Goal: Task Accomplishment & Management: Contribute content

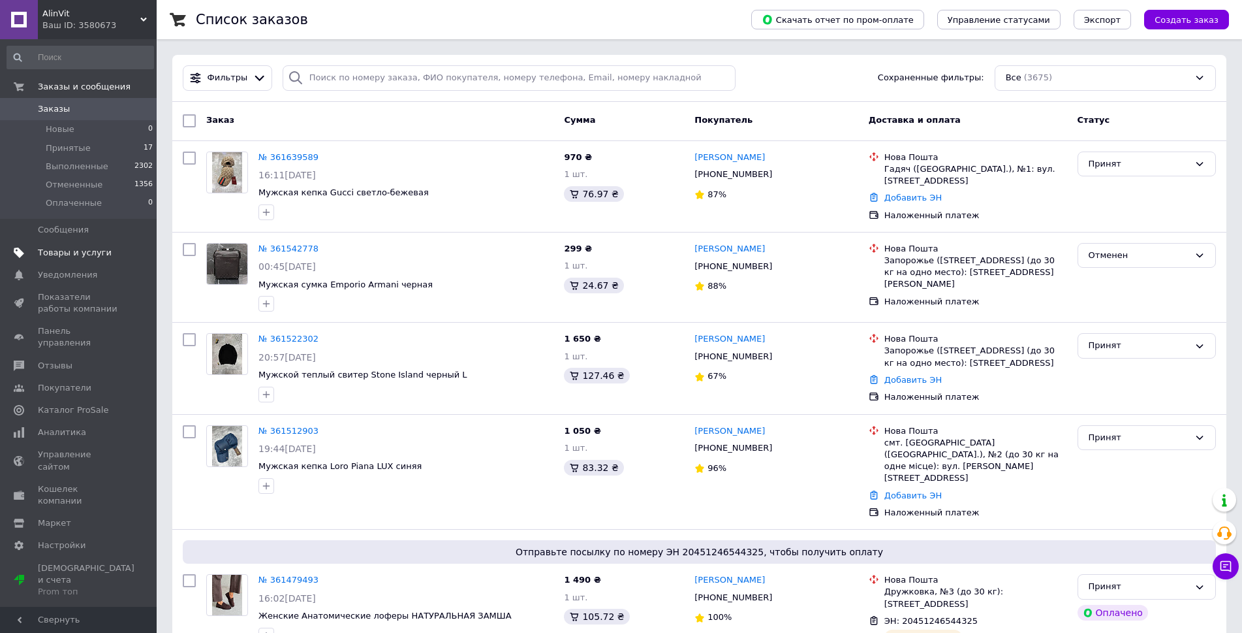
click at [93, 245] on link "Товары и услуги" at bounding box center [80, 253] width 161 height 22
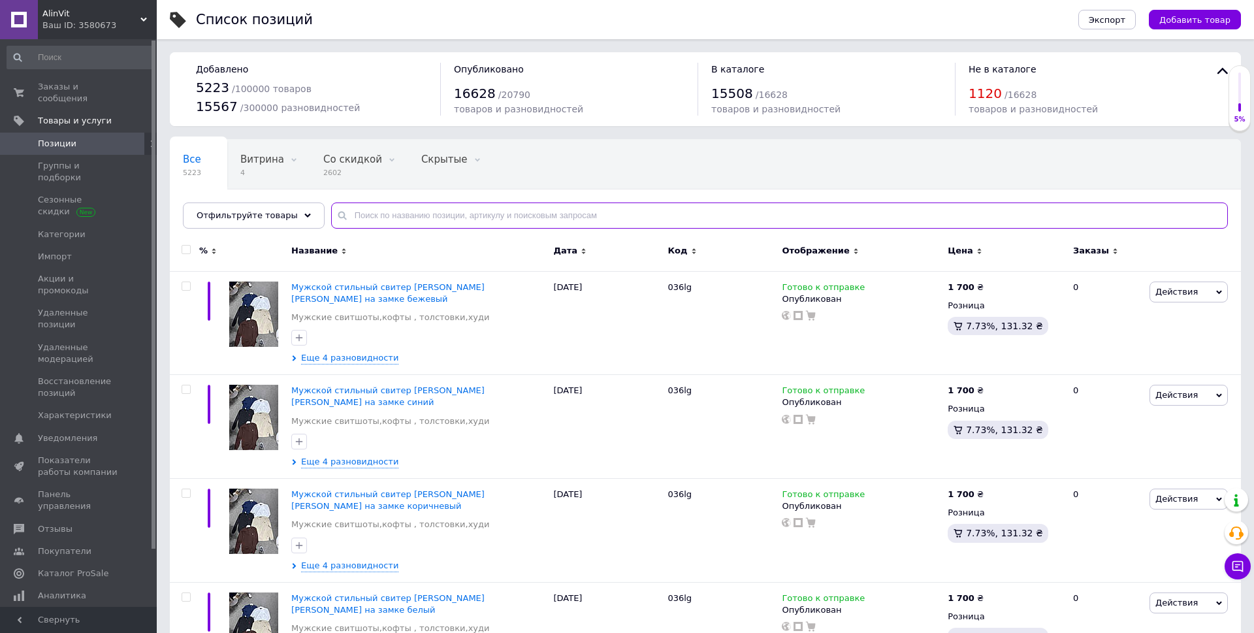
click at [492, 217] on input "text" at bounding box center [779, 215] width 896 height 26
paste input "SwiatDSL004"
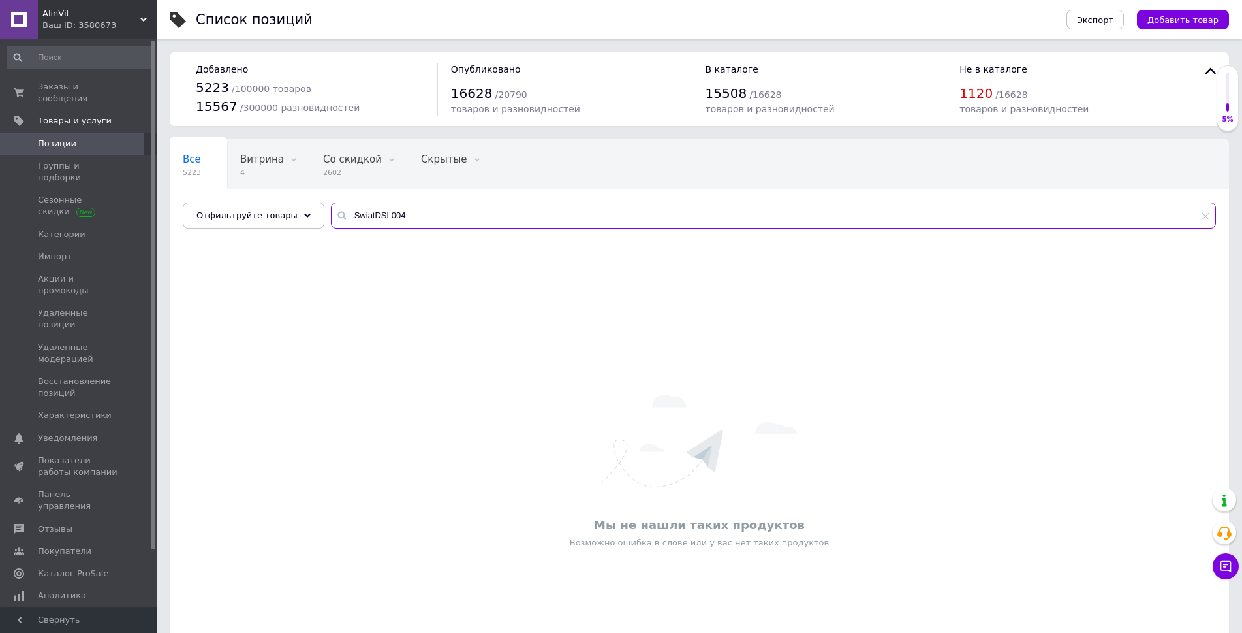
type input "SwiatDSL004"
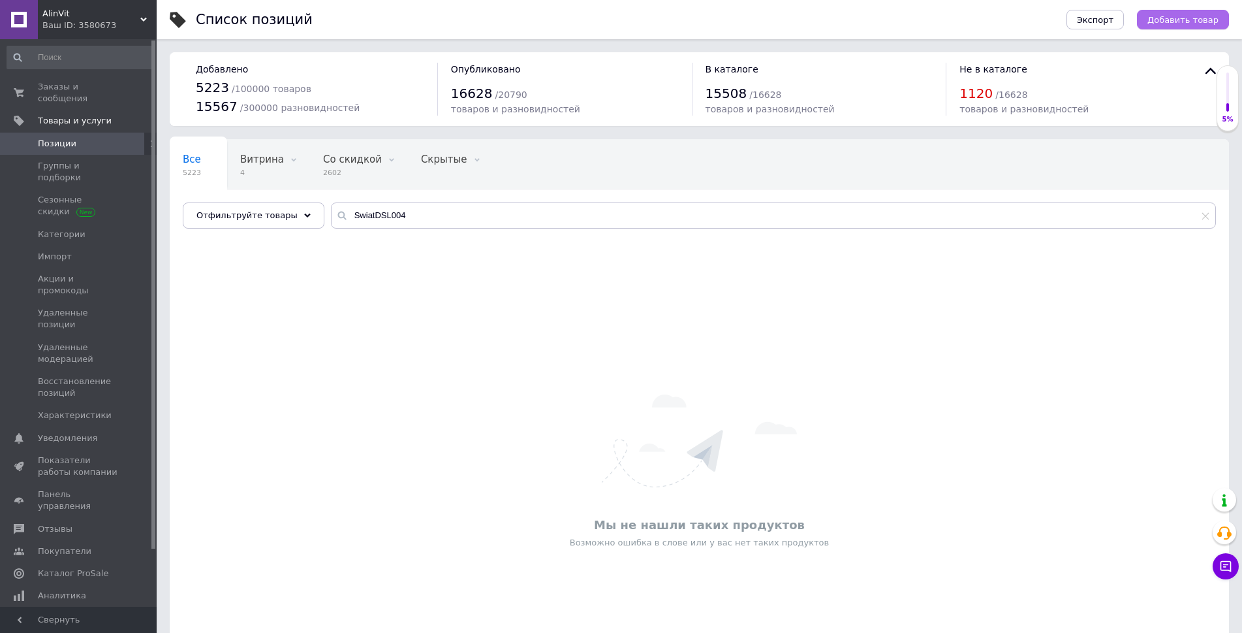
click at [1175, 19] on span "Добавить товар" at bounding box center [1183, 20] width 71 height 10
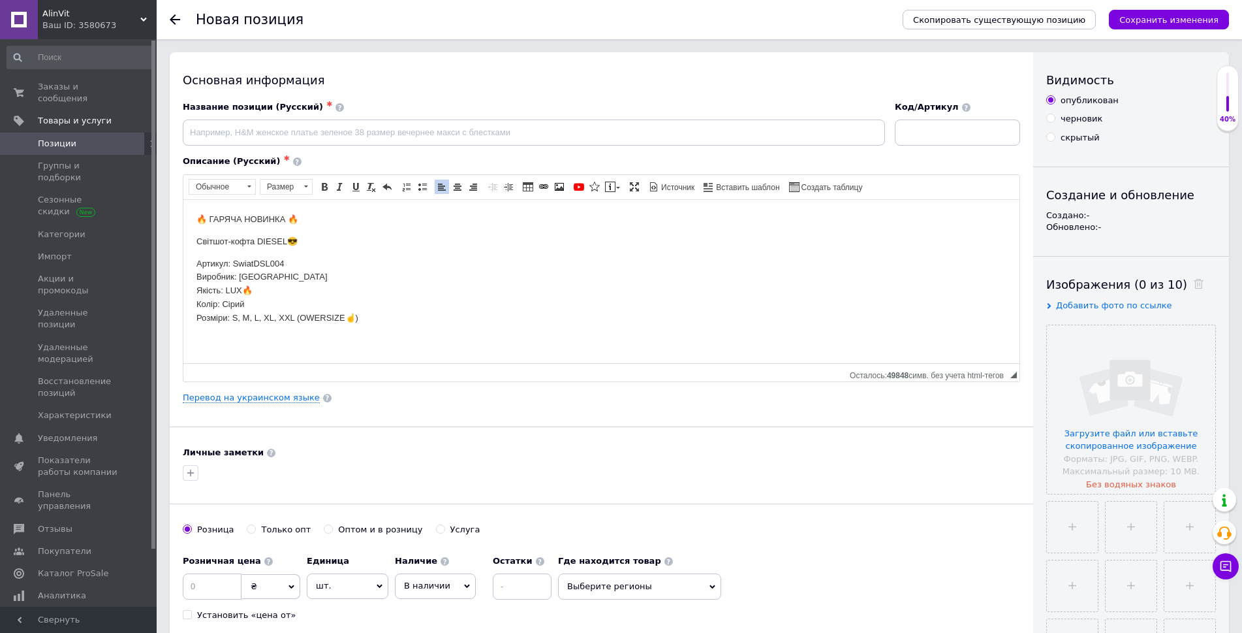
click at [271, 260] on p "Артикул: SwiatDSL004 Виробник: Туреччина Якість: LUX🔥 Колір: Сірий Розміри: S, …" at bounding box center [602, 291] width 810 height 68
click at [298, 285] on span "Копировать" at bounding box center [315, 286] width 55 height 16
copy p "SwiatDSL004"
click at [910, 142] on input at bounding box center [957, 132] width 125 height 26
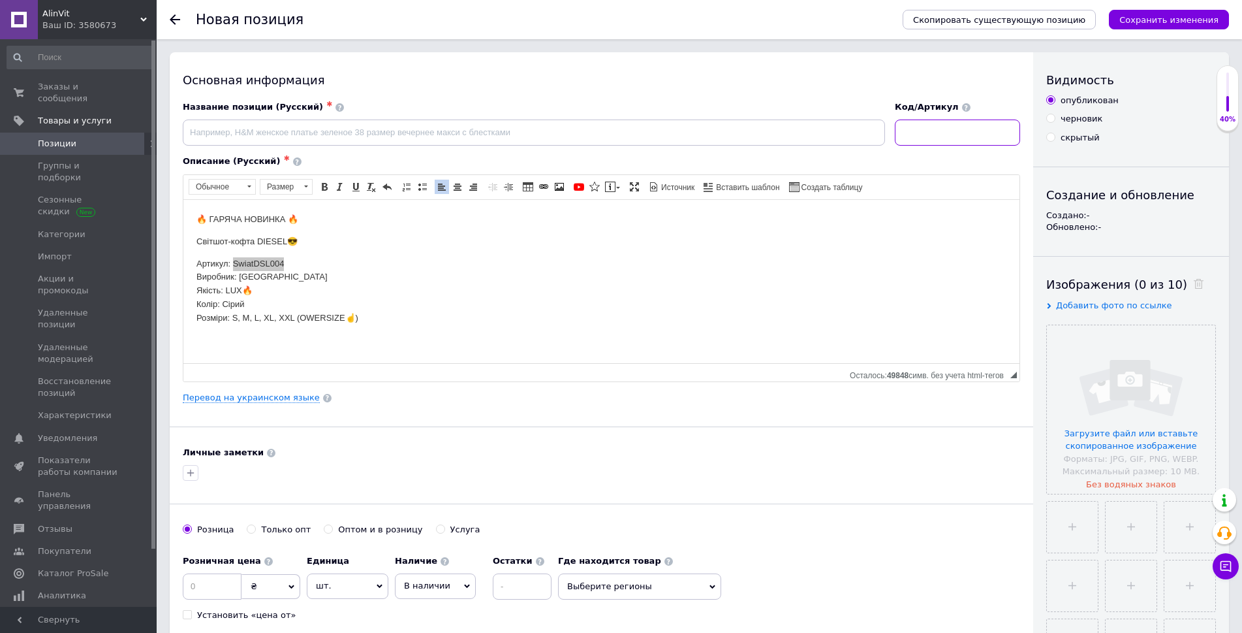
paste input "SwiatDSL004"
type input "SwiatDSL004"
click at [205, 259] on p "Артикул: SwiatDSL004 Виробник: Туреччина Якість: LUX🔥 Колір: Сірий Розміри: S, …" at bounding box center [602, 291] width 810 height 68
drag, startPoint x: 205, startPoint y: 259, endPoint x: 247, endPoint y: 259, distance: 41.8
click at [247, 259] on p "Артикул: SwiatDSL004 Виробник: Туреччина Якість: LUX🔥 Колір: Сірий Розміри: S, …" at bounding box center [602, 291] width 810 height 68
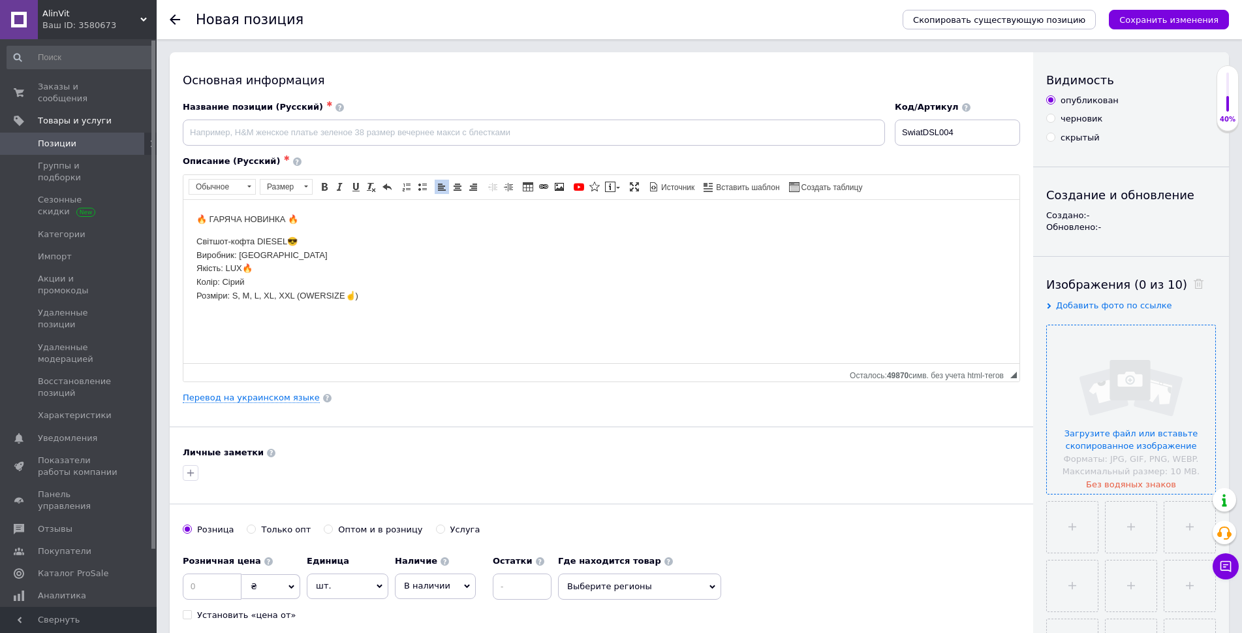
click at [1175, 363] on input "file" at bounding box center [1131, 409] width 168 height 168
click at [478, 138] on input at bounding box center [534, 132] width 702 height 26
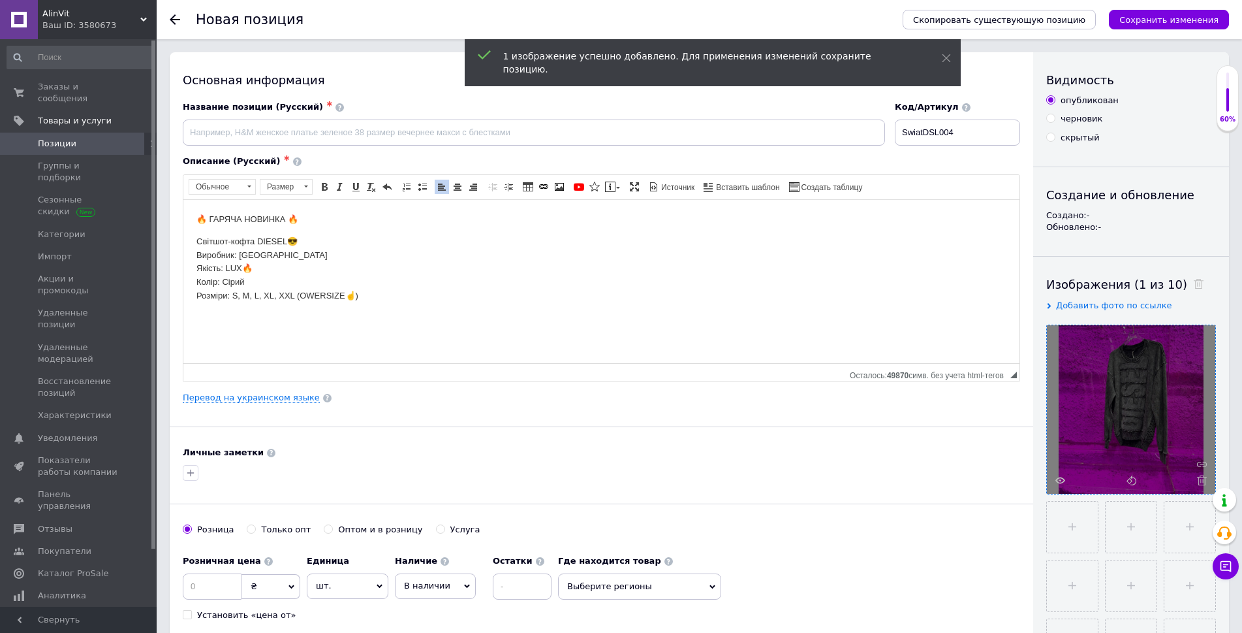
click at [387, 112] on div "Название позиции (Русский) ✱" at bounding box center [534, 107] width 702 height 12
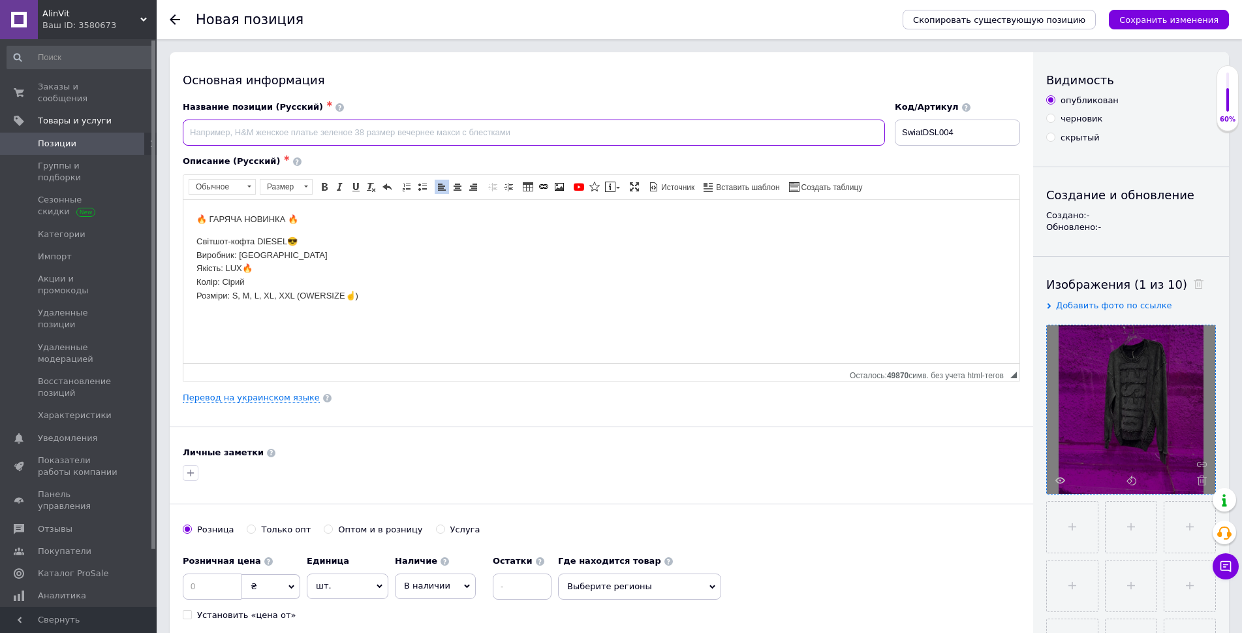
click at [387, 131] on input at bounding box center [534, 132] width 702 height 26
type input "S"
click at [260, 239] on p "Світшот-кофта DIESEL😎 Виробник: Туреччина Якість: LUX🔥 Колір: Сірий Розміри: S,…" at bounding box center [602, 268] width 810 height 68
click at [266, 240] on p "Світшот-кофта DIESEL😎 Виробник: Туреччина Якість: LUX🔥 Колір: Сірий Розміри: S,…" at bounding box center [602, 268] width 810 height 68
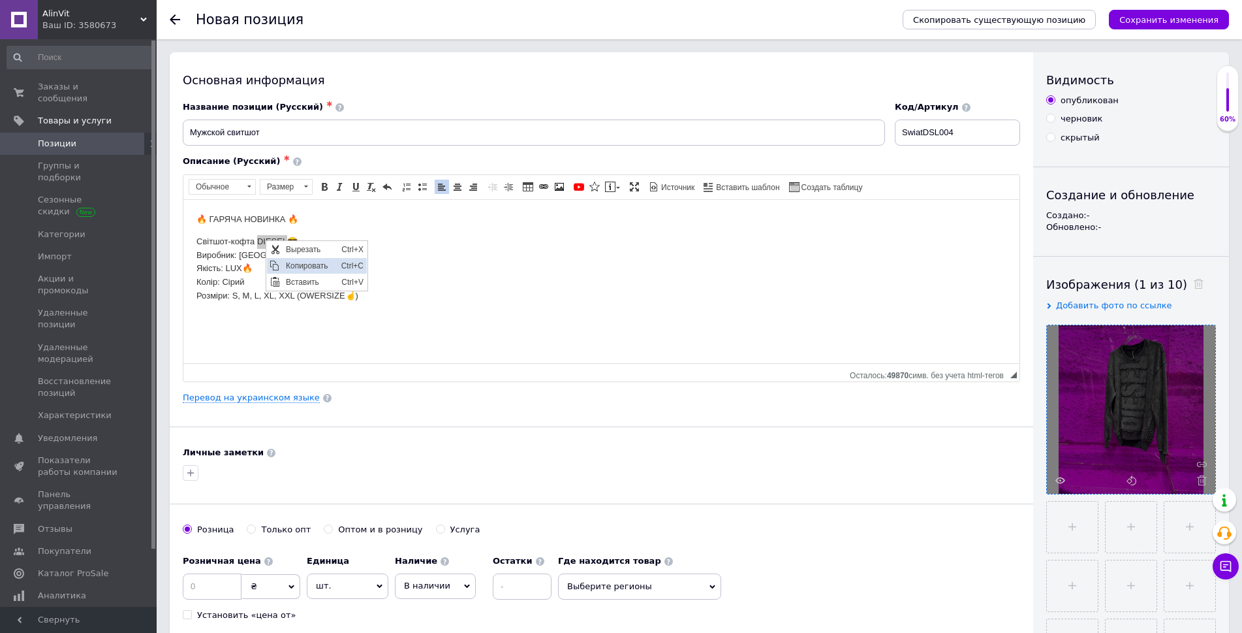
drag, startPoint x: 349, startPoint y: 281, endPoint x: 385, endPoint y: 247, distance: 49.4
click at [292, 259] on span "Копировать" at bounding box center [310, 265] width 55 height 16
copy p "DIESEL"
click at [316, 131] on input "Мужской свитшот" at bounding box center [534, 132] width 702 height 26
click at [308, 131] on input "Мужской свитшот DIESEL серый" at bounding box center [534, 132] width 702 height 26
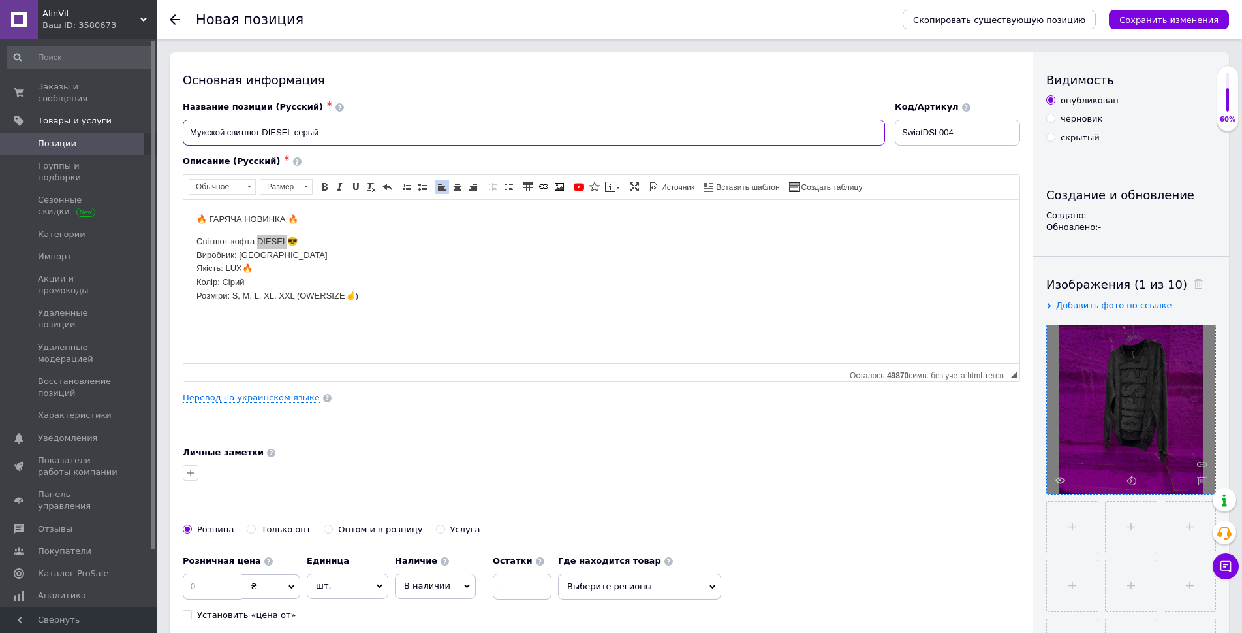
click at [308, 131] on input "Мужской свитшот DIESEL серый" at bounding box center [534, 132] width 702 height 26
type input "Мужской свитшот DIESEL серый"
click at [256, 400] on link "Перевод на украинском языке" at bounding box center [251, 397] width 137 height 10
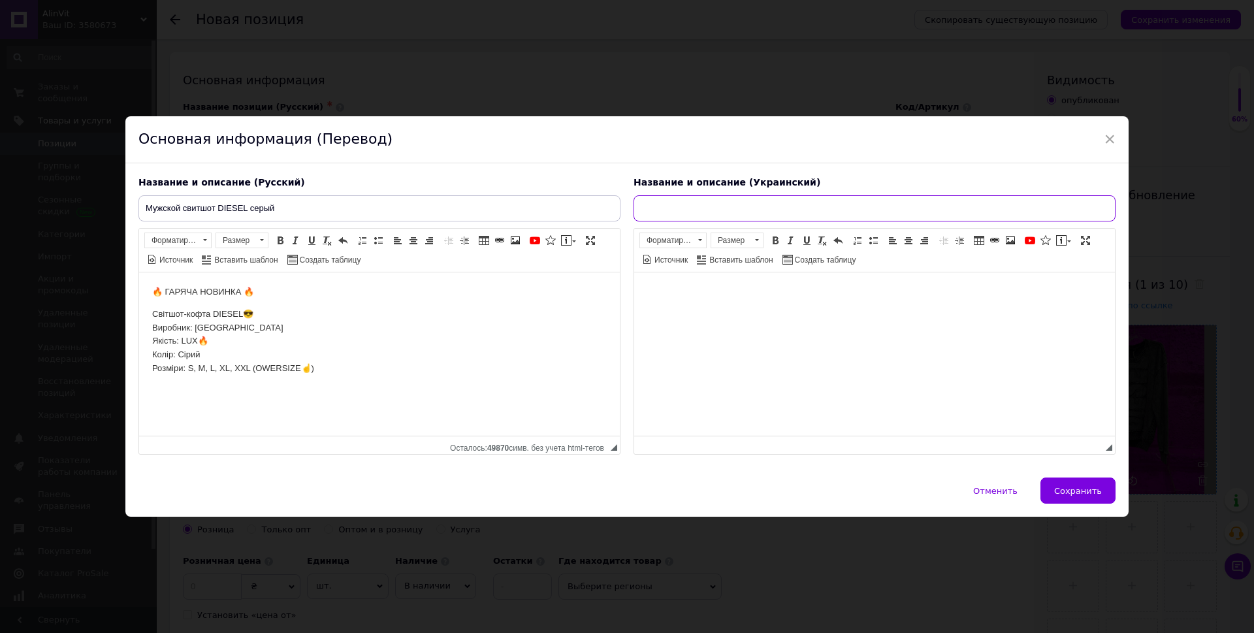
click at [682, 211] on input "text" at bounding box center [874, 208] width 482 height 26
paste input "Чоловічий світшот DIESEL сірий"
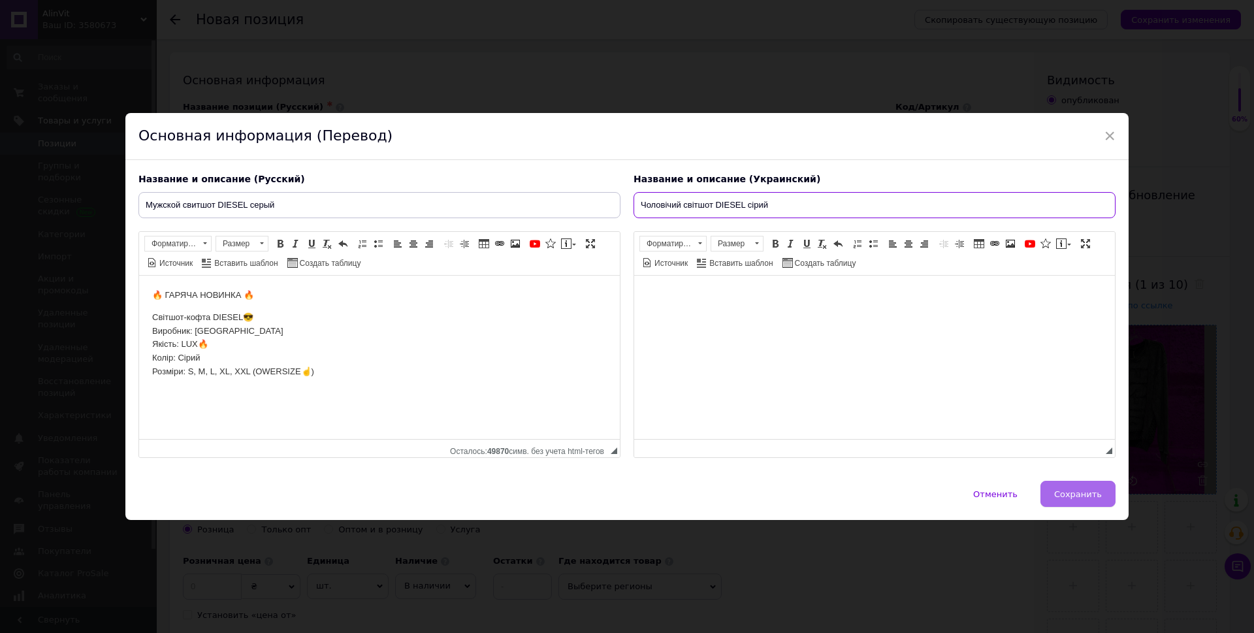
type input "Чоловічий світшот DIESEL сірий"
click at [1057, 494] on span "Сохранить" at bounding box center [1078, 494] width 48 height 10
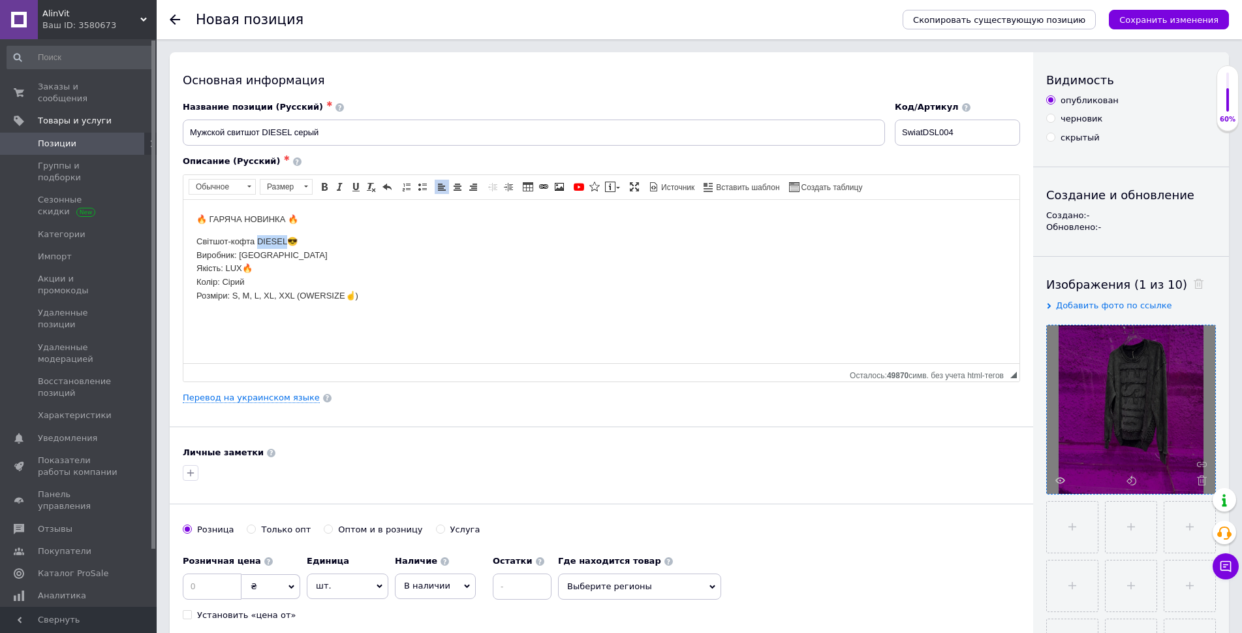
click at [189, 210] on html "🔥 ГАРЯЧА НОВИНКА 🔥 Світшот-кофта DIESEL😎 Виробник: Туреччина Якість: LUX🔥 Колір…" at bounding box center [601, 257] width 836 height 116
click at [189, 210] on html "​​​​​​​ 🔥 ГАРЯЧА НОВИНКА 🔥 Світшот-кофта DIESEL😎 Виробник: Туреччина Якість: LU…" at bounding box center [601, 264] width 836 height 130
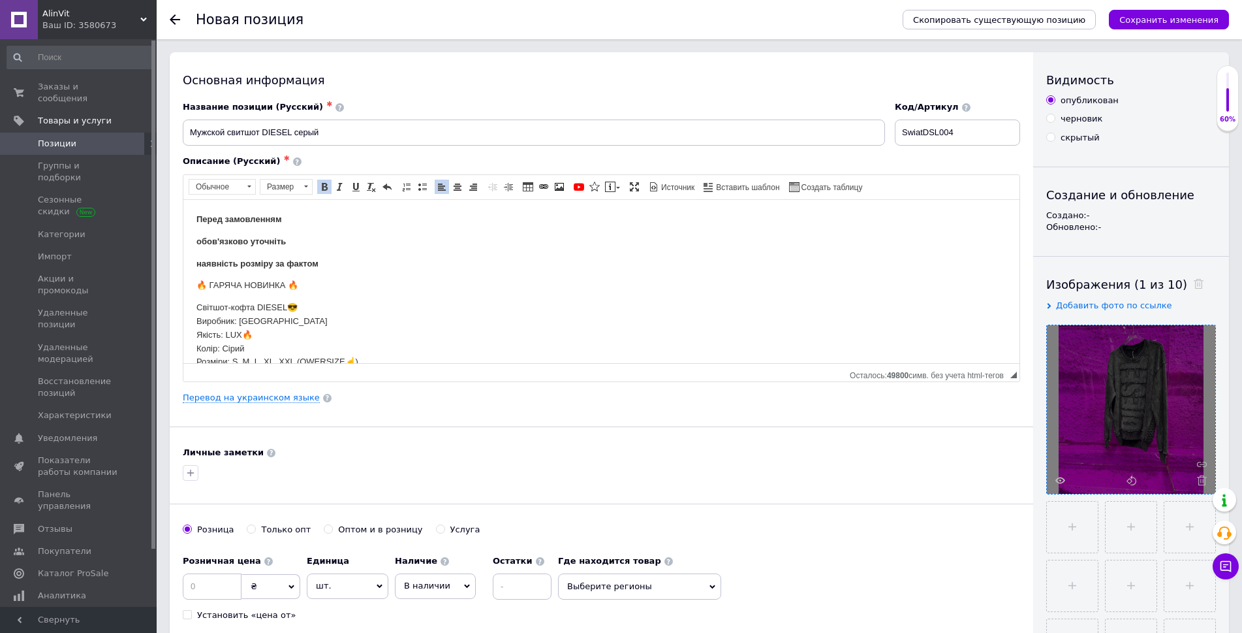
click at [197, 215] on strong "Перед замовленням" at bounding box center [240, 218] width 86 height 10
drag, startPoint x: 197, startPoint y: 215, endPoint x: 330, endPoint y: 255, distance: 139.6
click at [330, 255] on body "Перед замовленням обов'язково уточніть наявність розміру за фактом 🔥 ГАРЯЧА НОВ…" at bounding box center [602, 290] width 810 height 156
click at [463, 188] on link "По центру" at bounding box center [457, 187] width 14 height 14
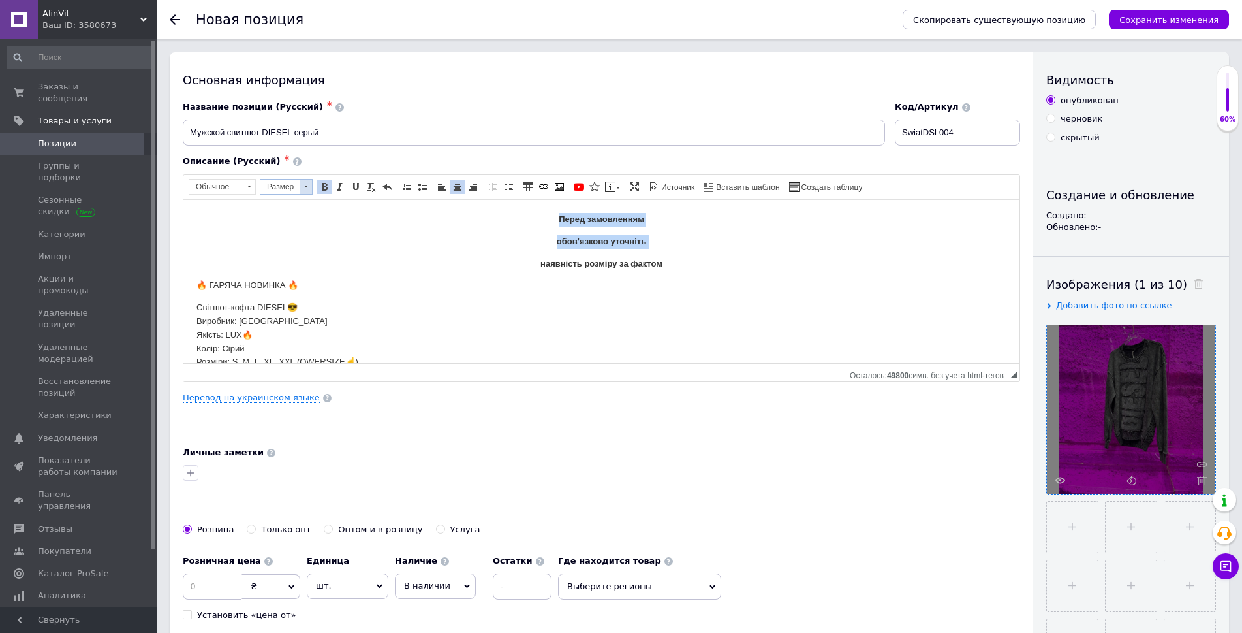
click at [300, 185] on span at bounding box center [306, 187] width 12 height 14
click at [291, 250] on link "22" at bounding box center [299, 258] width 77 height 22
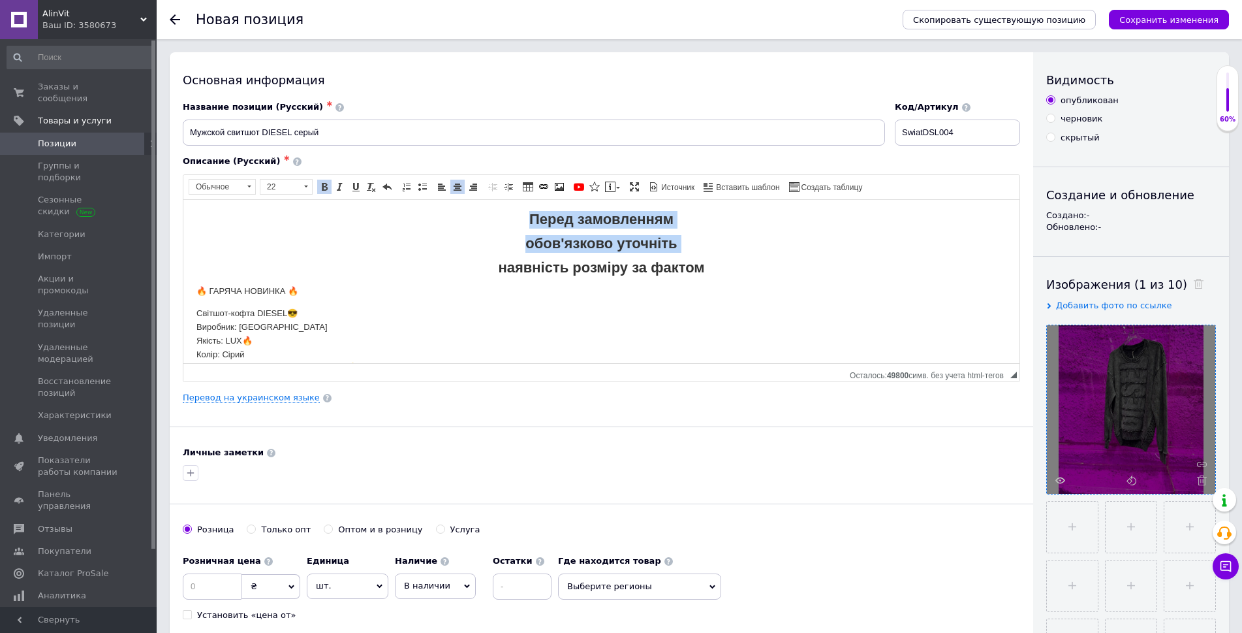
scroll to position [0, 0]
click at [734, 264] on p "наявність розміру за фактом" at bounding box center [602, 268] width 810 height 16
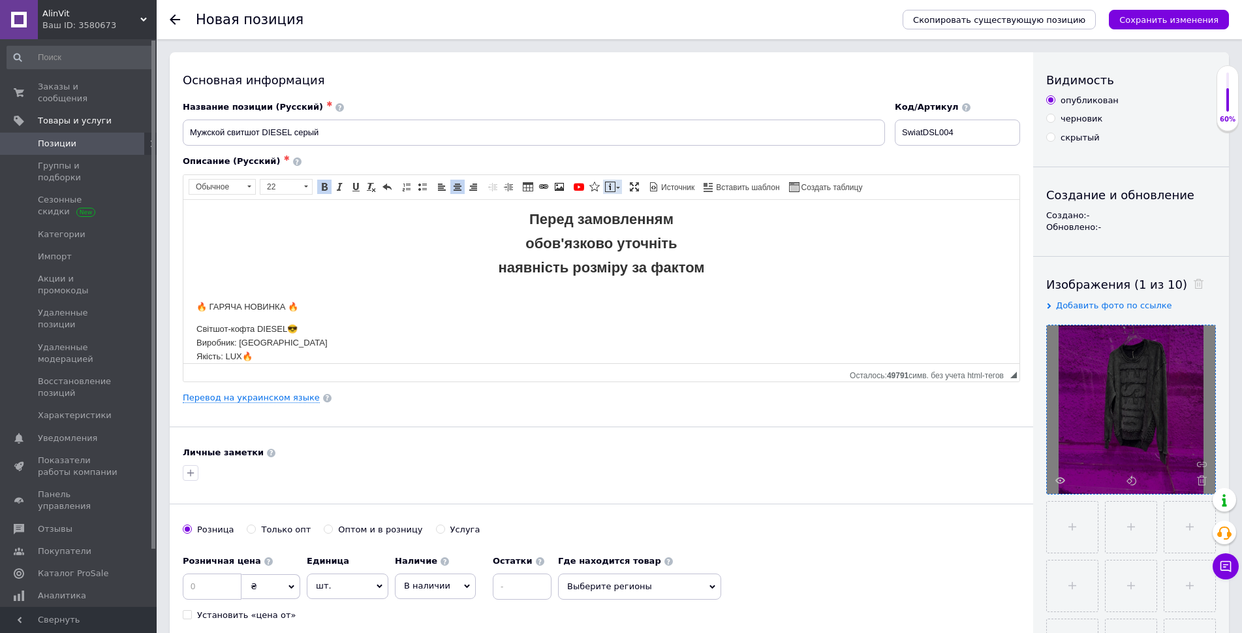
click at [611, 188] on span at bounding box center [610, 186] width 10 height 10
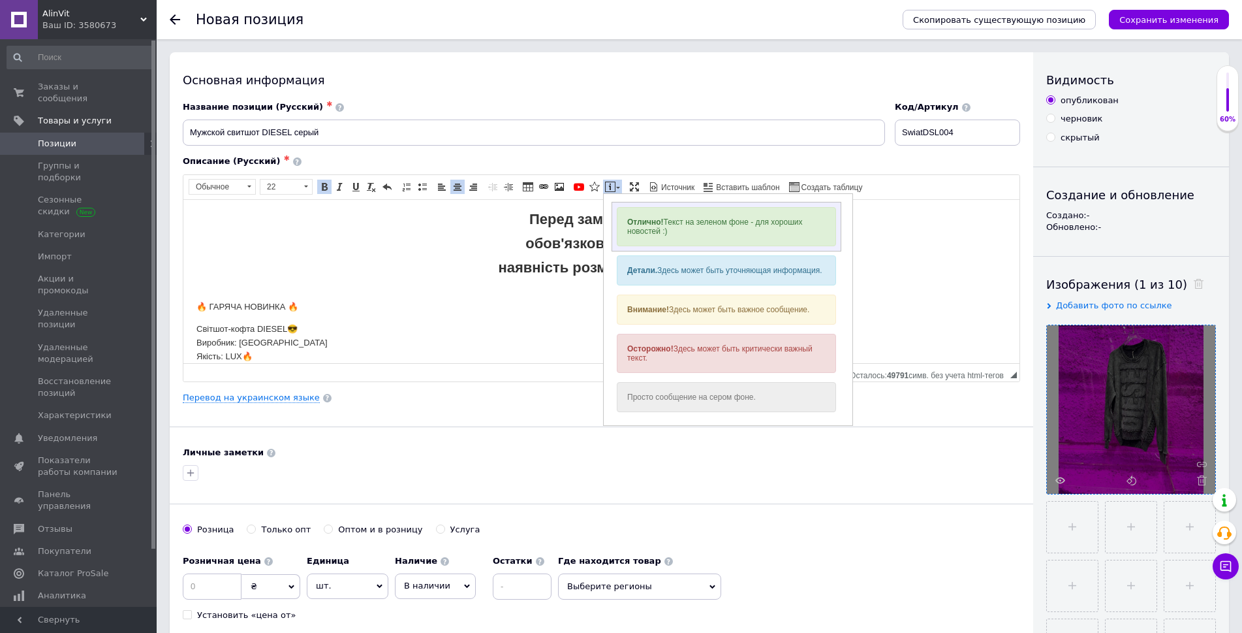
click at [669, 225] on div "Отлично! Текст на зеленом фоне - для хороших новостей :)" at bounding box center [726, 225] width 219 height 39
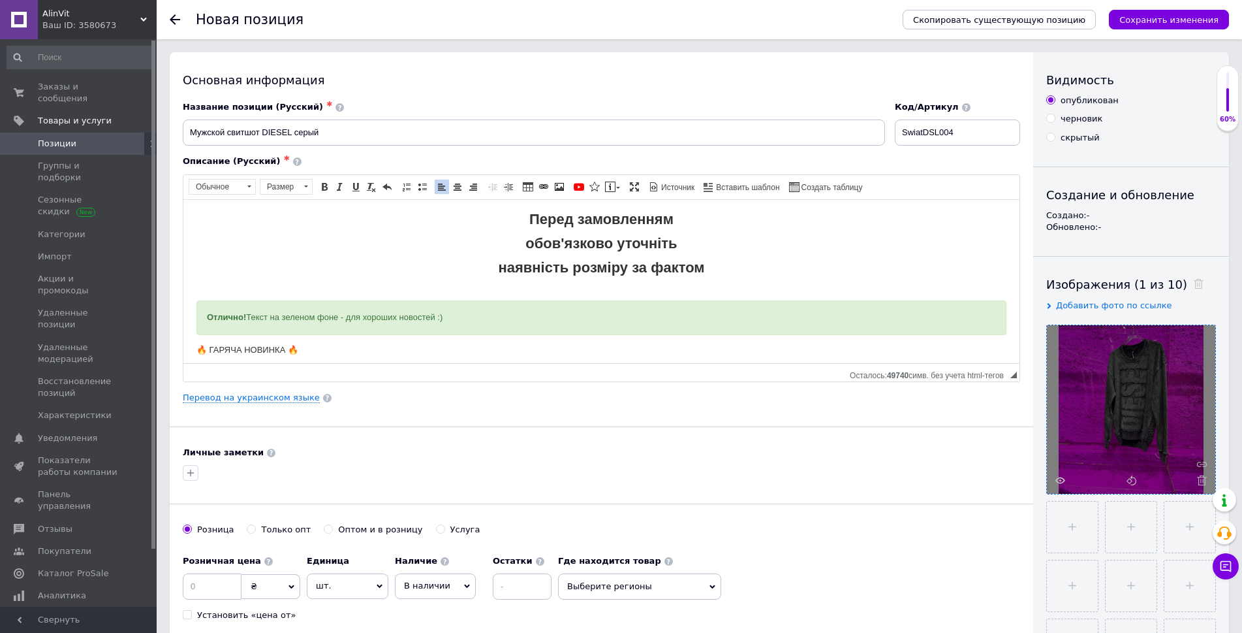
drag, startPoint x: 467, startPoint y: 319, endPoint x: 204, endPoint y: 319, distance: 263.8
click at [204, 319] on div "Отлично! Текст на зеленом фоне - для хороших новостей :)" at bounding box center [602, 317] width 810 height 35
click at [238, 324] on div "Повний каталог товарів 👉 ТУТ" at bounding box center [602, 317] width 810 height 35
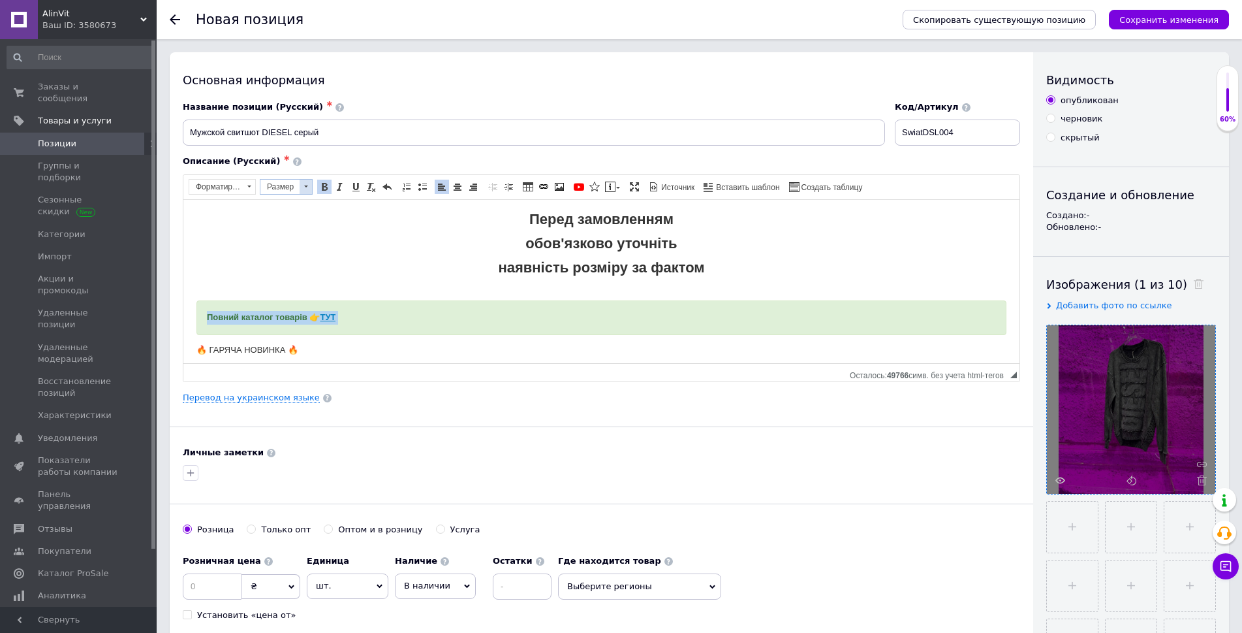
click at [300, 189] on span at bounding box center [306, 187] width 12 height 14
click at [268, 263] on span "22" at bounding box center [272, 258] width 16 height 16
click at [416, 225] on p "Перед замовленням" at bounding box center [602, 220] width 810 height 16
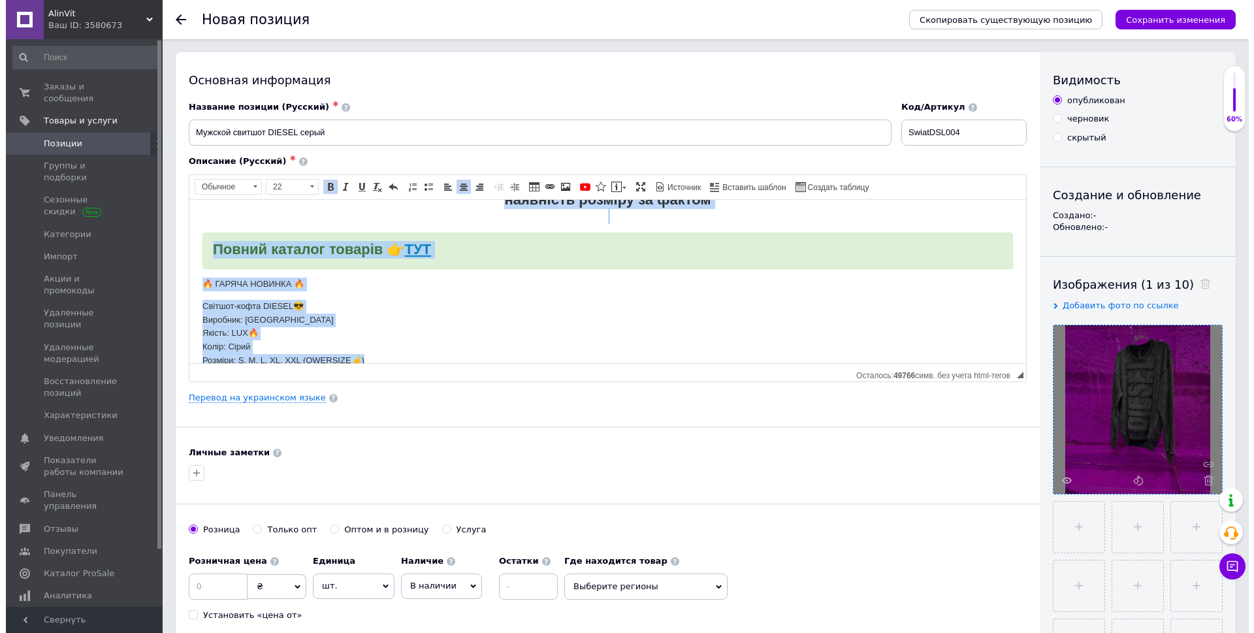
scroll to position [86, 0]
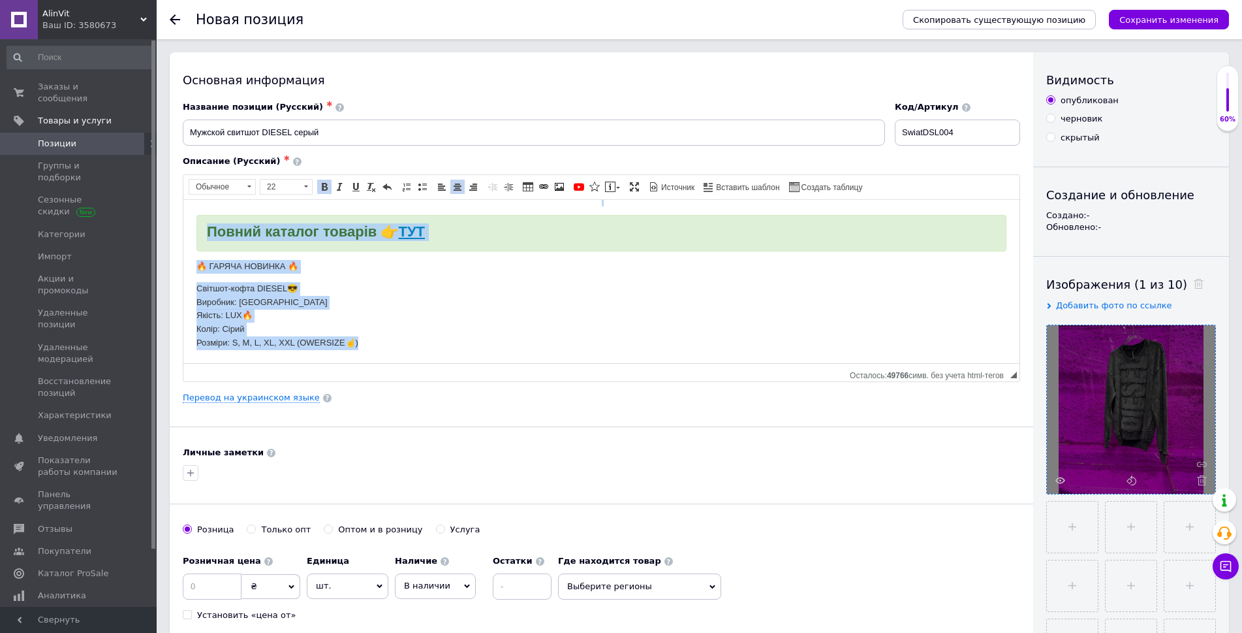
drag, startPoint x: 421, startPoint y: 225, endPoint x: 734, endPoint y: 561, distance: 459.7
click at [668, 362] on html "Перед замовленням обов'язково уточніть наявність розміру за фактом Повний катал…" at bounding box center [601, 238] width 836 height 249
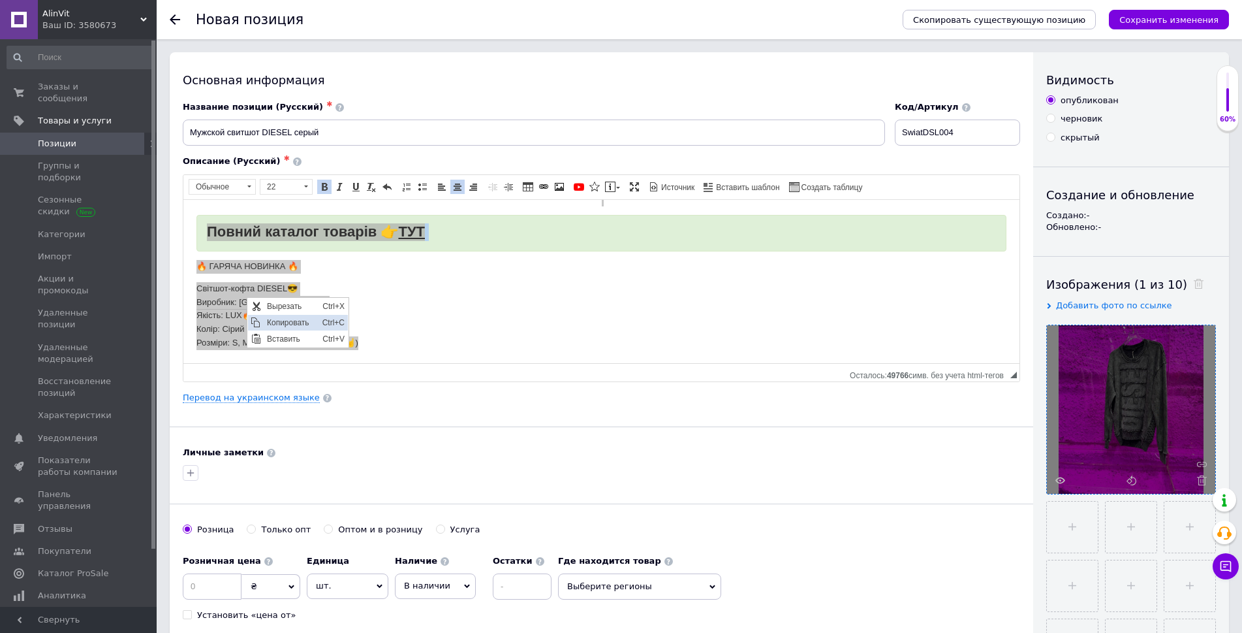
drag, startPoint x: 277, startPoint y: 318, endPoint x: 341, endPoint y: 417, distance: 117.5
click at [277, 318] on span "Копировать" at bounding box center [291, 322] width 55 height 16
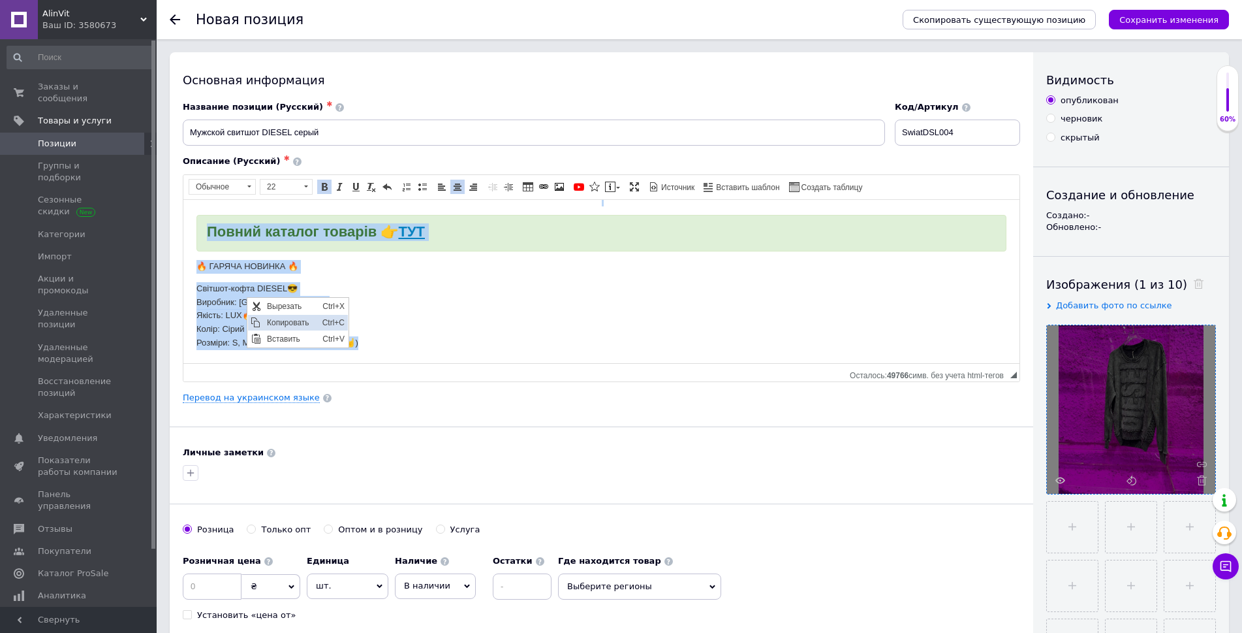
copy body "Перед замовленням обов'язково уточніть наявність розміру за фактом Повний катал…"
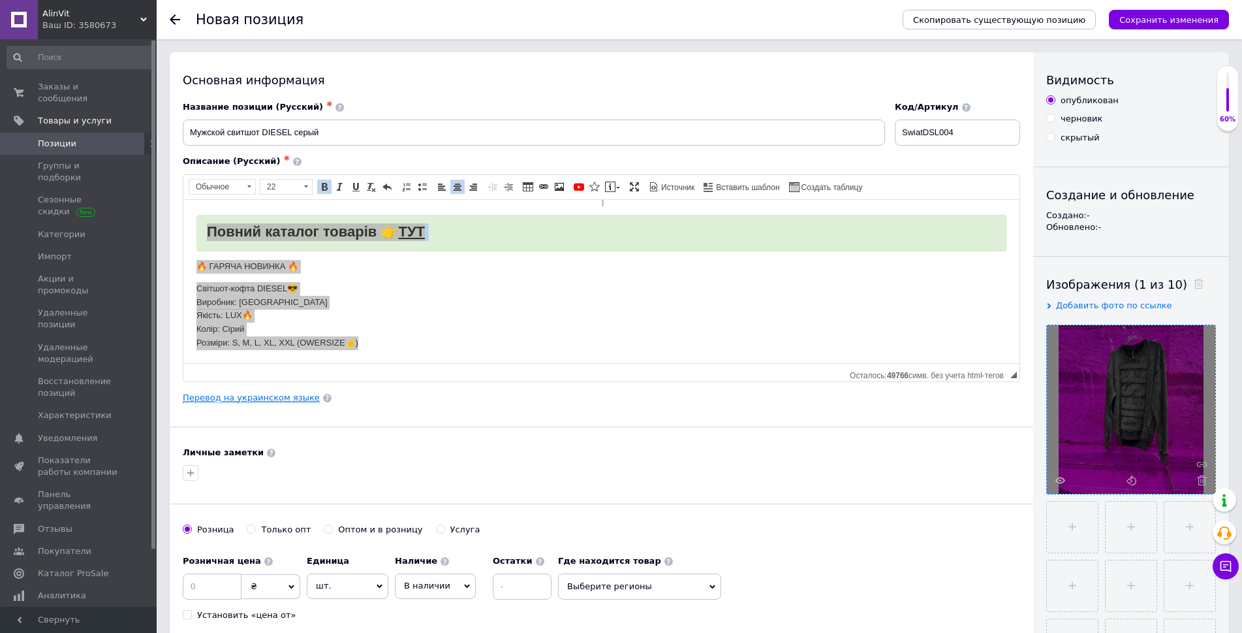
click at [257, 392] on link "Перевод на украинском языке" at bounding box center [251, 397] width 137 height 10
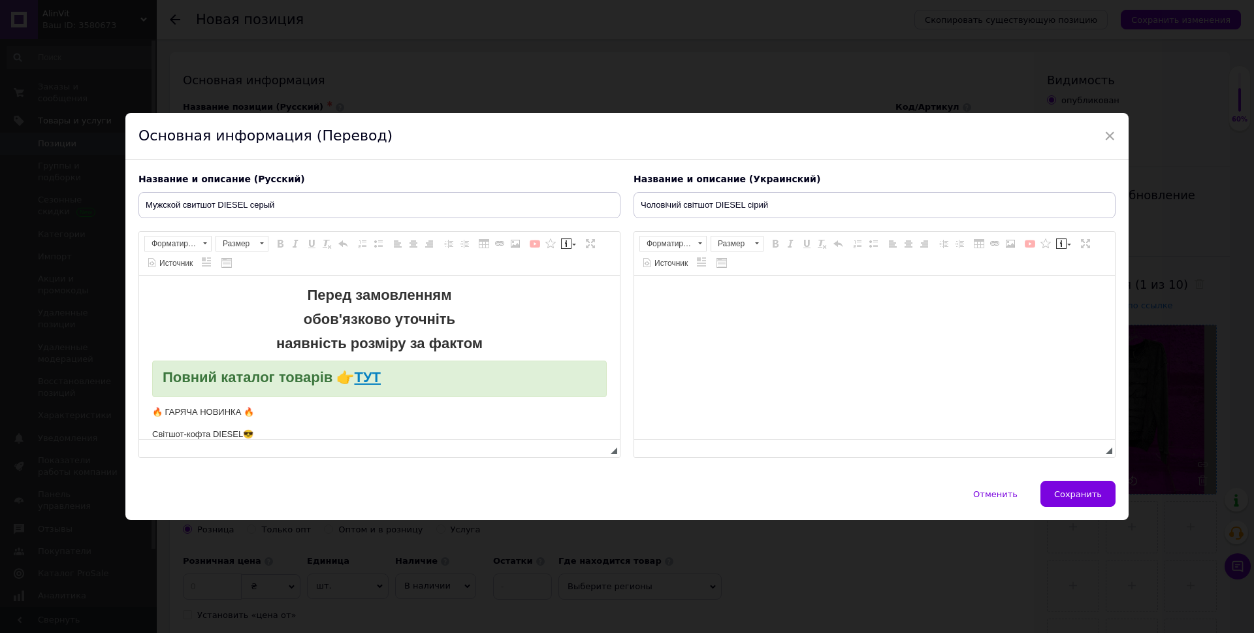
scroll to position [0, 0]
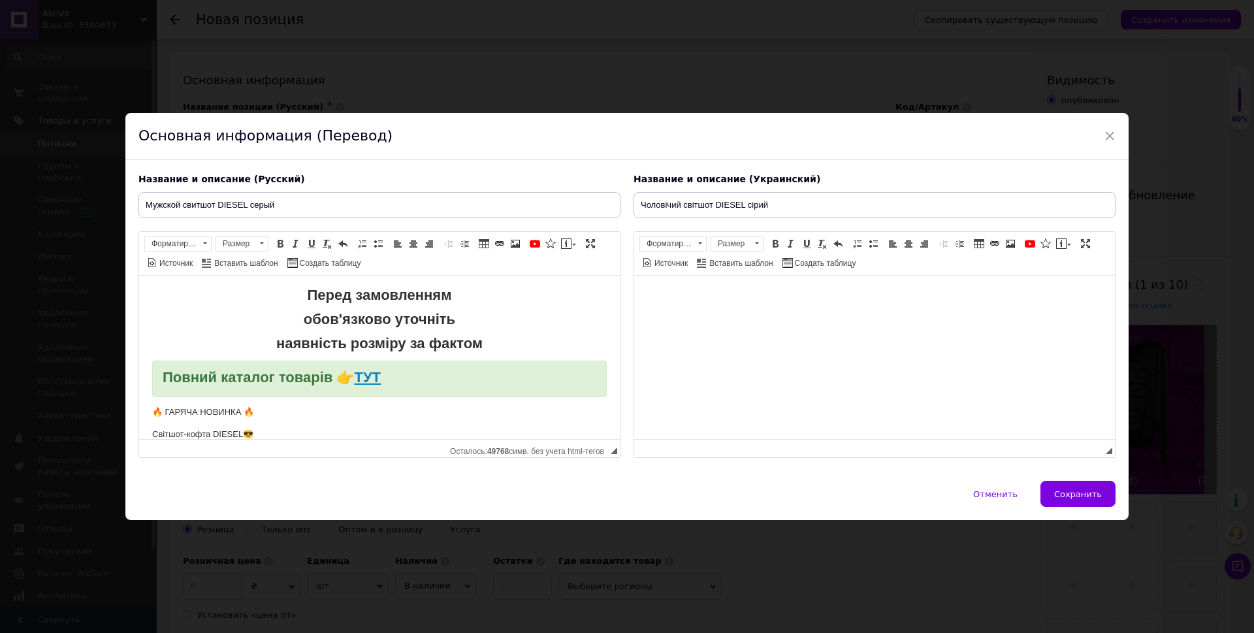
click at [772, 299] on body "Визуальный текстовый редактор, C947E657-F8A1-43A2-B24C-1EE48FADD518" at bounding box center [874, 296] width 454 height 14
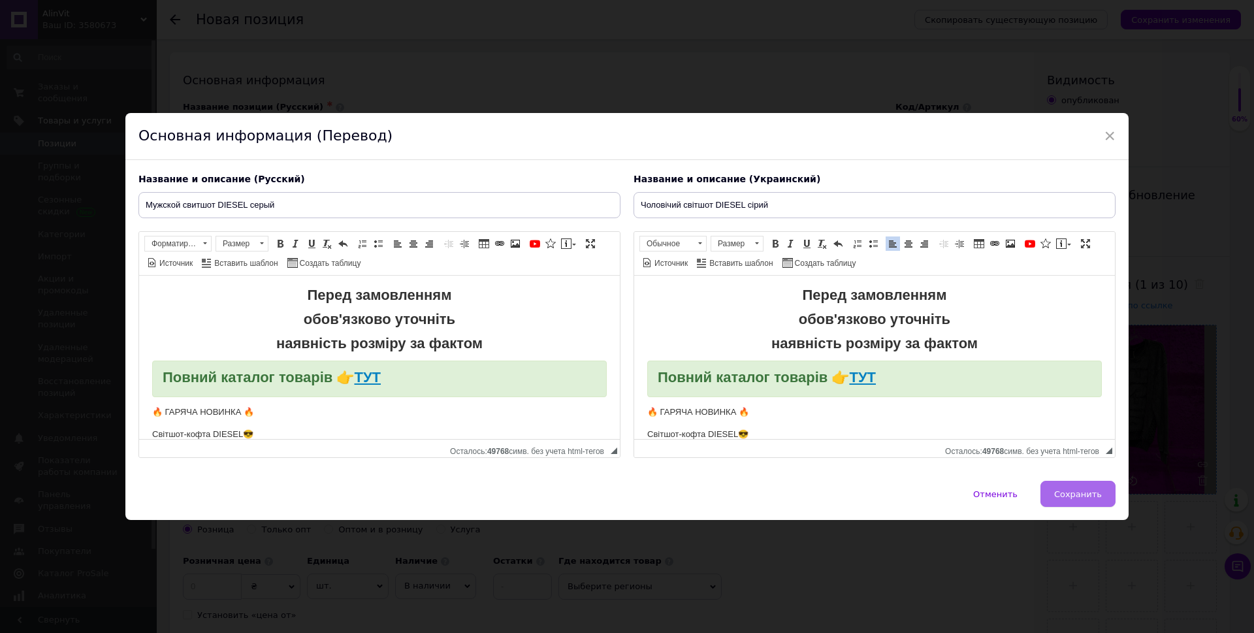
click at [1092, 490] on span "Сохранить" at bounding box center [1078, 494] width 48 height 10
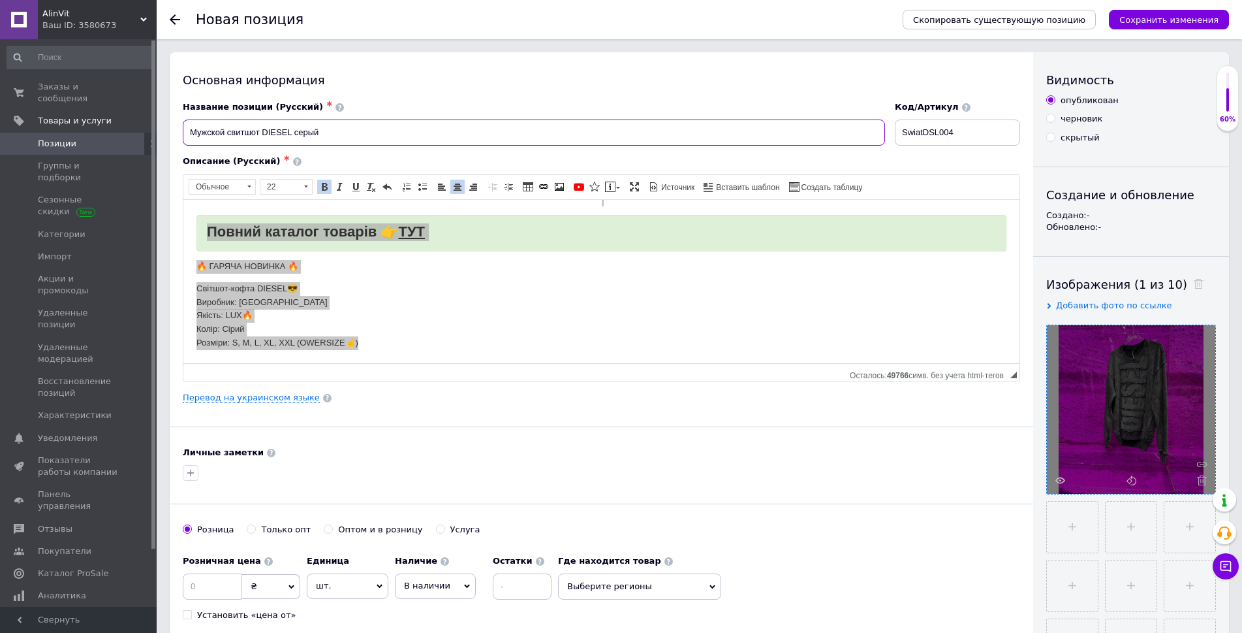
click at [291, 138] on input "Мужской свитшот DIESEL серый" at bounding box center [534, 132] width 702 height 26
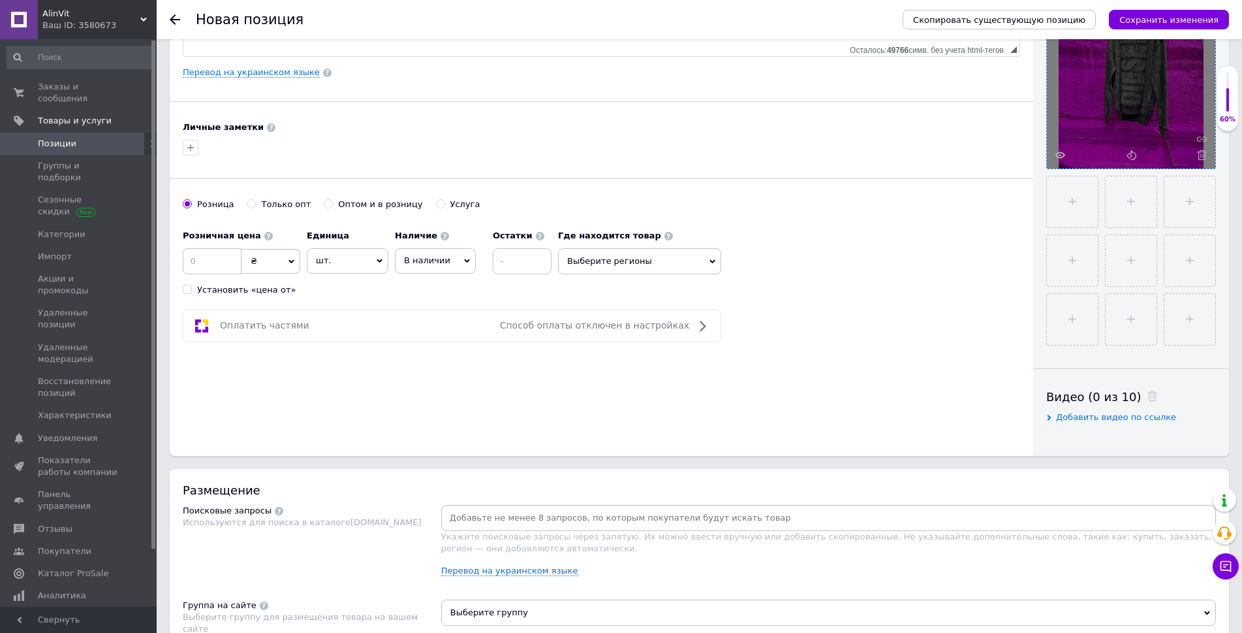
scroll to position [326, 0]
click at [203, 261] on input at bounding box center [212, 260] width 59 height 26
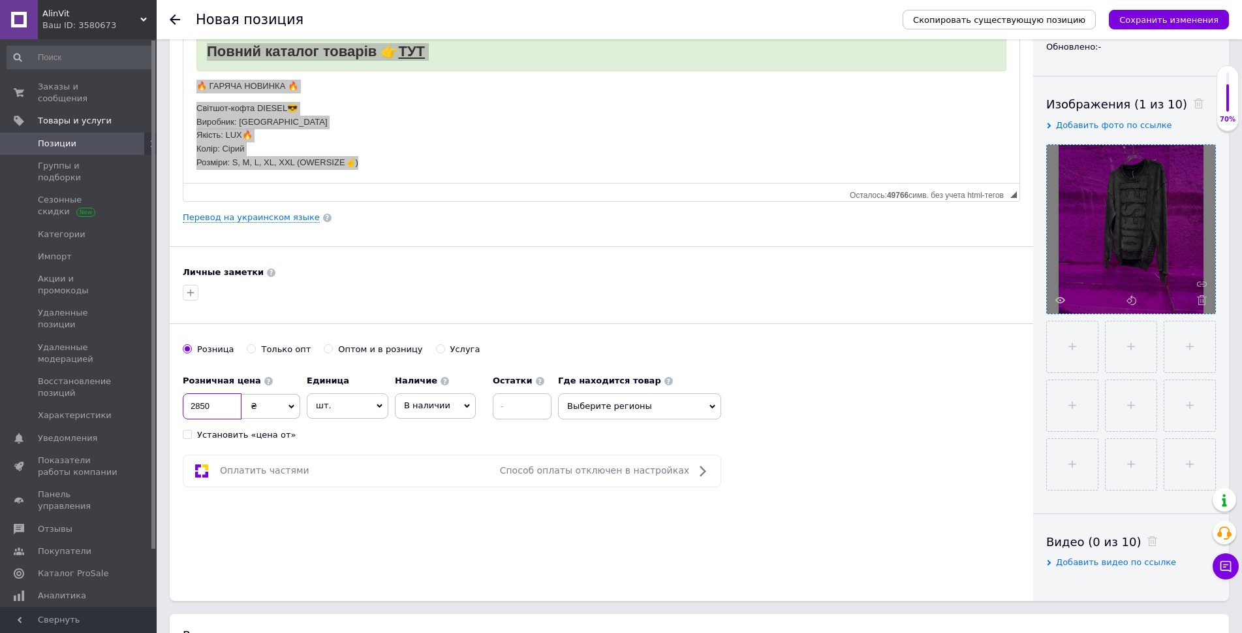
scroll to position [0, 0]
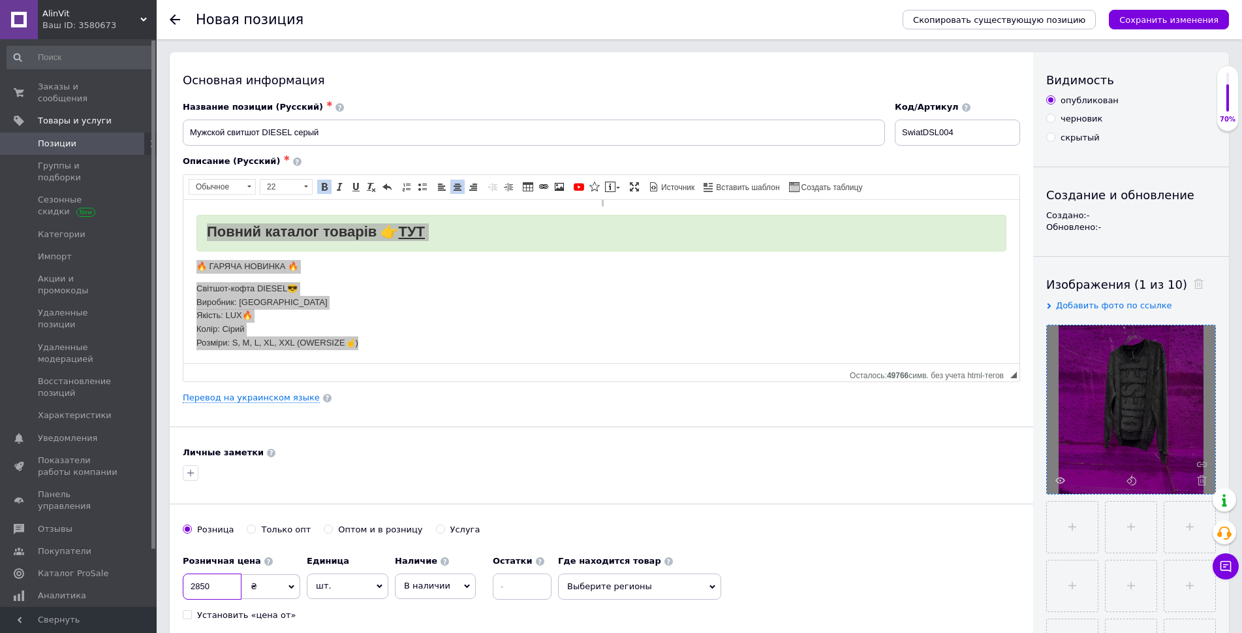
type input "2850"
click at [287, 128] on input "Мужской свитшот DIESEL серый" at bounding box center [534, 132] width 702 height 26
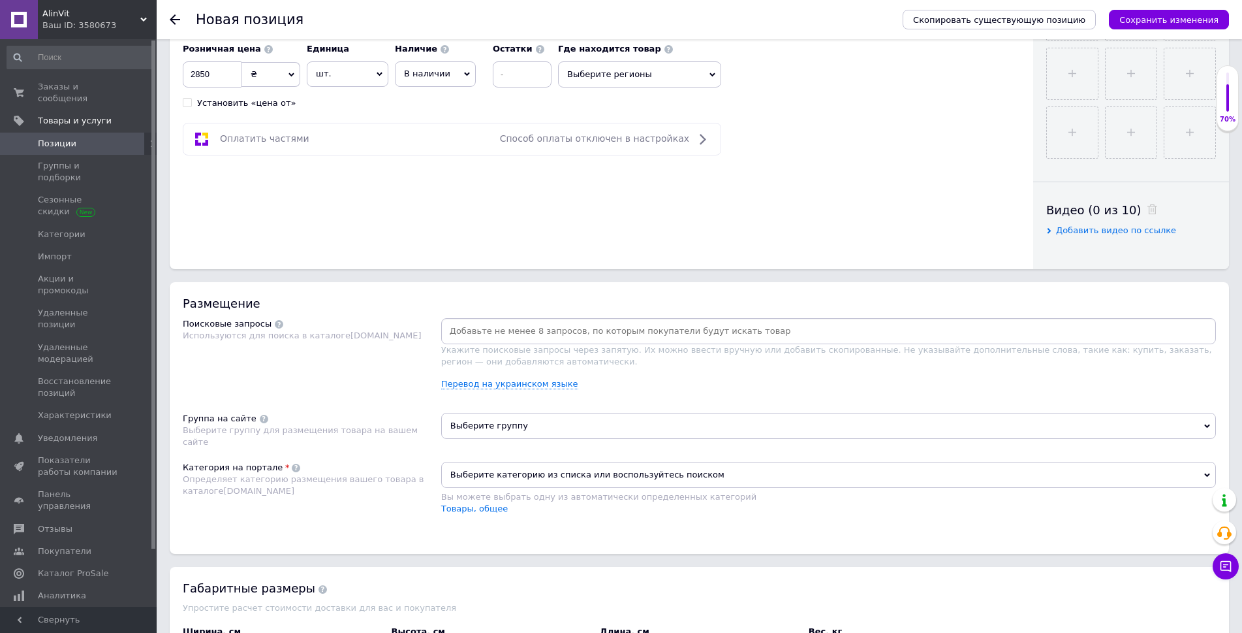
scroll to position [522, 0]
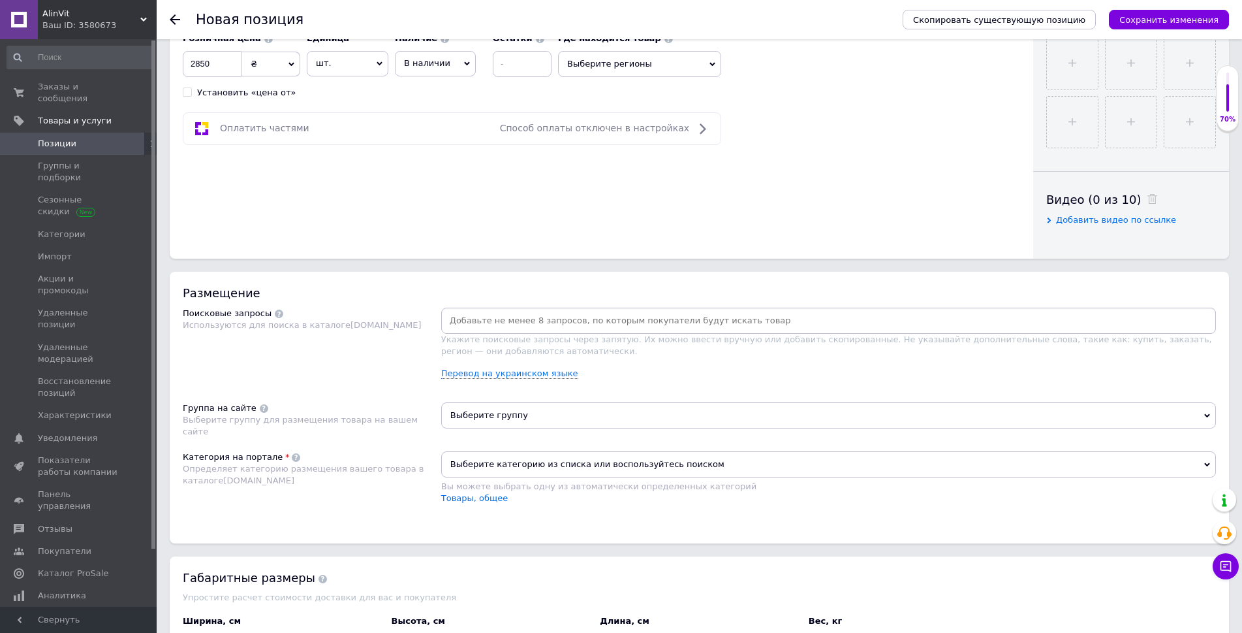
click at [584, 453] on span "Выберите категорию из списка или воспользуйтесь поиском" at bounding box center [828, 464] width 775 height 26
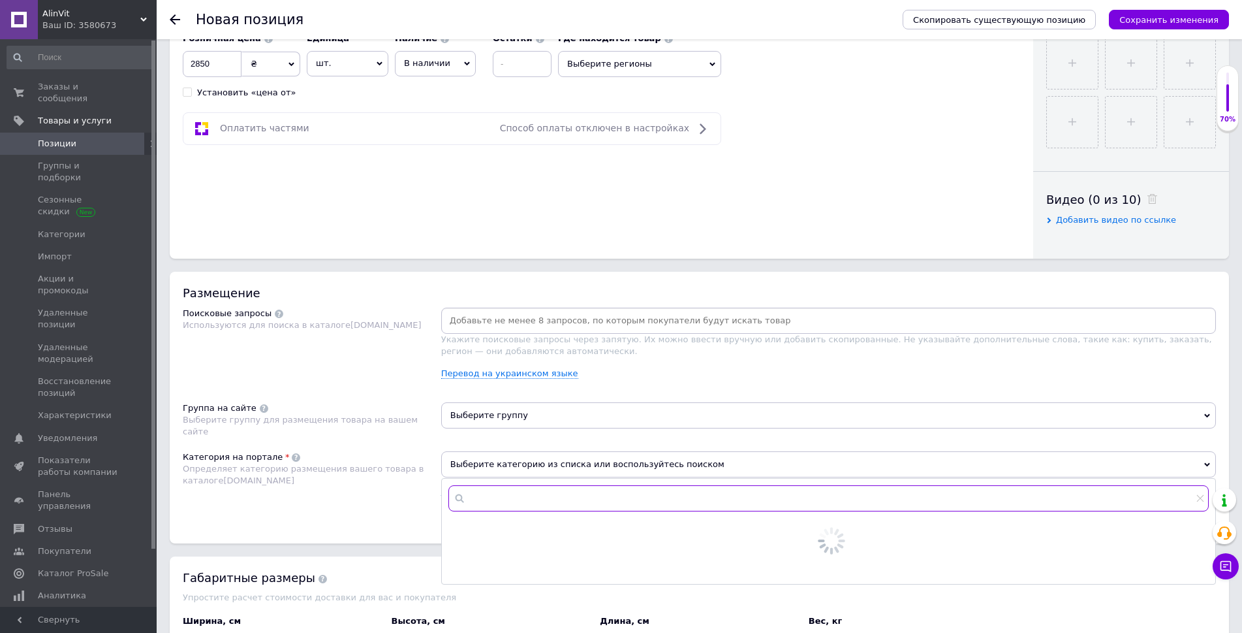
click at [616, 488] on input "text" at bounding box center [829, 498] width 761 height 26
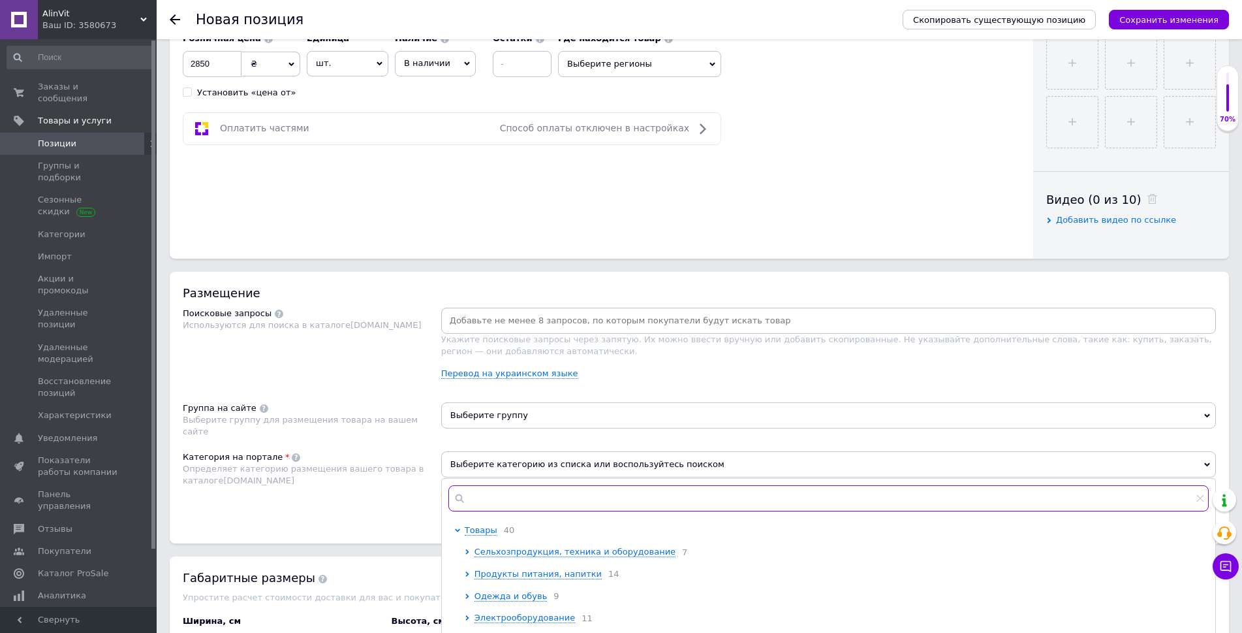
type input "ы"
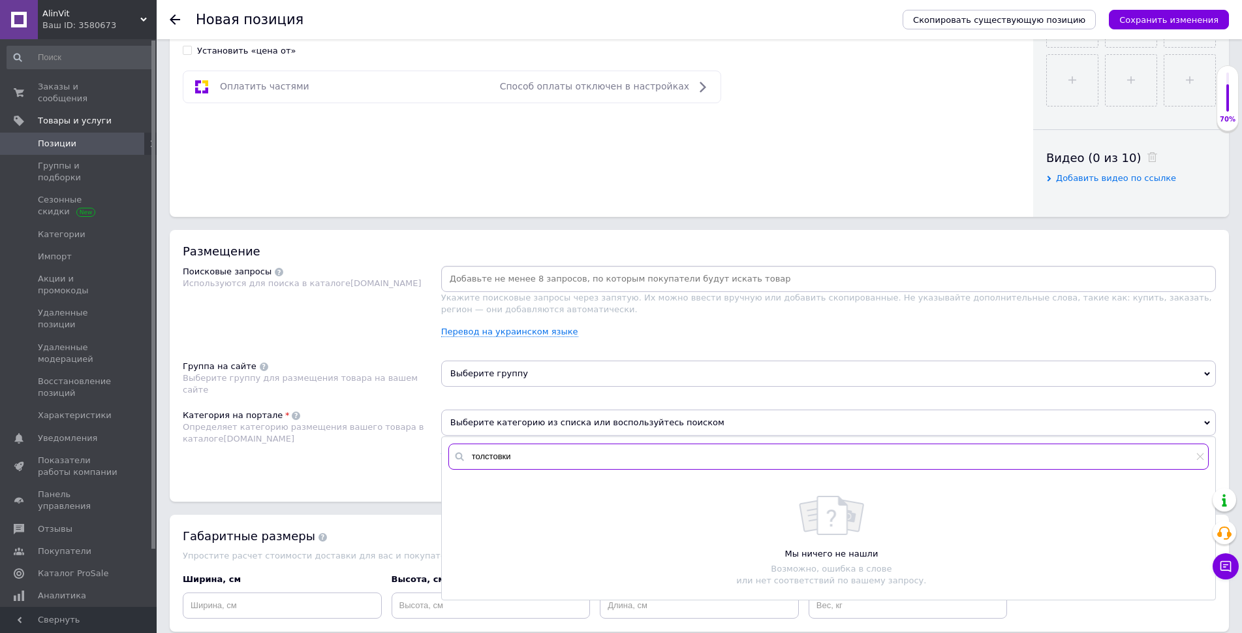
scroll to position [588, 0]
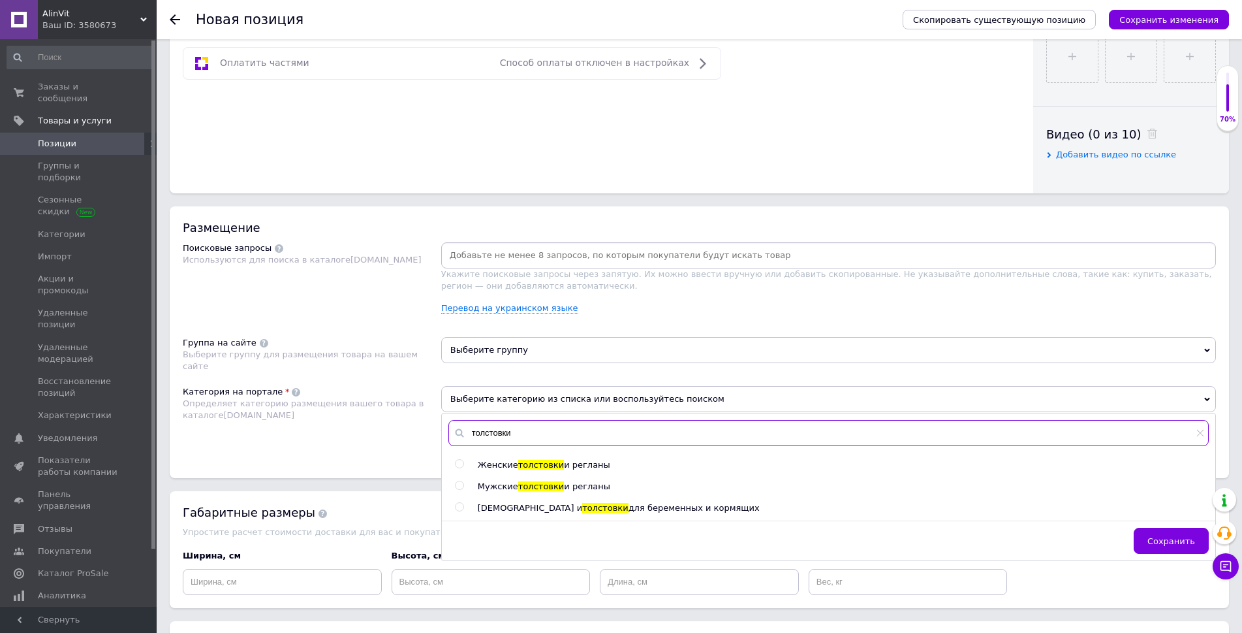
type input "толстовки"
click at [455, 486] on input "radio" at bounding box center [459, 485] width 8 height 8
radio input "true"
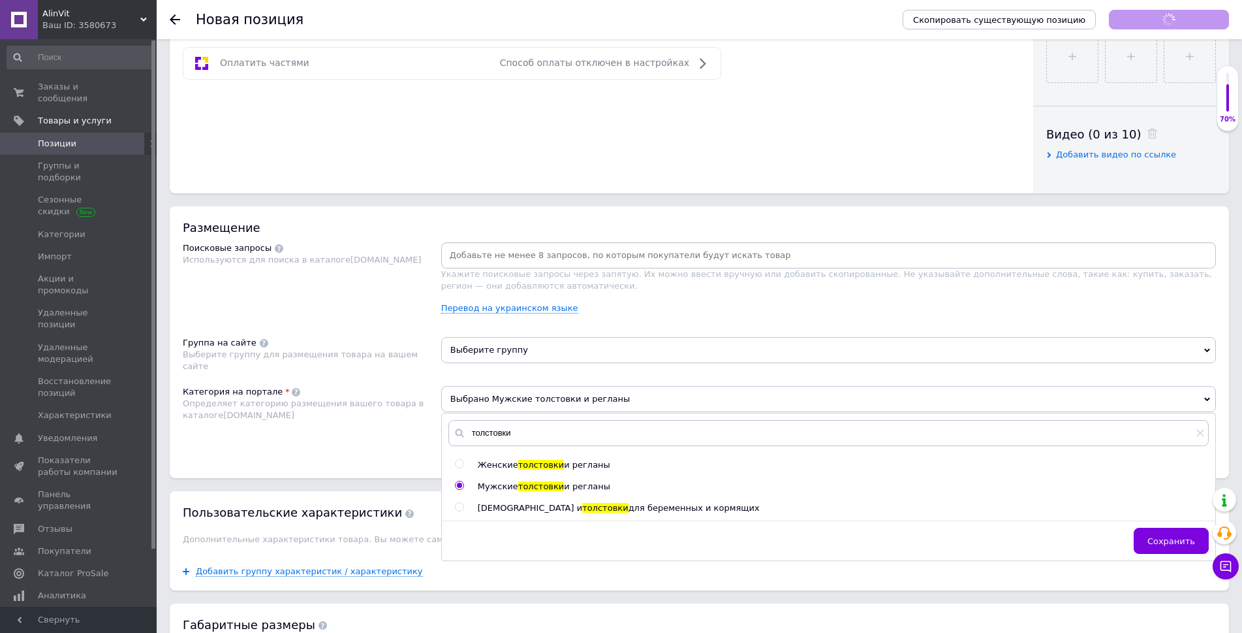
click at [415, 458] on div "Размещение Поисковые запросы Используются для поиска в каталоге [DOMAIN_NAME] У…" at bounding box center [700, 342] width 1060 height 272
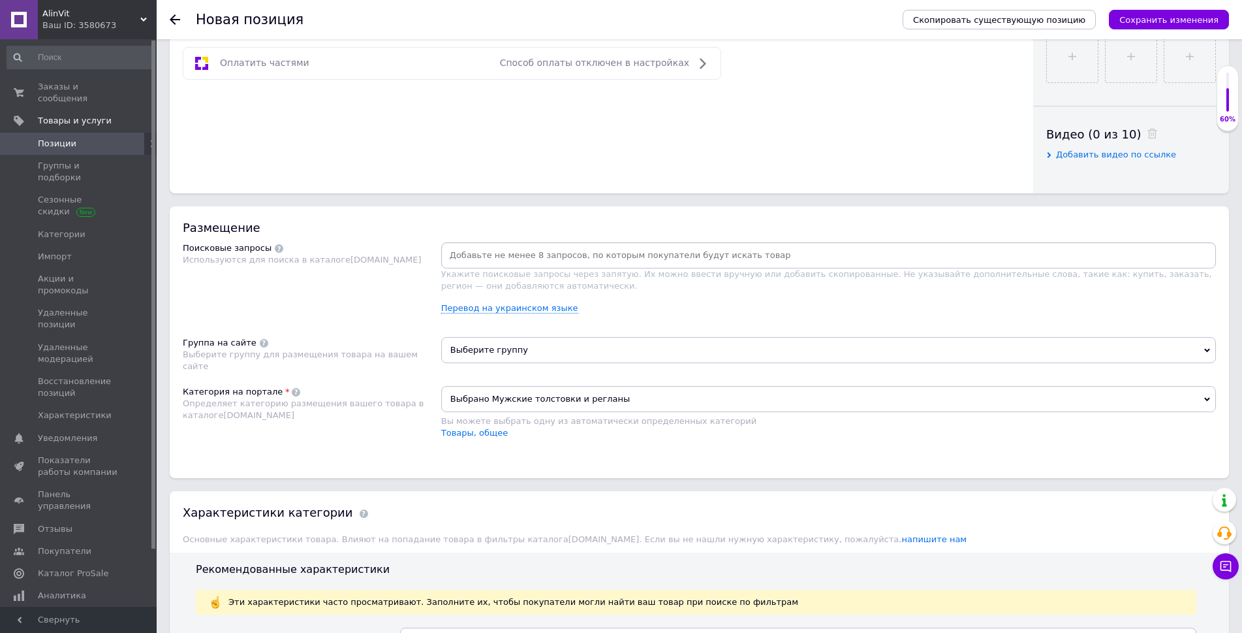
click at [520, 358] on span "Выберите группу" at bounding box center [828, 350] width 775 height 26
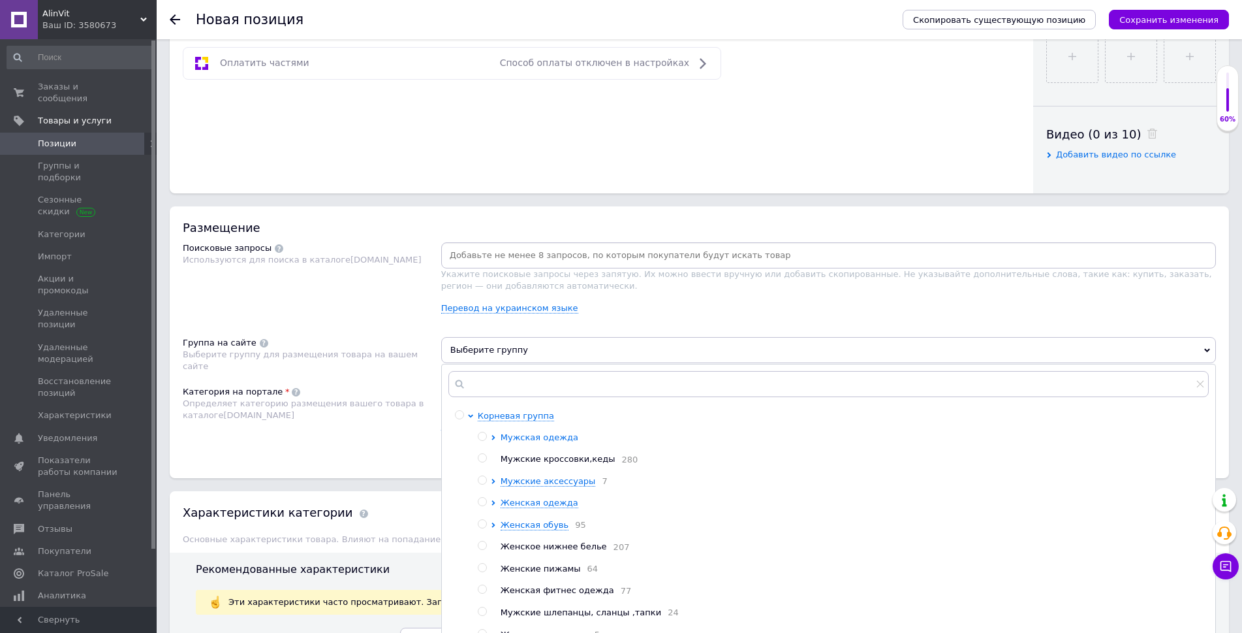
click at [492, 435] on icon at bounding box center [493, 437] width 5 height 5
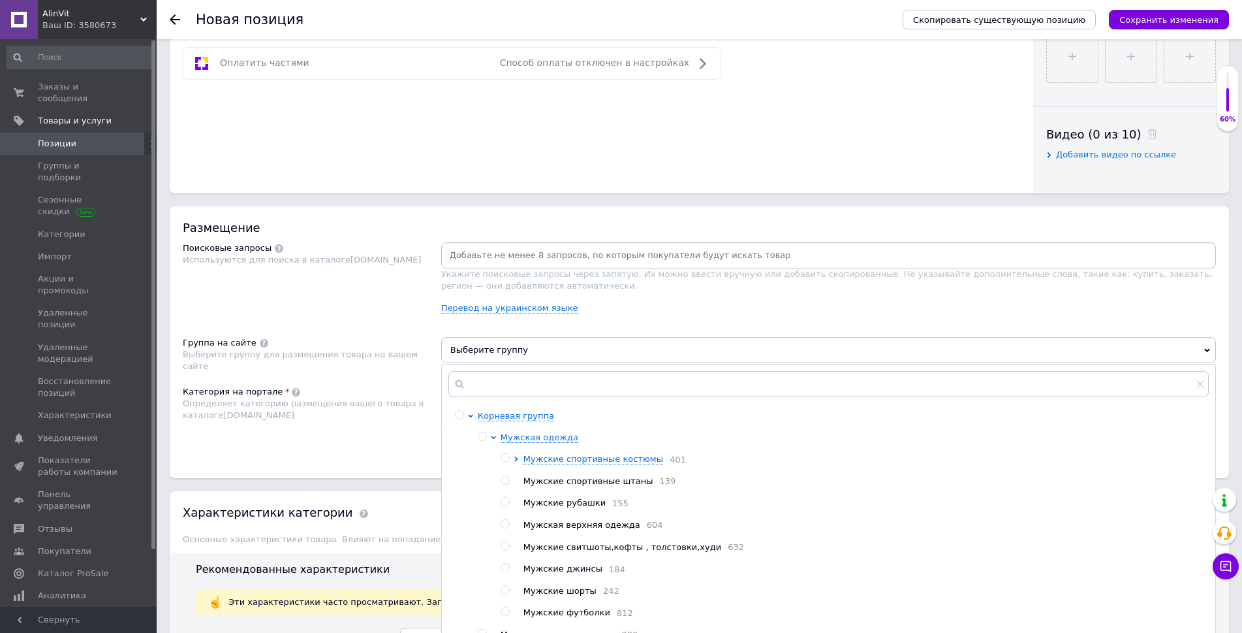
click at [501, 550] on input "radio" at bounding box center [505, 546] width 8 height 8
radio input "true"
click at [395, 461] on div "Размещение Поисковые запросы Используются для поиска в каталоге [DOMAIN_NAME] У…" at bounding box center [700, 342] width 1060 height 272
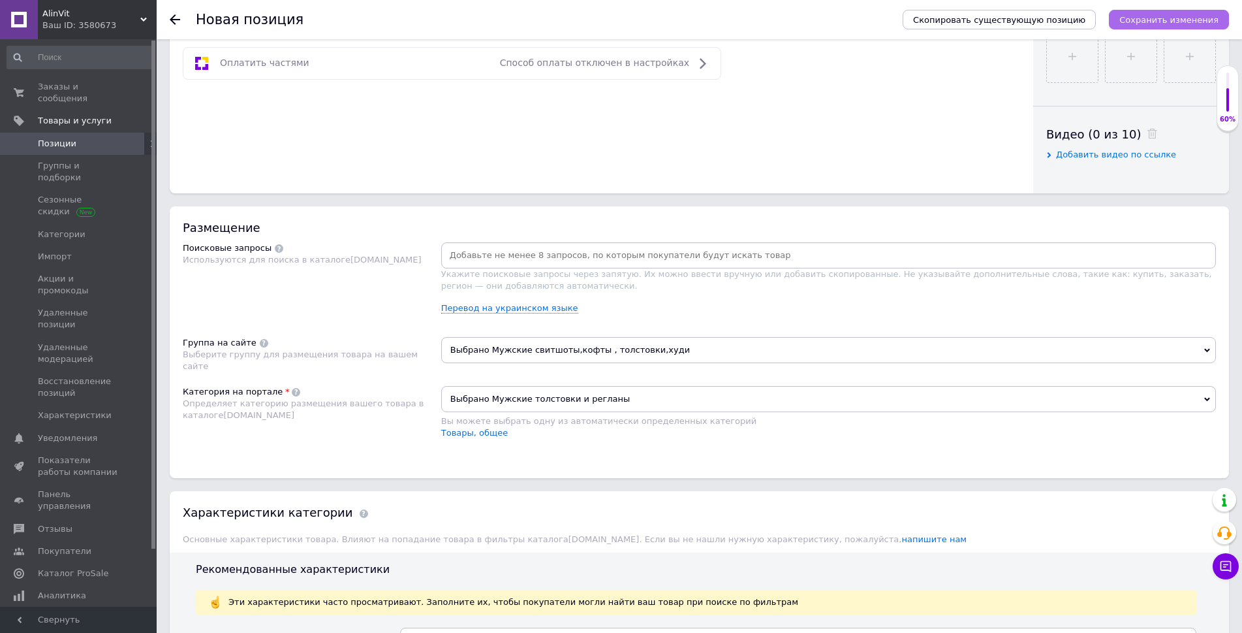
click at [1134, 25] on button "Сохранить изменения" at bounding box center [1169, 20] width 120 height 20
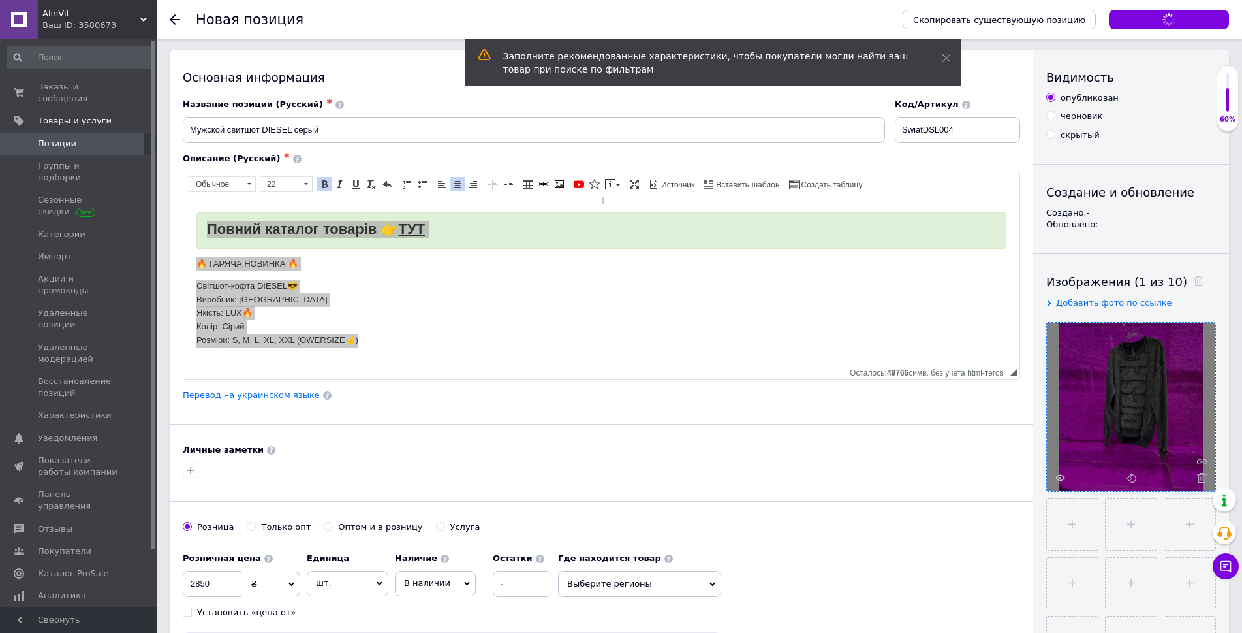
scroll to position [0, 0]
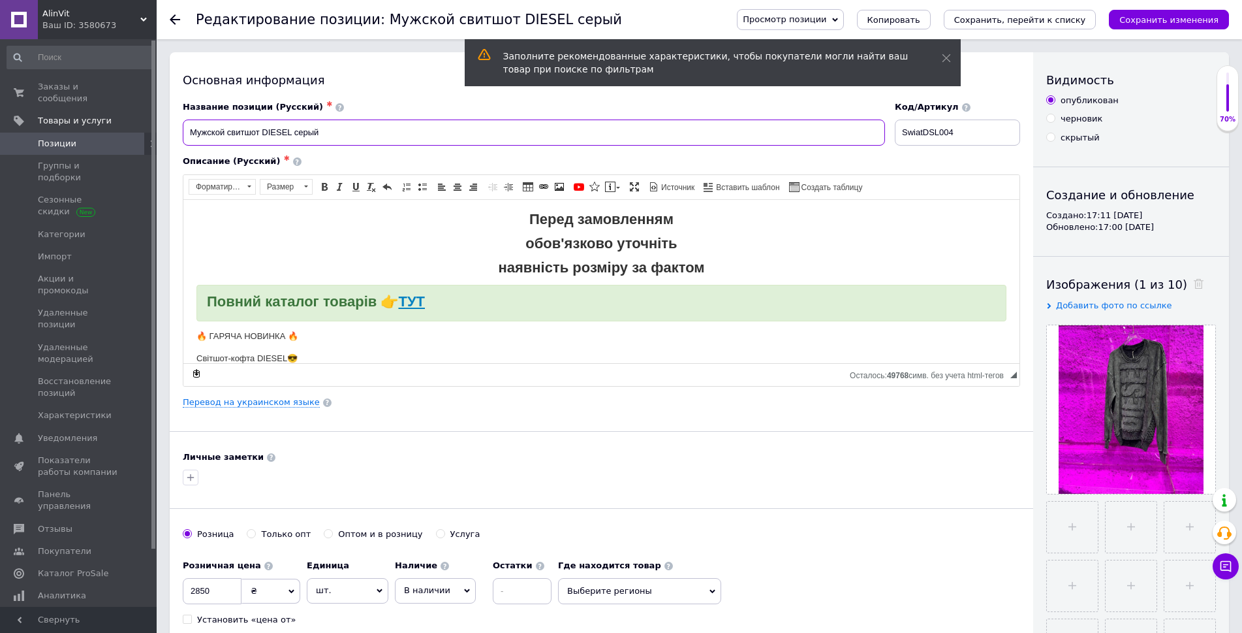
click at [227, 134] on input "Мужской свитшот DIESEL серый" at bounding box center [534, 132] width 702 height 26
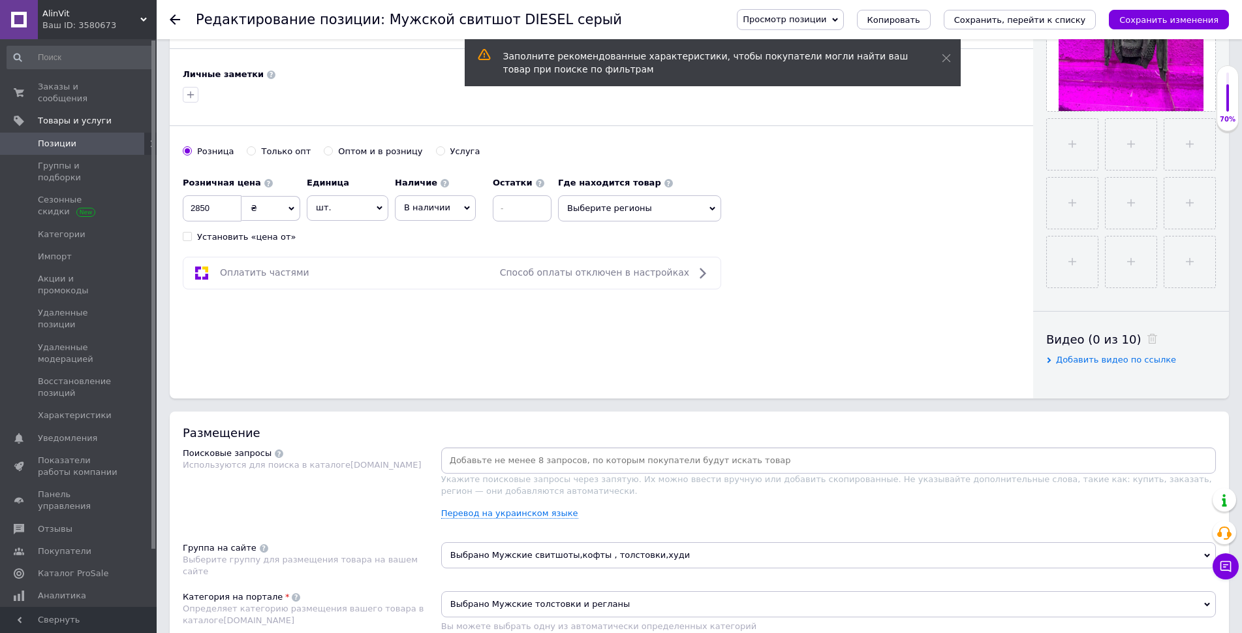
scroll to position [392, 0]
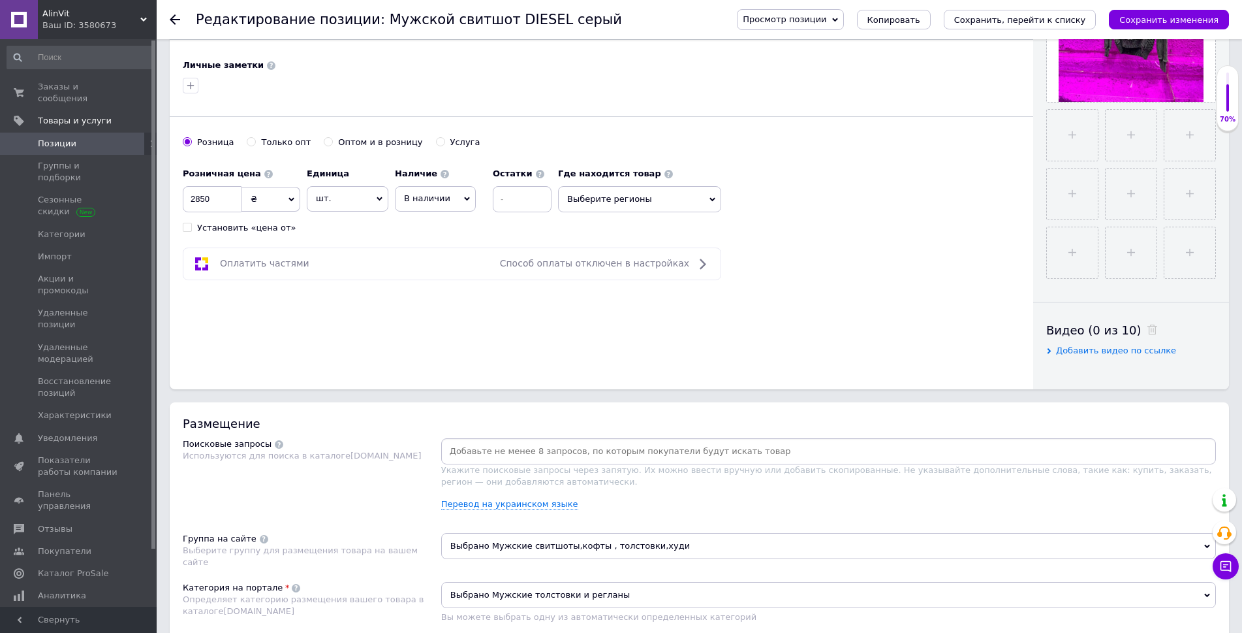
click at [556, 447] on input at bounding box center [829, 451] width 770 height 20
type input "ы"
paste input "Мужской свитшот DIESEL серый"
type input "Мужской свитшот DIESEL серый"
paste input "Мужской свитшот DIESEL серый"
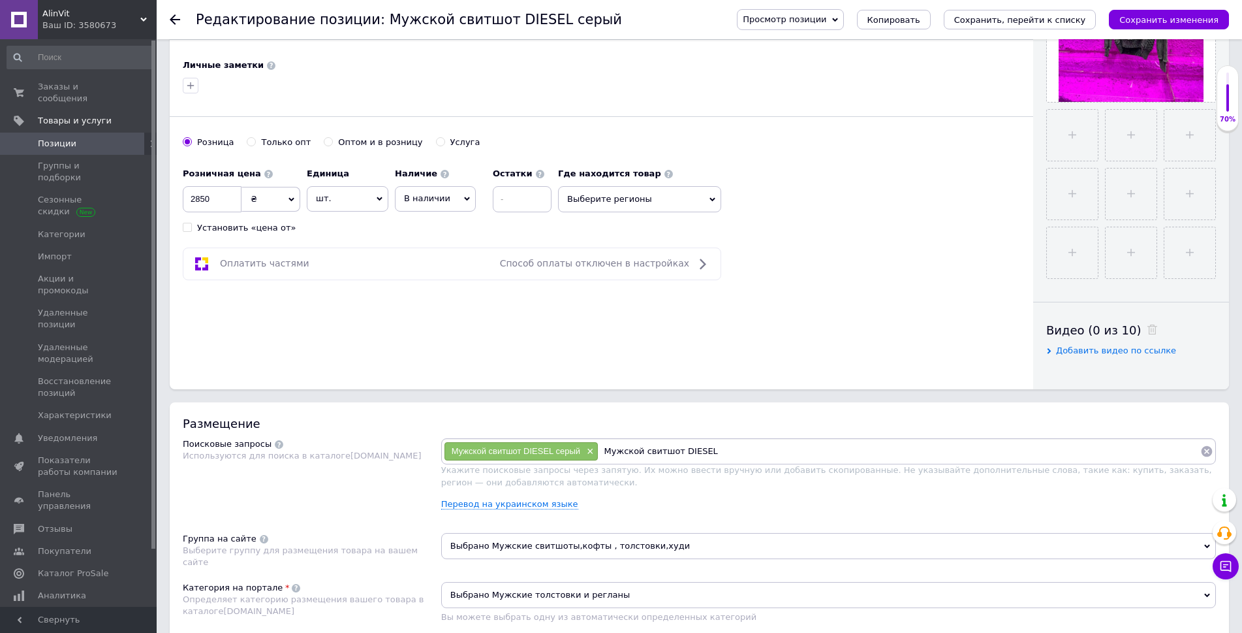
type input "Мужской свитшот DIESEL"
paste input "Мужской свитшот DIESEL серый"
type input "Мужской свитшот"
paste input "Мужской свитшот DIESEL серый"
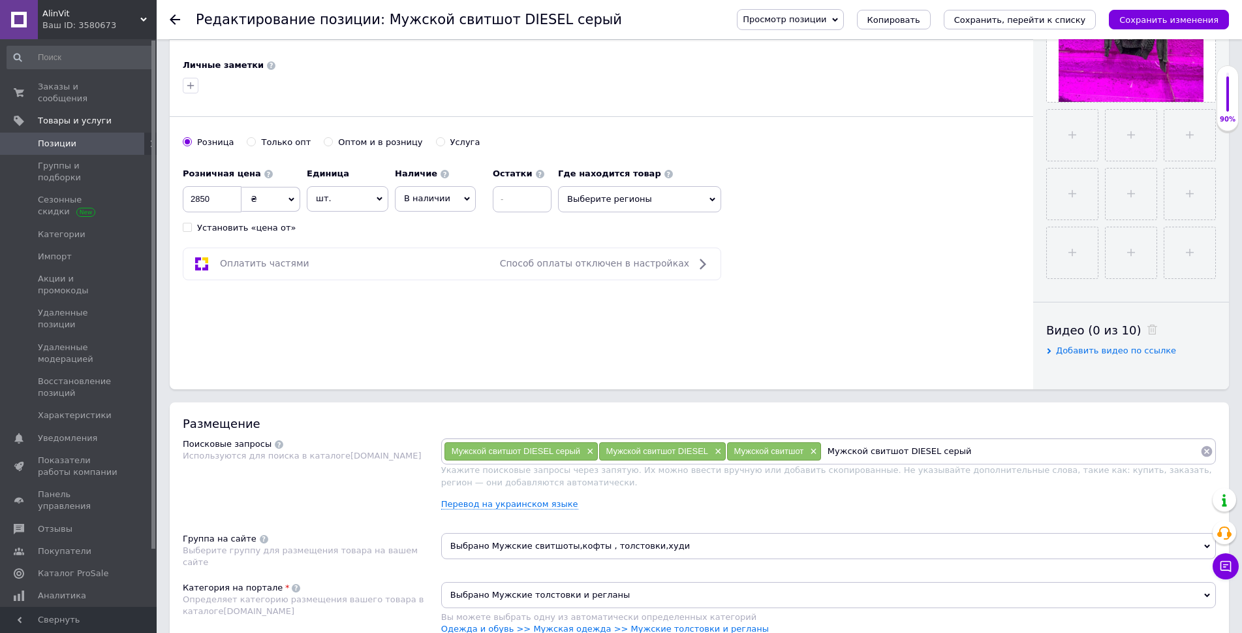
click at [876, 449] on input "Мужской свитшот DIESEL серый" at bounding box center [1011, 451] width 379 height 20
drag, startPoint x: 876, startPoint y: 449, endPoint x: 928, endPoint y: 452, distance: 53.0
click at [928, 452] on input "Мужской свитшот DIESEL серый" at bounding box center [1011, 451] width 379 height 20
type input "М"
type input "ы"
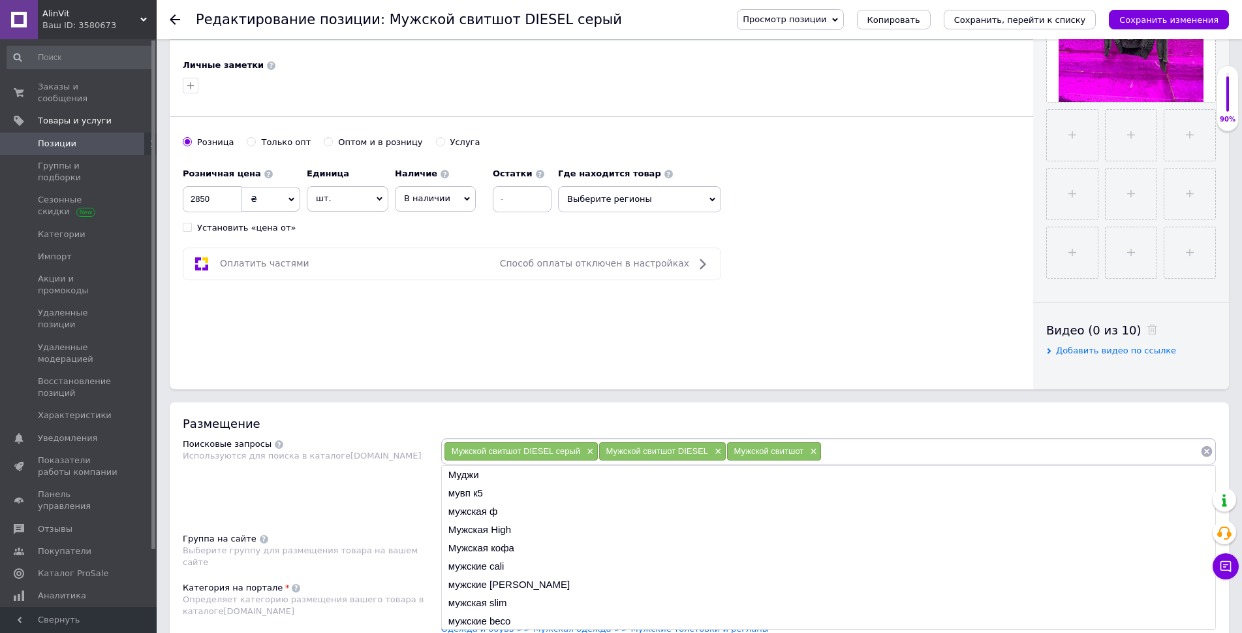
paste input "свитшот DIESEL серый"
type input "свитшот DIESEL серый"
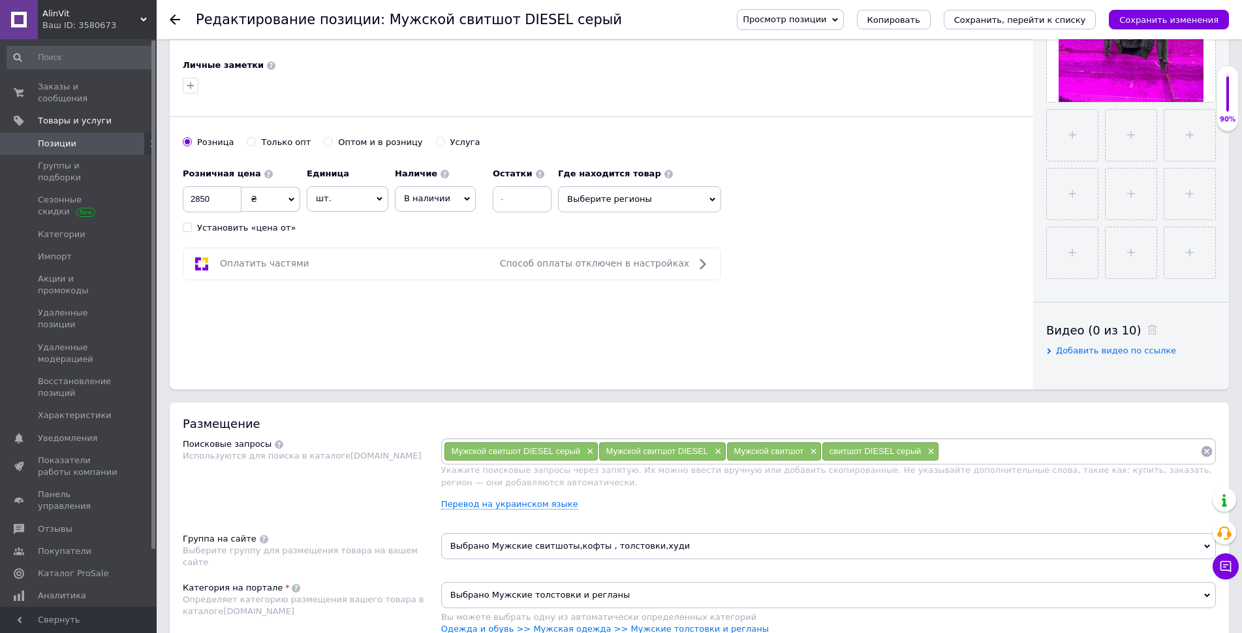
paste input "свитшот DIESEL серый"
type input "свитшот DIESEL"
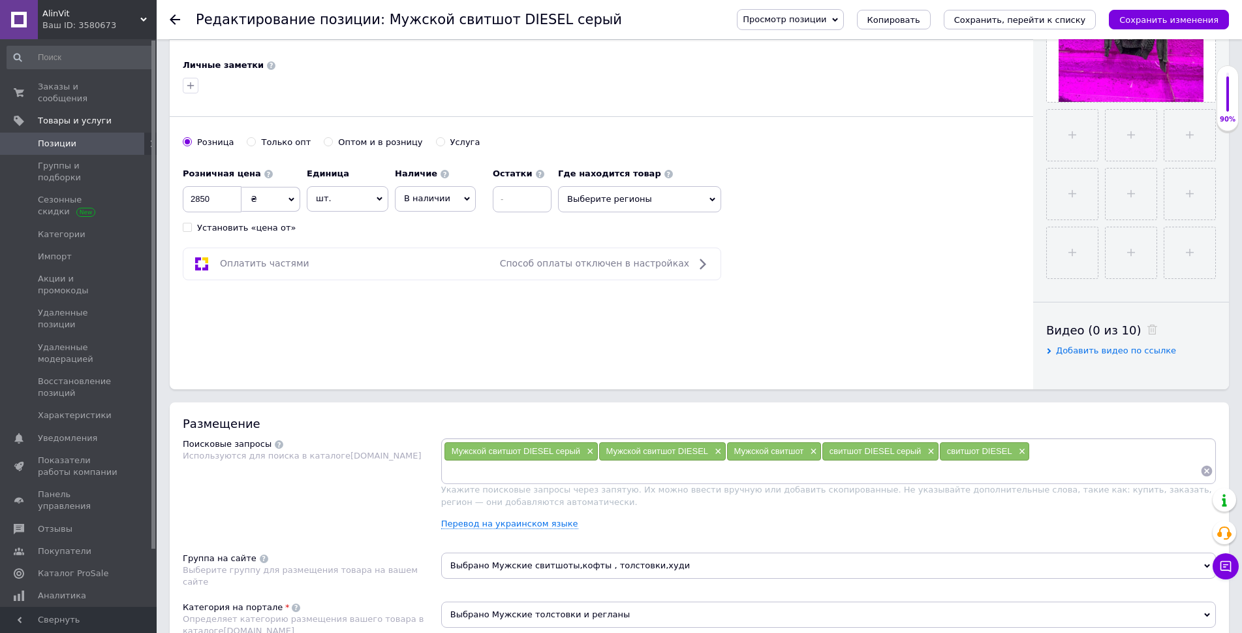
paste input "свитшот DIESEL серый"
type input "свитшот"
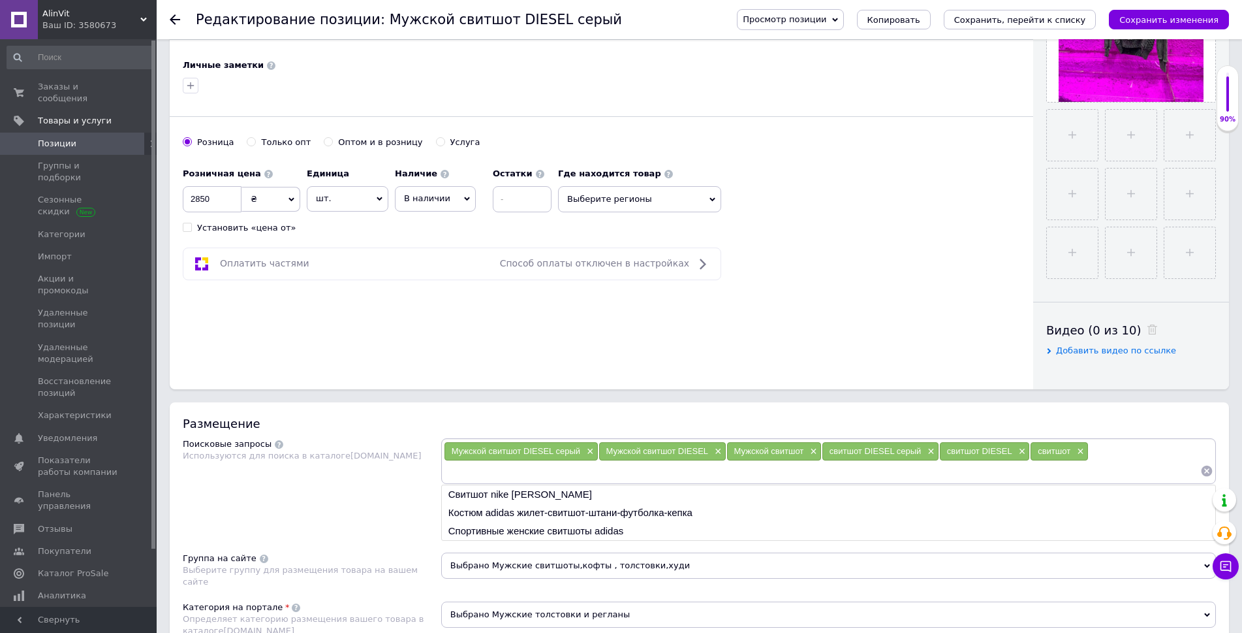
paste input "свитшот DIESEL серый"
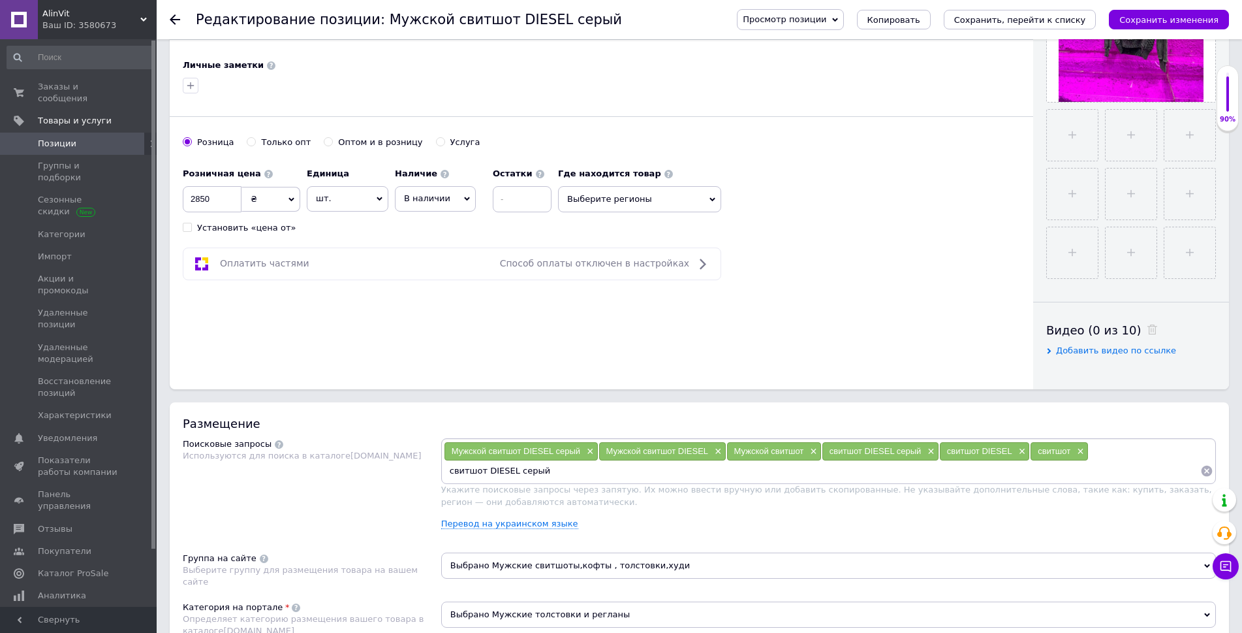
click at [454, 466] on input "свитшот DIESEL серый" at bounding box center [822, 471] width 757 height 20
drag, startPoint x: 454, startPoint y: 466, endPoint x: 488, endPoint y: 466, distance: 34.6
click at [488, 466] on input "свитшот DIESEL серый" at bounding box center [822, 471] width 757 height 20
type input "свитшот DIESEL серый"
click at [548, 460] on div "Мужской свитшот DIESEL серый ×" at bounding box center [521, 451] width 153 height 18
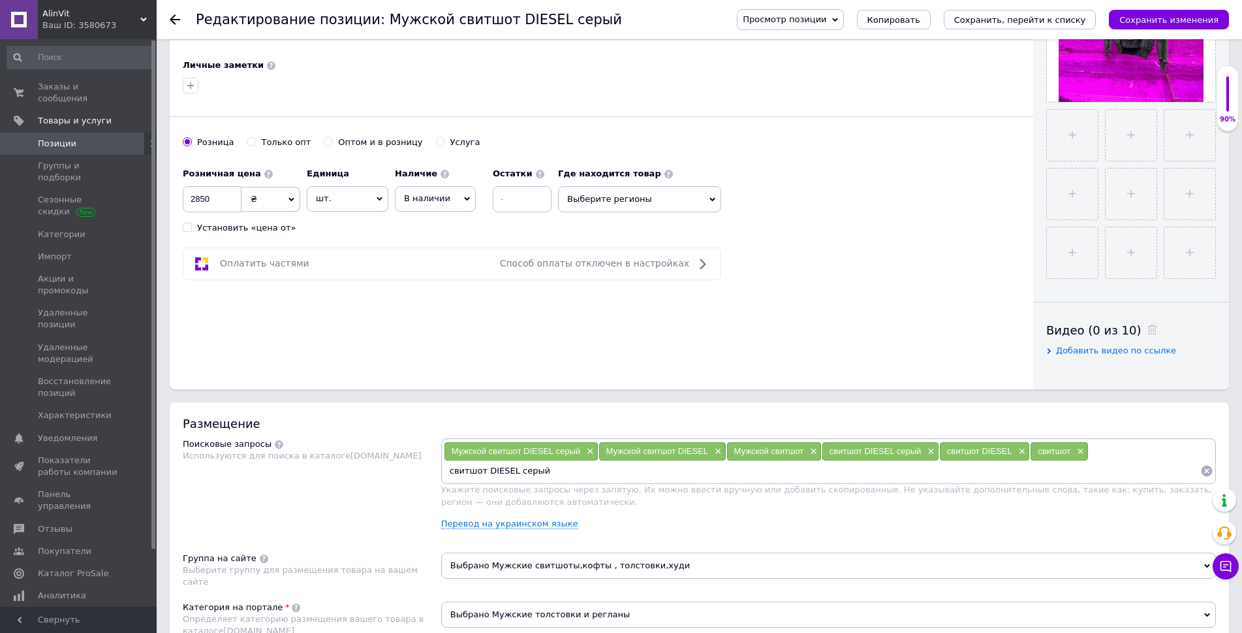
drag, startPoint x: 550, startPoint y: 464, endPoint x: 378, endPoint y: 478, distance: 173.0
click at [380, 478] on div "Поисковые запросы Используются для поиска в каталоге [DOMAIN_NAME] Мужской свит…" at bounding box center [700, 488] width 1034 height 101
paste input "свитшот DIESEL"
type input "свитшот DIESEL мужской"
paste input "свитшот DIESEL"
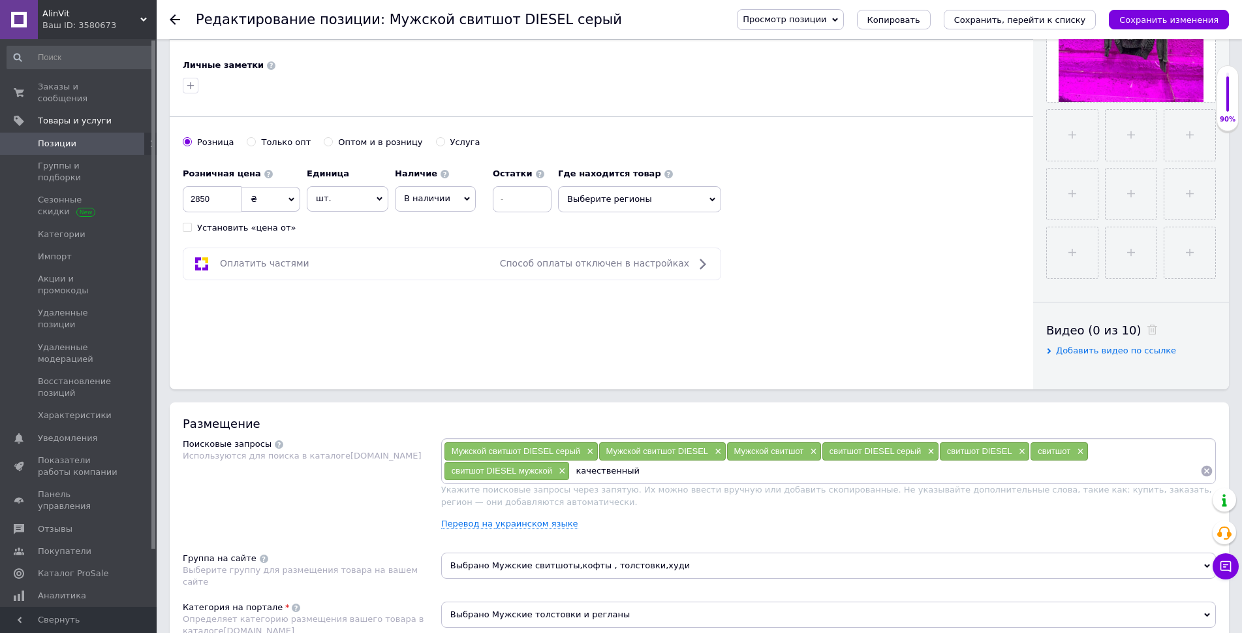
type input "качественный свитшот DIESEL"
paste input "свитшот DIESEL"
type input "молодежный свитшот DIESEL"
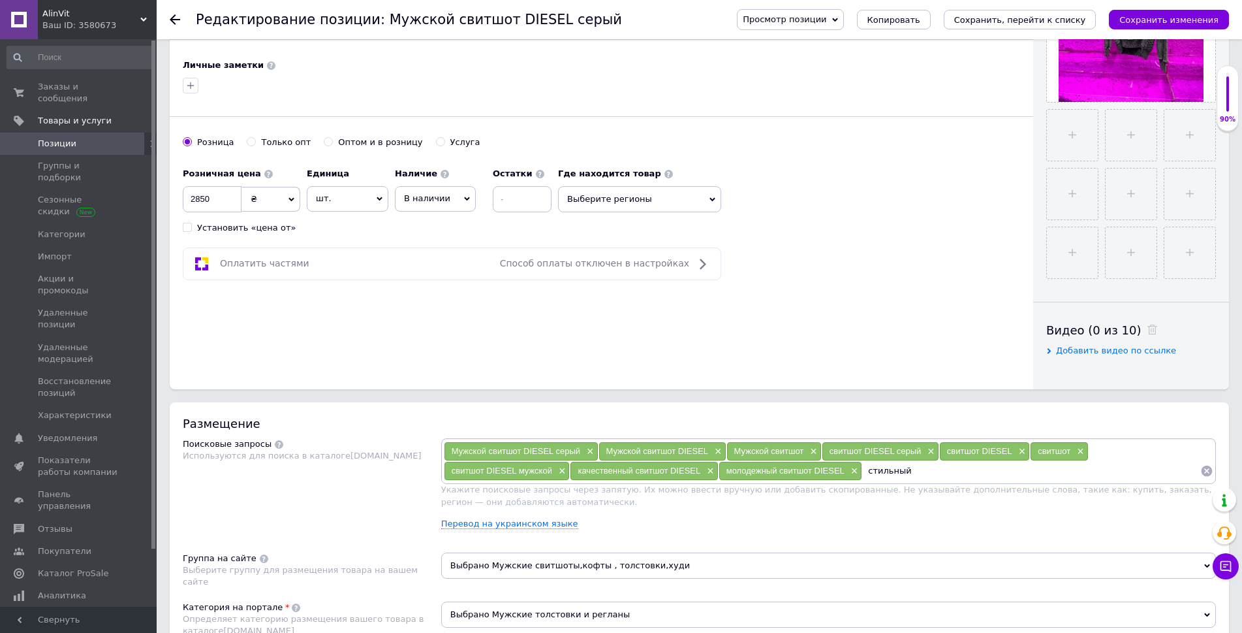
paste input "свитшот DIESEL"
type input "стильный свитшот DIESEL"
paste input "свитшот DIESEL"
type input "модный свитшот DIESEL"
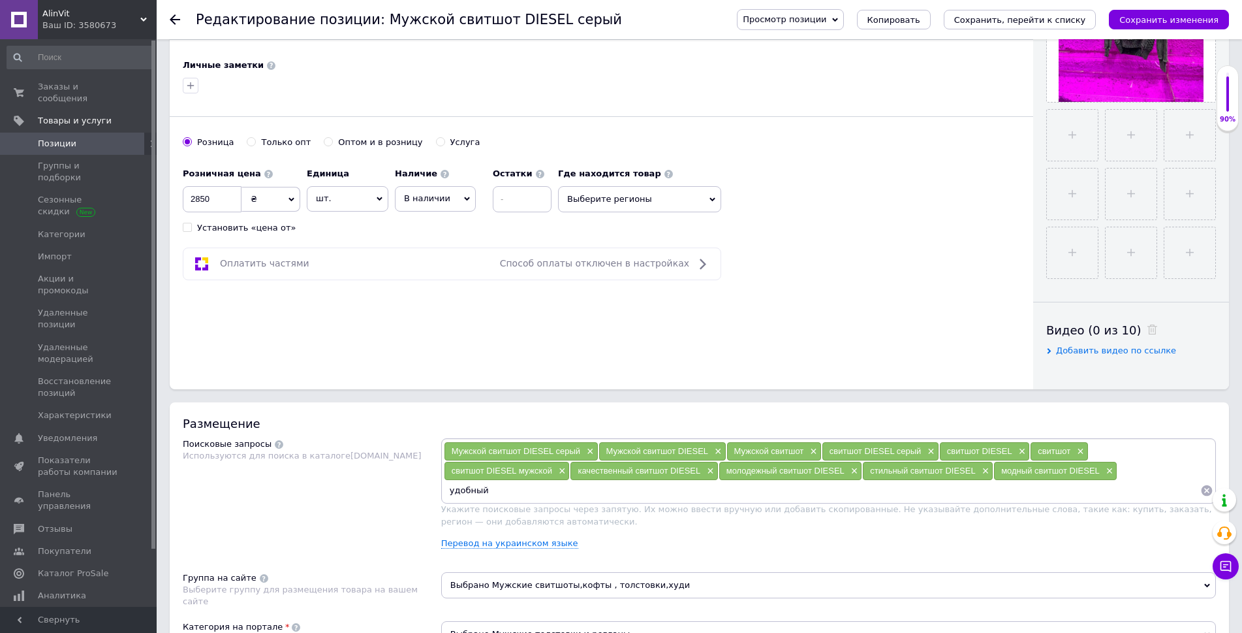
paste input "свитшот DIESEL"
type input "удобный свитшот DIESEL"
paste input "свитшот DIESEL"
type input "свитшот DIESEL весна-осень"
paste input "свитшот DIESEL"
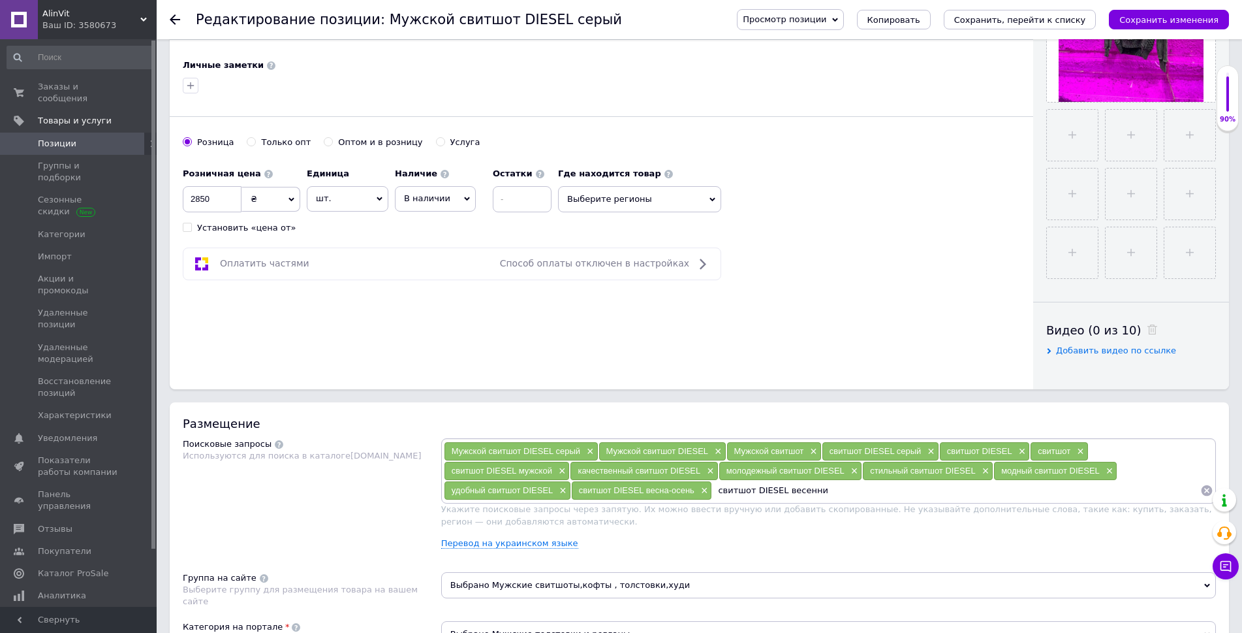
type input "свитшот DIESEL весенний"
paste input "свитшот DIESEL"
type input "свитшот DIESEL осенний"
paste input "свитшот DIESEL"
type input "свитшот DIESEL демисезонный"
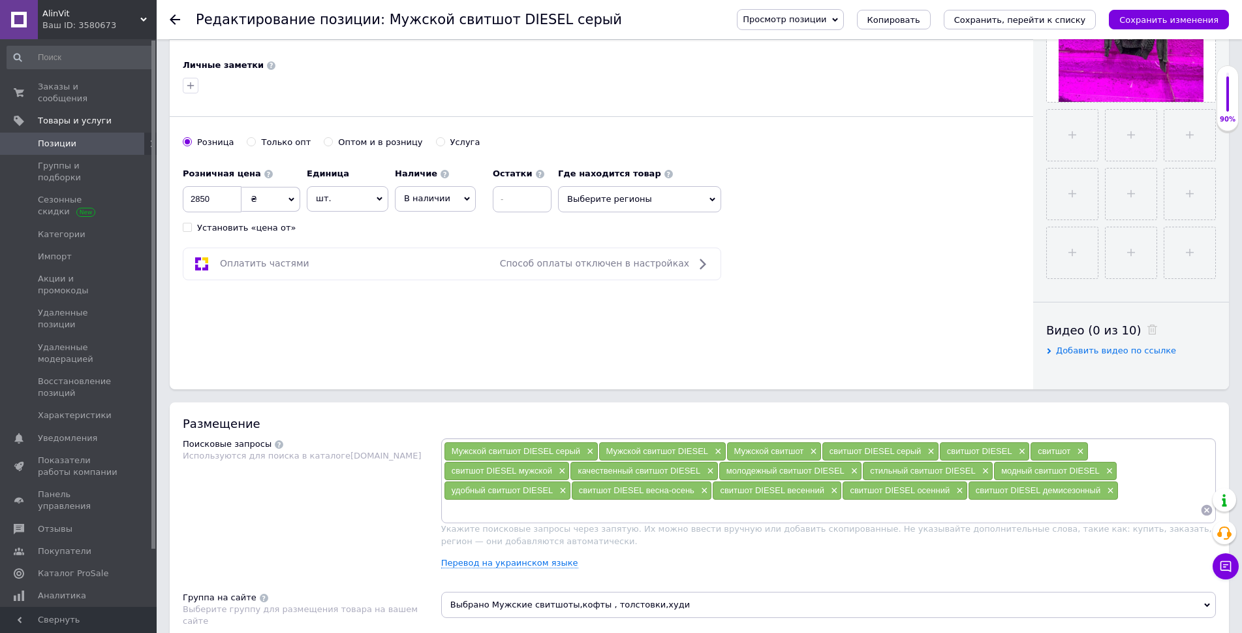
paste input "свитшот DIESEL"
type input "свитшот DIESEL Турция"
paste input "свитшот DIESEL"
type input "свитшот DIESEL с вышивкой"
paste input "свитшот DIESEL"
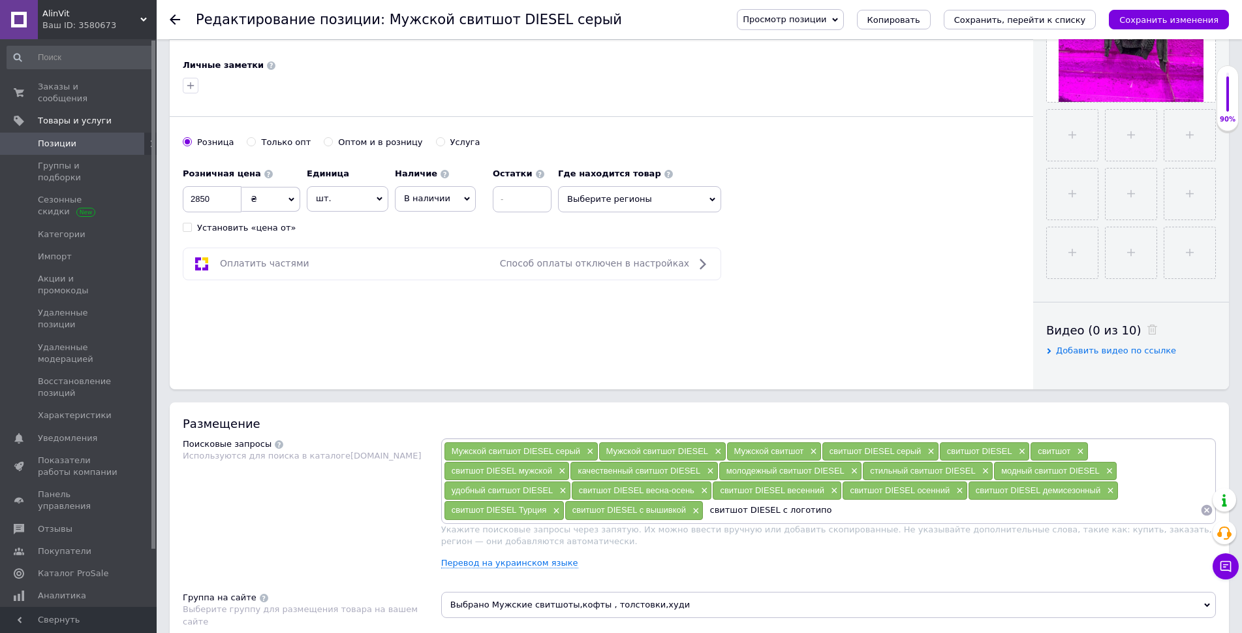
type input "свитшот DIESEL с логотипом"
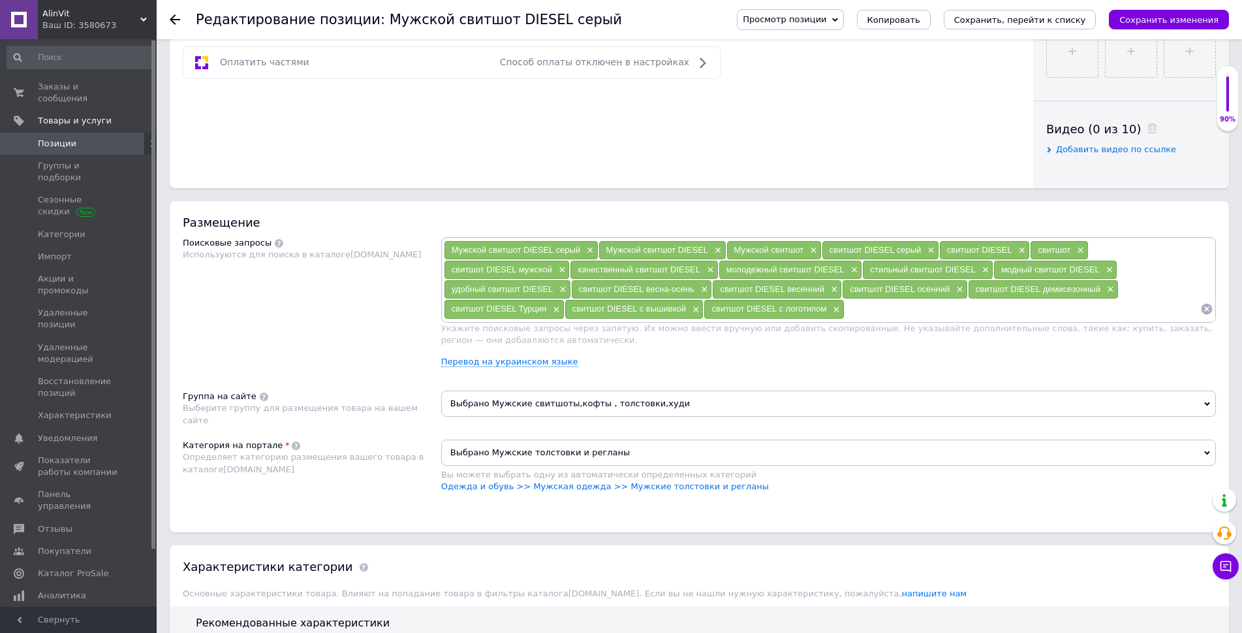
scroll to position [588, 0]
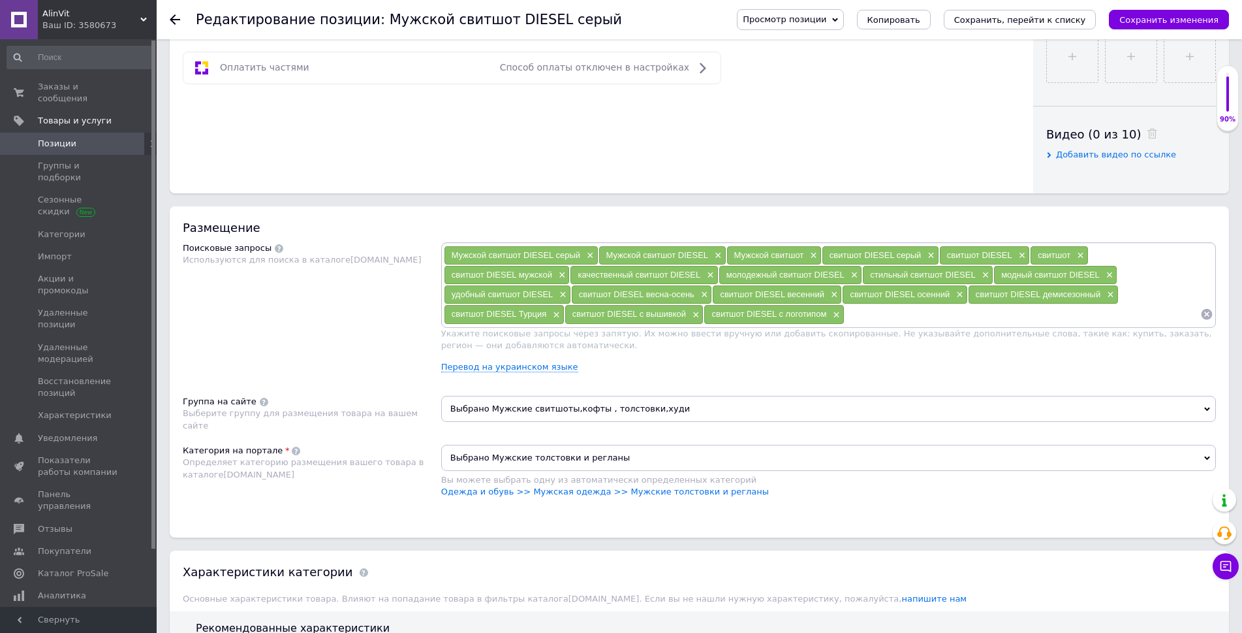
paste input "свитшот DIESEL"
type input "свитшот DIESEL оверсаис"
paste input "свитшот DIESEL"
type input "свитшот DIESEL S-XXL"
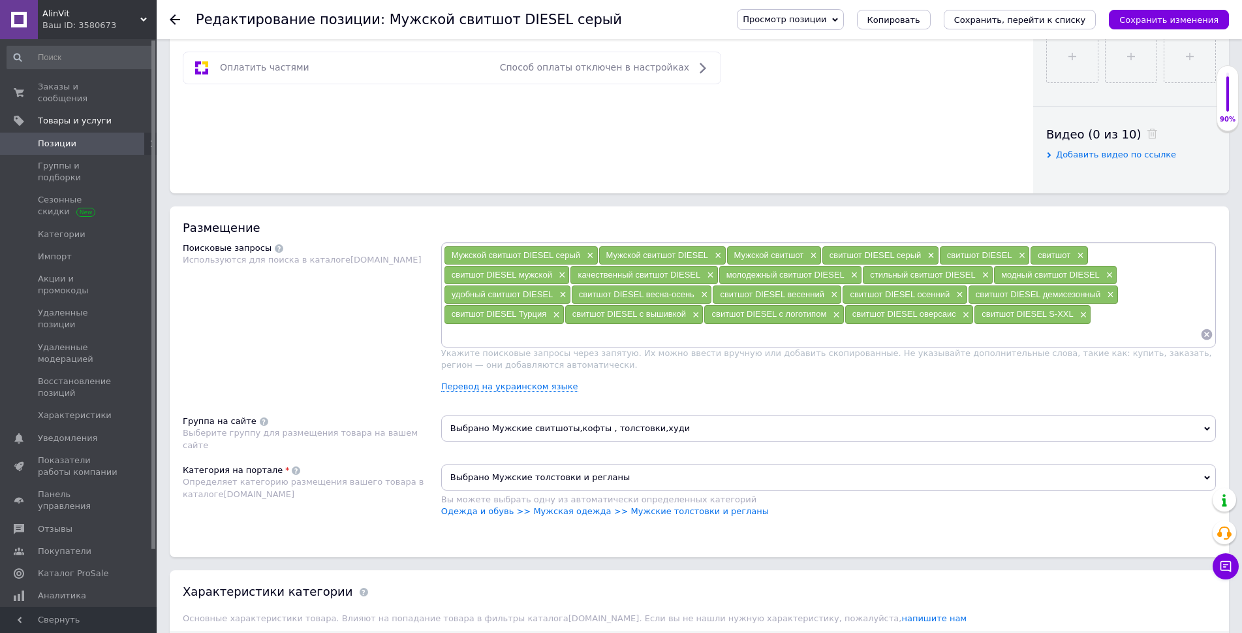
paste input "свитшот DIESEL"
type input "свитшот DIESEL S"
paste input "свитшот DIESEL"
type input "свитшот DIESEL M"
paste input "свитшот DIESEL"
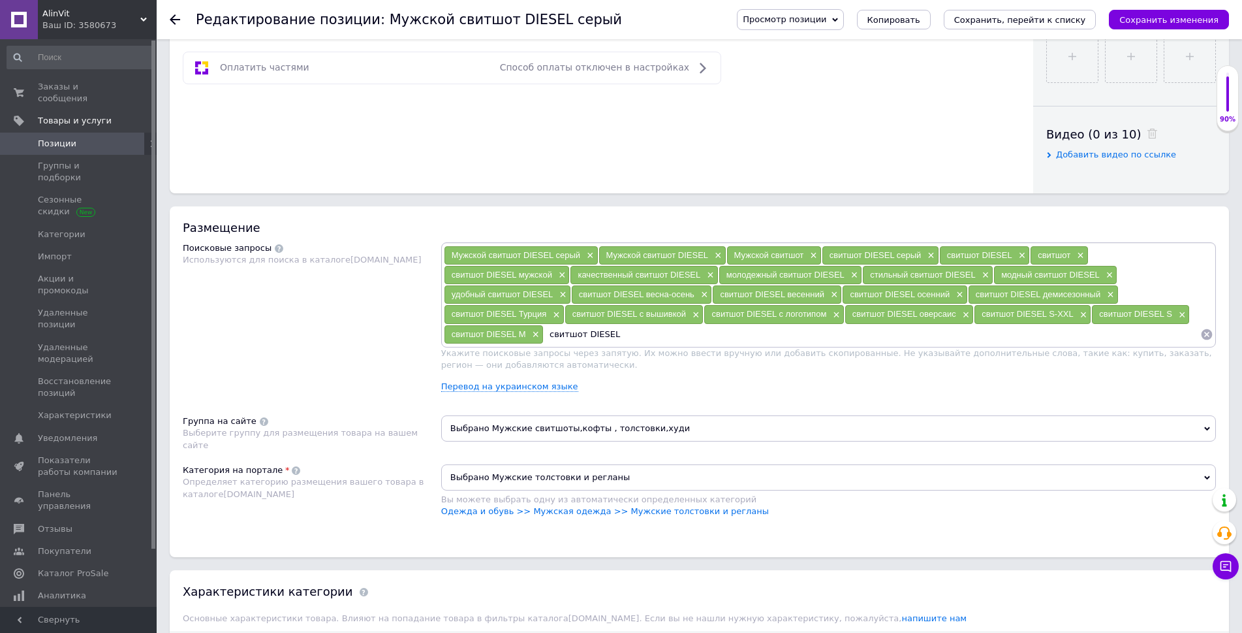
type input "свитшот DIESEL L"
paste input "свитшот DIESEL"
type input "свитшот DIESEL XL"
paste input "свитшот DIESEL"
type input "свитшот DIESEL XXL"
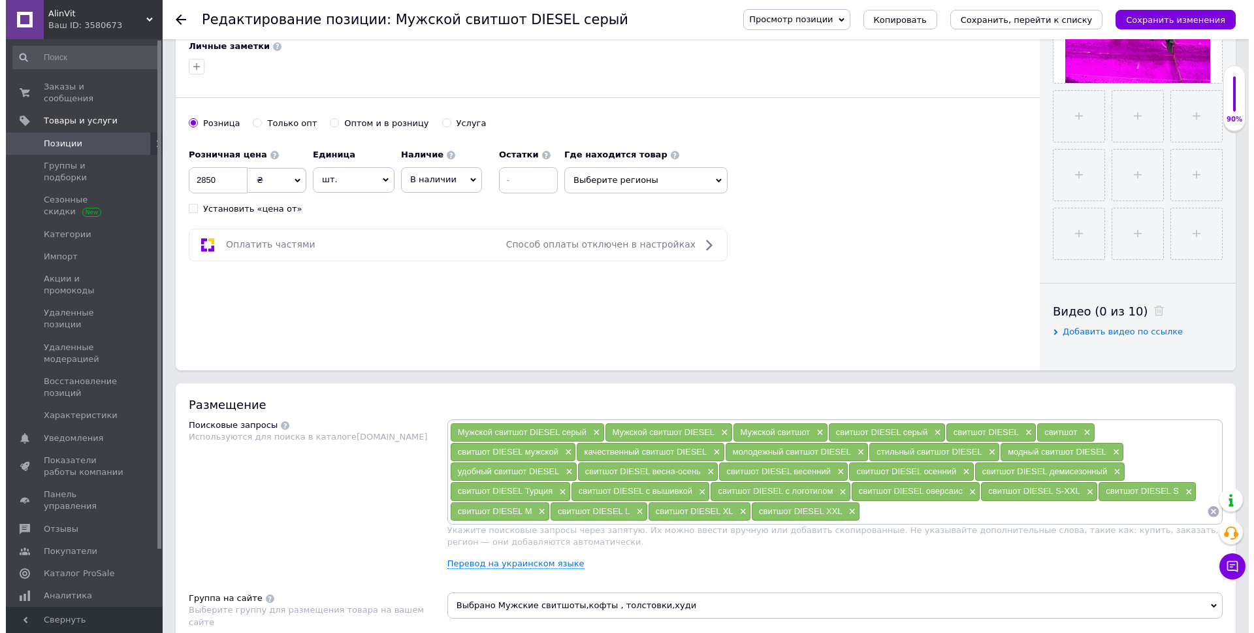
scroll to position [0, 0]
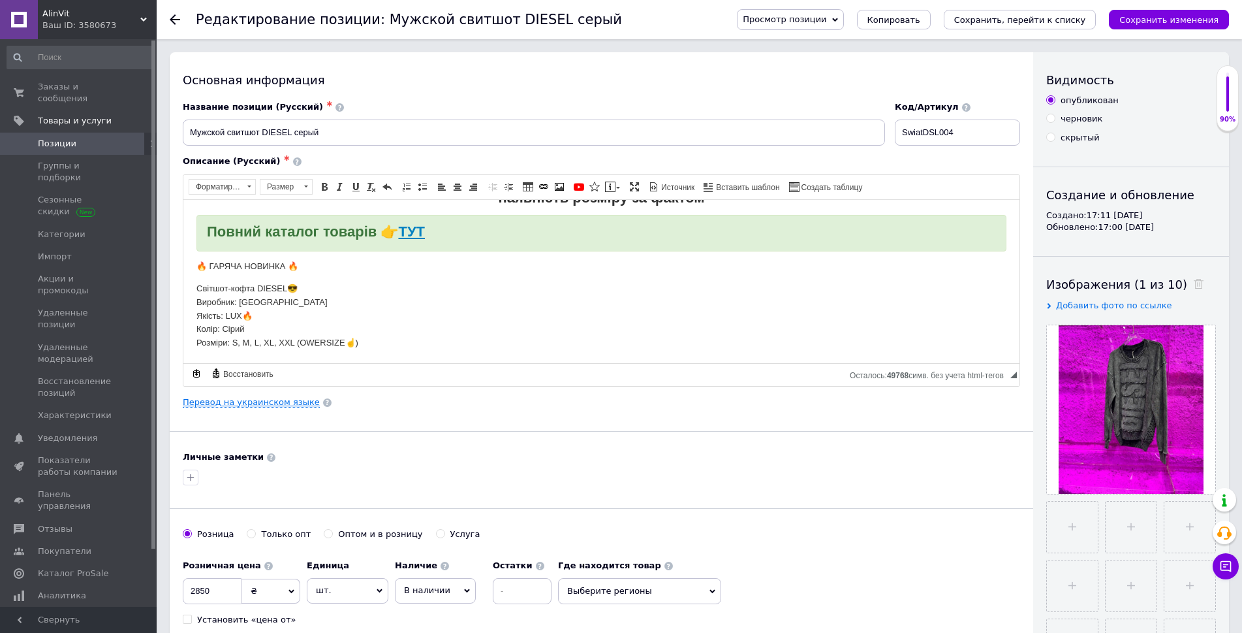
click at [293, 401] on link "Перевод на украинском языке" at bounding box center [251, 402] width 137 height 10
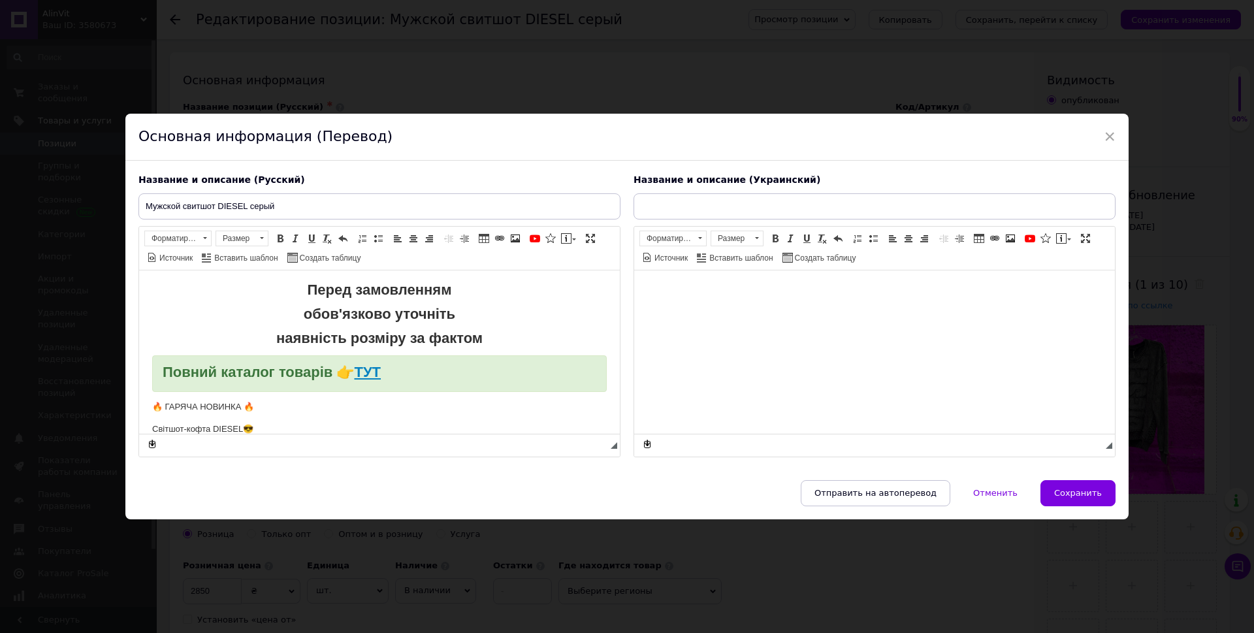
type input "Чоловічий світшот DIESEL сірий"
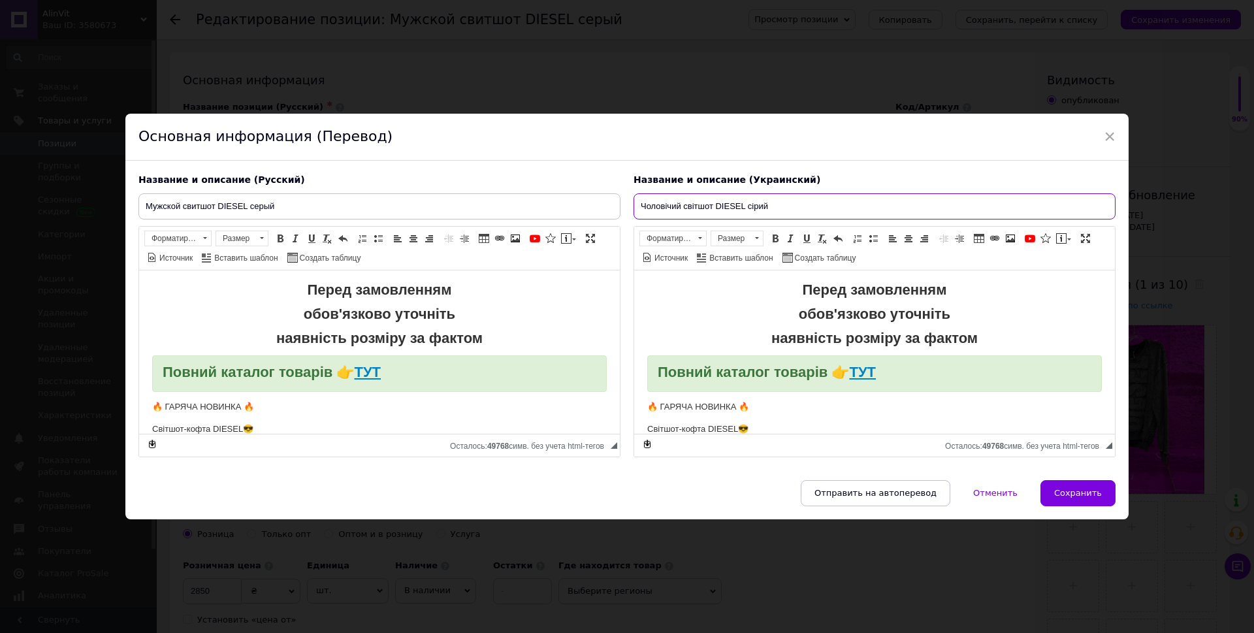
click at [723, 209] on input "Чоловічий світшот DIESEL сірий" at bounding box center [874, 206] width 482 height 26
click at [1103, 133] on span "×" at bounding box center [1109, 136] width 12 height 22
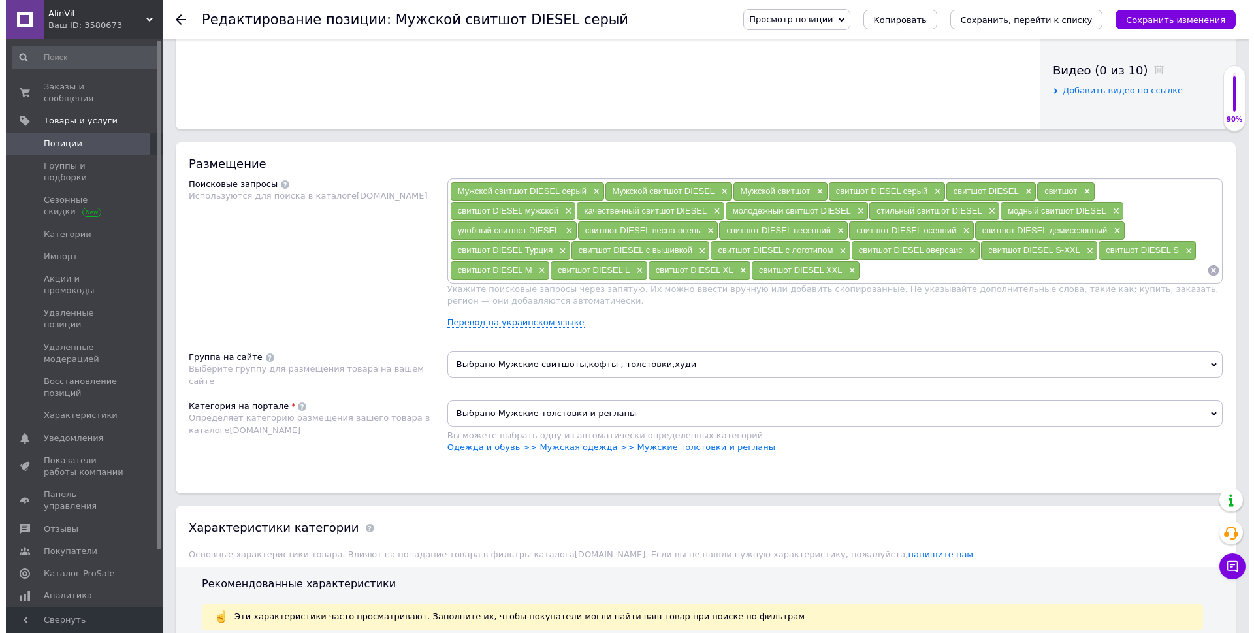
scroll to position [653, 0]
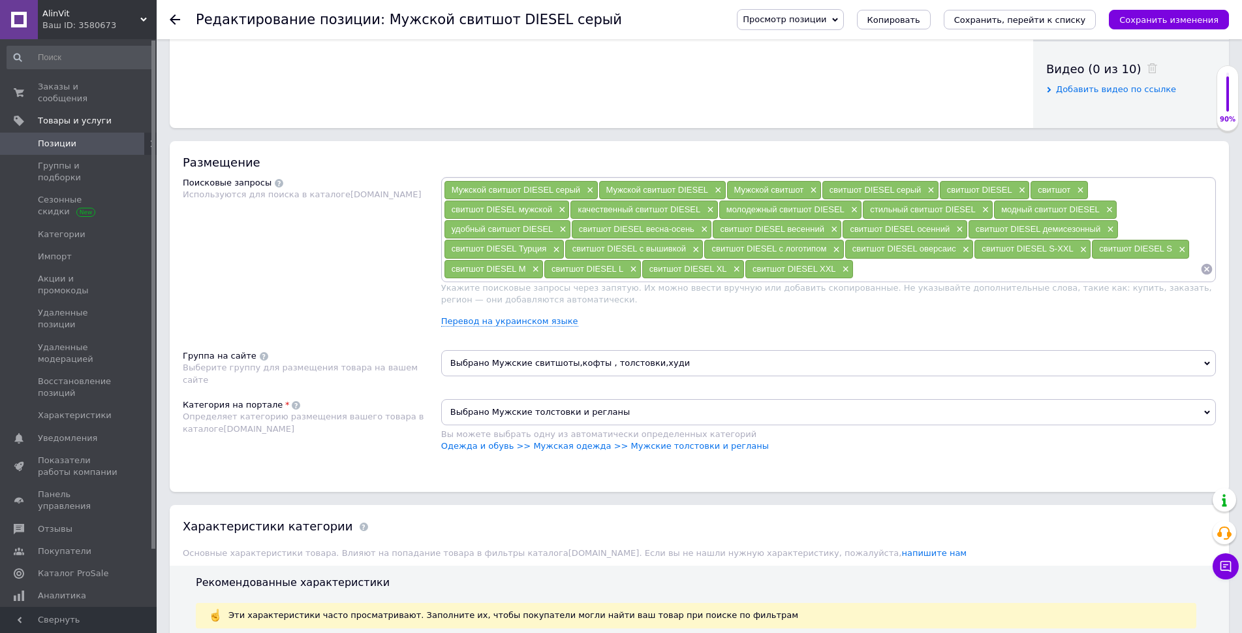
click at [541, 315] on div "Мужской свитшот DIESEL серый × Мужской свитшот DIESEL × Мужской свитшот × свитш…" at bounding box center [828, 257] width 775 height 160
click at [544, 323] on link "Перевод на украинском языке" at bounding box center [509, 321] width 137 height 10
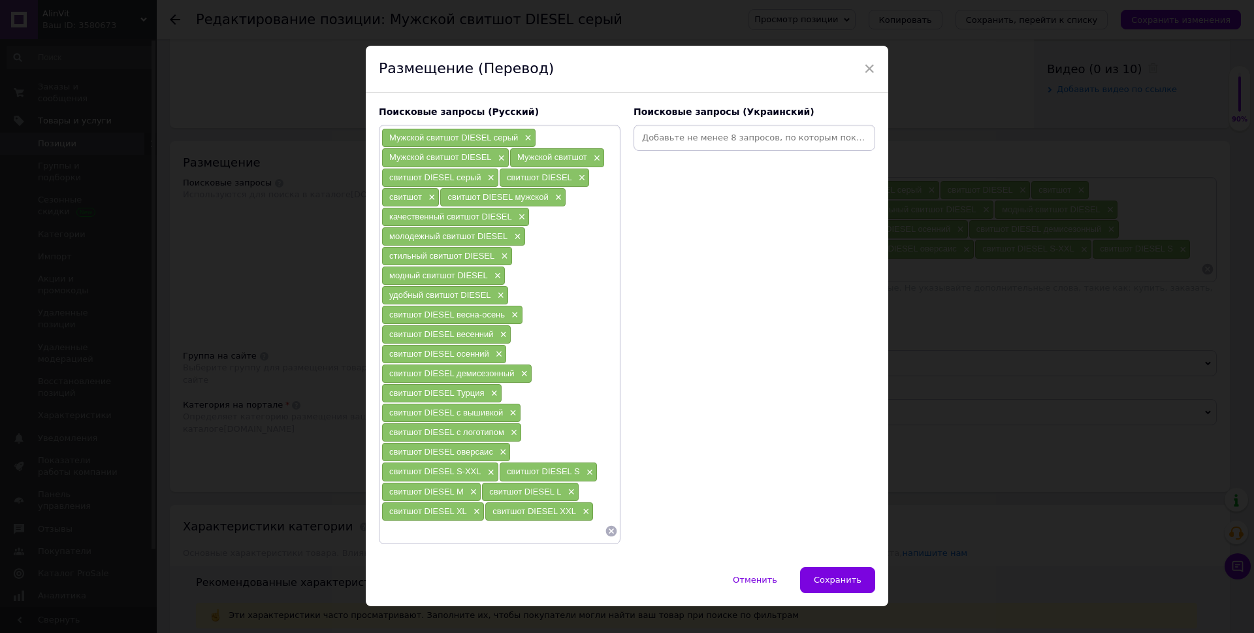
click at [693, 135] on input at bounding box center [754, 138] width 236 height 20
type input "І"
paste input "Чоловічий світшот DIESEL сірий"
type input "Чоловічий світшот DIESEL сірий"
paste input "Чоловічий світшот DIESEL сірий"
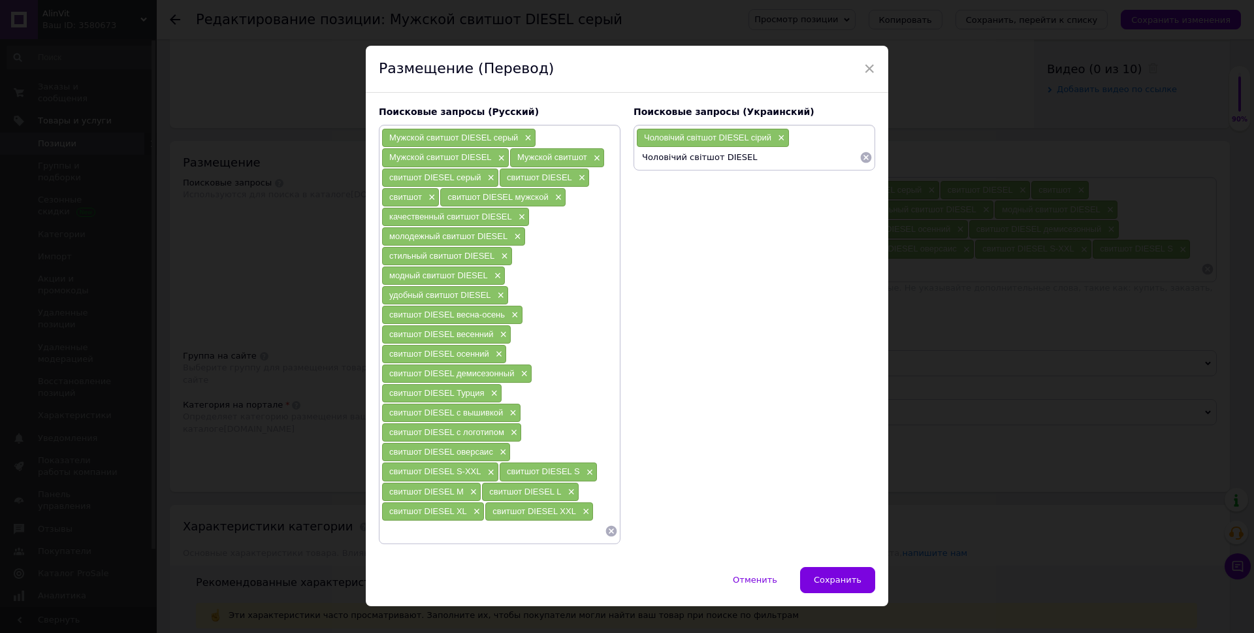
type input "Чоловічий світшот DIESEL"
paste input "Чоловічий світшот DIESEL сірий"
type input "Чоловічий світшот"
paste input "Чоловічий світшот DIESEL сірий"
click at [687, 181] on input "Чоловічий світшот DIESEL сірий" at bounding box center [747, 178] width 223 height 20
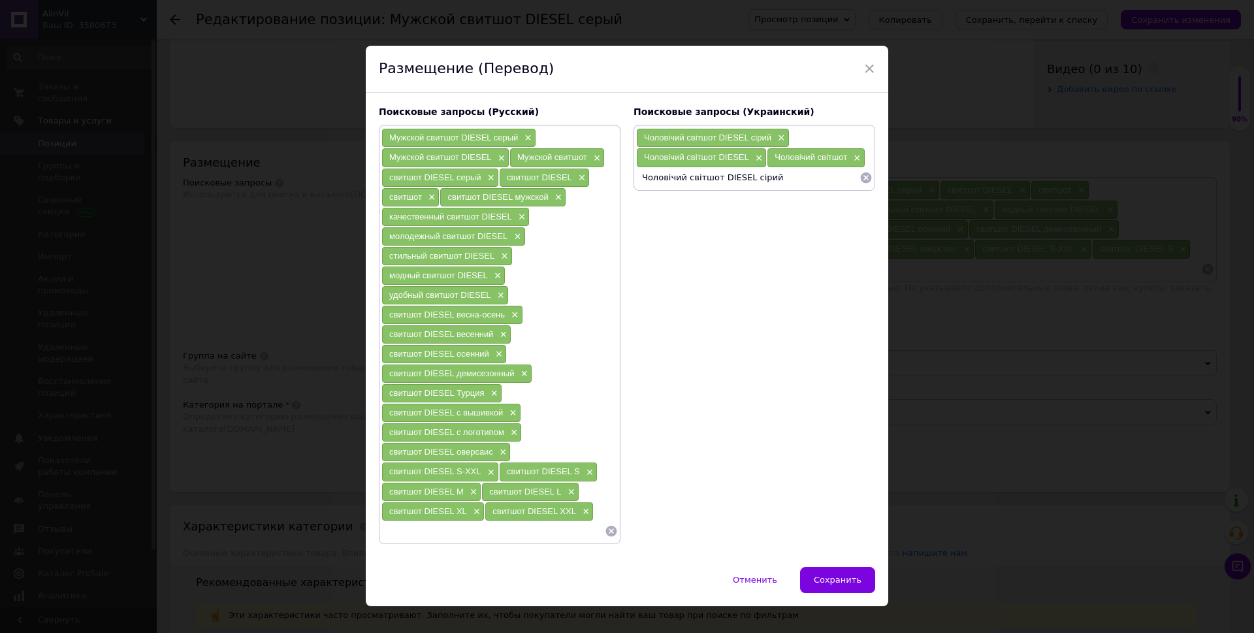
drag, startPoint x: 687, startPoint y: 181, endPoint x: 761, endPoint y: 181, distance: 73.8
click at [761, 181] on input "Чоловічий світшот DIESEL сірий" at bounding box center [747, 178] width 223 height 20
type input "Ч"
type input "і"
paste input "світшот DIESEL сірий"
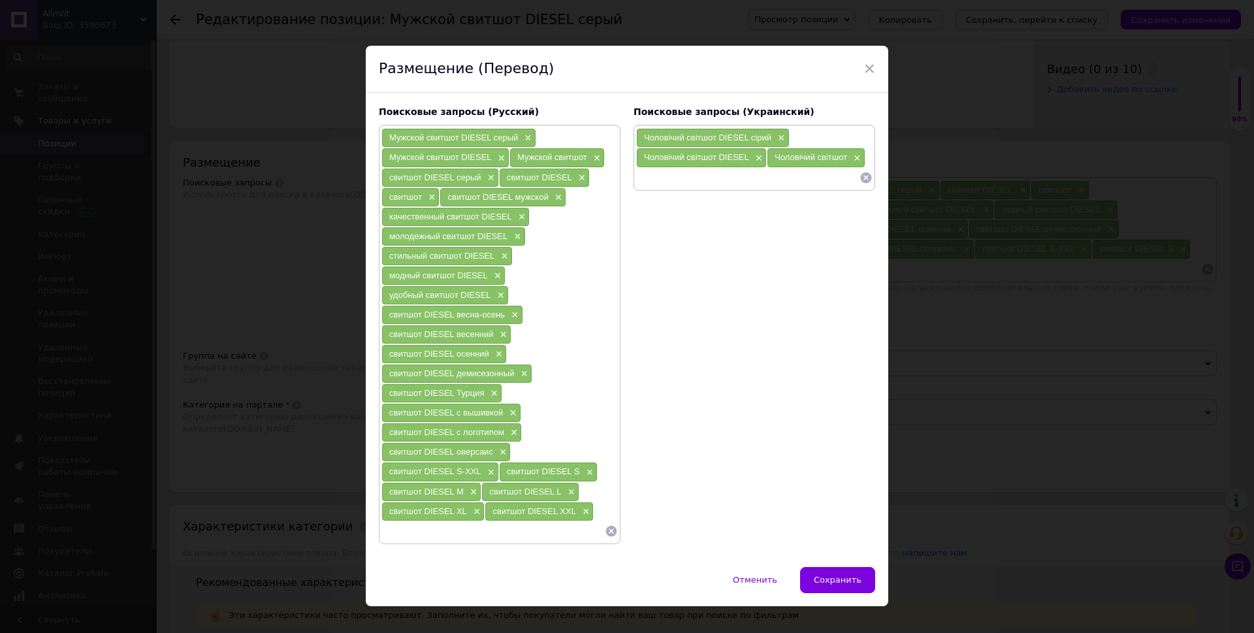
type input "світшот DIESEL сірий"
paste input "світшот DIESEL сірий"
type input "світшот DIESEL"
paste input "світшот DIESEL сірий"
type input "світшот"
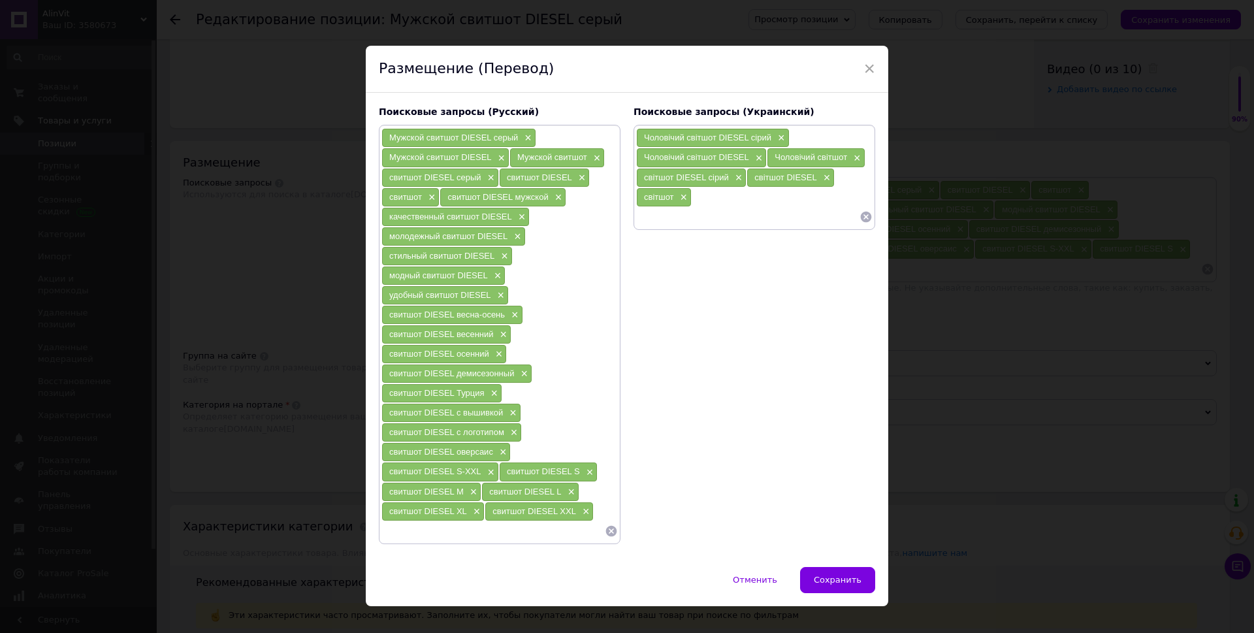
paste input "світшот DIESEL сірий"
type input "світшот DIESEL сірий"
click at [640, 220] on input "світшот DIESEL сірий" at bounding box center [747, 217] width 223 height 20
drag, startPoint x: 654, startPoint y: 219, endPoint x: 682, endPoint y: 218, distance: 27.5
click at [682, 218] on input "світшот DIESEL сірий" at bounding box center [747, 217] width 223 height 20
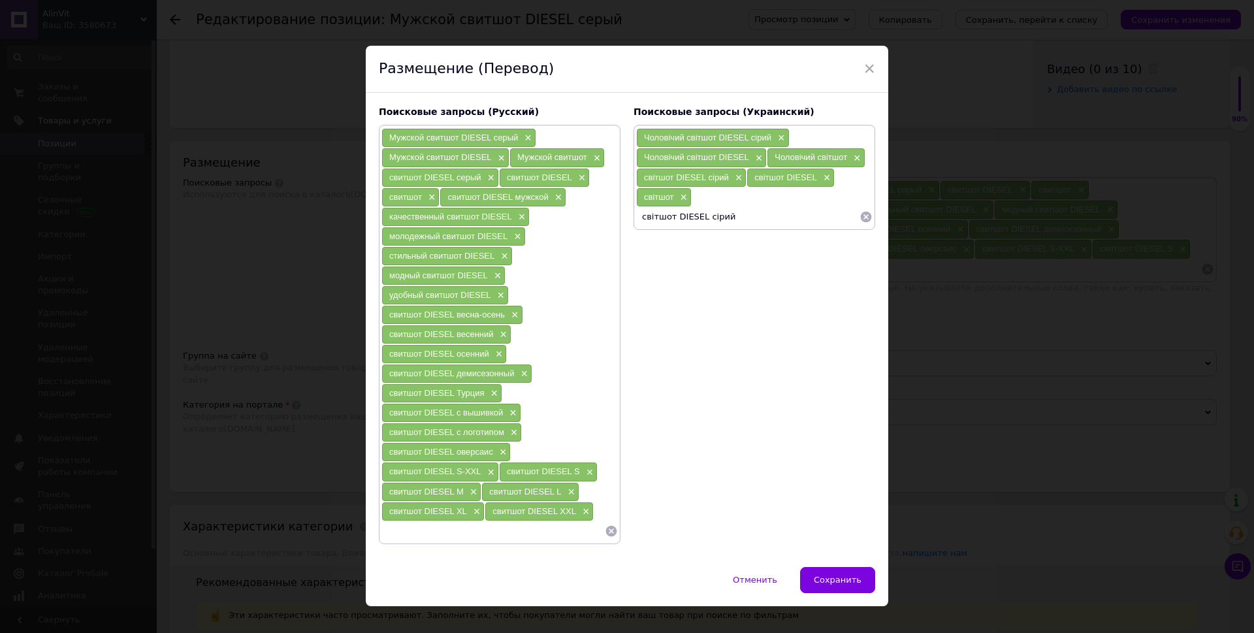
drag, startPoint x: 733, startPoint y: 219, endPoint x: 616, endPoint y: 232, distance: 116.9
click at [616, 232] on div "Поисковые запросы (Русский) Мужской свитшот DIESEL серый × Мужской свитшот DIES…" at bounding box center [626, 324] width 509 height 451
paste input "світшот DIESEL"
type input "світшот DIESEL чоловічийц"
type input "світшот DIESEL чоловічий"
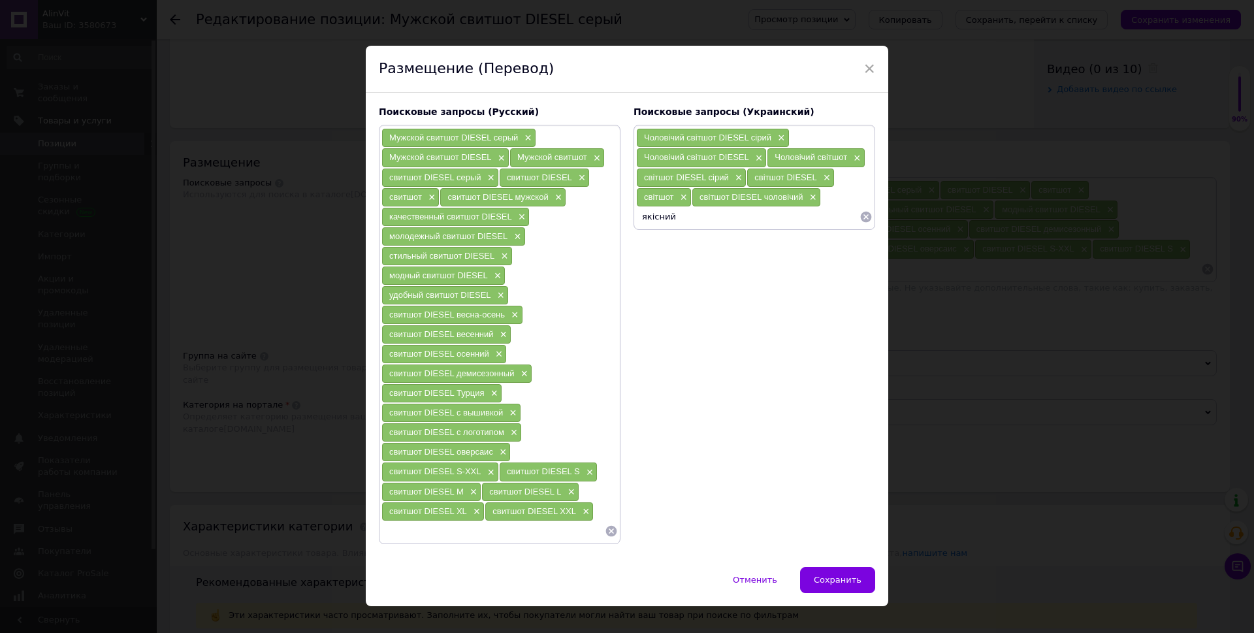
paste input "світшот DIESEL"
type input "якісний світшот DIESEL"
paste input "світшот DIESEL"
type input "молодіжний світшот DIESEL"
paste input "світшот DIESEL"
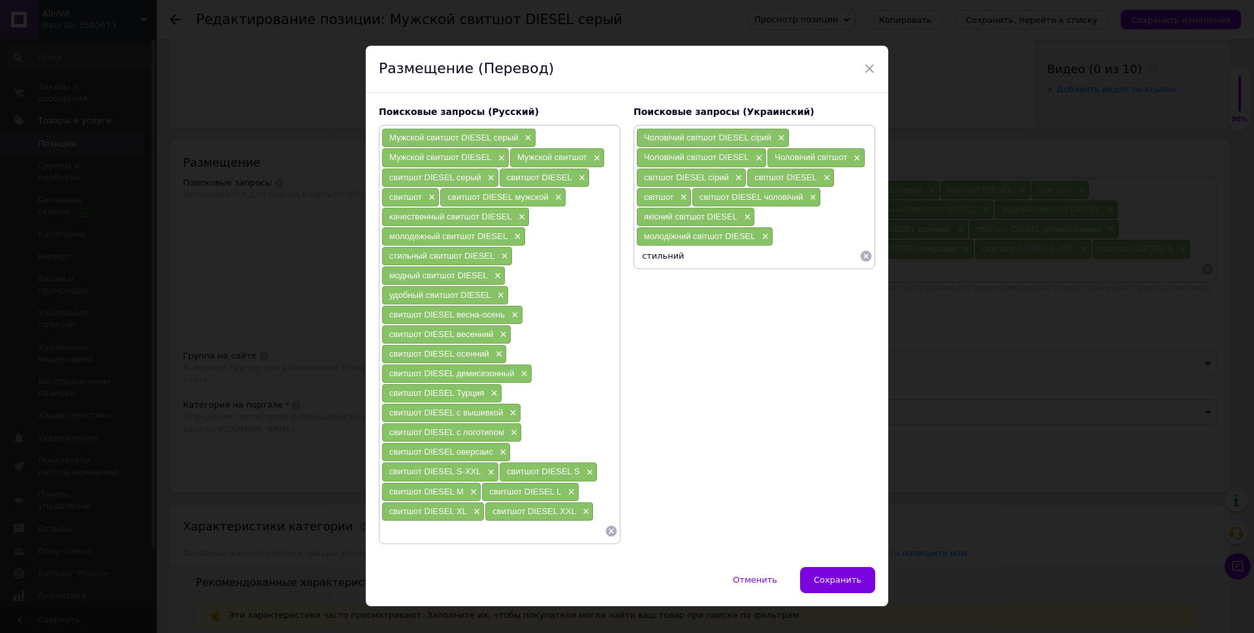
type input "стильний світшот DIESEL"
paste input "світшот DIESEL"
type input "модний світшот DIESEL"
paste input "світшот DIESEL"
type input "світшот DIESEL зручний"
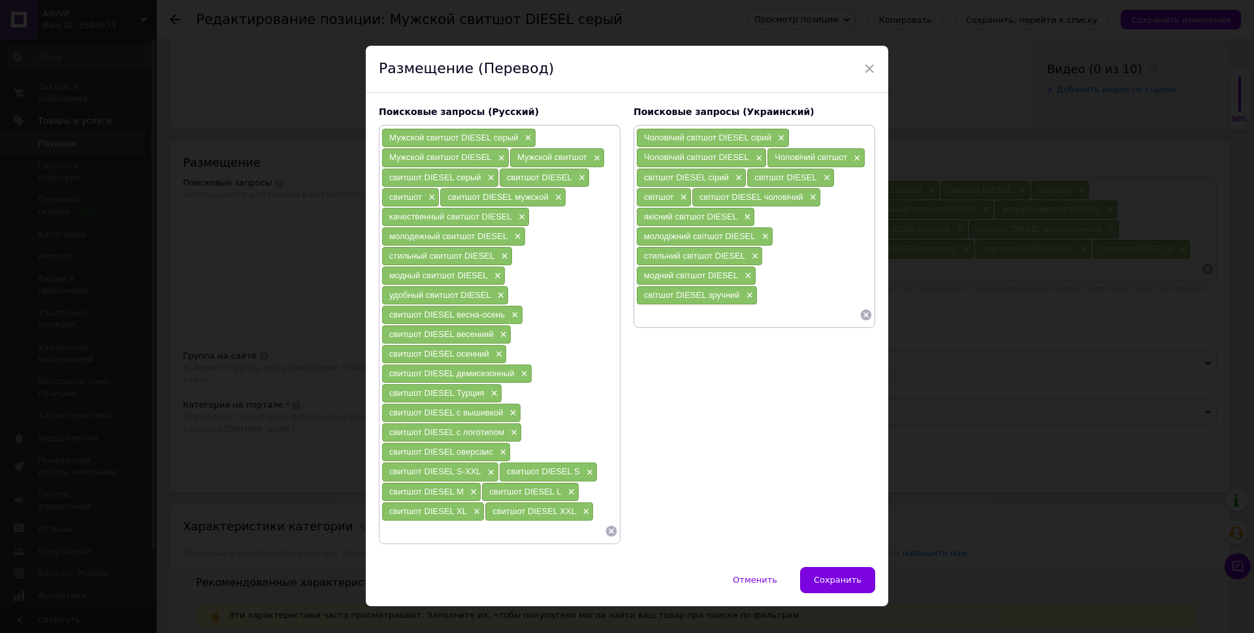
paste input "світшот DIESEL"
type input "світшот DIESEL весна-осінь"
paste input "світшот DIESEL"
type input "світшот DIESEL весняний"
paste input "світшот DIESEL"
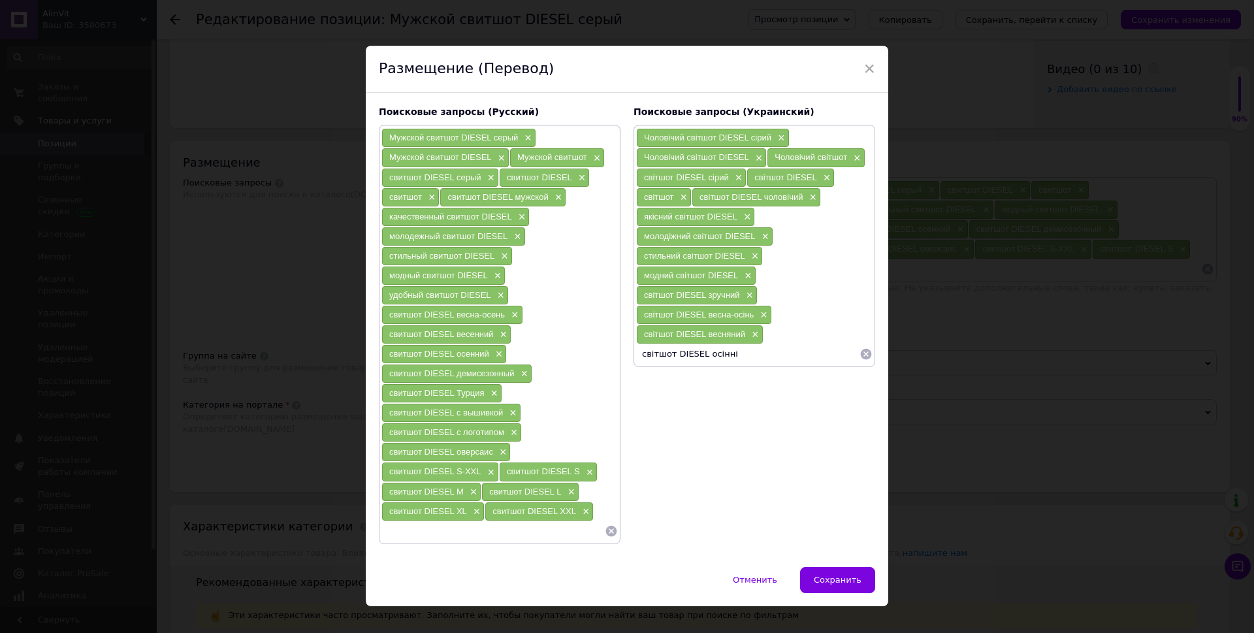
type input "світшот DIESEL осінній"
paste input "світшот DIESEL"
type input "світшот DIESEL демісезонний"
paste input "світшот DIESEL"
type input "світшот DIESEL [GEOGRAPHIC_DATA]"
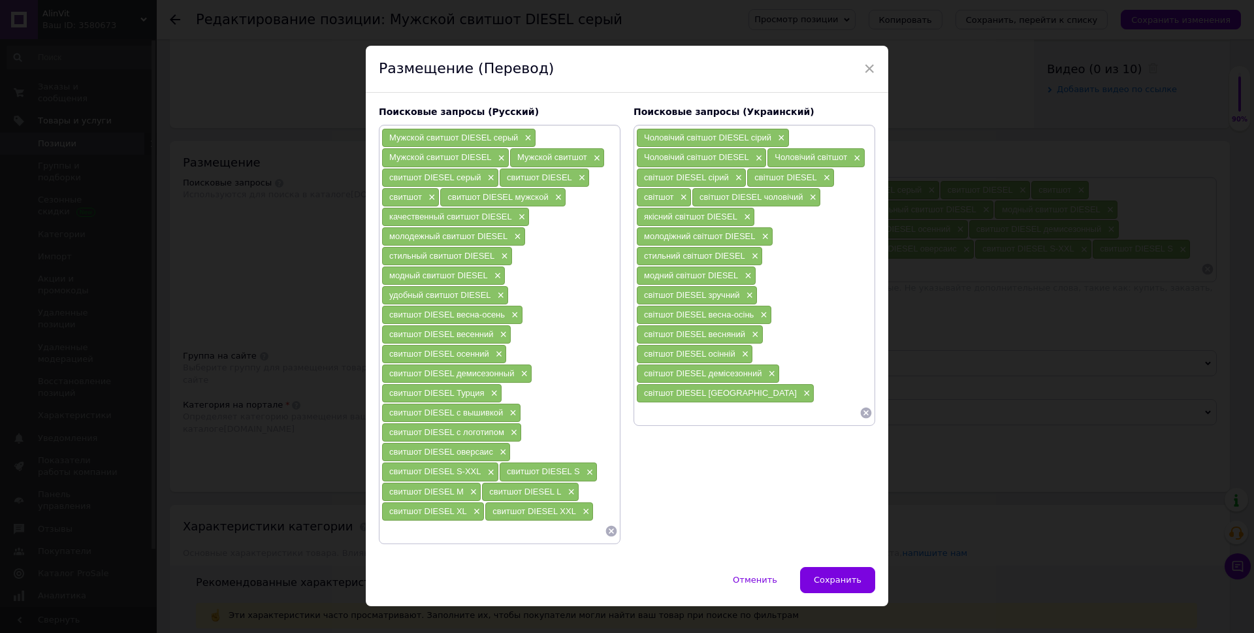
paste input "світшот DIESEL"
type input "світшот DIESEL з вишивкою"
paste input "світшот DIESEL"
type input "світшот DIESEL з логотипом"
paste input "світшот DIESEL"
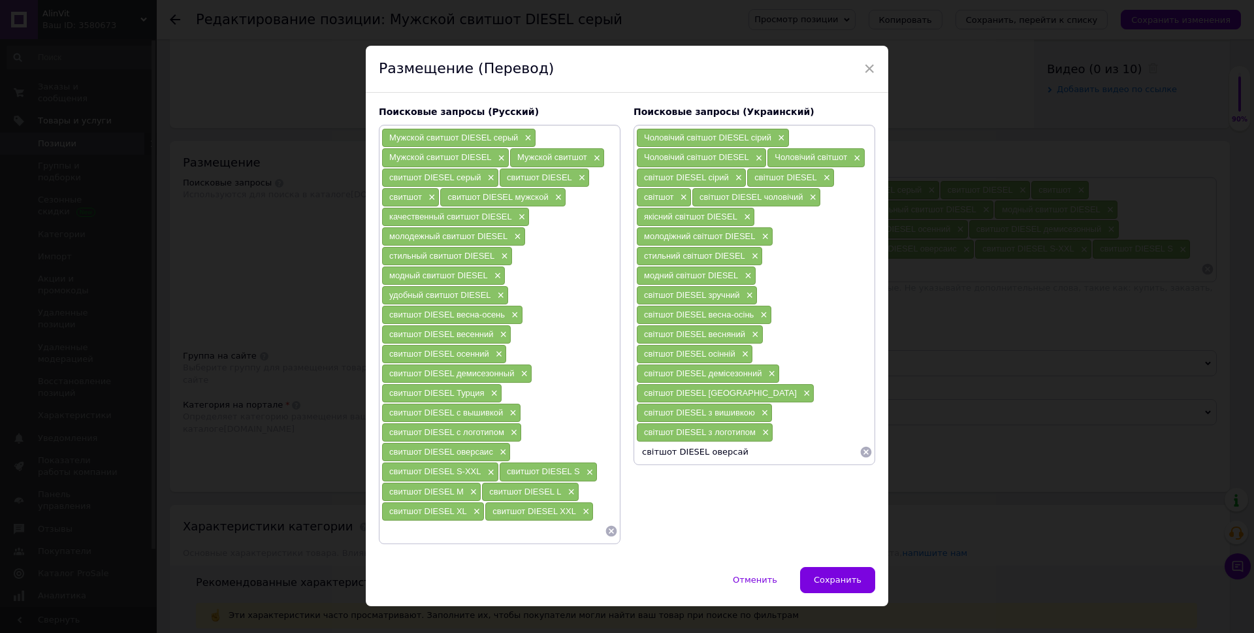
type input "світшот DIESEL оверсайс"
paste input "світшот DIESEL"
type input "світшот DIESEL S-XXL"
paste input "світшот DIESEL"
type input "світшот DIESEL S"
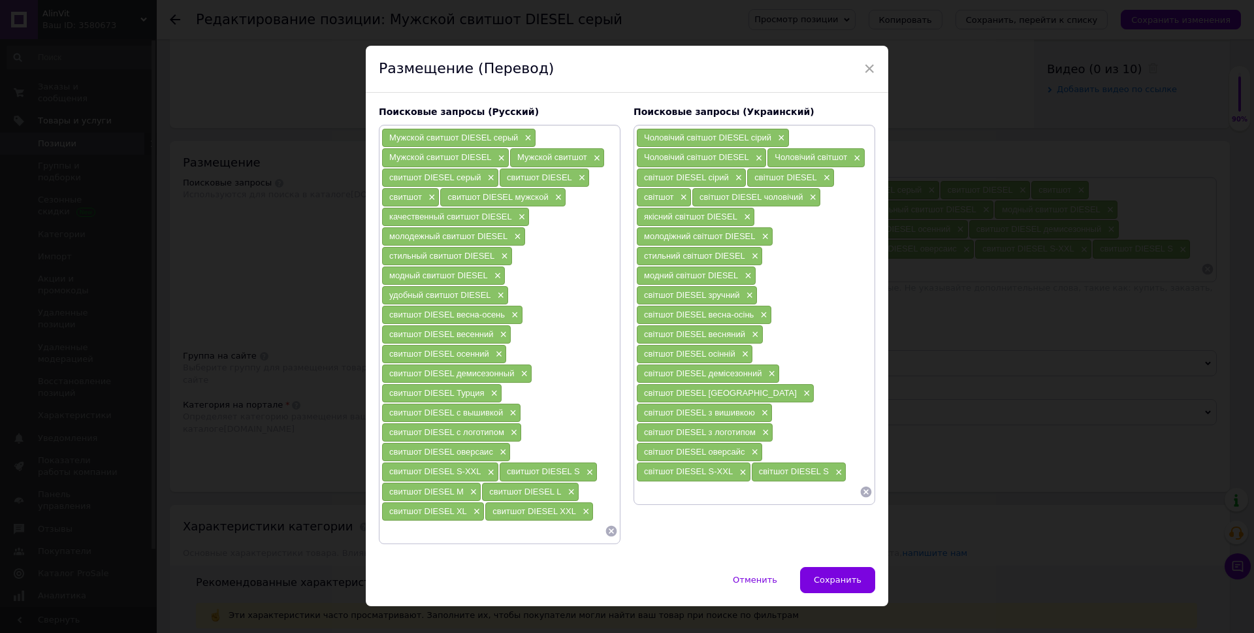
paste input "світшот DIESEL"
type input "світшот DIESELM"
paste input "світшот DIESEL"
type input "с"
type input "світшот DIESEL M"
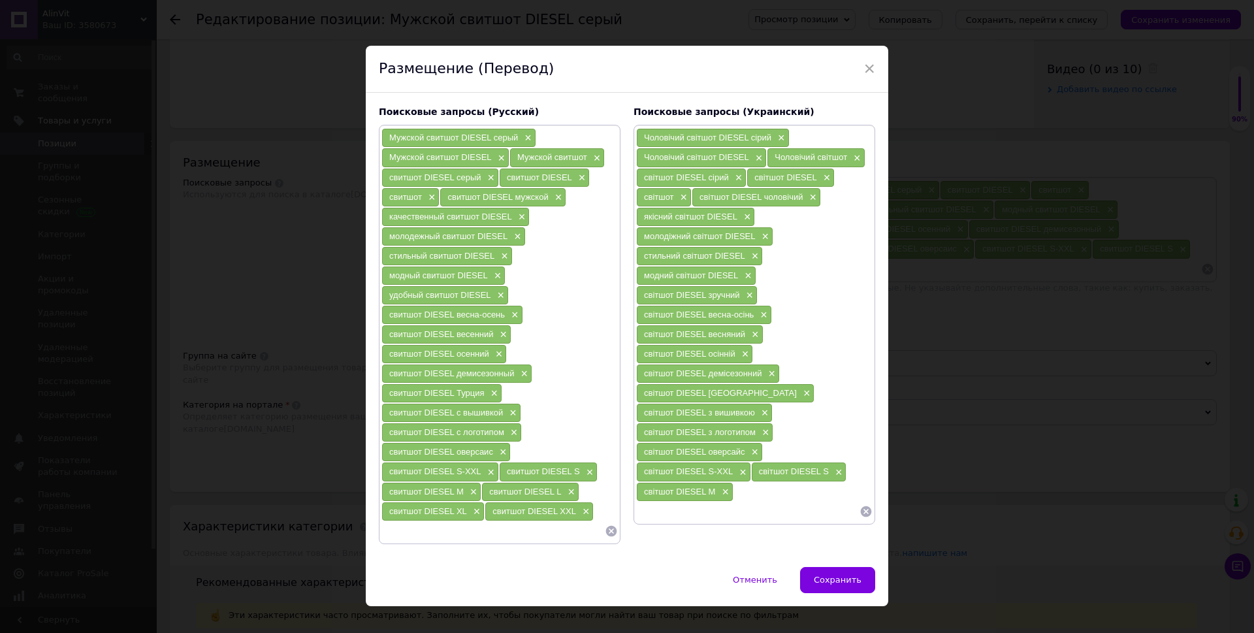
paste input "світшот DIESEL"
type input "світшот DIESEL L"
paste input "світшот DIESEL"
type input "світшот DIESEL XL"
paste input "світшот DIESEL"
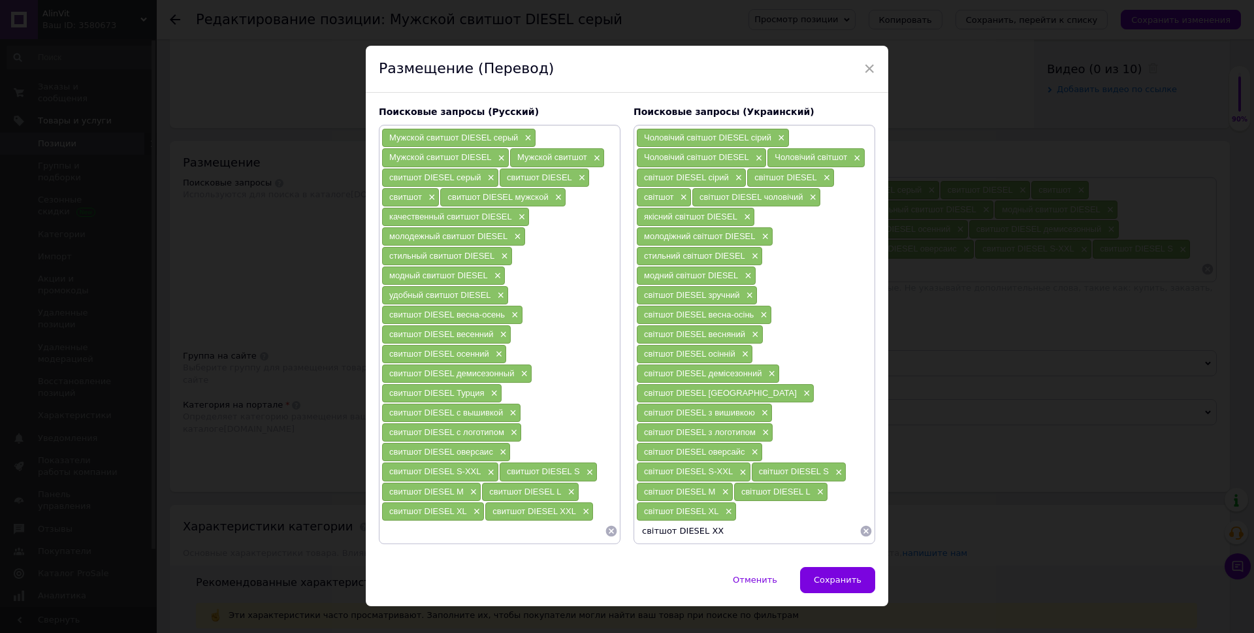
type input "світшот DIESEL XXL"
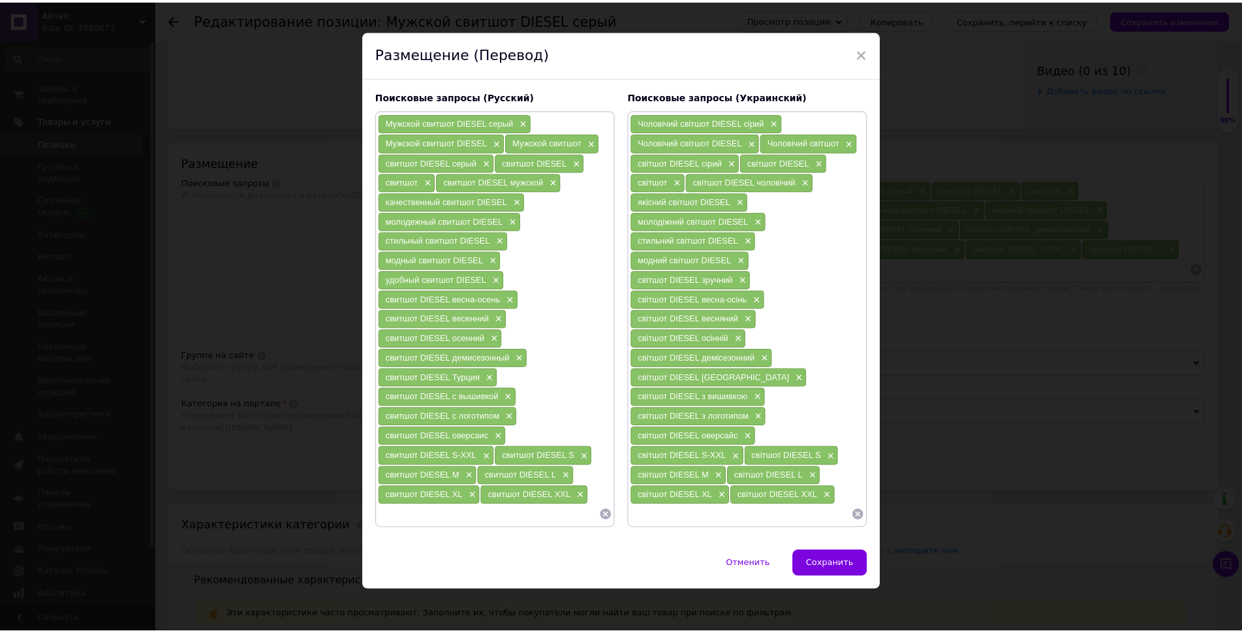
scroll to position [20, 0]
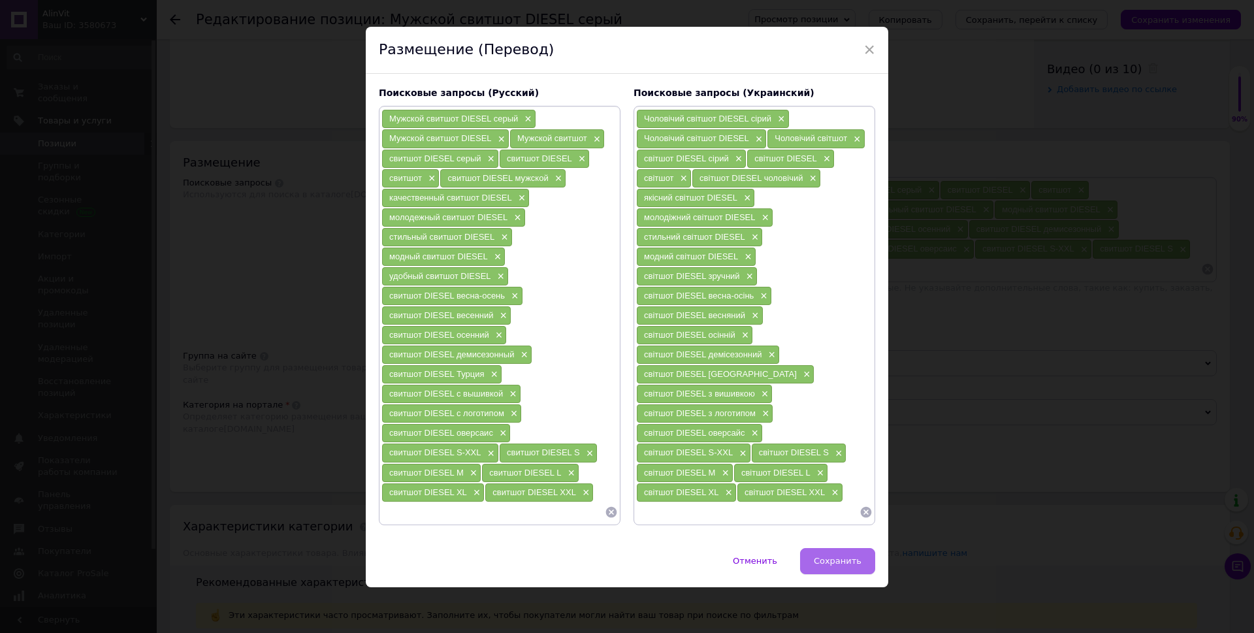
click at [851, 557] on span "Сохранить" at bounding box center [837, 561] width 48 height 10
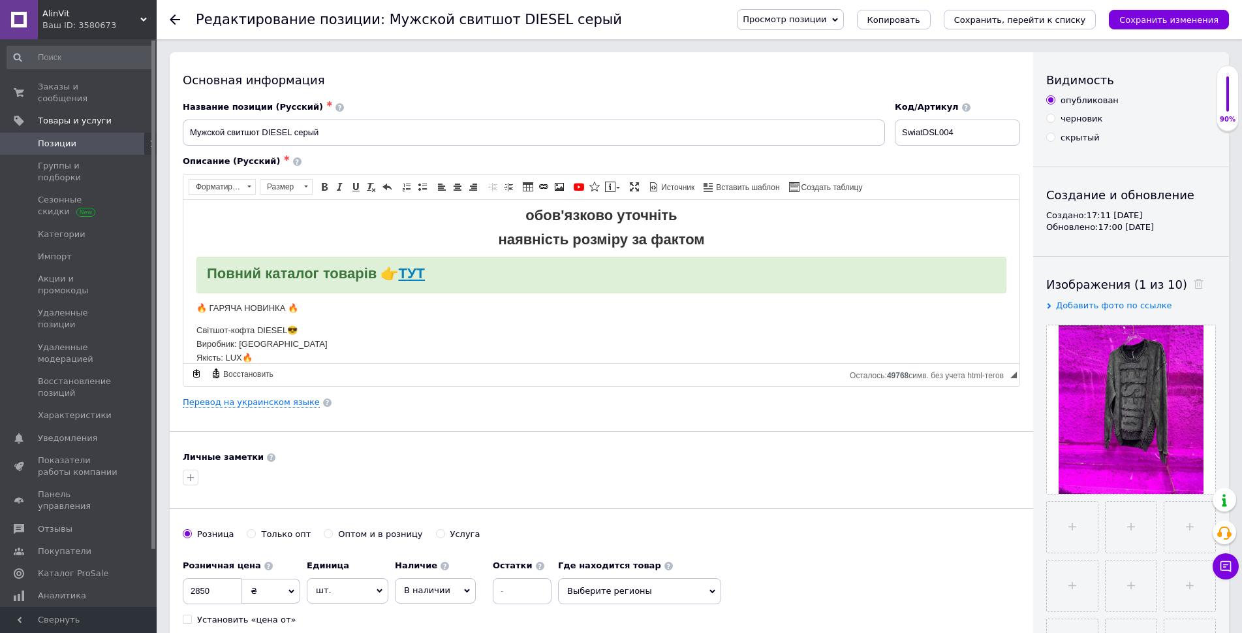
scroll to position [5, 0]
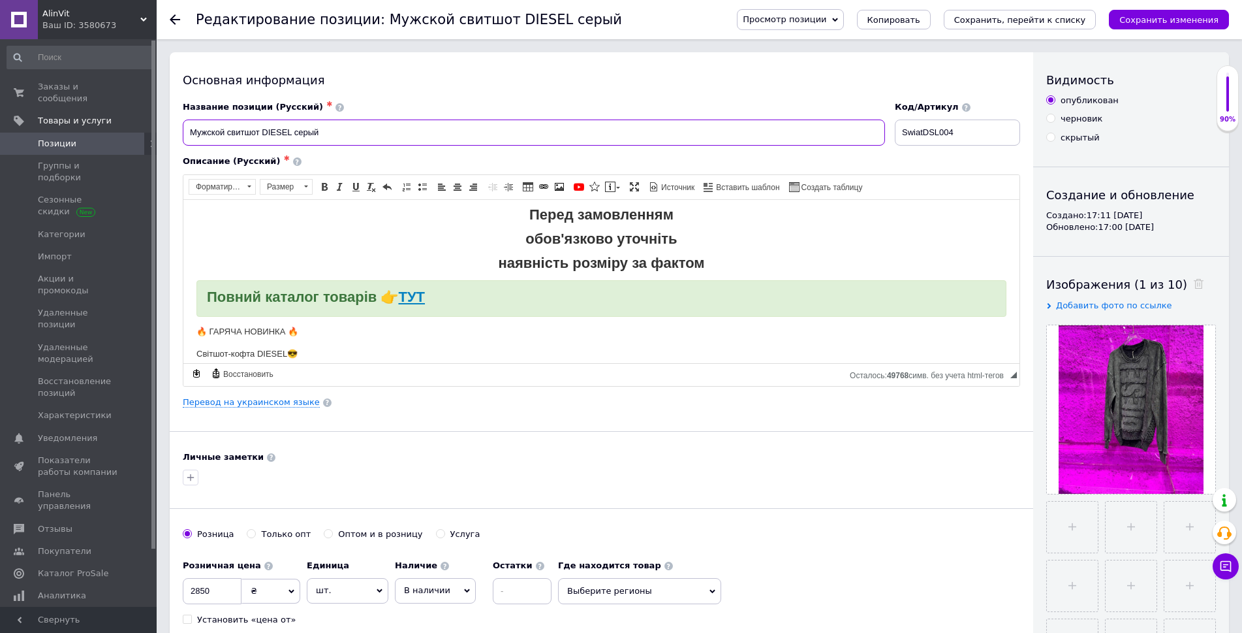
click at [270, 131] on input "Мужской свитшот DIESEL серый" at bounding box center [534, 132] width 702 height 26
click at [276, 131] on input "Мужской свитшот DIESEL серый" at bounding box center [534, 132] width 702 height 26
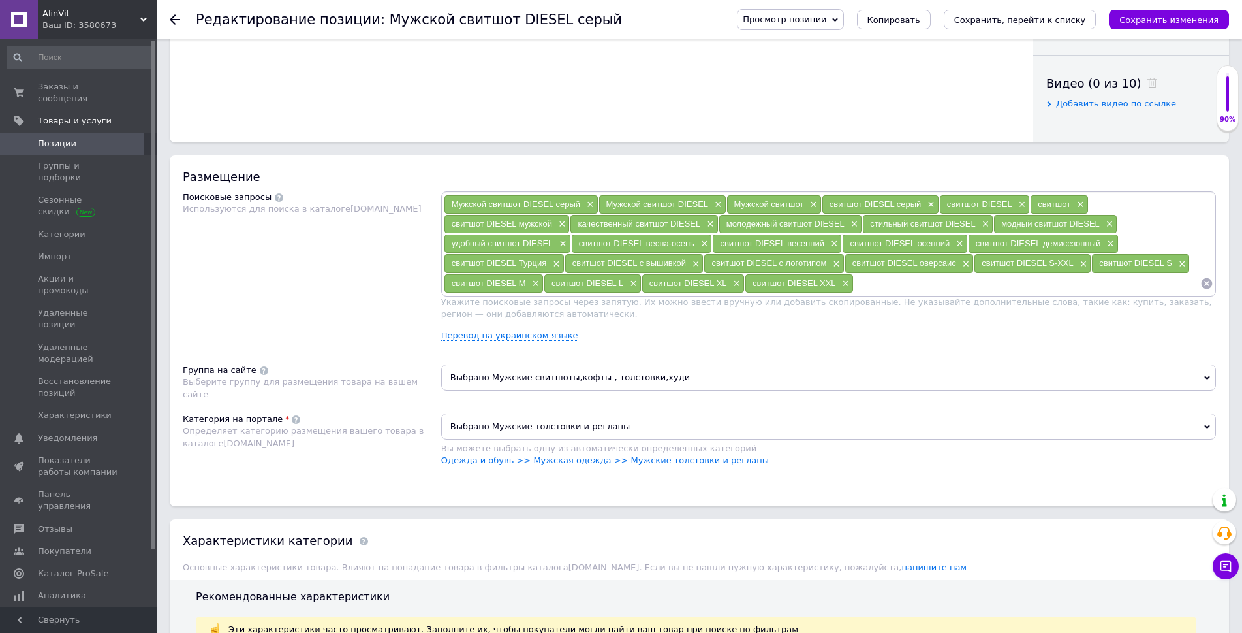
scroll to position [979, 0]
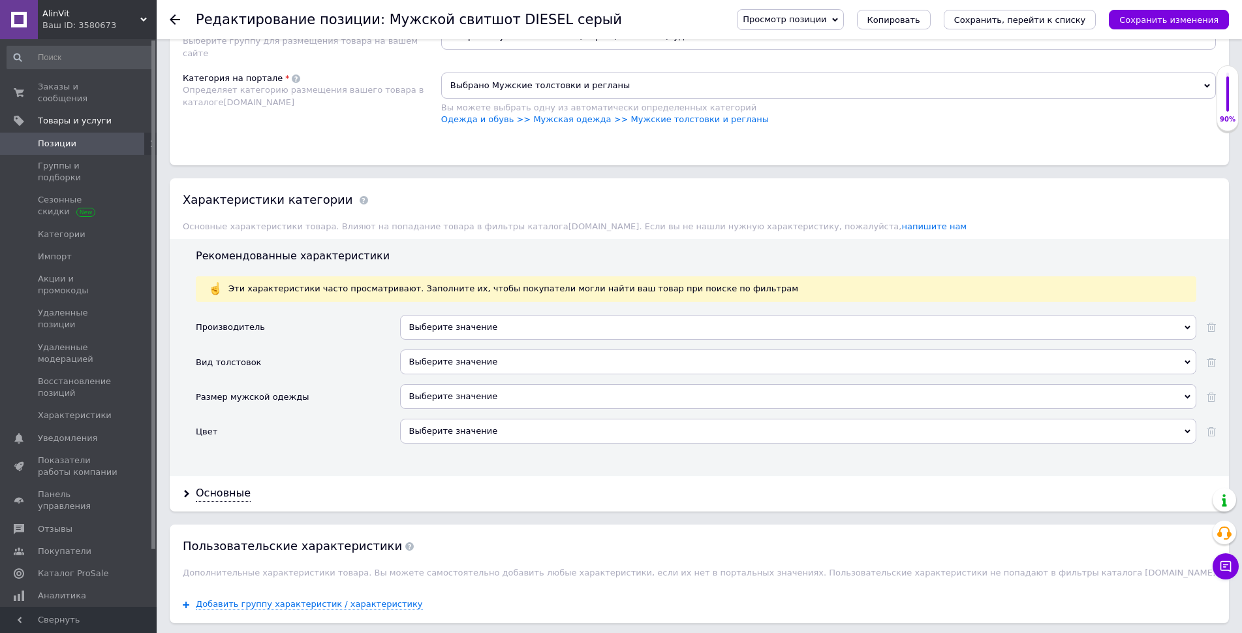
click at [428, 323] on div "Выберите значение" at bounding box center [798, 327] width 797 height 25
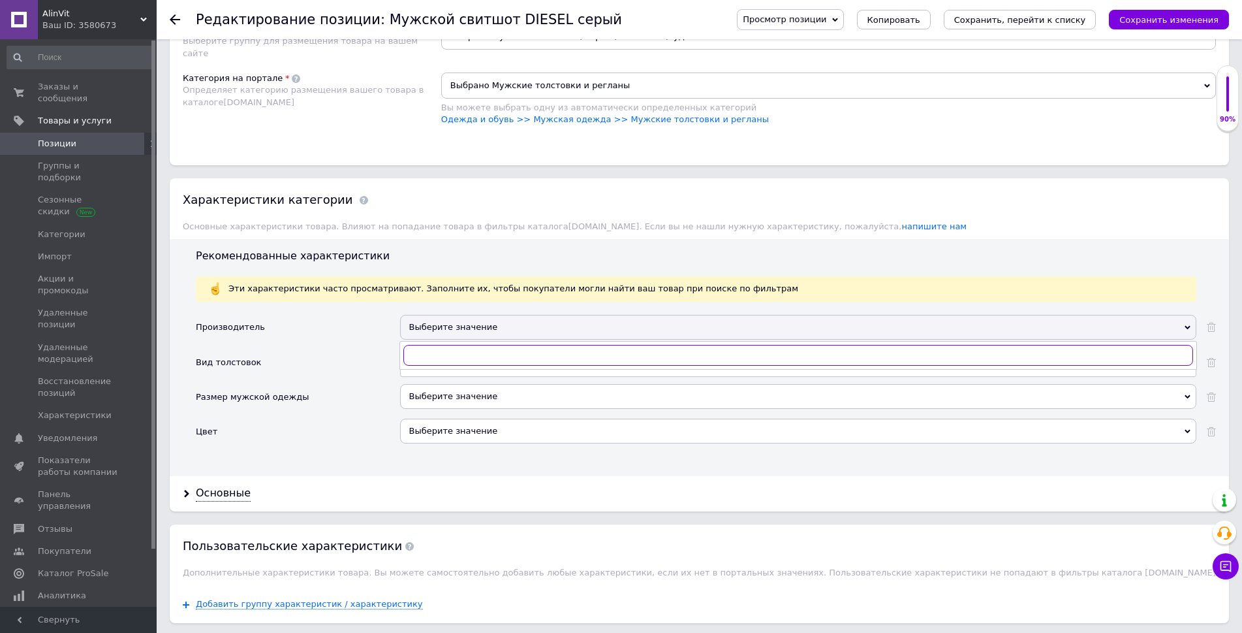
paste input "DIESEL"
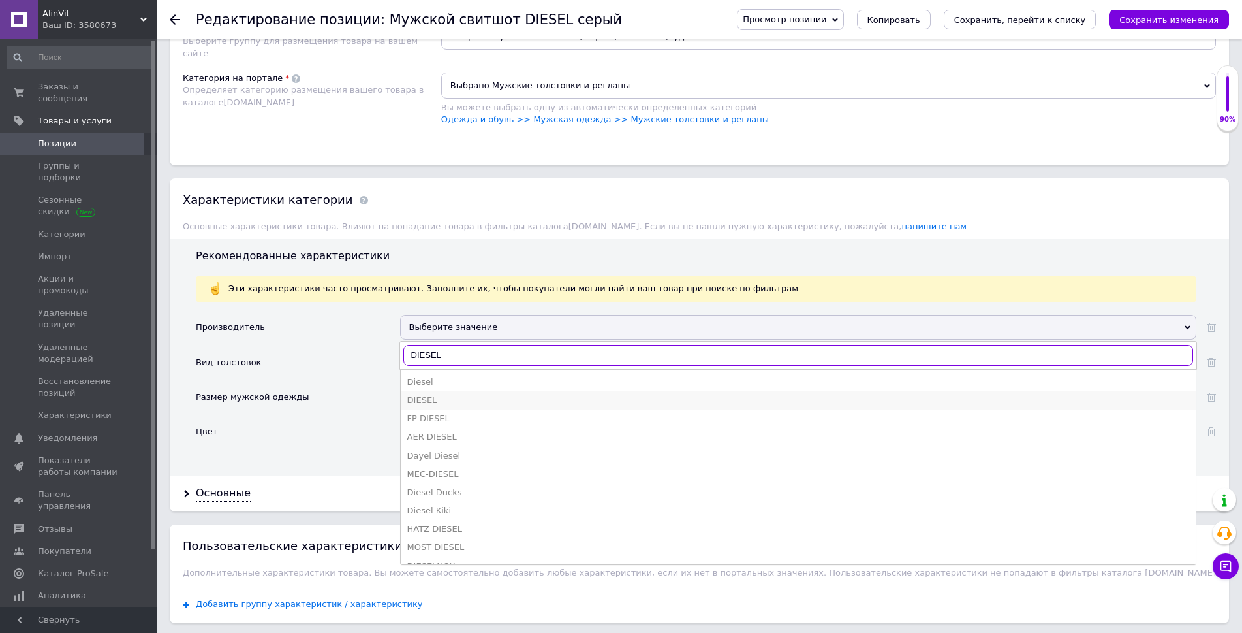
type input "DIESEL"
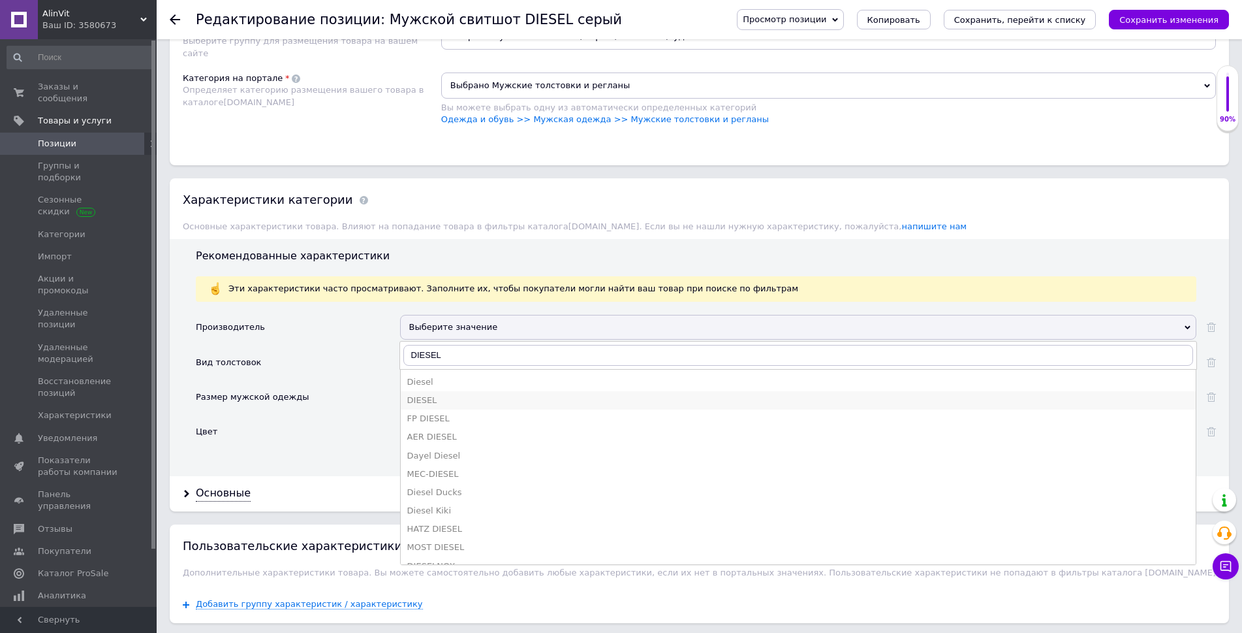
click at [441, 393] on li "DIESEL" at bounding box center [798, 400] width 795 height 18
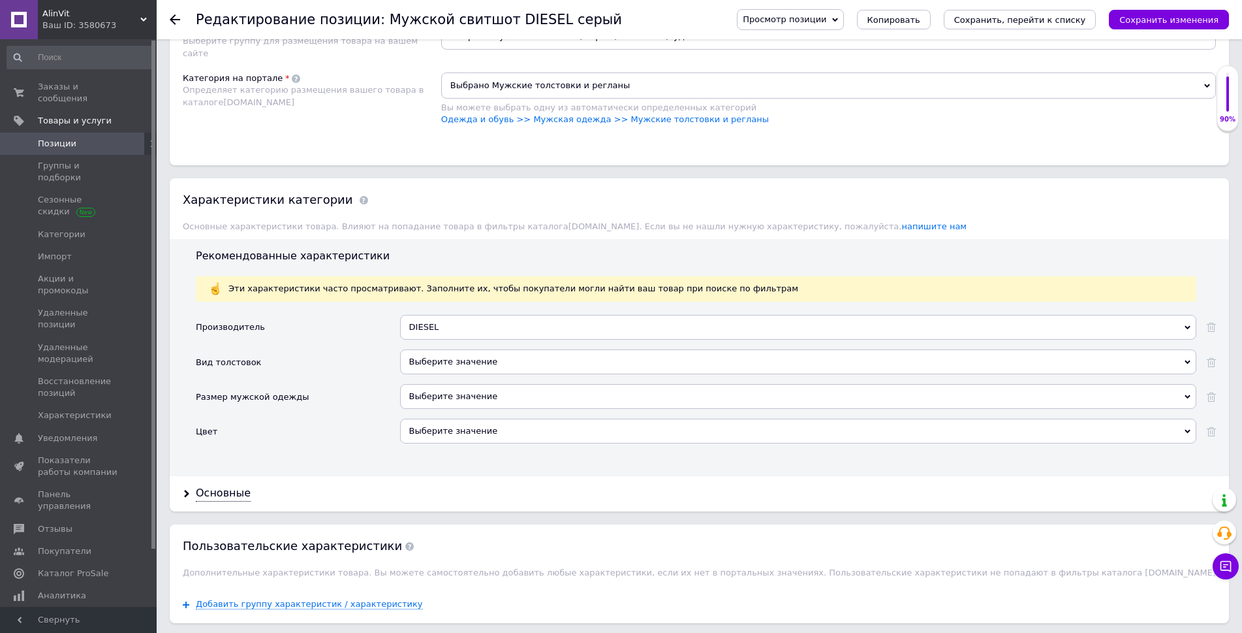
click at [449, 361] on div "Выберите значение" at bounding box center [798, 361] width 797 height 25
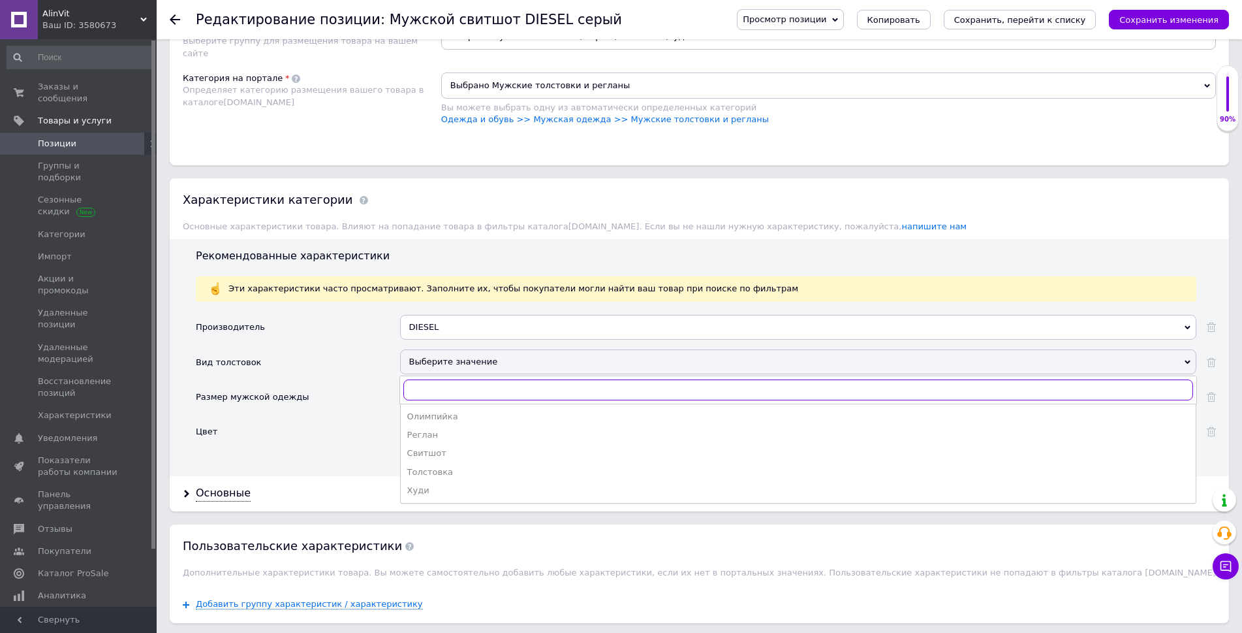
type input "Ы"
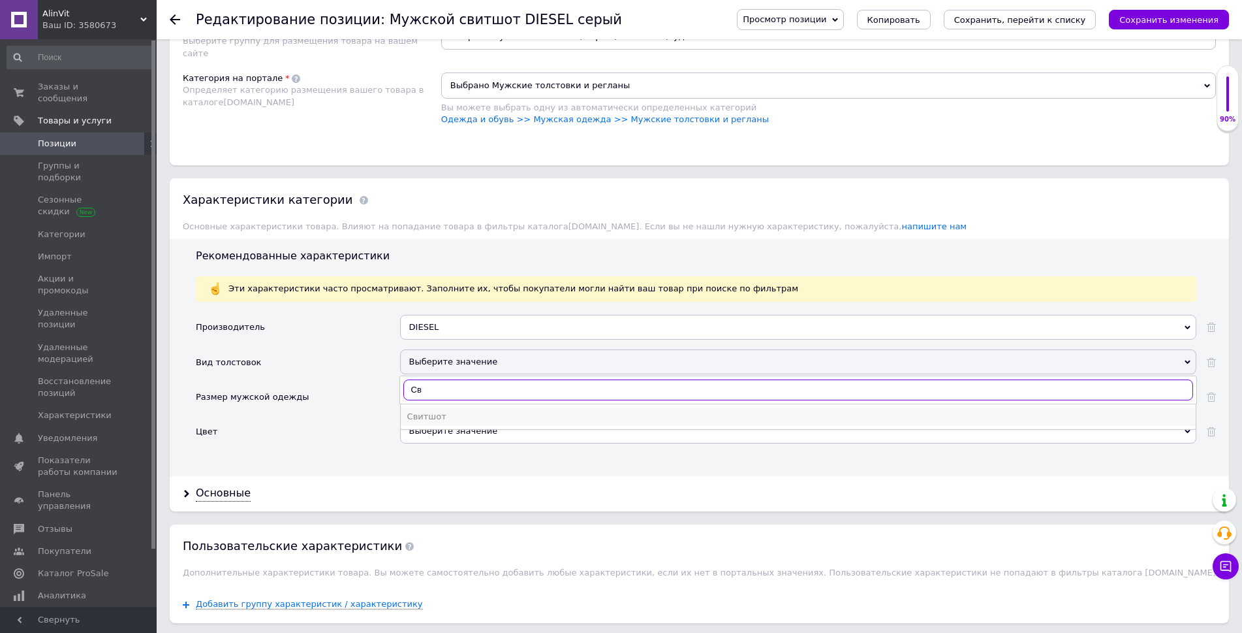
type input "Св"
click at [441, 418] on div "Свитшот" at bounding box center [798, 417] width 782 height 12
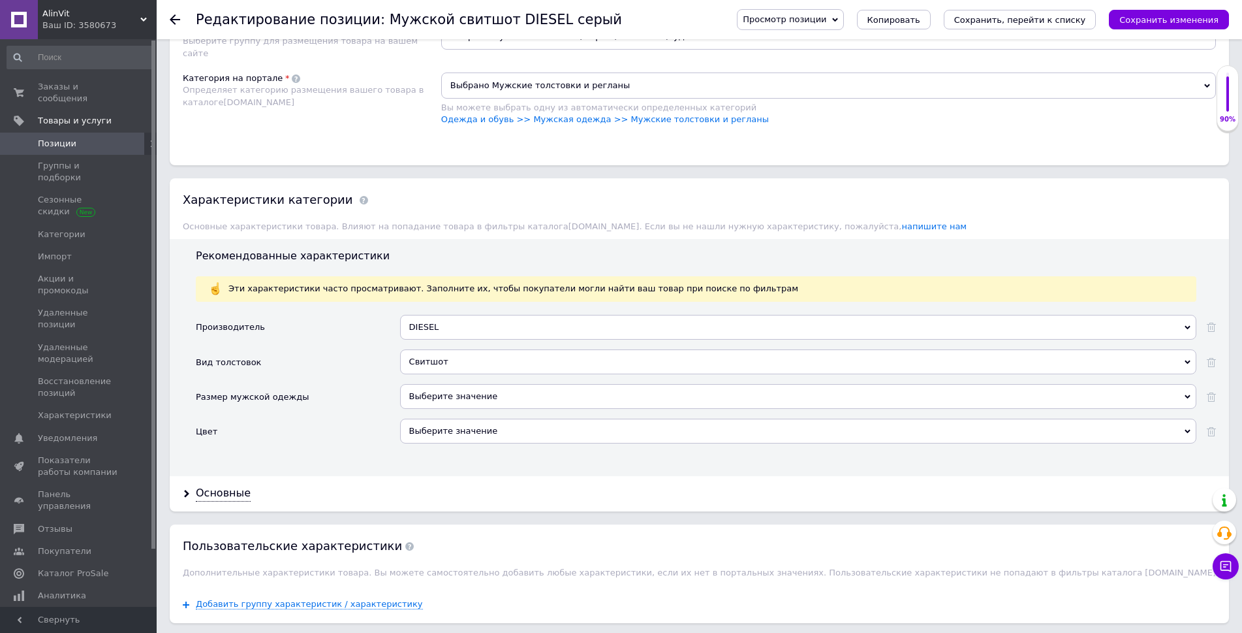
click at [436, 430] on div "Выберите значение" at bounding box center [798, 430] width 797 height 25
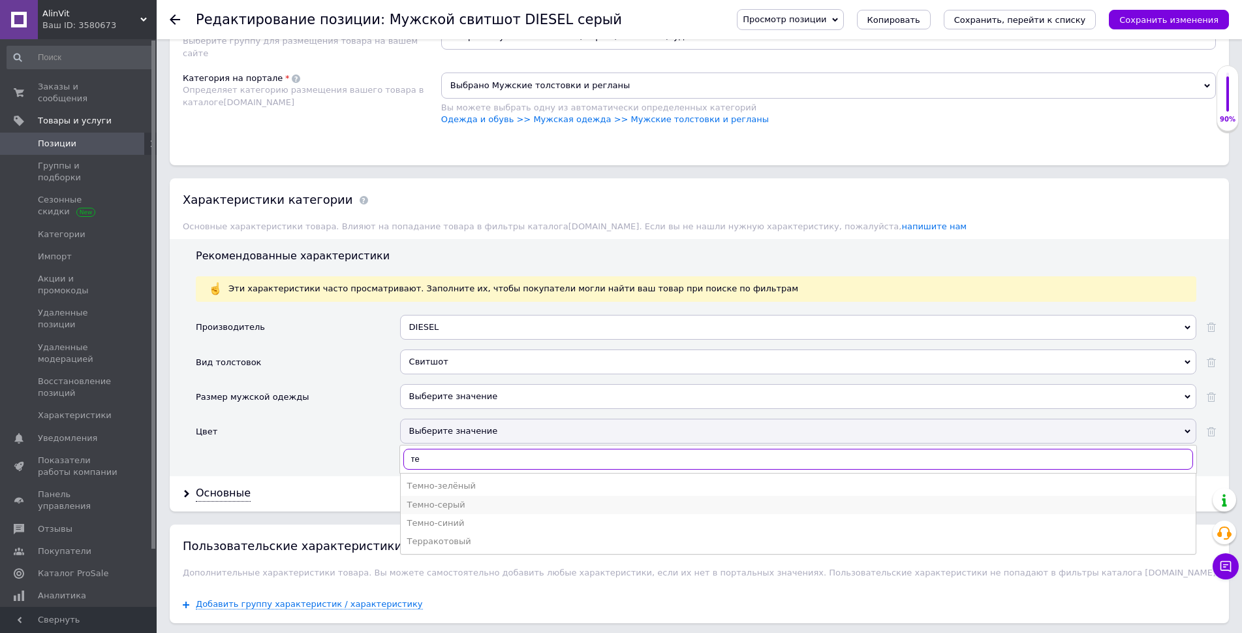
type input "те"
click at [458, 508] on div "Темно-серый" at bounding box center [798, 505] width 782 height 12
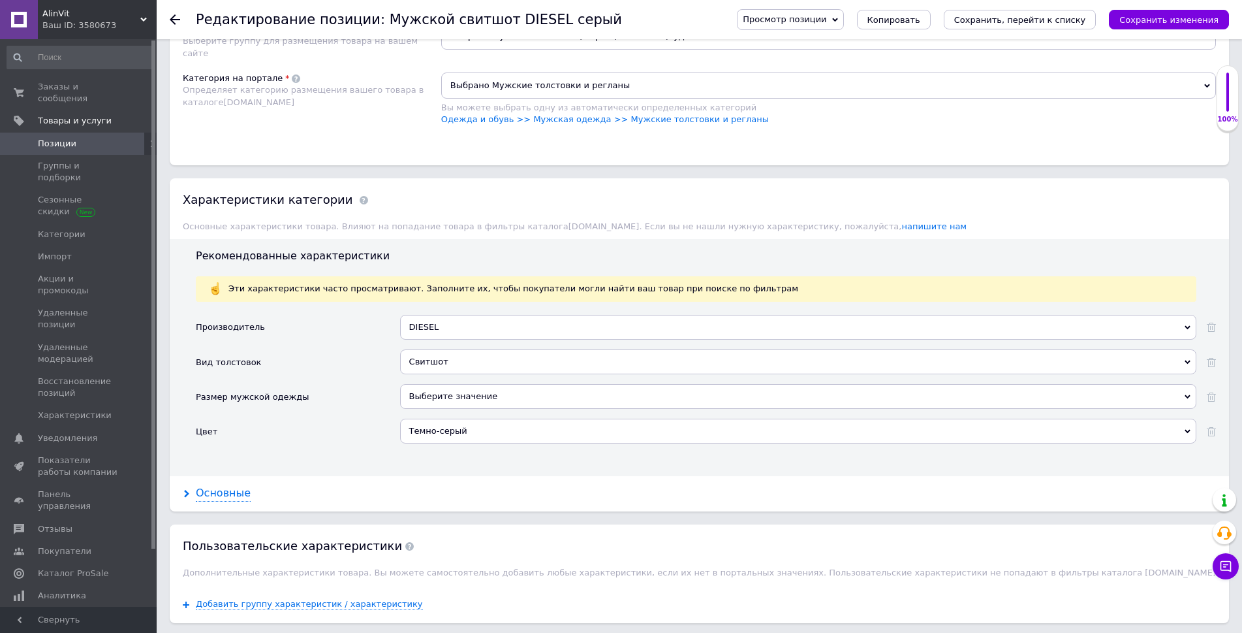
click at [217, 496] on div "Основные" at bounding box center [223, 493] width 55 height 15
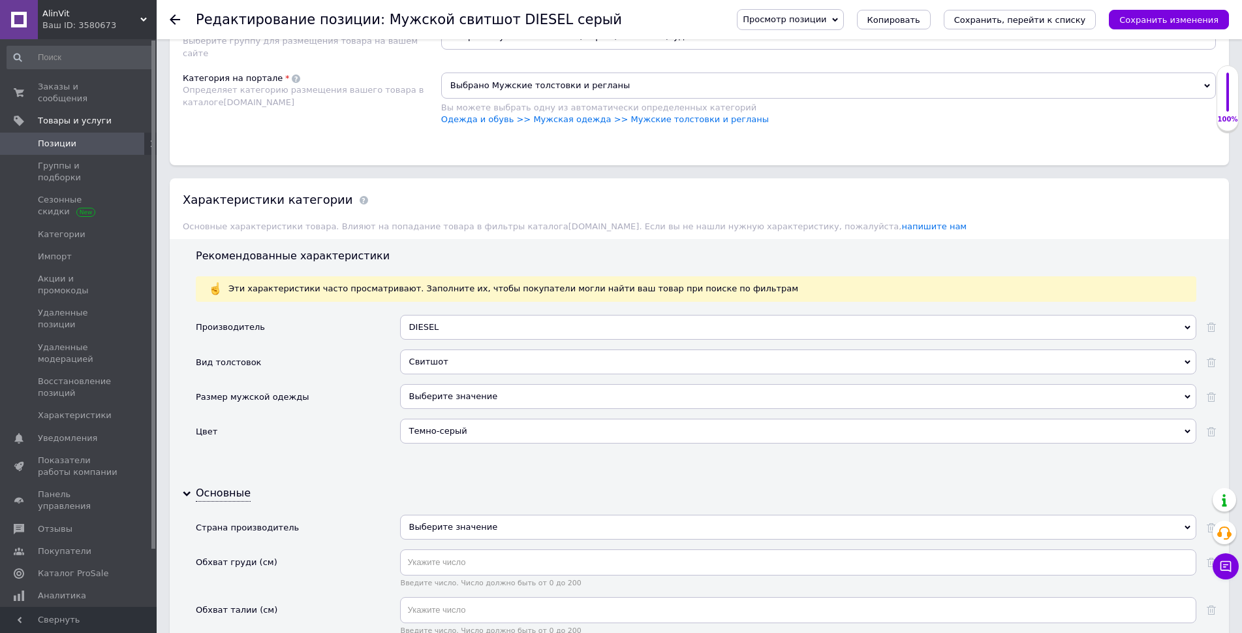
click at [453, 520] on div "Выберите значение" at bounding box center [798, 526] width 797 height 25
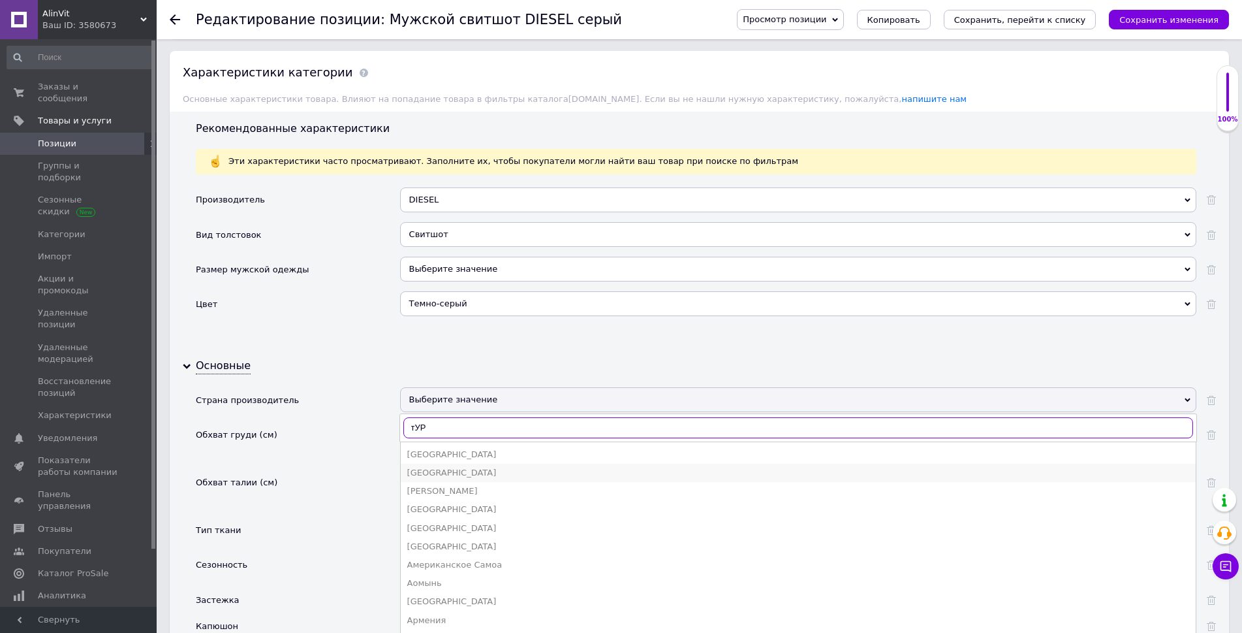
scroll to position [1110, 0]
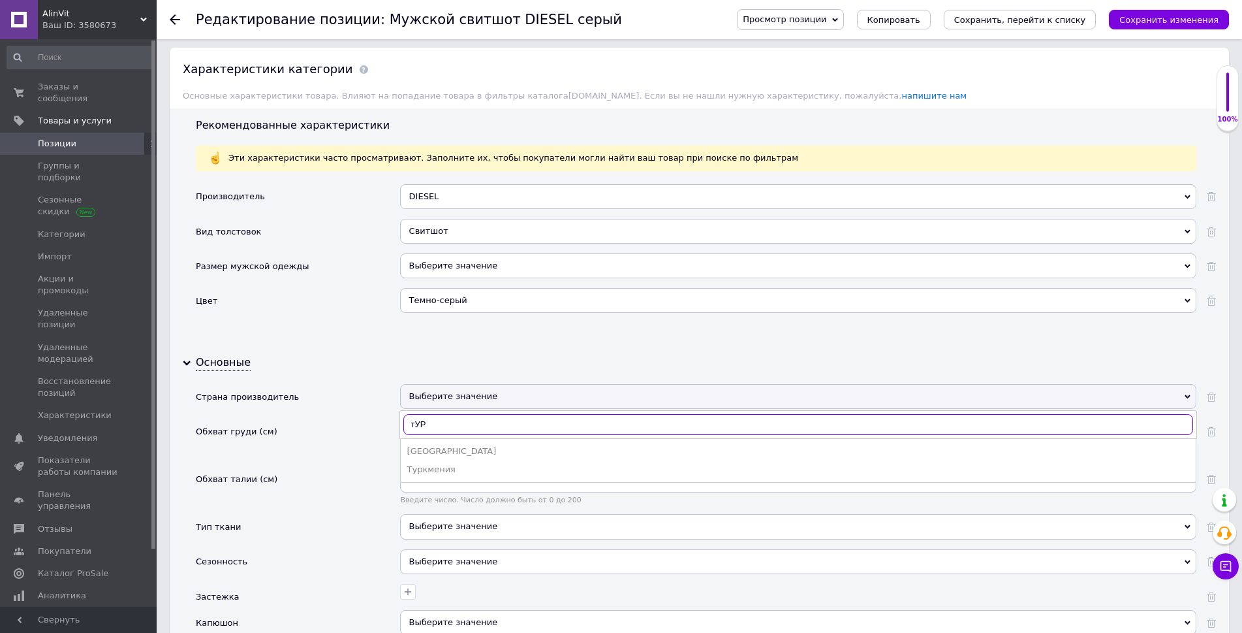
type input "тУР"
click at [419, 451] on div "[GEOGRAPHIC_DATA]" at bounding box center [798, 451] width 782 height 12
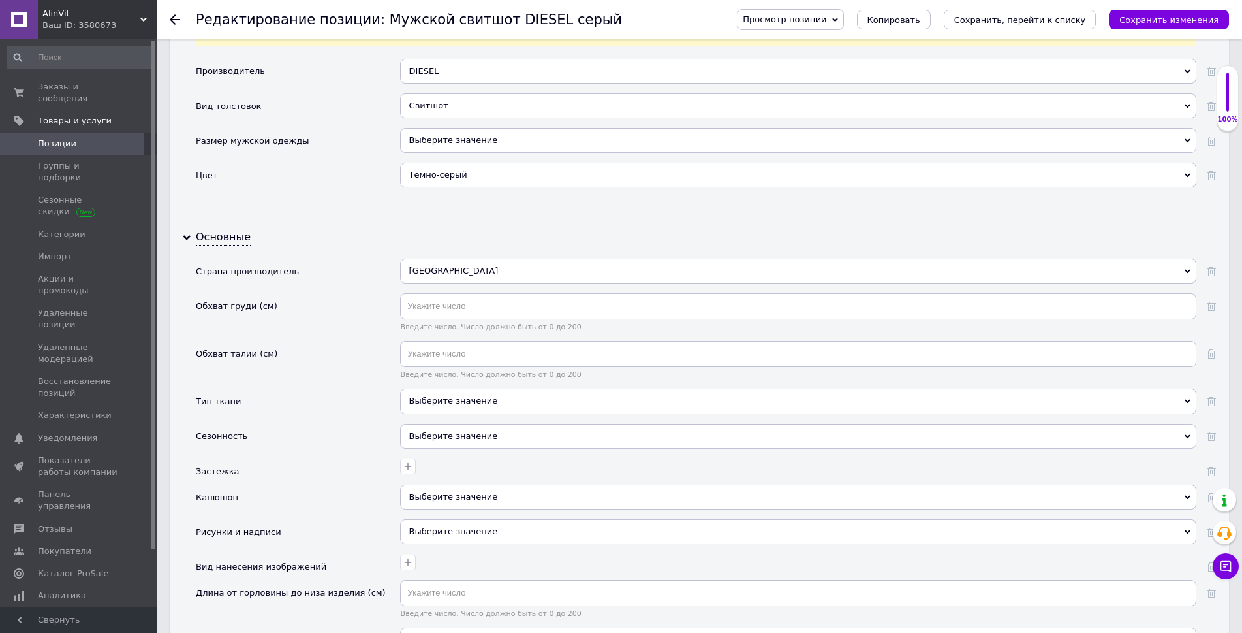
scroll to position [1240, 0]
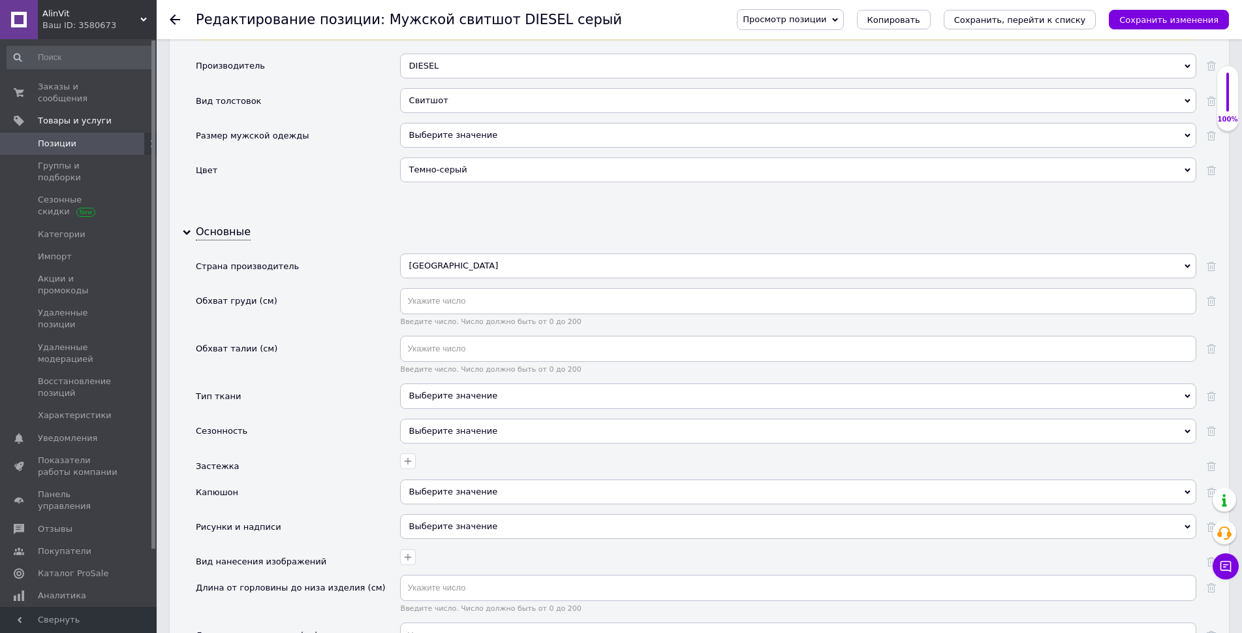
click at [463, 431] on div "Выберите значение" at bounding box center [798, 430] width 797 height 25
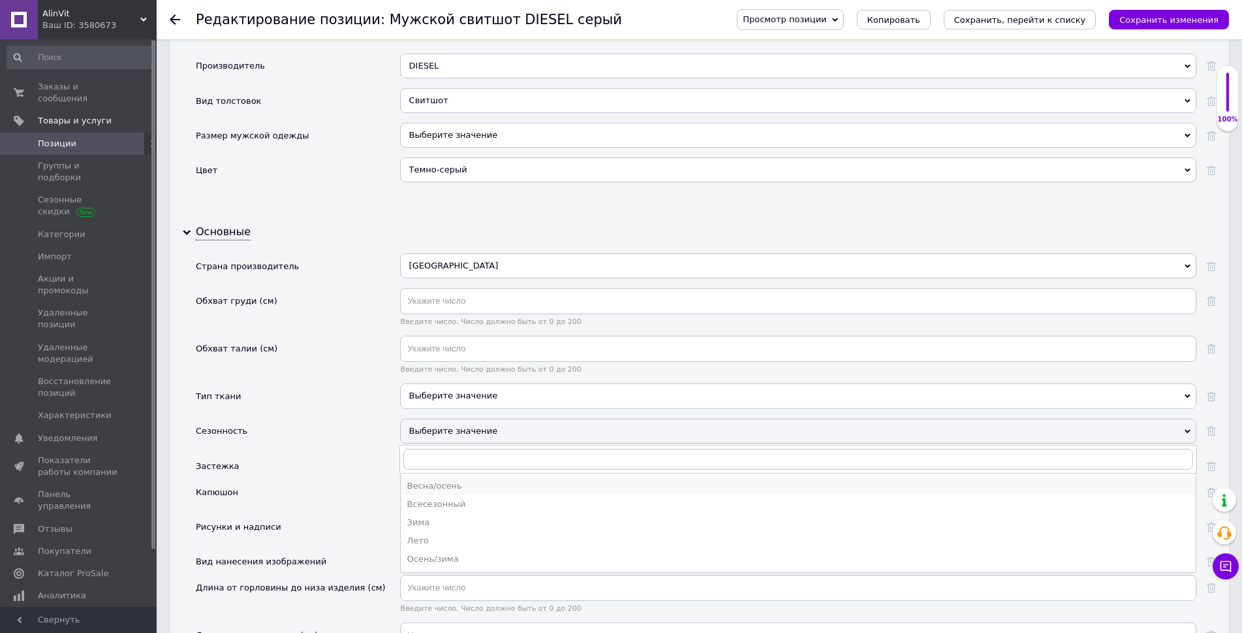
click at [451, 482] on div "Весна/осень" at bounding box center [798, 486] width 782 height 12
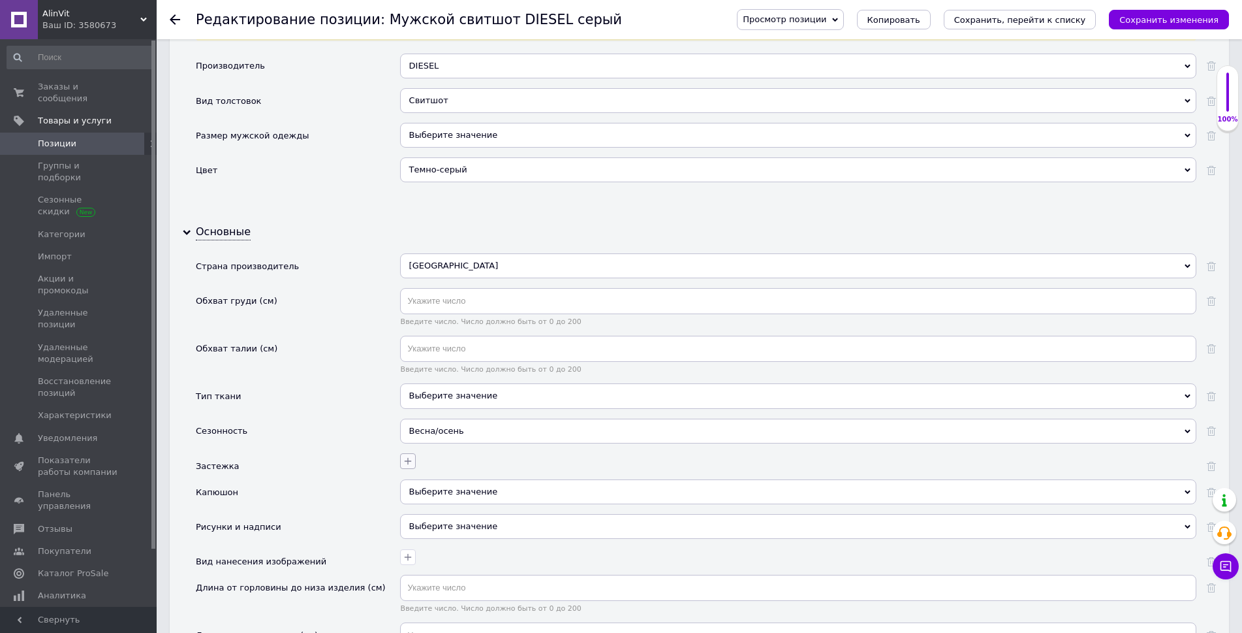
click at [414, 460] on button "button" at bounding box center [408, 461] width 16 height 16
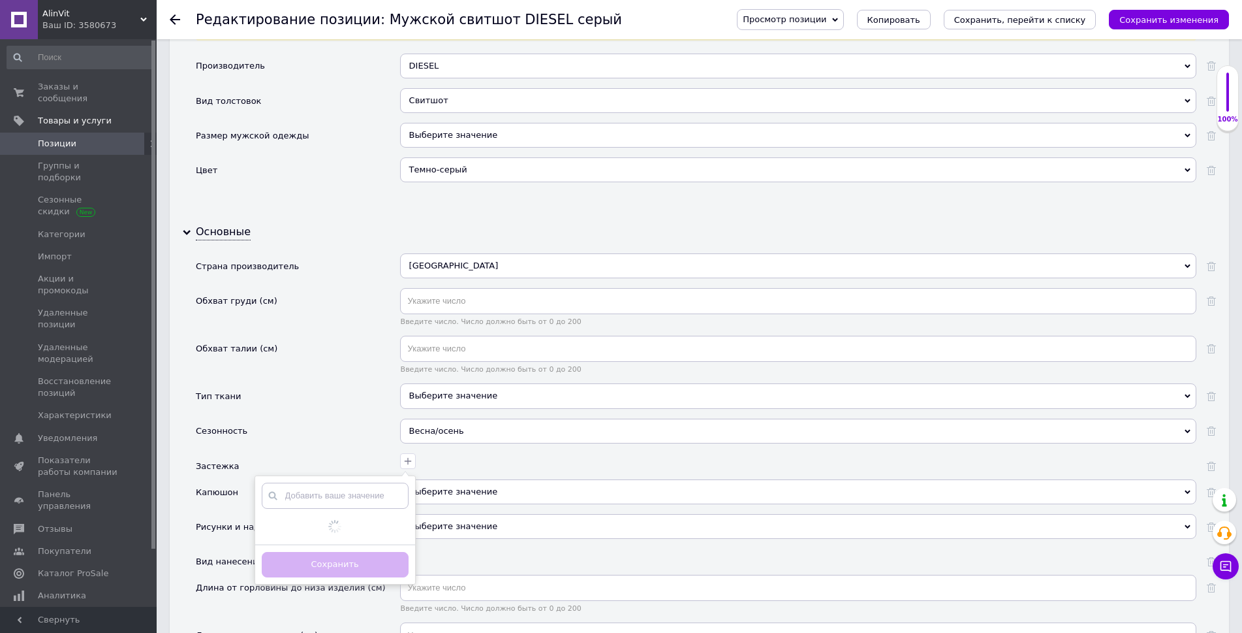
scroll to position [1371, 0]
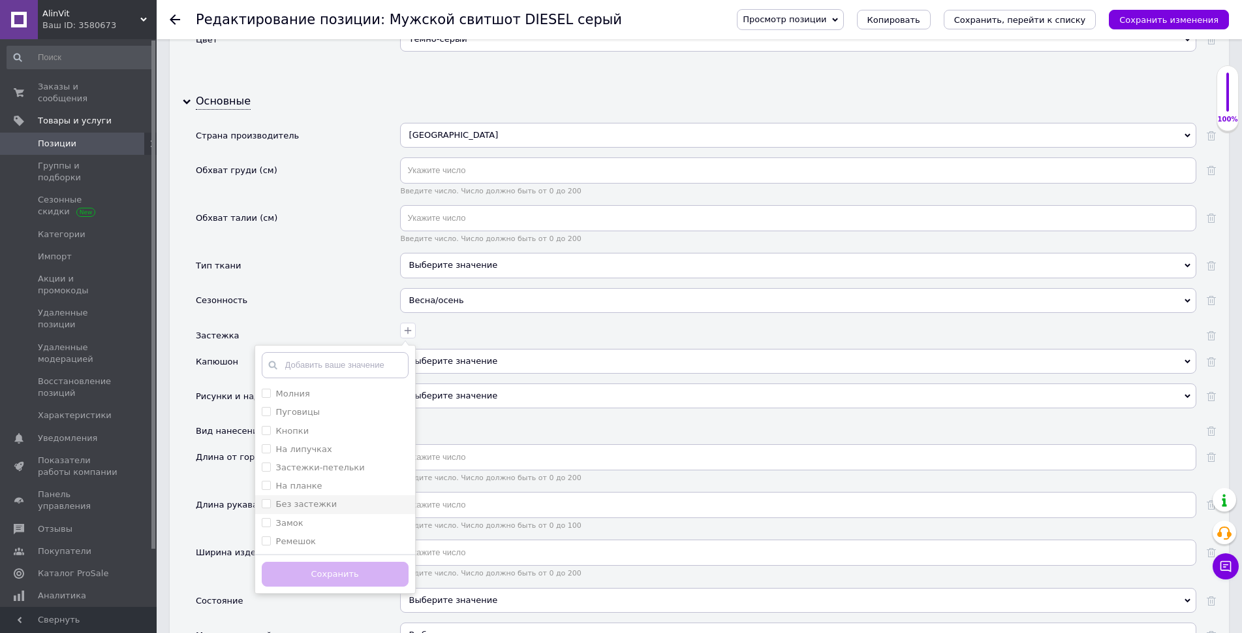
click at [317, 503] on label "Без застежки" at bounding box center [306, 504] width 61 height 10
checkbox застежки "true"
click at [329, 570] on button "Сохранить" at bounding box center [335, 573] width 147 height 25
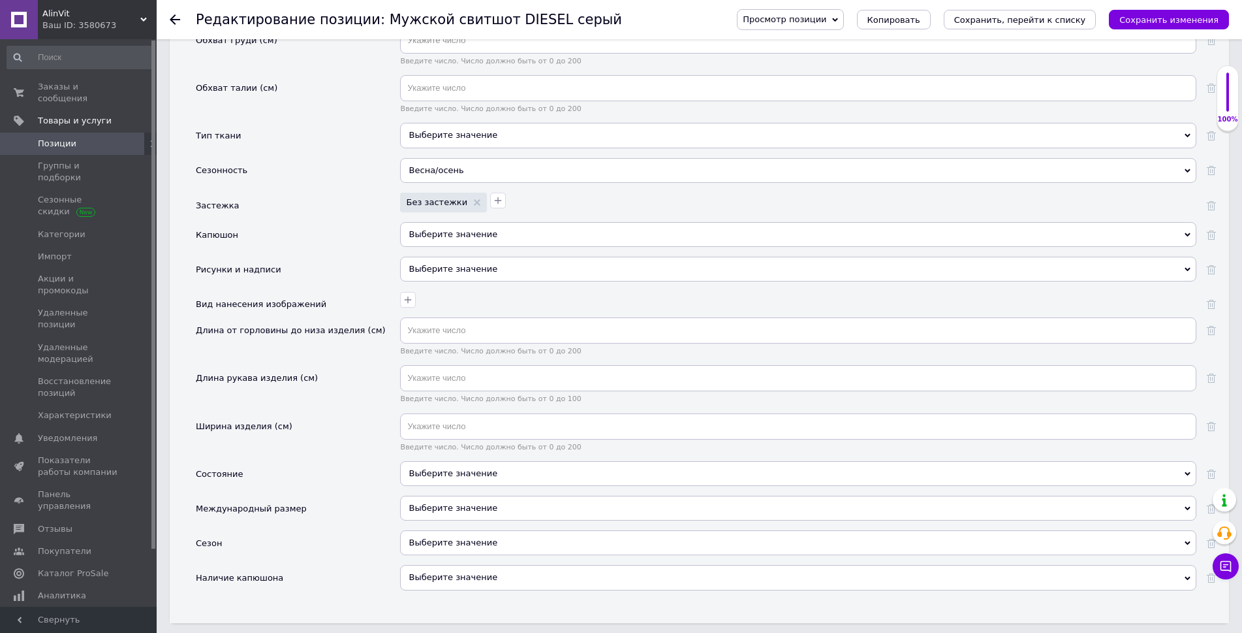
scroll to position [1502, 0]
click at [445, 229] on div "Выберите значение" at bounding box center [798, 233] width 797 height 25
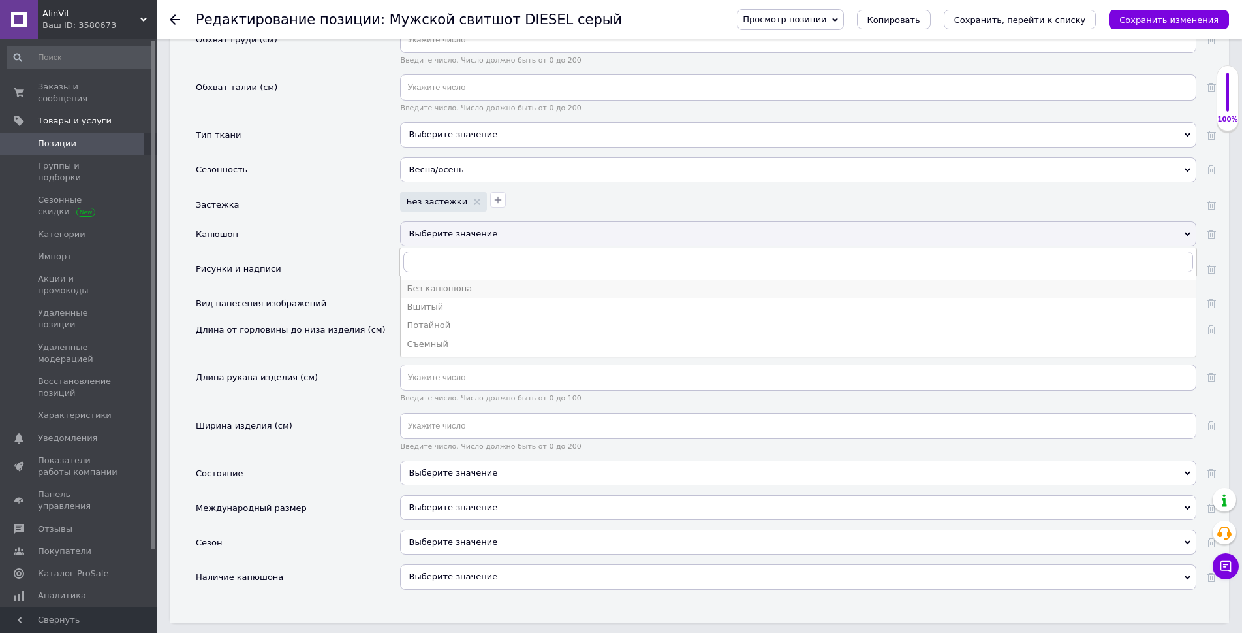
click at [422, 288] on div "Без капюшона" at bounding box center [798, 289] width 782 height 12
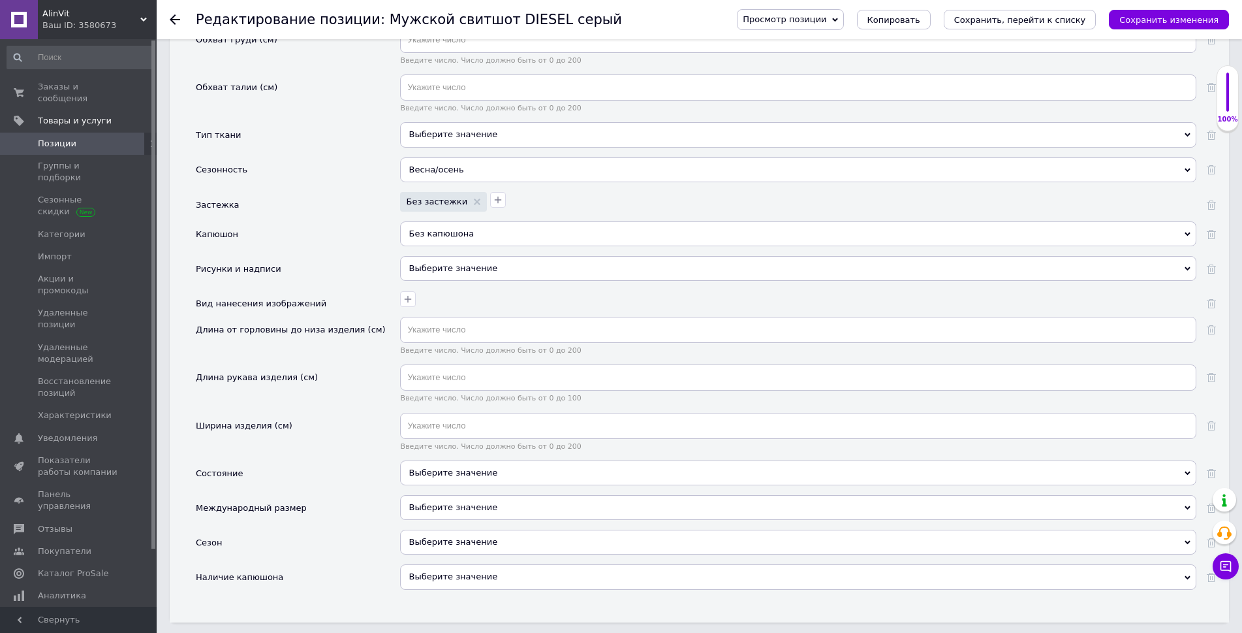
click at [437, 257] on div "Выберите значение" at bounding box center [798, 268] width 797 height 25
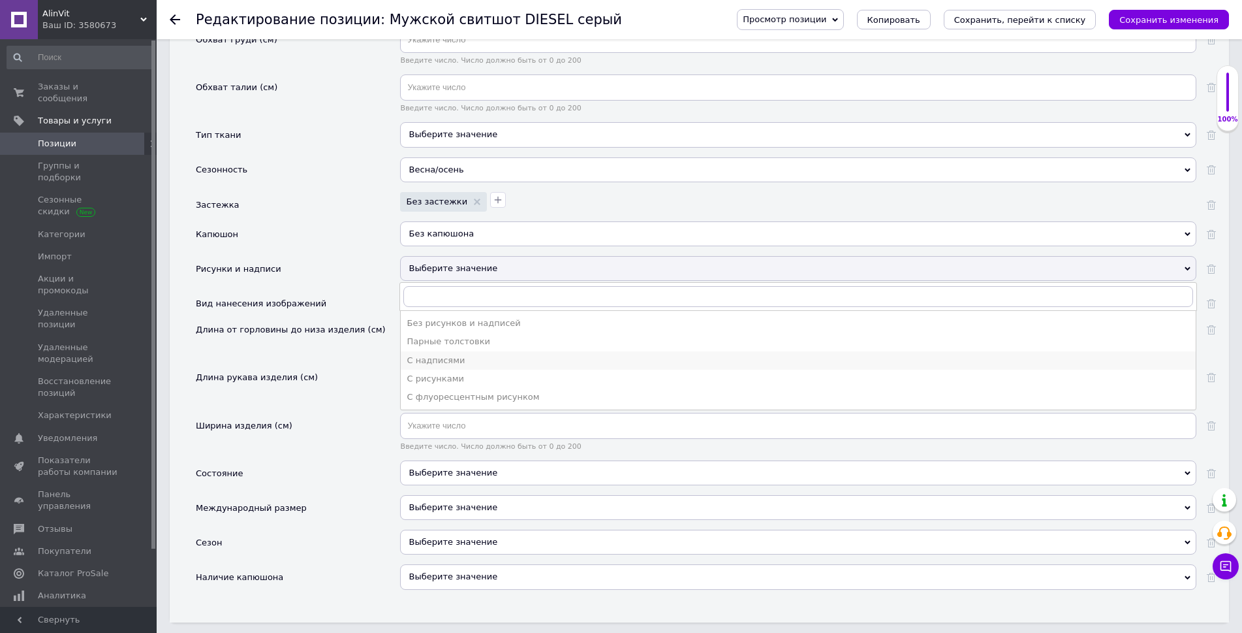
click at [441, 360] on div "С надписями" at bounding box center [798, 361] width 782 height 12
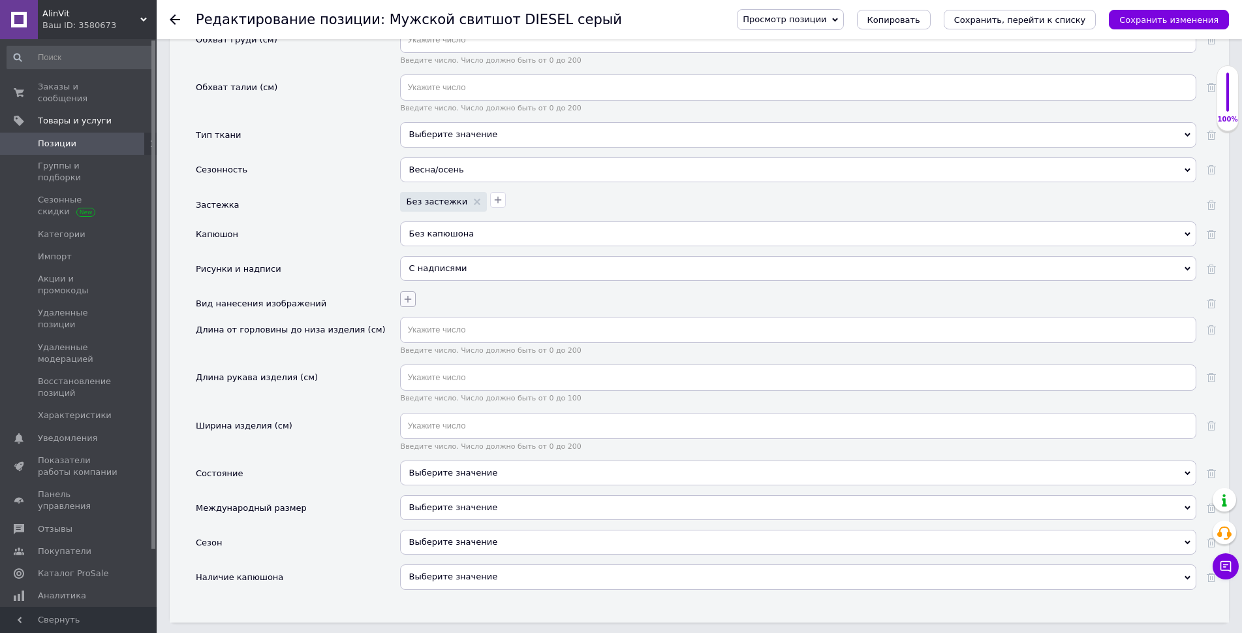
click at [406, 295] on icon "button" at bounding box center [408, 299] width 10 height 10
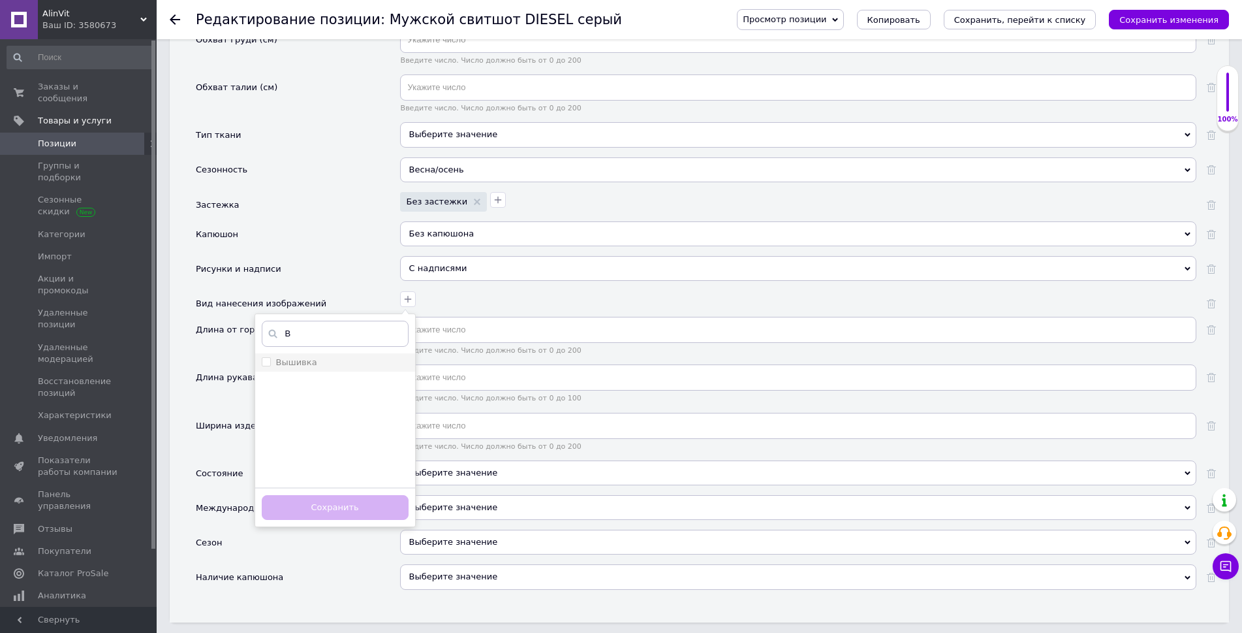
type input "В"
click at [349, 353] on li "Вышивка" at bounding box center [335, 362] width 160 height 18
checkbox input "true"
click at [345, 499] on button "Сохранить" at bounding box center [335, 507] width 147 height 25
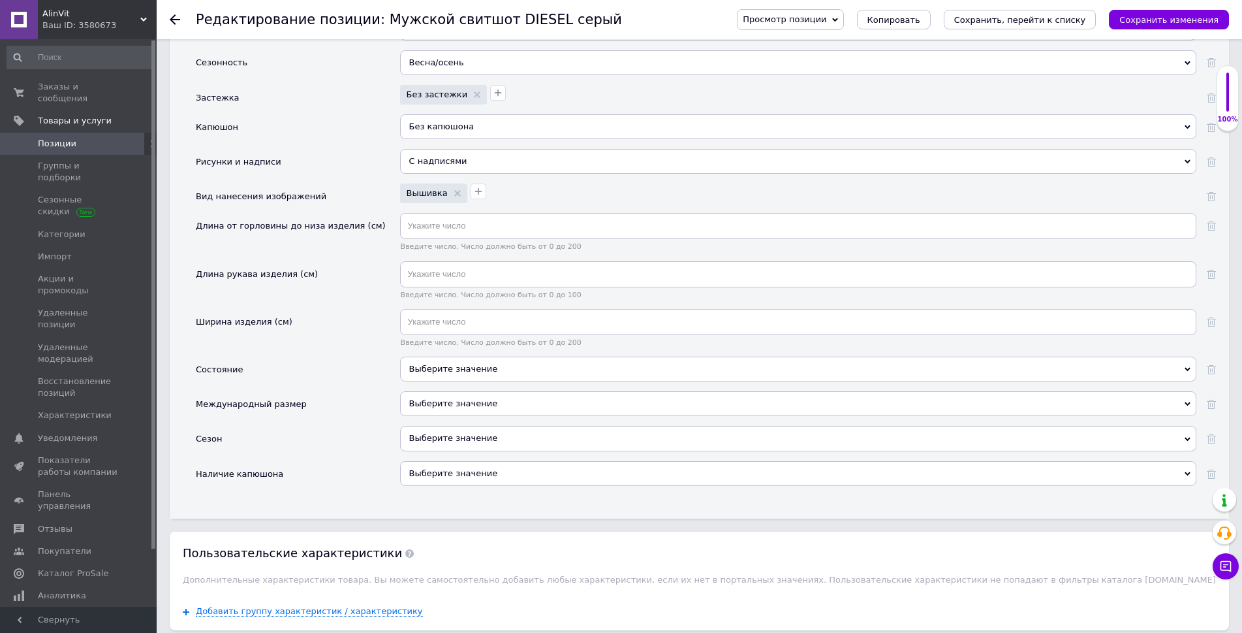
scroll to position [1632, 0]
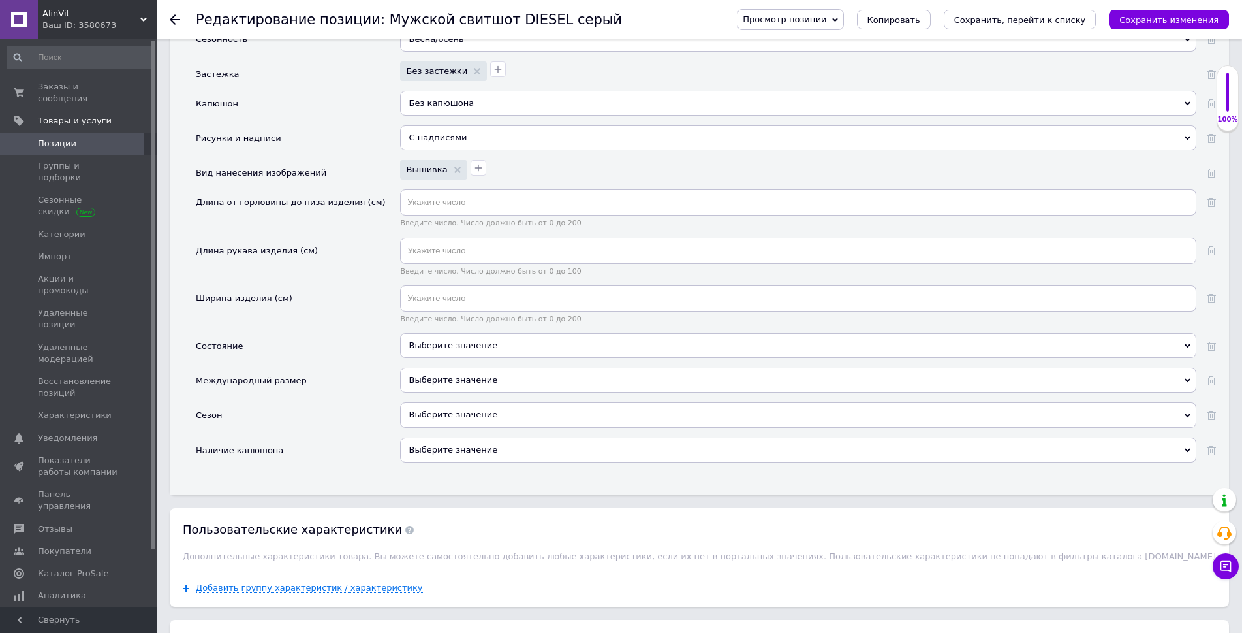
click at [444, 360] on div "Выберите значение" at bounding box center [798, 350] width 797 height 35
click at [442, 351] on div "Выберите значение" at bounding box center [798, 345] width 797 height 25
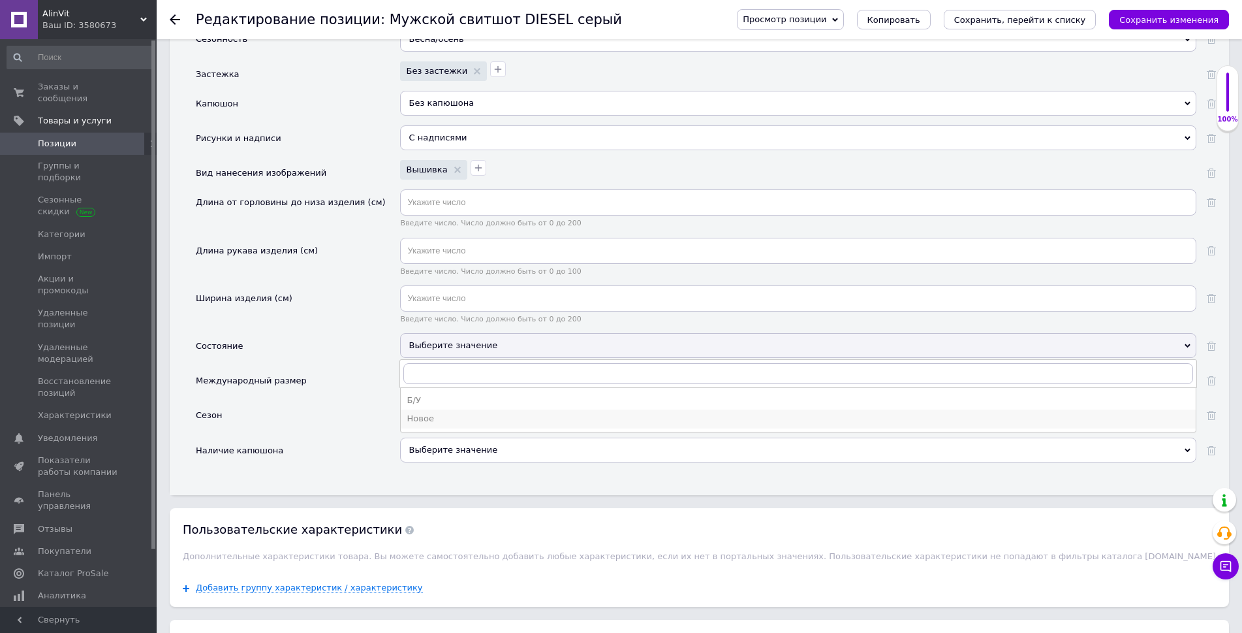
click at [432, 420] on div "Новое" at bounding box center [798, 419] width 782 height 12
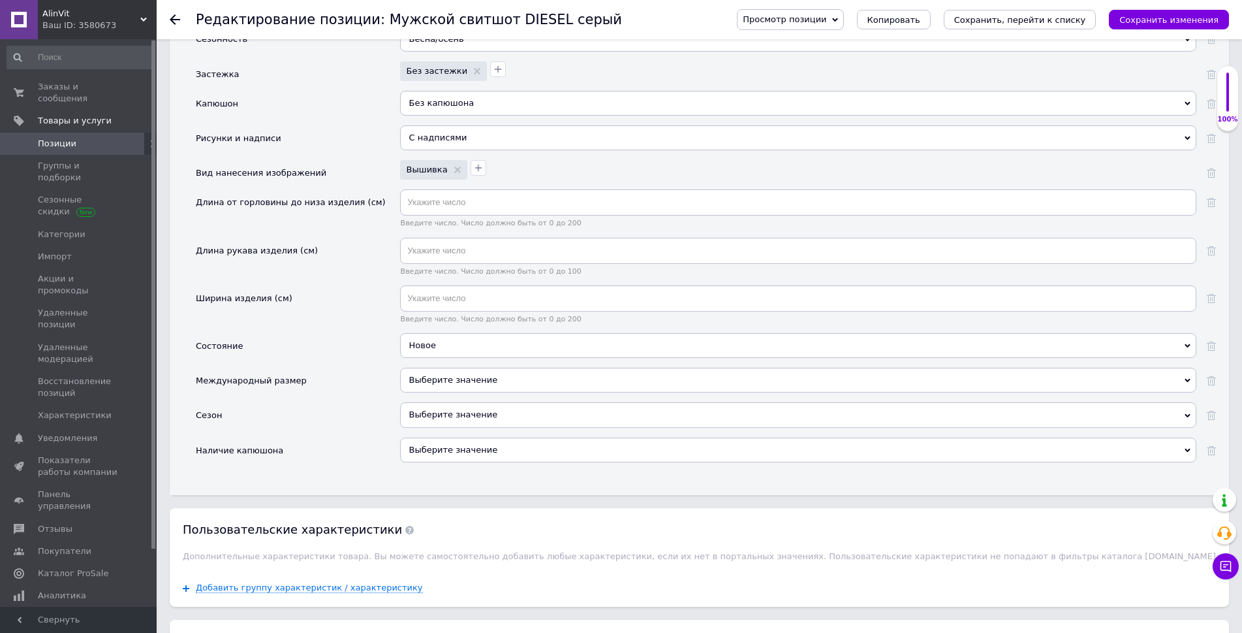
click at [432, 419] on div "Выберите значение" at bounding box center [798, 414] width 797 height 25
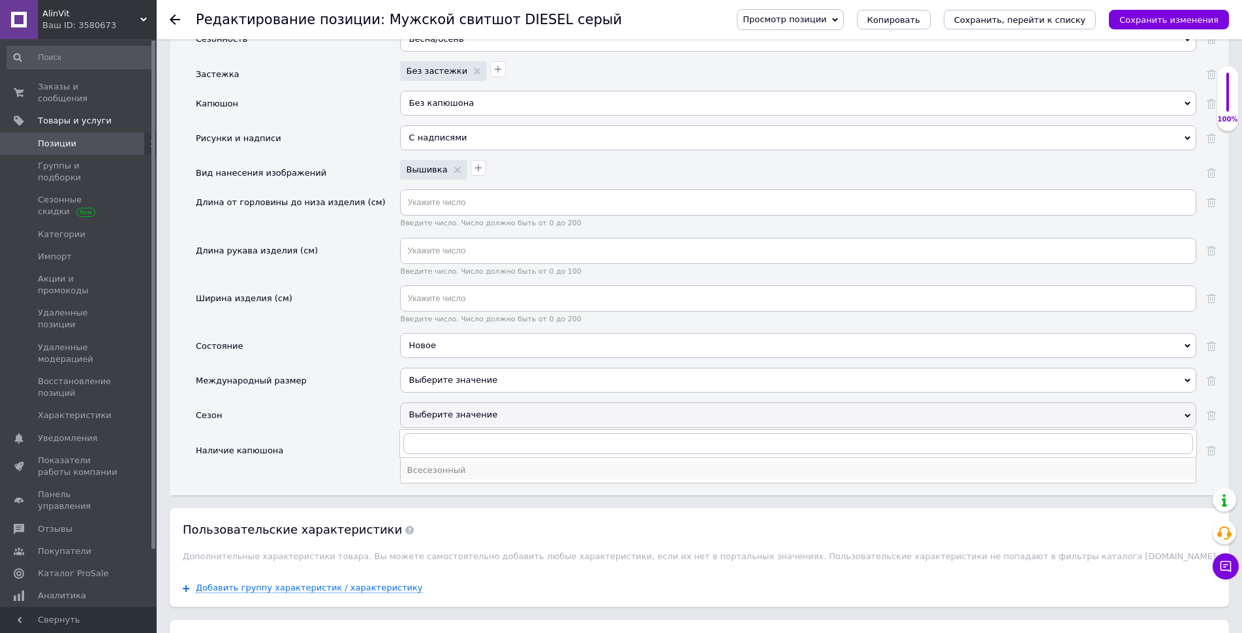
click at [443, 470] on div "Всесезонный" at bounding box center [798, 470] width 782 height 12
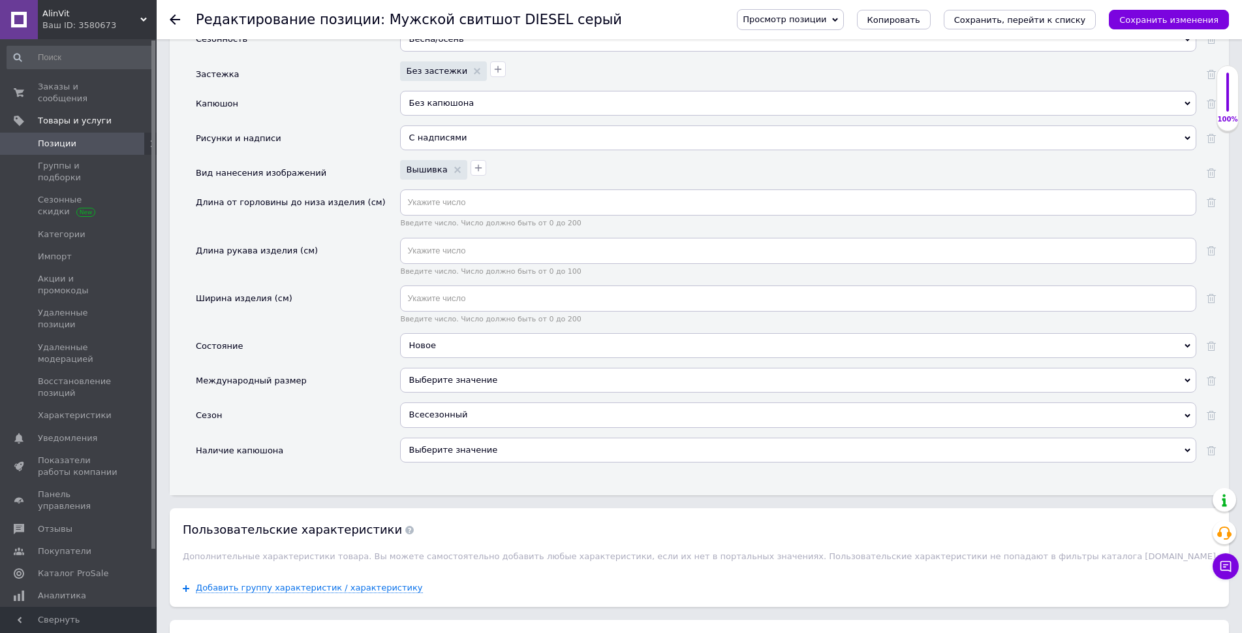
click at [437, 453] on span "Выберите значение" at bounding box center [453, 450] width 89 height 10
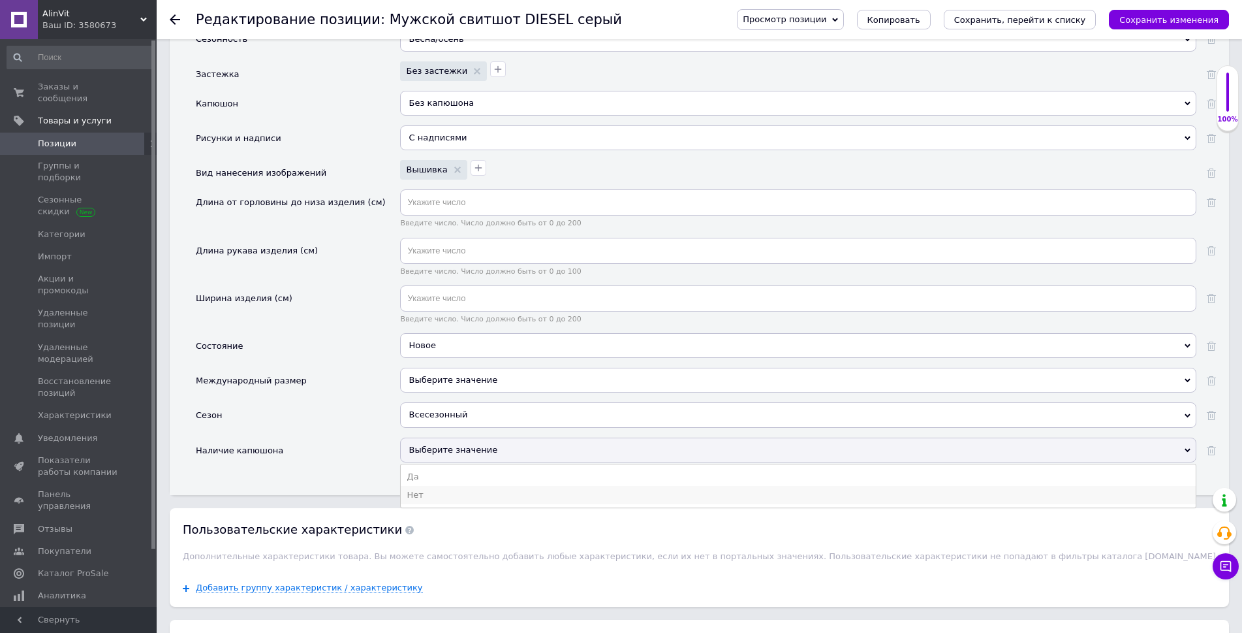
click at [422, 491] on li "Нет" at bounding box center [798, 495] width 795 height 18
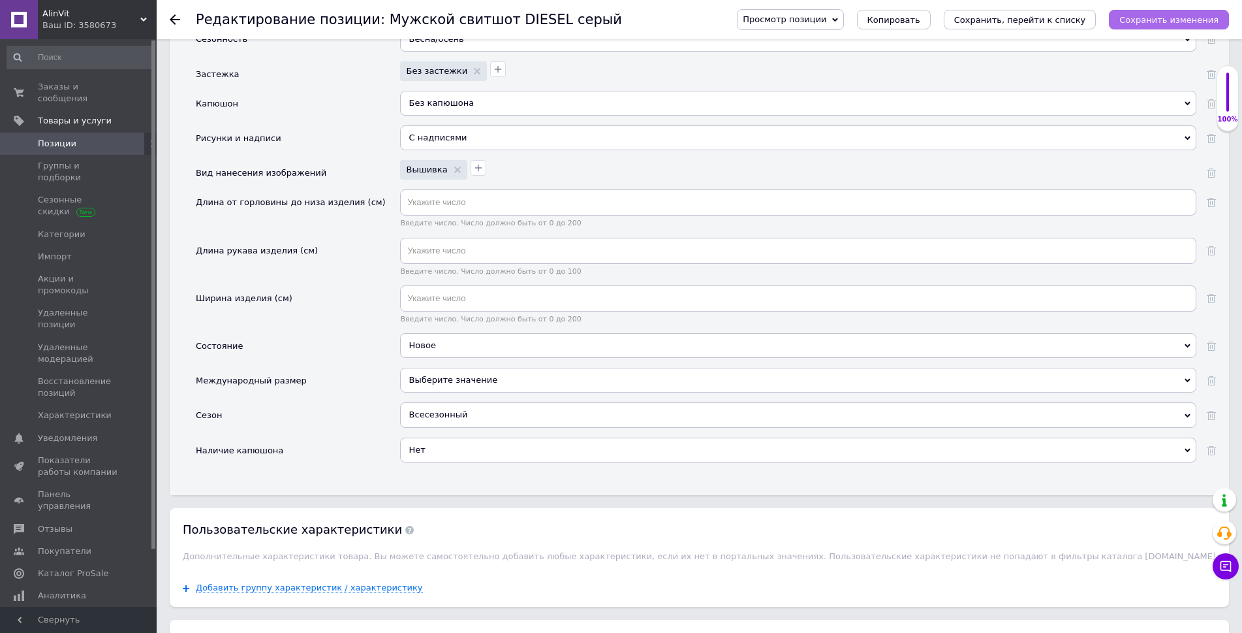
click at [1160, 24] on icon "Сохранить изменения" at bounding box center [1169, 20] width 99 height 10
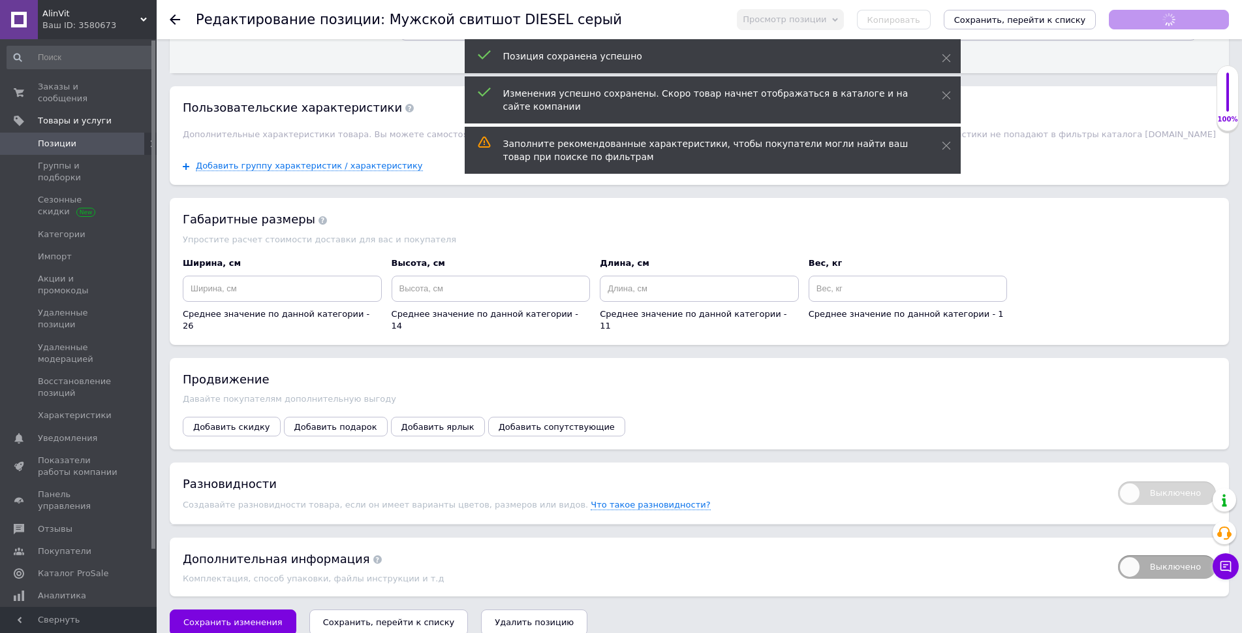
scroll to position [2062, 0]
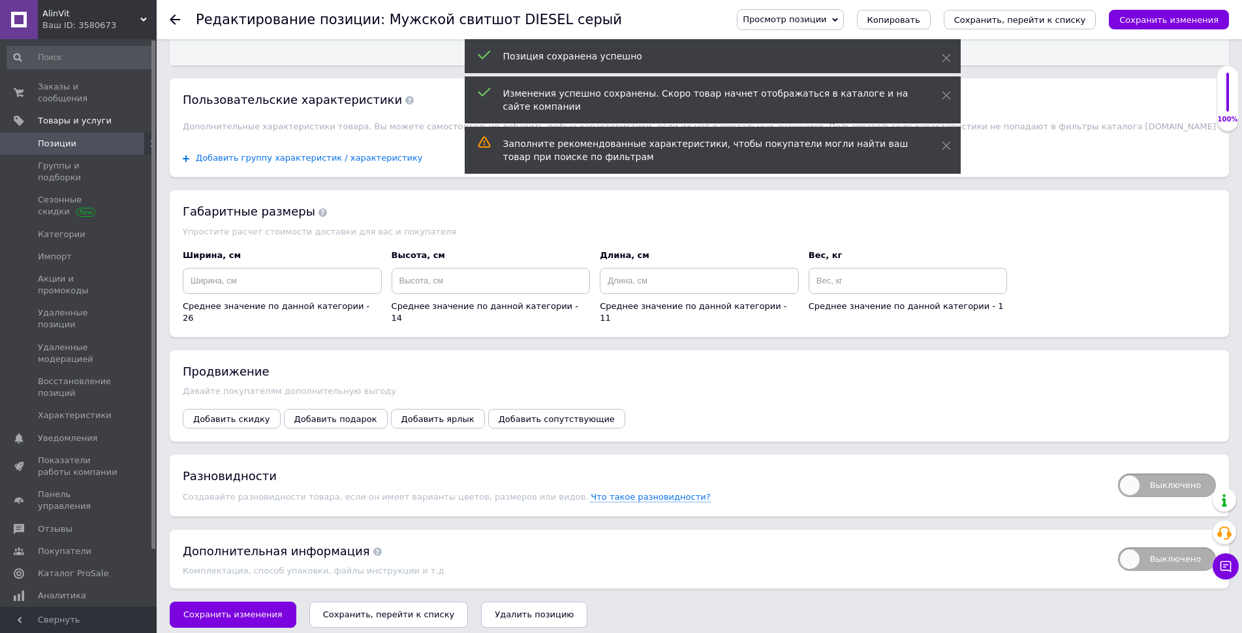
click at [360, 157] on span "Добавить группу характеристик / характеристику" at bounding box center [309, 158] width 227 height 10
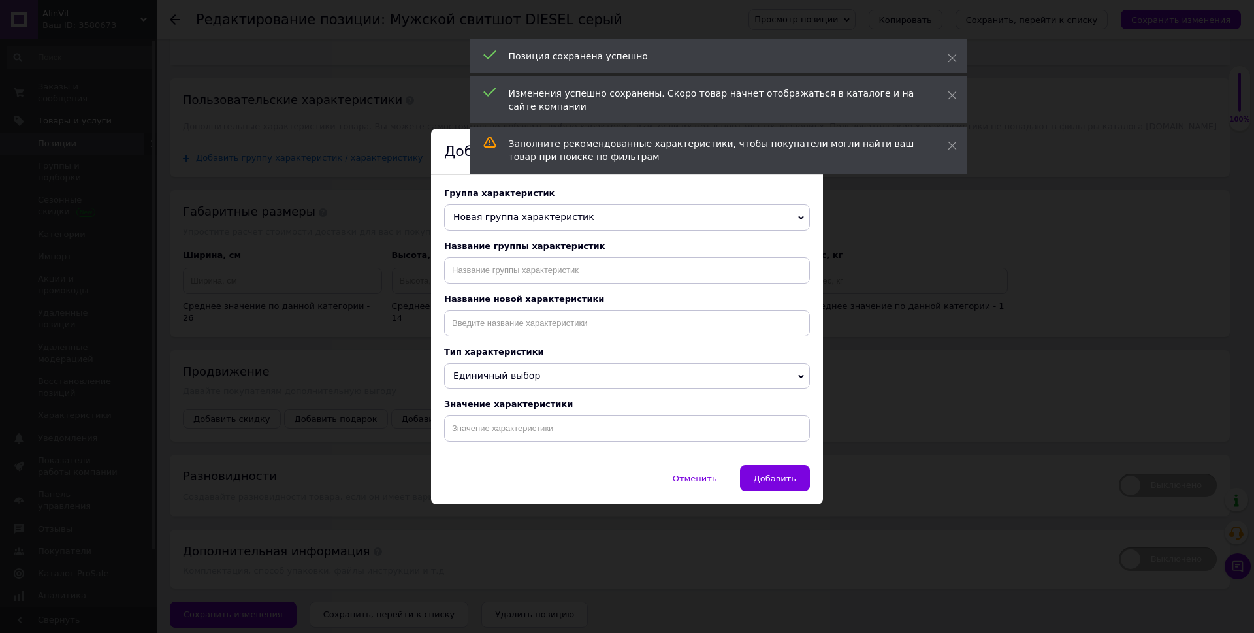
click at [484, 206] on span "Новая группа характеристик" at bounding box center [627, 217] width 366 height 26
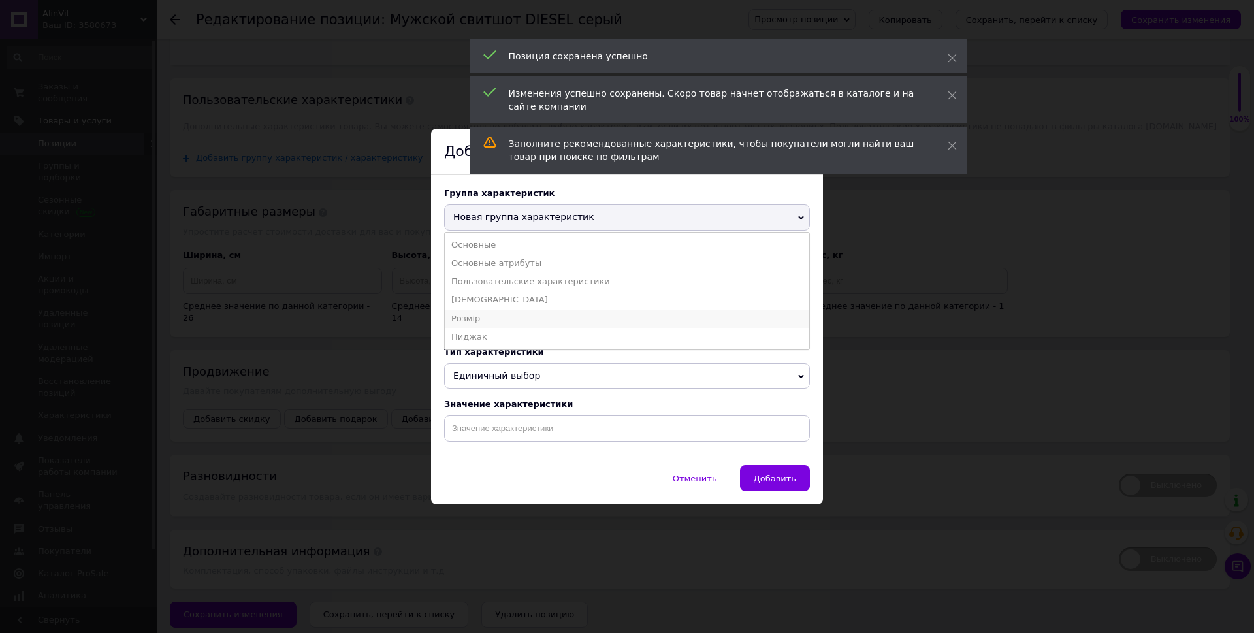
click at [486, 311] on li "Розмір" at bounding box center [627, 318] width 364 height 18
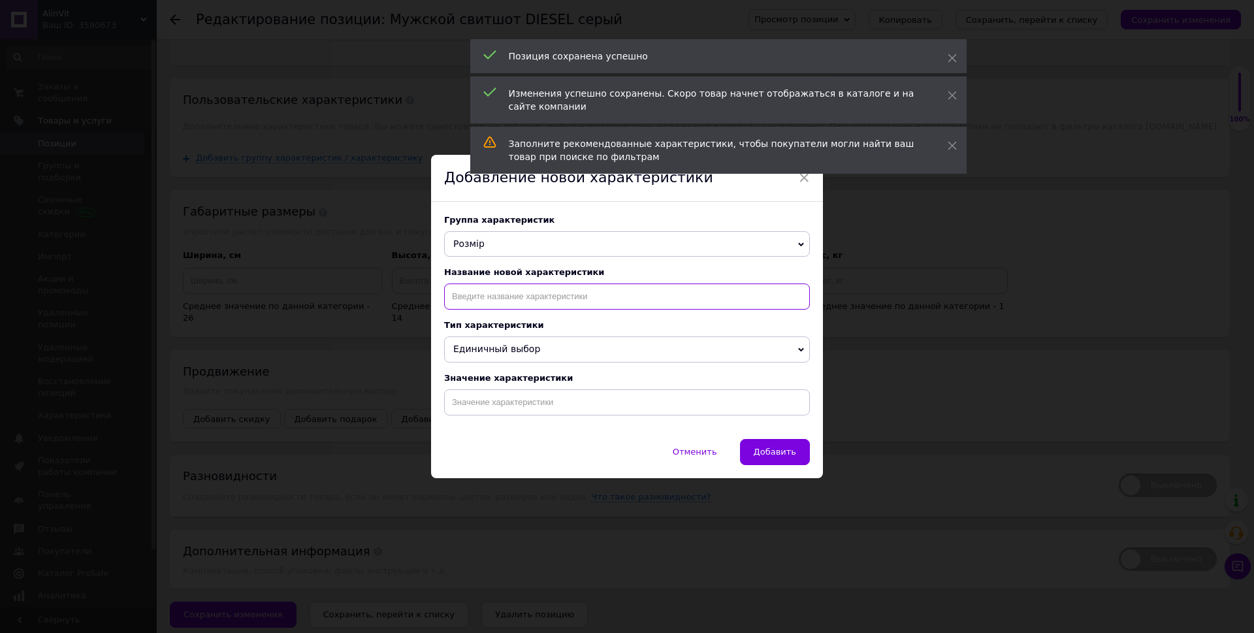
click at [495, 295] on input at bounding box center [627, 296] width 366 height 26
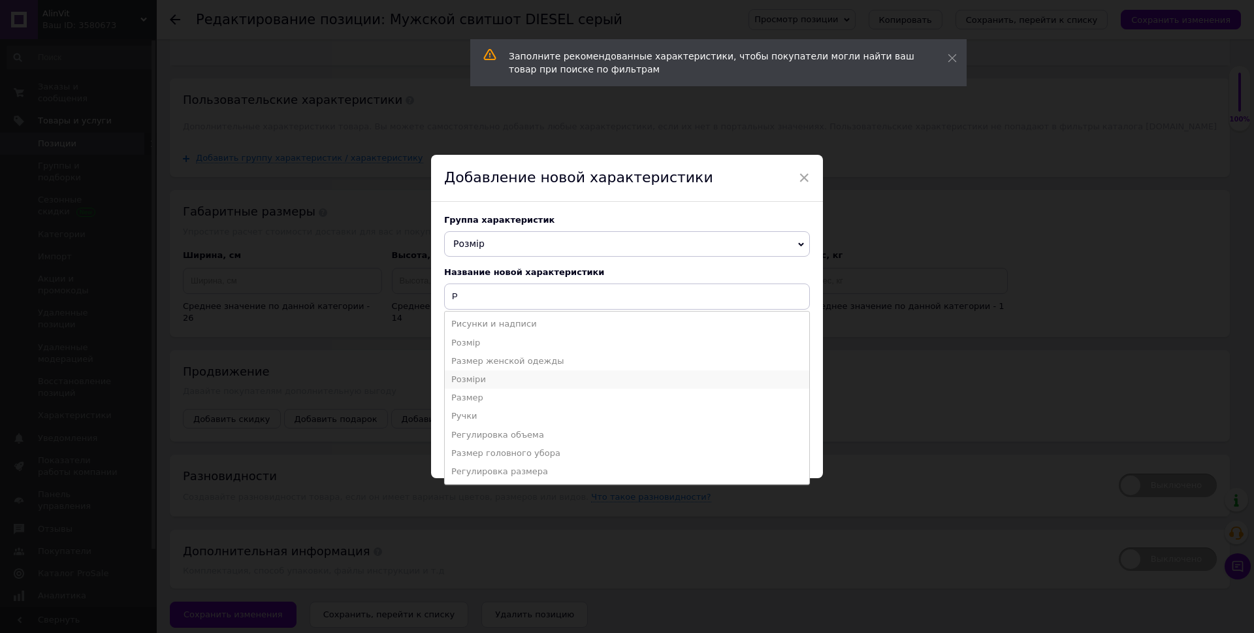
click at [488, 375] on li "Розміри" at bounding box center [627, 379] width 364 height 18
type input "Розміри"
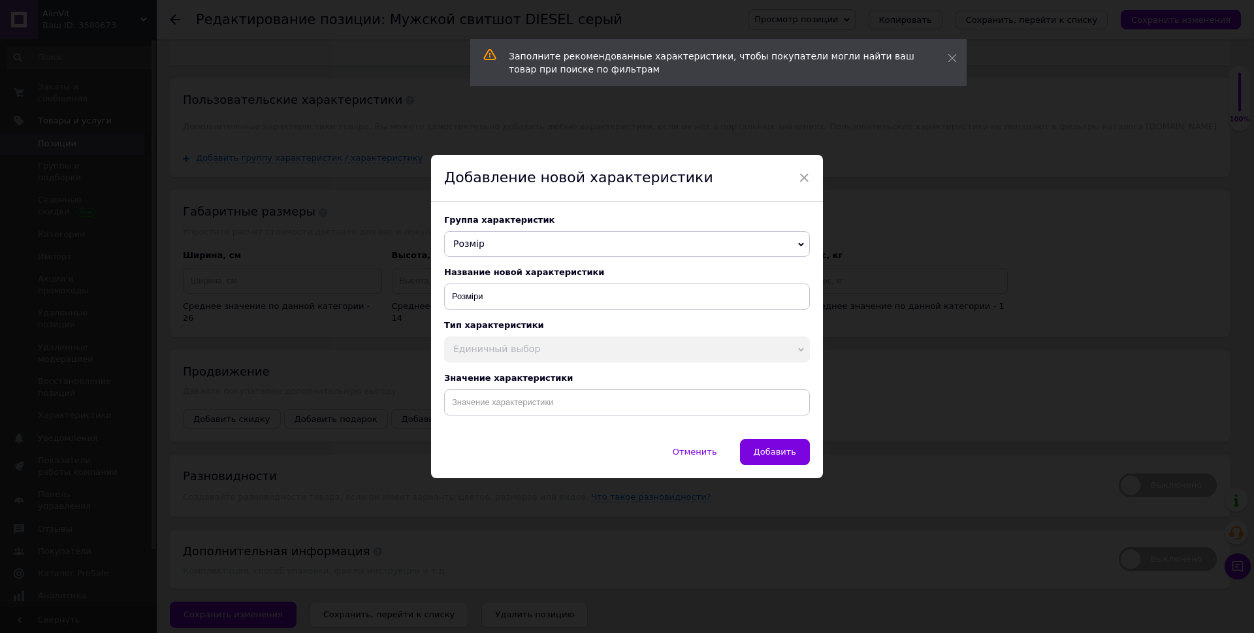
click at [487, 390] on div "Значение характеристики" at bounding box center [627, 394] width 366 height 42
click at [486, 407] on input at bounding box center [627, 402] width 366 height 26
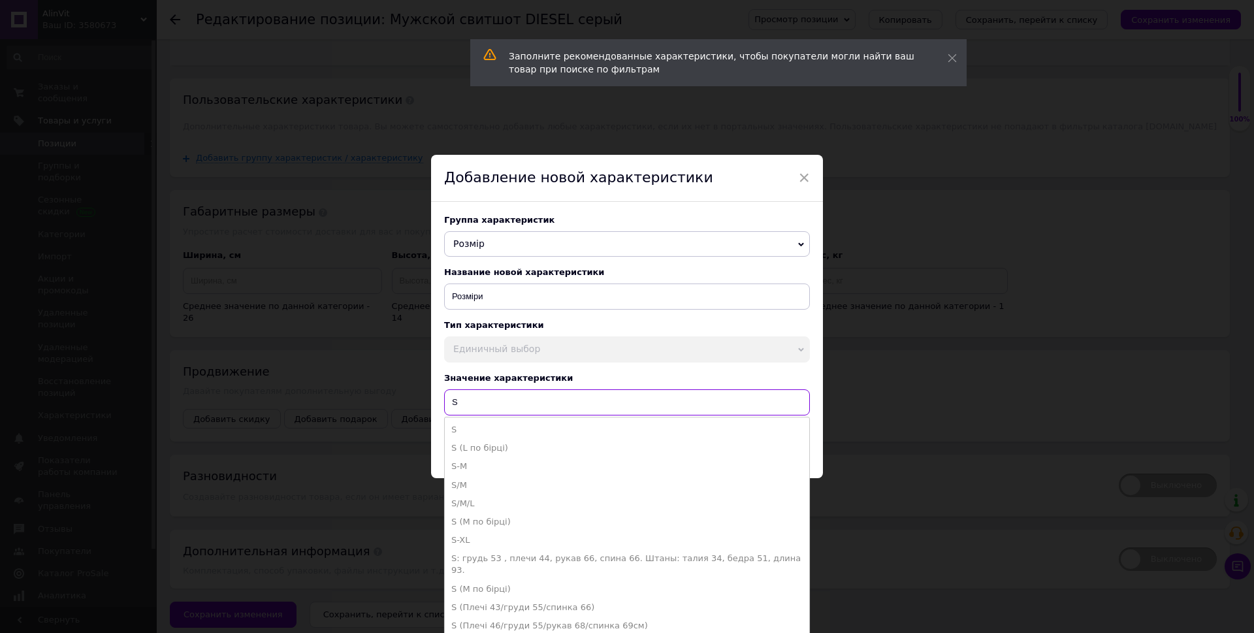
type input "S"
click at [452, 433] on li "S" at bounding box center [627, 429] width 364 height 18
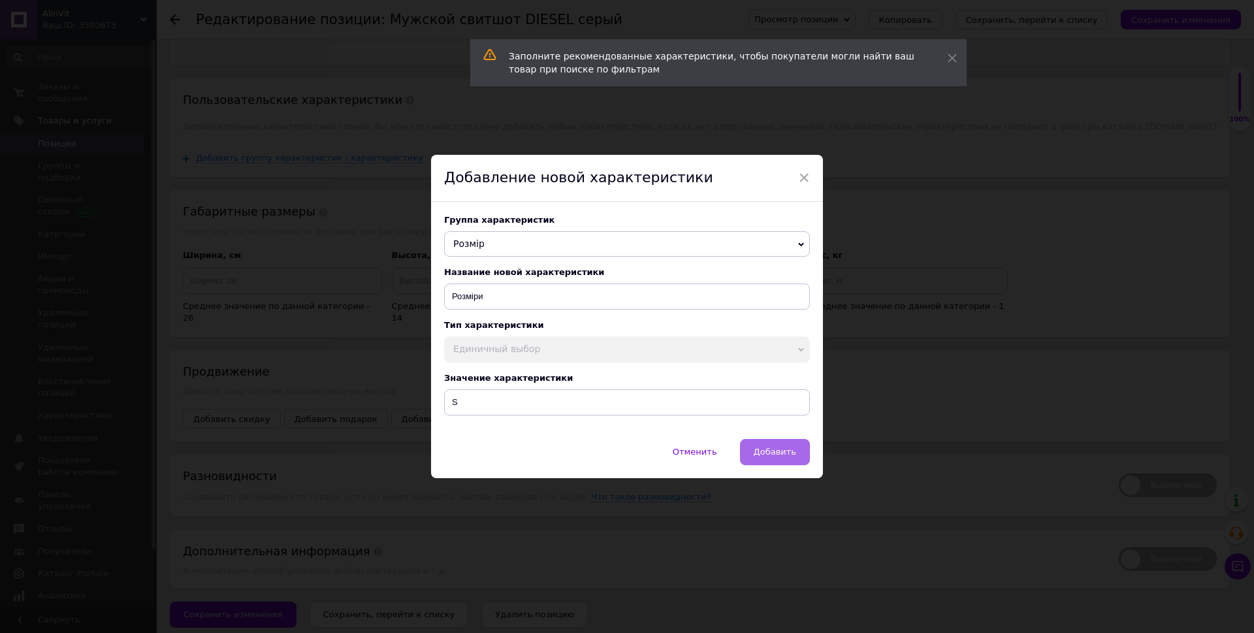
click at [792, 456] on span "Добавить" at bounding box center [774, 452] width 42 height 10
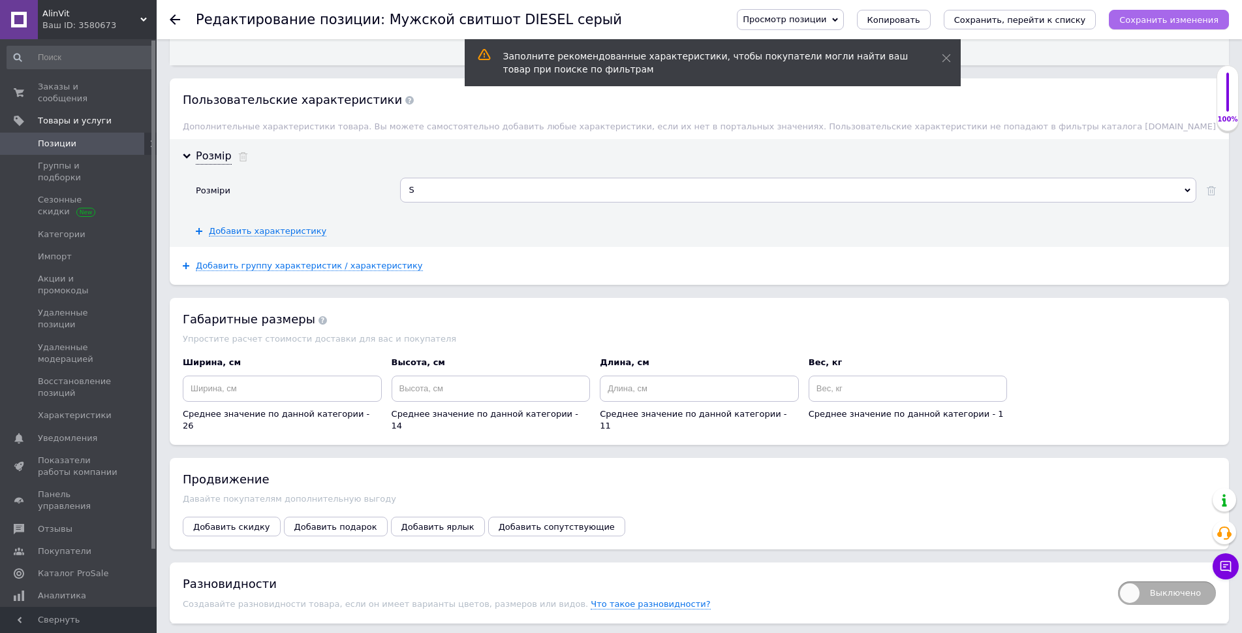
drag, startPoint x: 1190, startPoint y: 9, endPoint x: 1187, endPoint y: 16, distance: 7.6
click at [1190, 9] on div "Просмотр позиции Сохранить и посмотреть на сайте Сохранить и посмотреть на порт…" at bounding box center [976, 19] width 505 height 21
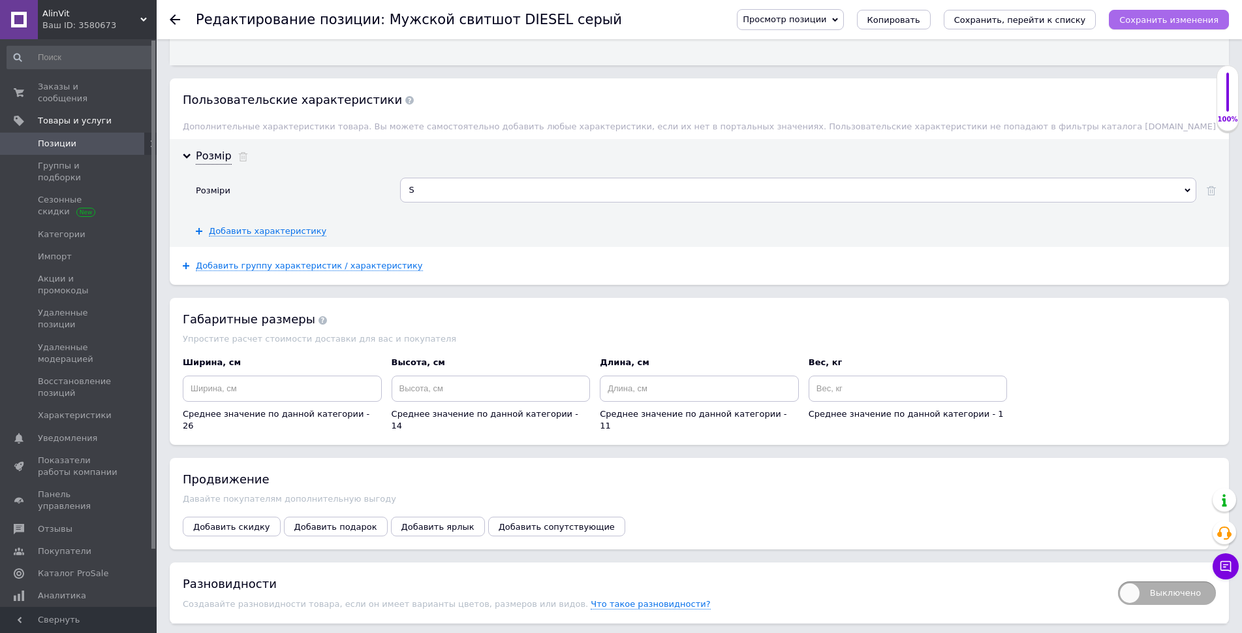
click at [1186, 22] on icon "Сохранить изменения" at bounding box center [1169, 20] width 99 height 10
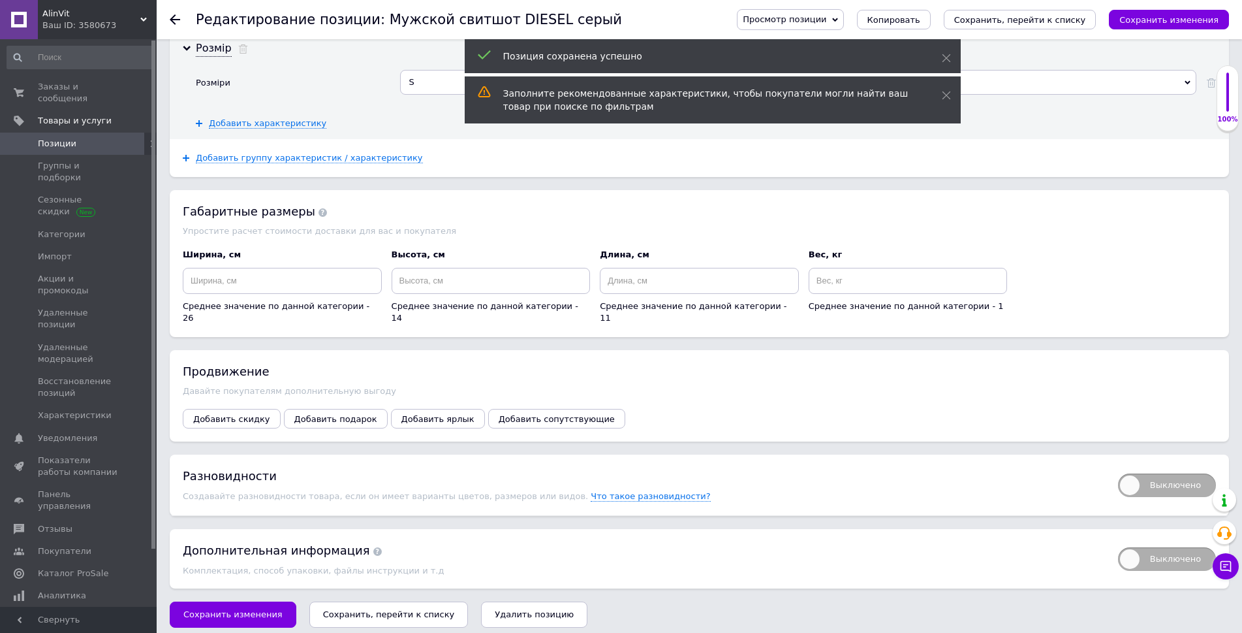
click at [1148, 477] on span "Выключено" at bounding box center [1167, 485] width 98 height 24
click at [1118, 473] on input "Выключено" at bounding box center [1114, 469] width 8 height 8
checkbox input "true"
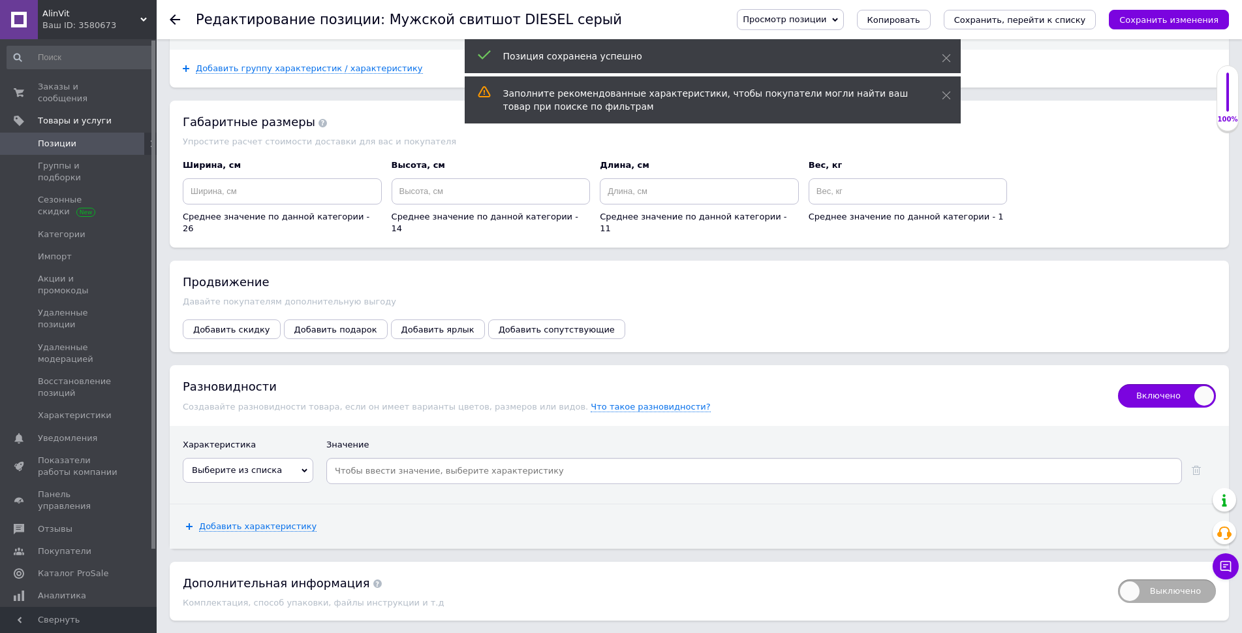
scroll to position [2291, 0]
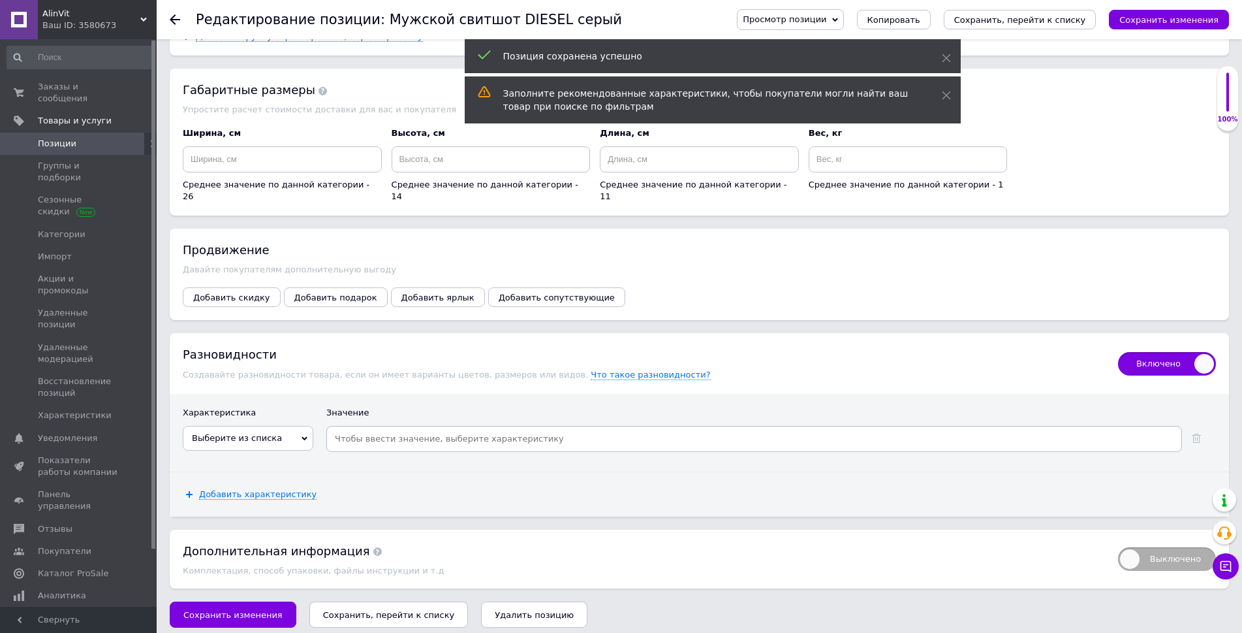
click at [279, 426] on span "Выберите из списка" at bounding box center [248, 438] width 131 height 25
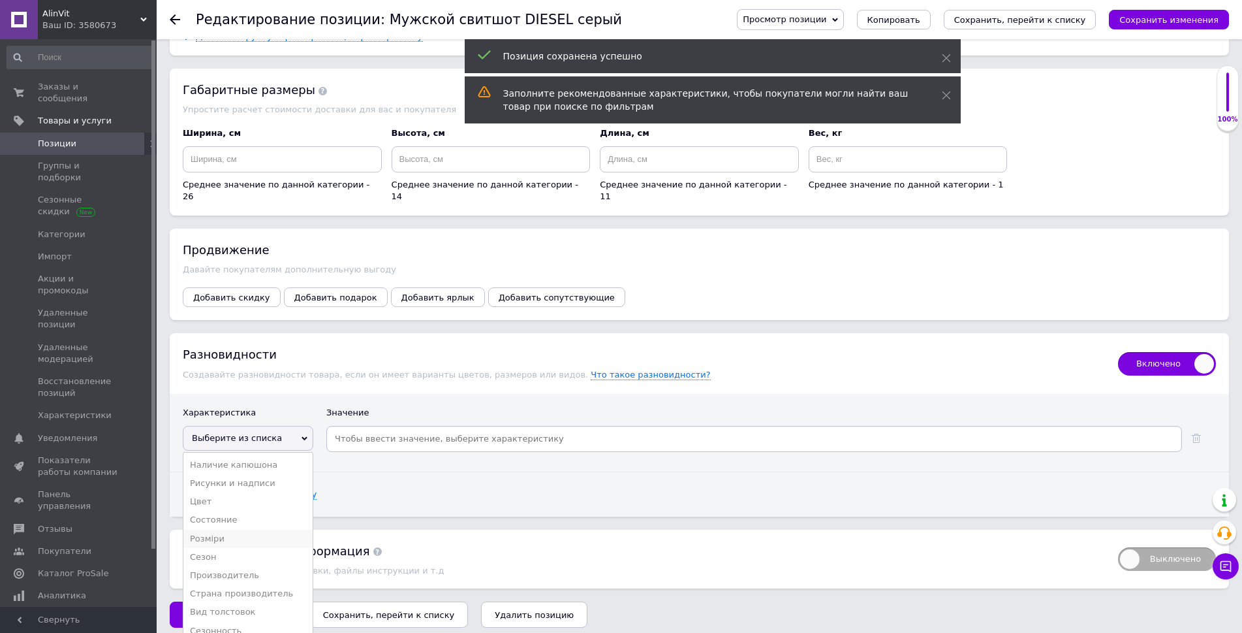
click at [227, 529] on li "Розміри" at bounding box center [247, 538] width 129 height 18
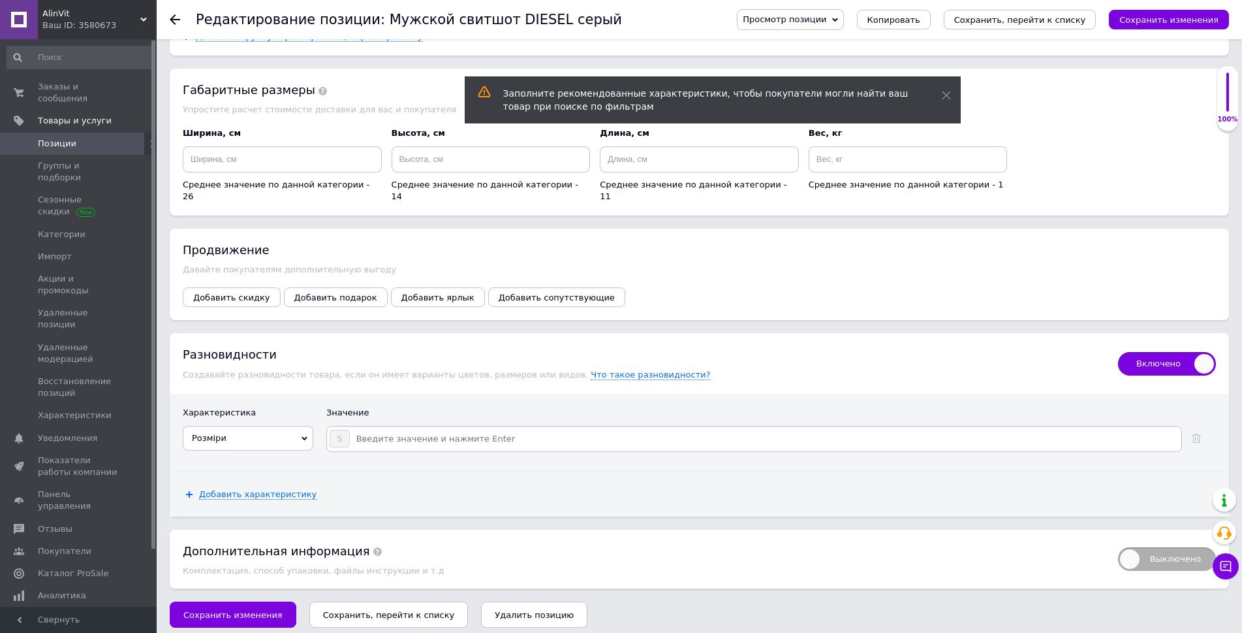
click at [392, 429] on input at bounding box center [765, 439] width 829 height 20
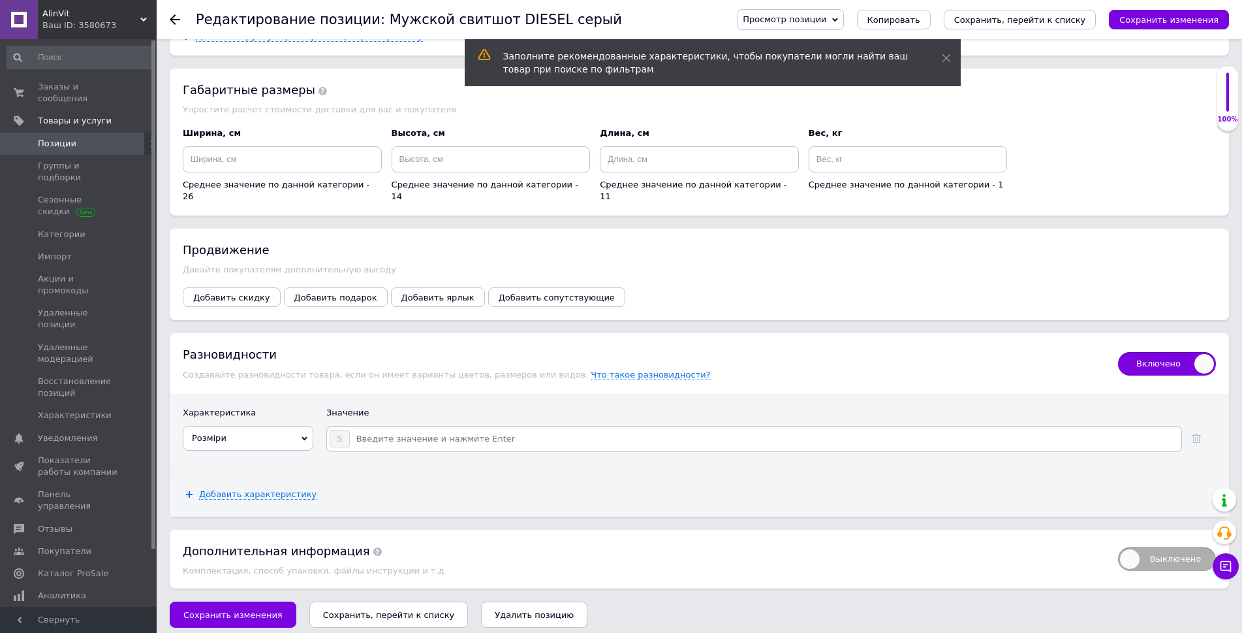
type input "L"
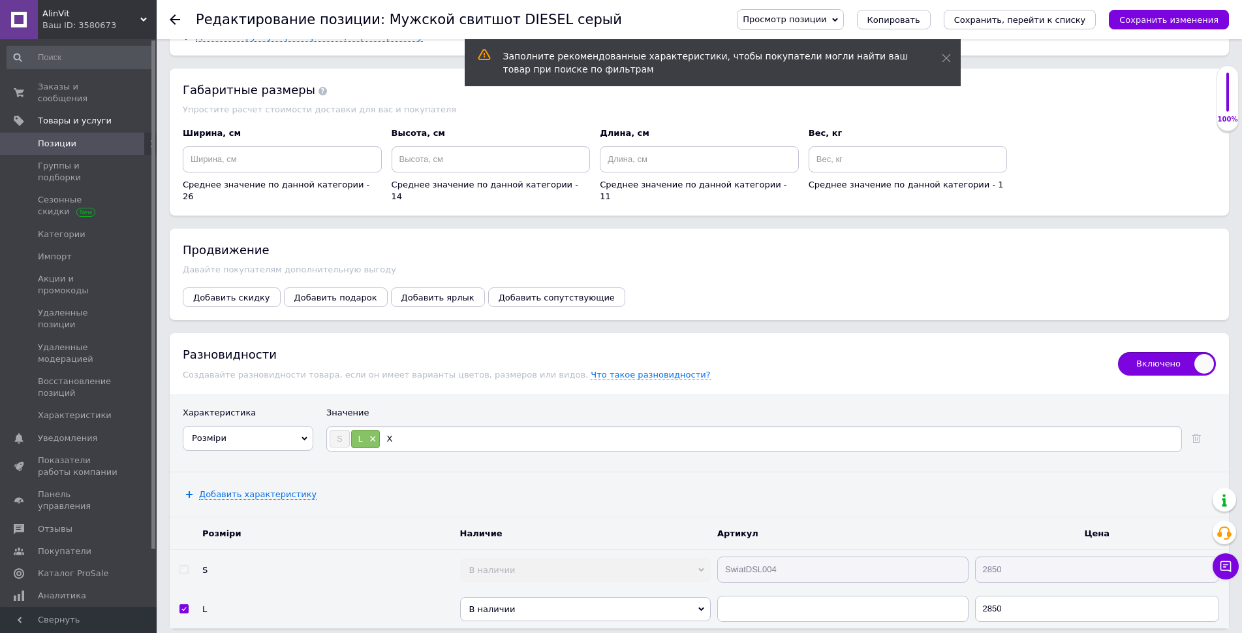
type input "XL"
type input "XXL"
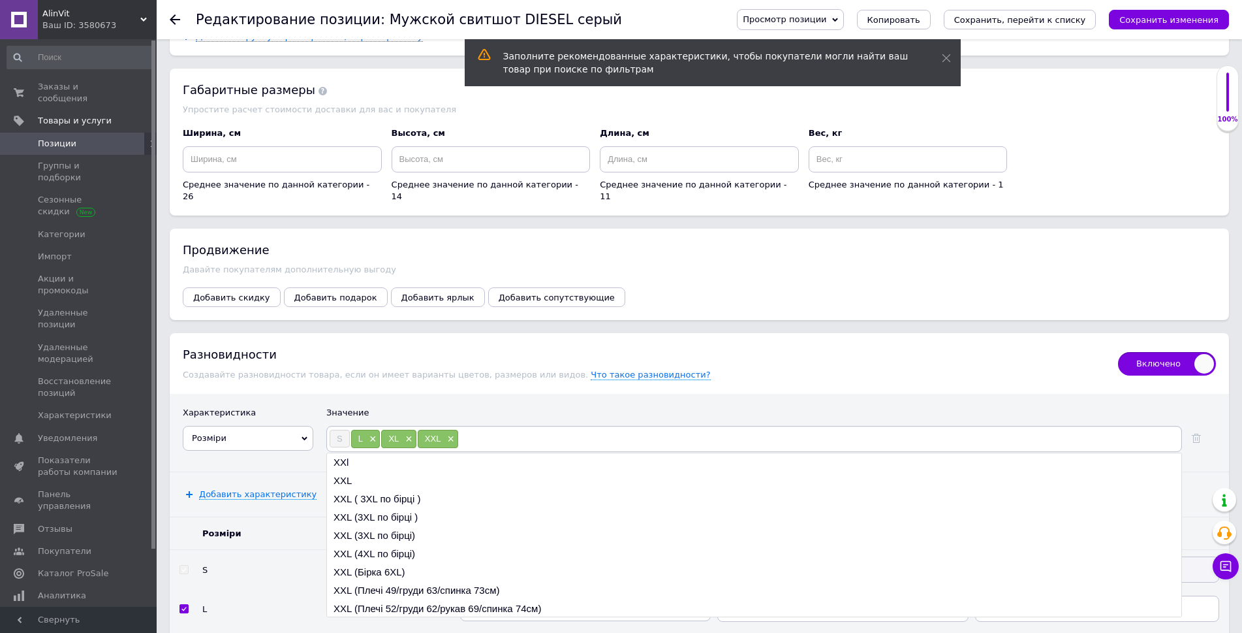
click at [1165, 9] on div "Просмотр позиции Сохранить и посмотреть на сайте Сохранить и посмотреть на порт…" at bounding box center [976, 19] width 505 height 21
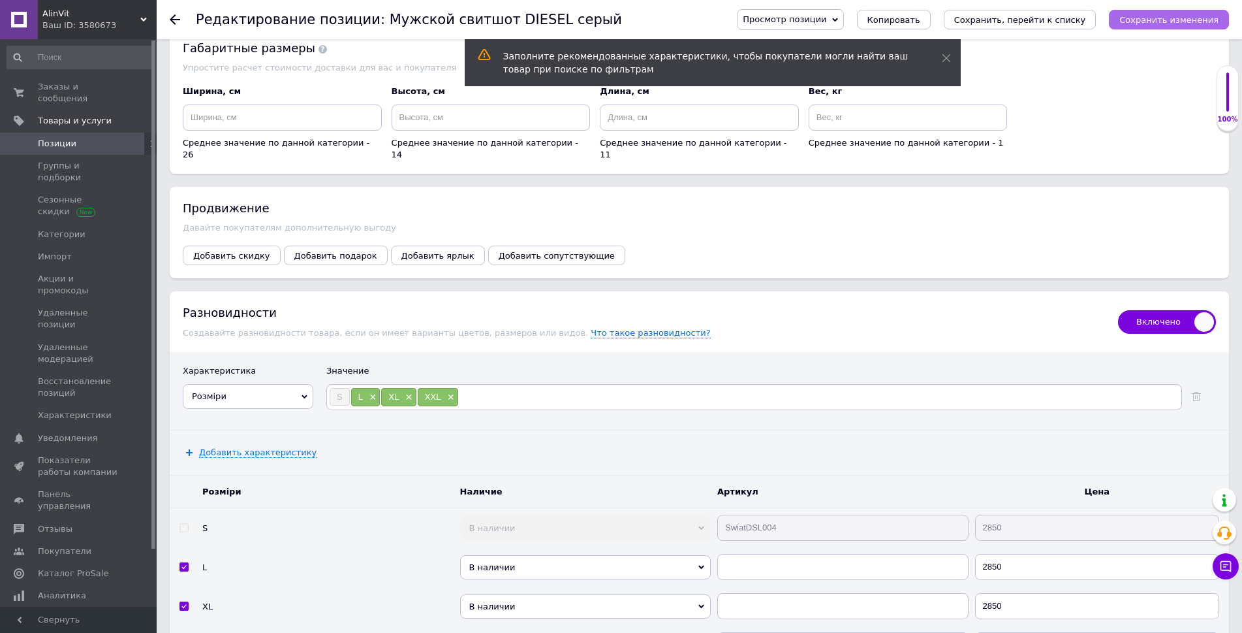
scroll to position [2356, 0]
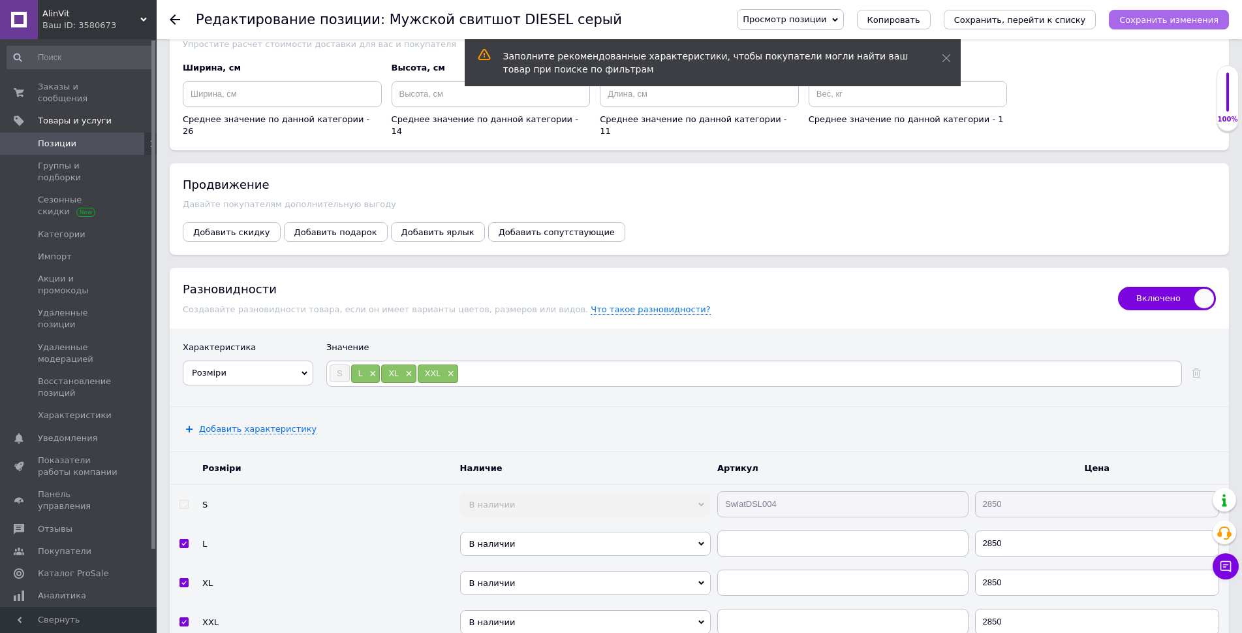
click at [1165, 15] on icon "Сохранить изменения" at bounding box center [1169, 20] width 99 height 10
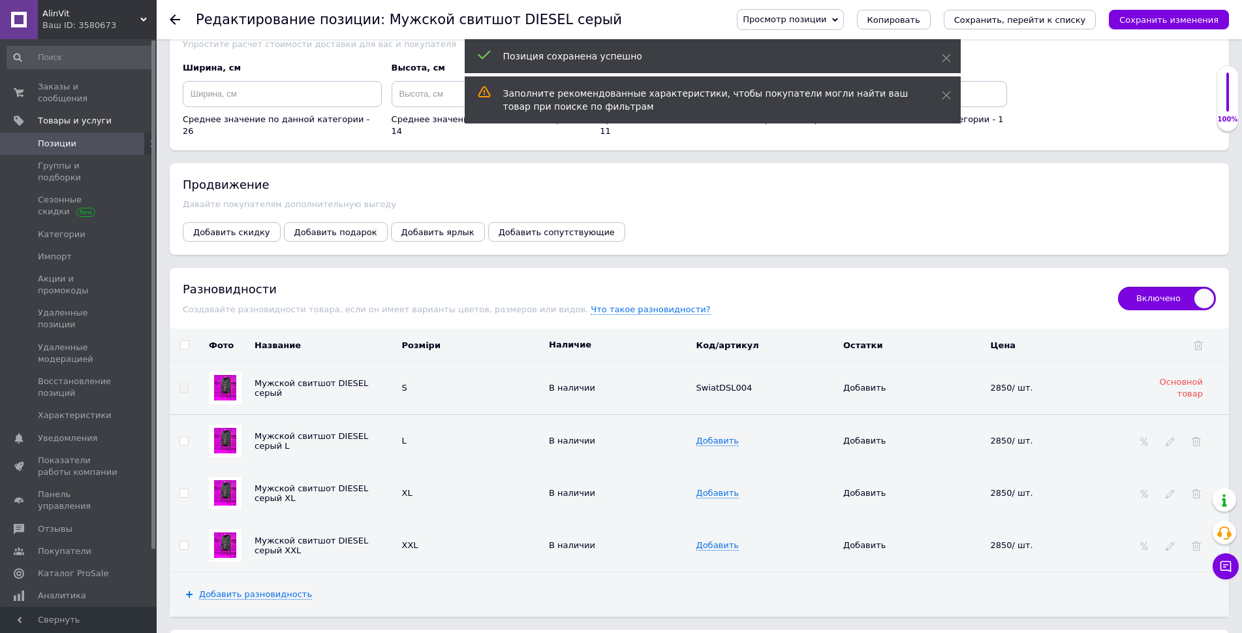
click at [1168, 16] on icon "Сохранить изменения" at bounding box center [1169, 20] width 99 height 10
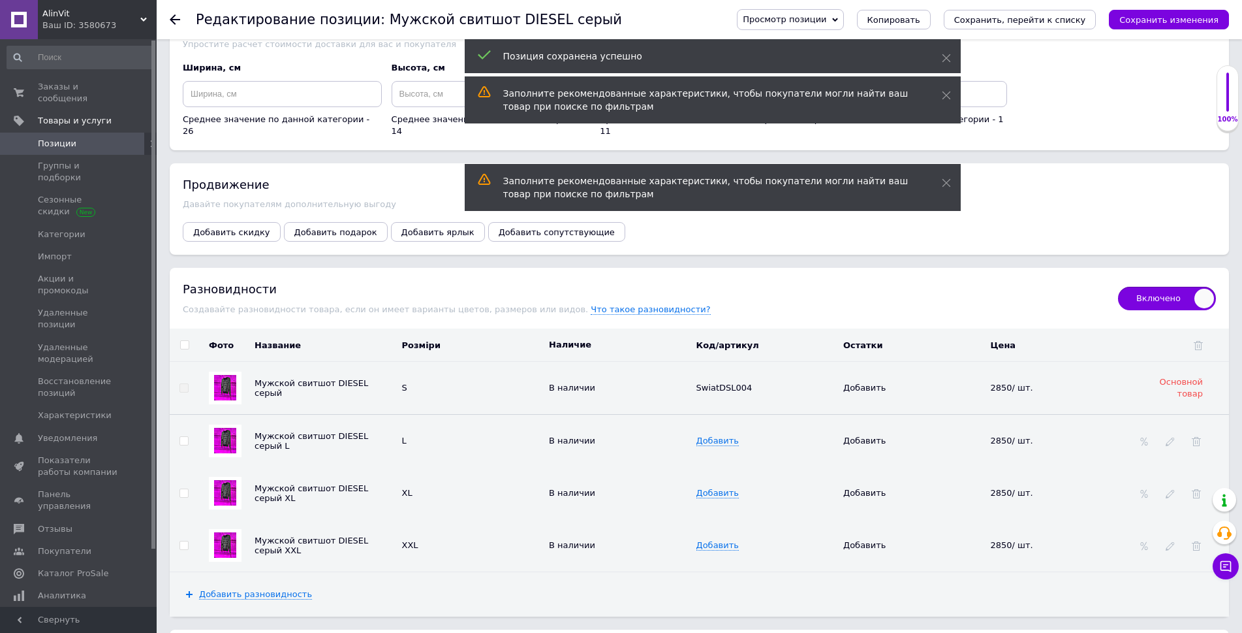
click at [78, 138] on span "Позиции" at bounding box center [79, 144] width 83 height 12
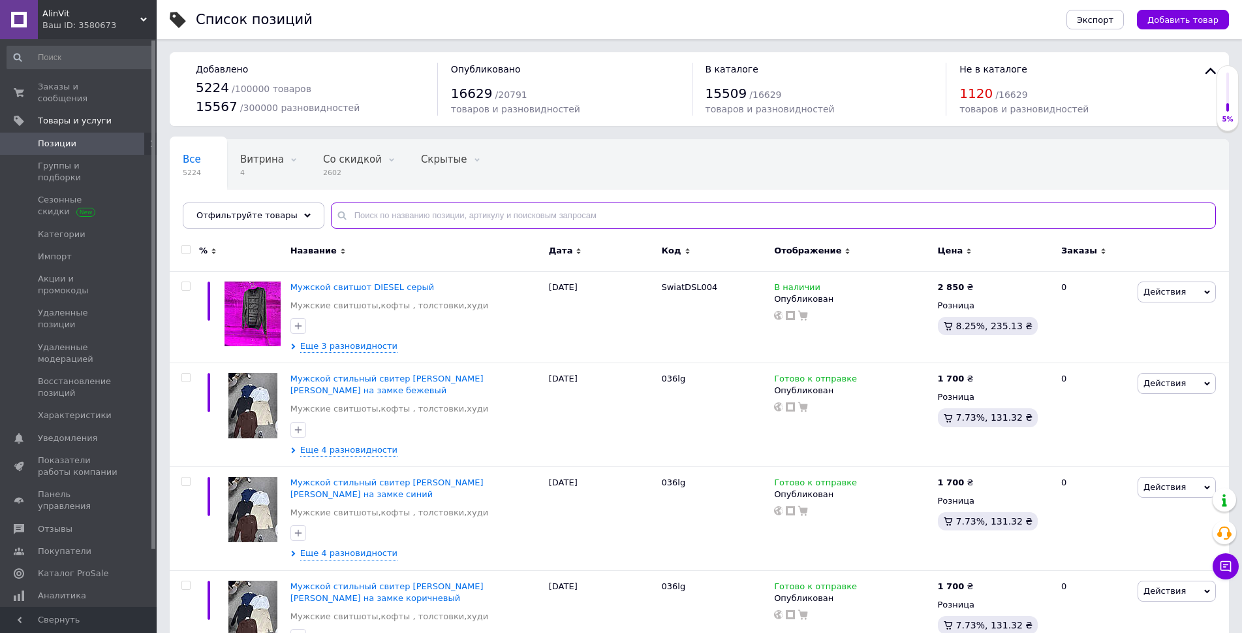
click at [467, 222] on input "text" at bounding box center [773, 215] width 885 height 26
paste input "SwiatLCT003"
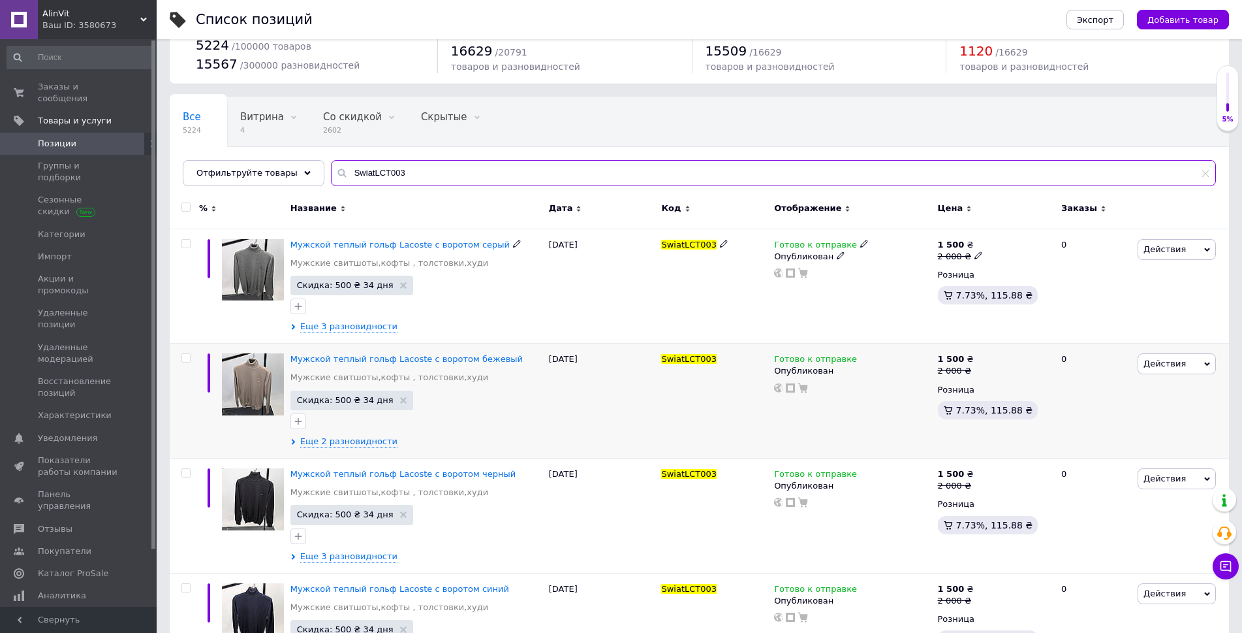
scroll to position [110, 0]
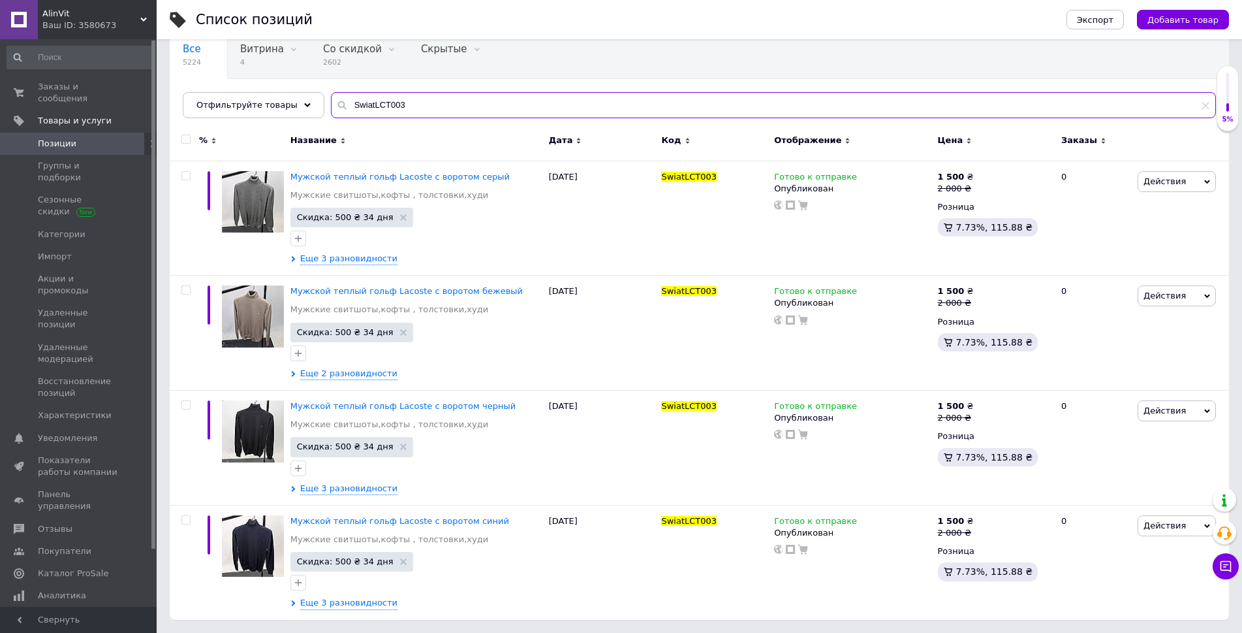
type input "SwiatLCT003"
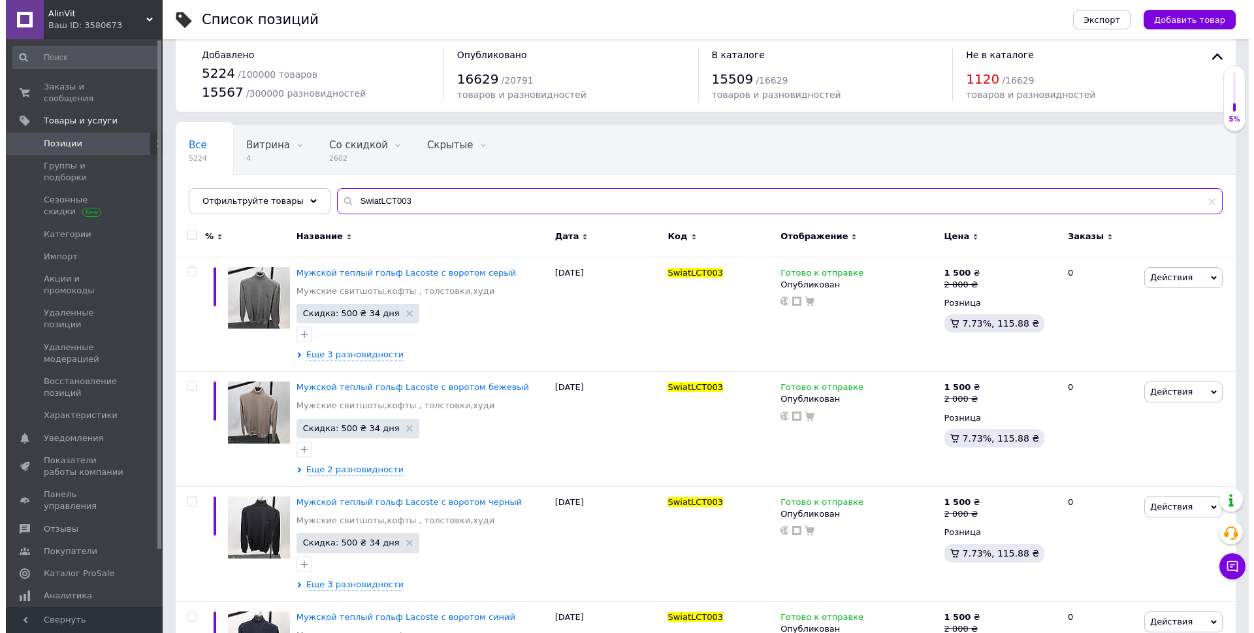
scroll to position [0, 0]
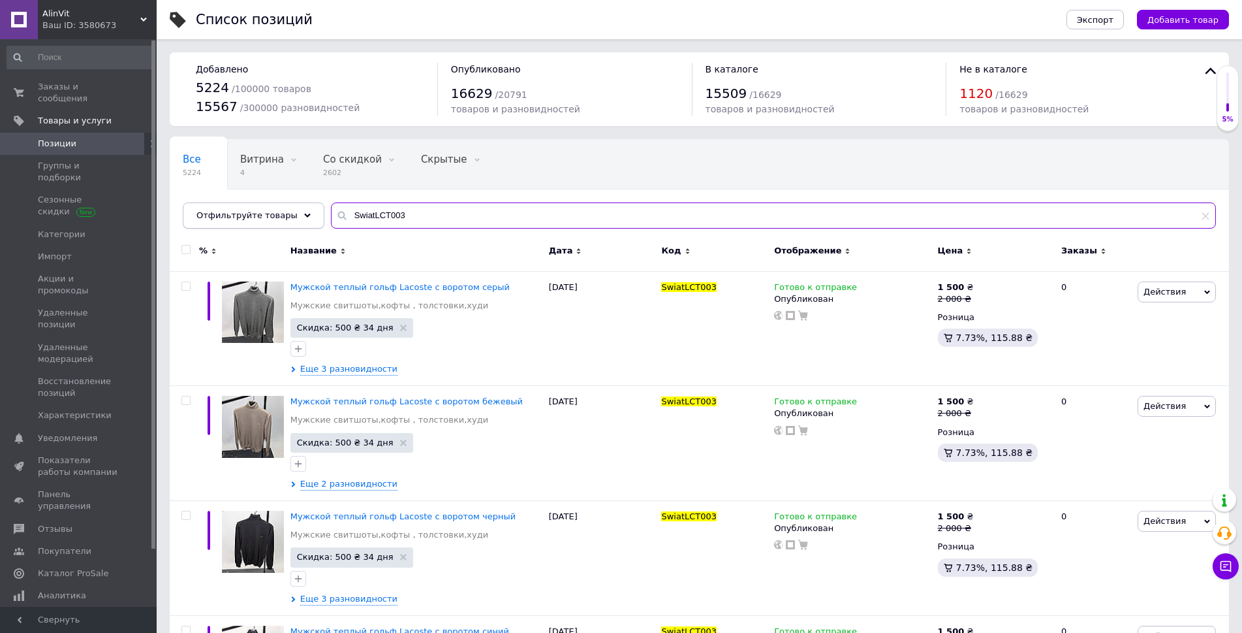
drag, startPoint x: 409, startPoint y: 217, endPoint x: 253, endPoint y: 218, distance: 156.0
click at [256, 220] on div "Отфильтруйте товары SwiatLCT003" at bounding box center [700, 215] width 1034 height 26
paste input "[DEMOGRAPHIC_DATA]"
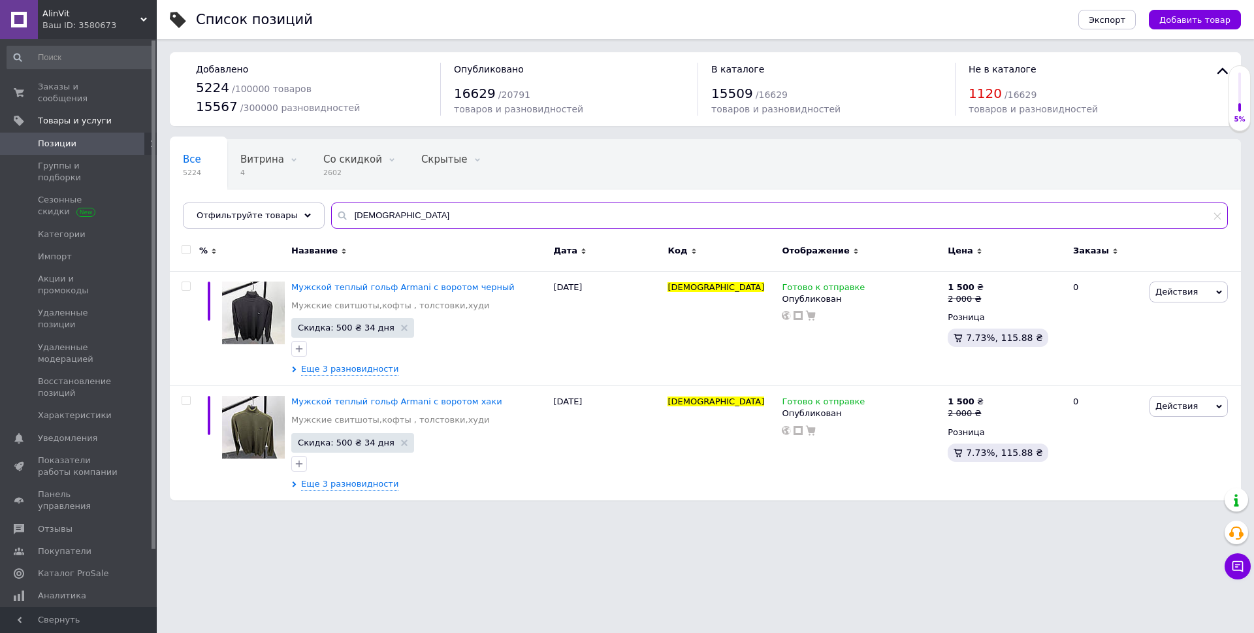
drag, startPoint x: 408, startPoint y: 215, endPoint x: 176, endPoint y: 220, distance: 232.5
click at [184, 221] on div "Отфильтруйте товары SwiatARM017" at bounding box center [705, 215] width 1045 height 26
paste input "CKn005"
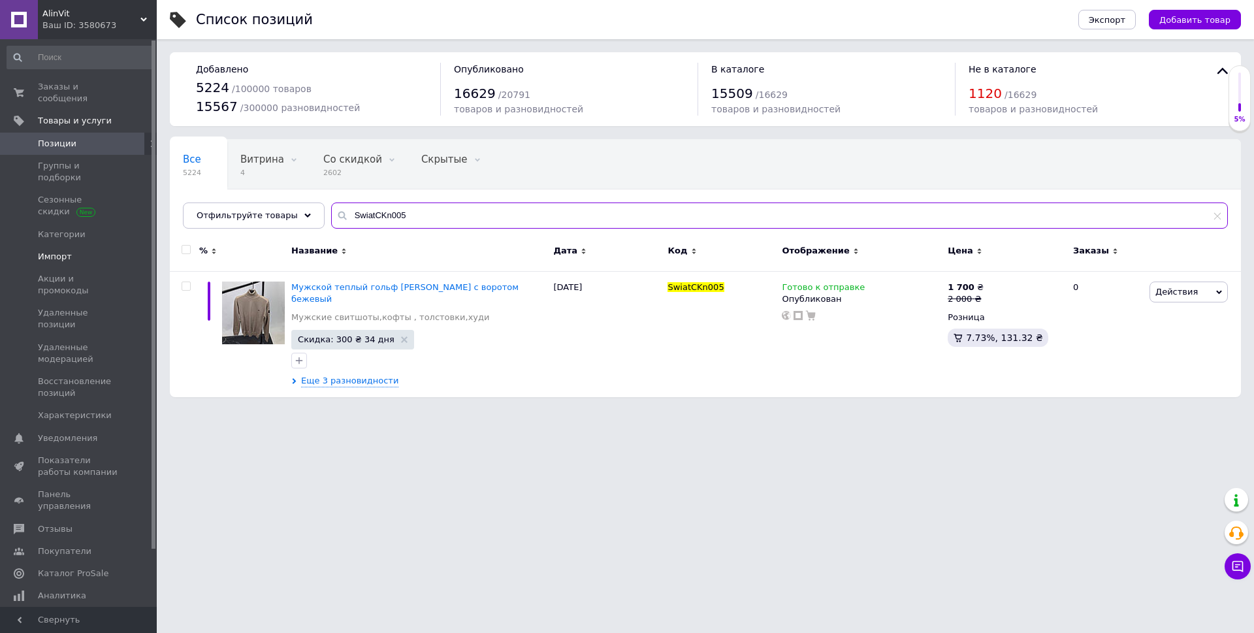
drag, startPoint x: 479, startPoint y: 215, endPoint x: 140, endPoint y: 235, distance: 338.8
click at [161, 236] on div "Список позиций Экспорт Добавить товар Добавлено 5224 / 100000 товаров 15567 / 3…" at bounding box center [705, 205] width 1097 height 410
paste input "GCT/11"
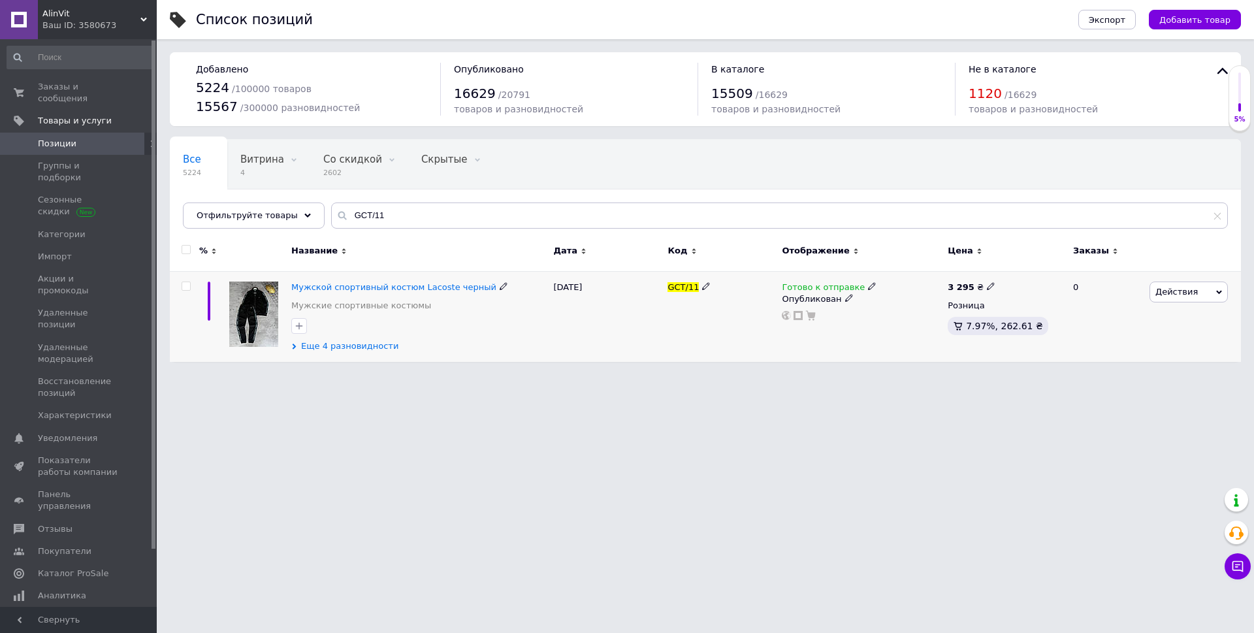
click at [321, 341] on span "Еще 4 разновидности" at bounding box center [349, 346] width 97 height 12
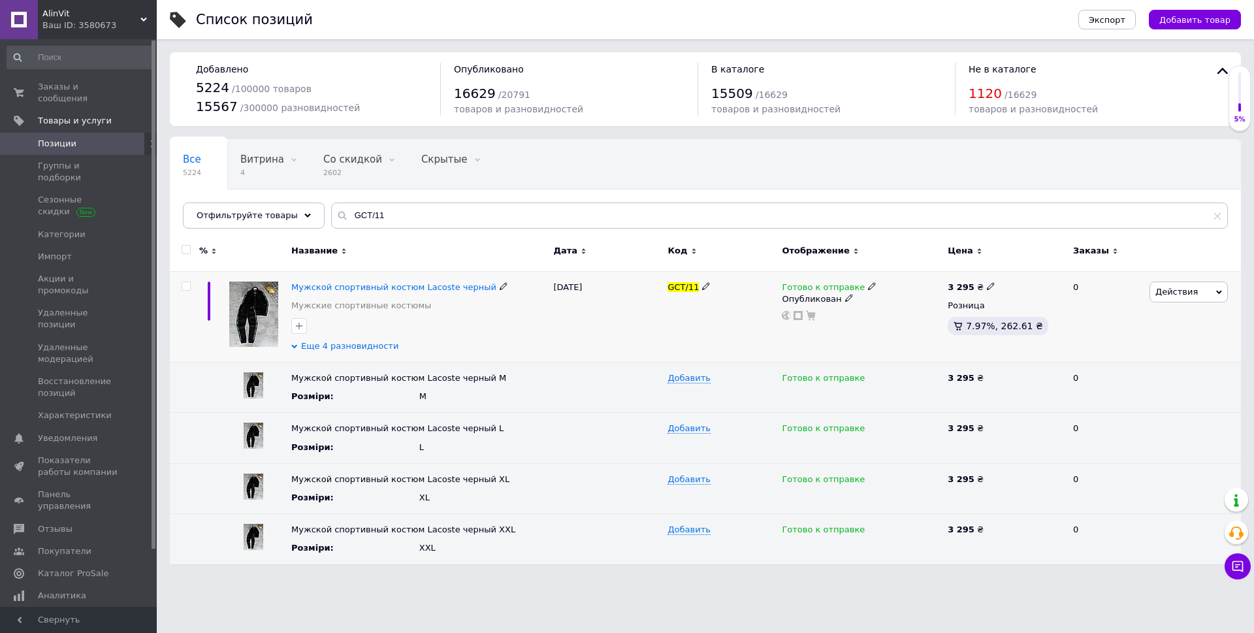
click at [321, 343] on span "Еще 4 разновидности" at bounding box center [349, 346] width 97 height 12
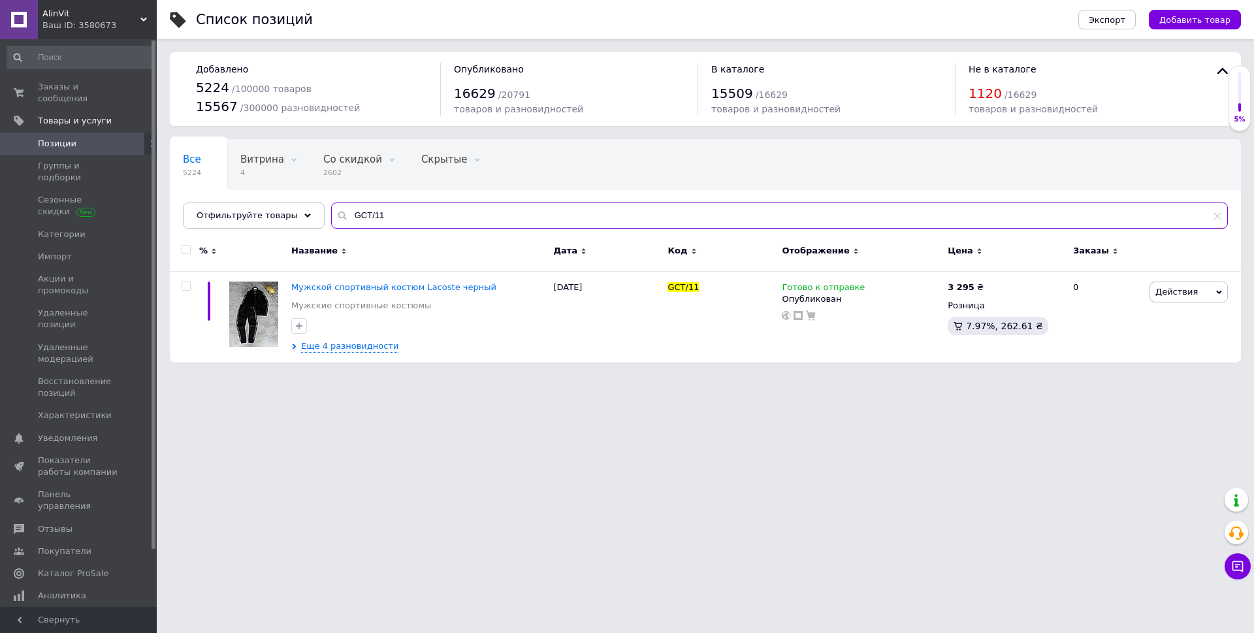
drag, startPoint x: 176, startPoint y: 248, endPoint x: 121, endPoint y: 249, distance: 54.9
click at [131, 249] on div "AlinVit Ваш ID: 3580673 Сайт AlinVit Кабинет покупателя Проверить состояние сис…" at bounding box center [627, 187] width 1254 height 375
paste input "3"
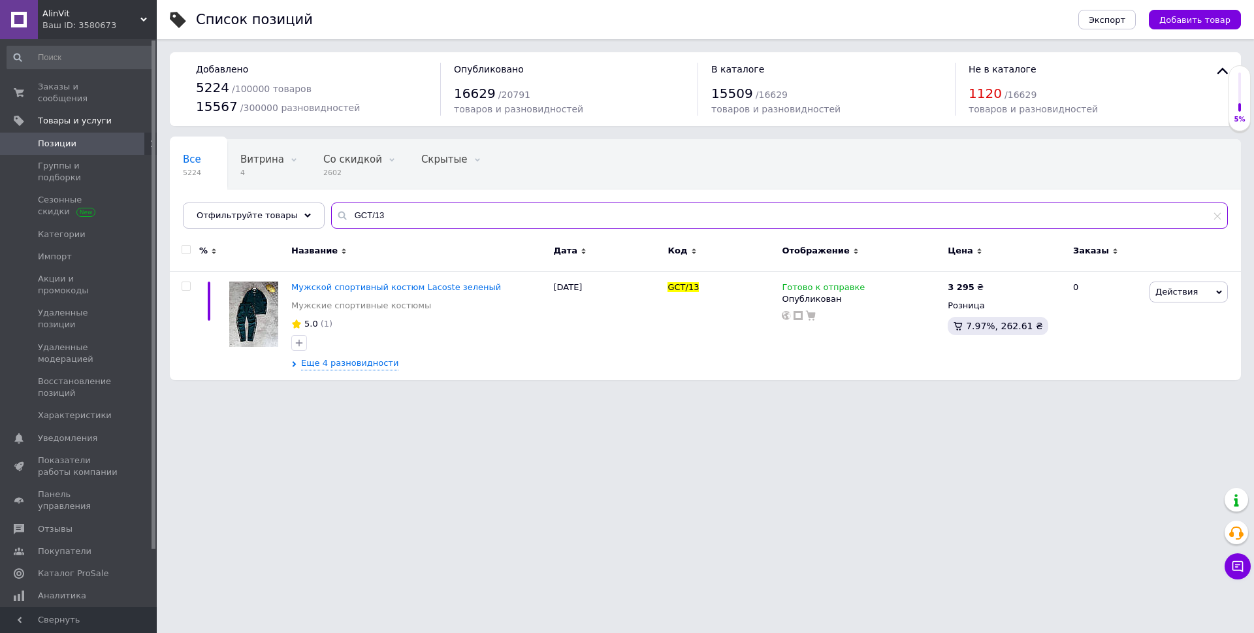
drag, startPoint x: 268, startPoint y: 216, endPoint x: 166, endPoint y: 216, distance: 102.5
click at [166, 216] on div "Список позиций Экспорт Добавить товар Добавлено 5224 / 100000 товаров 15567 / 3…" at bounding box center [705, 196] width 1097 height 393
paste input "2"
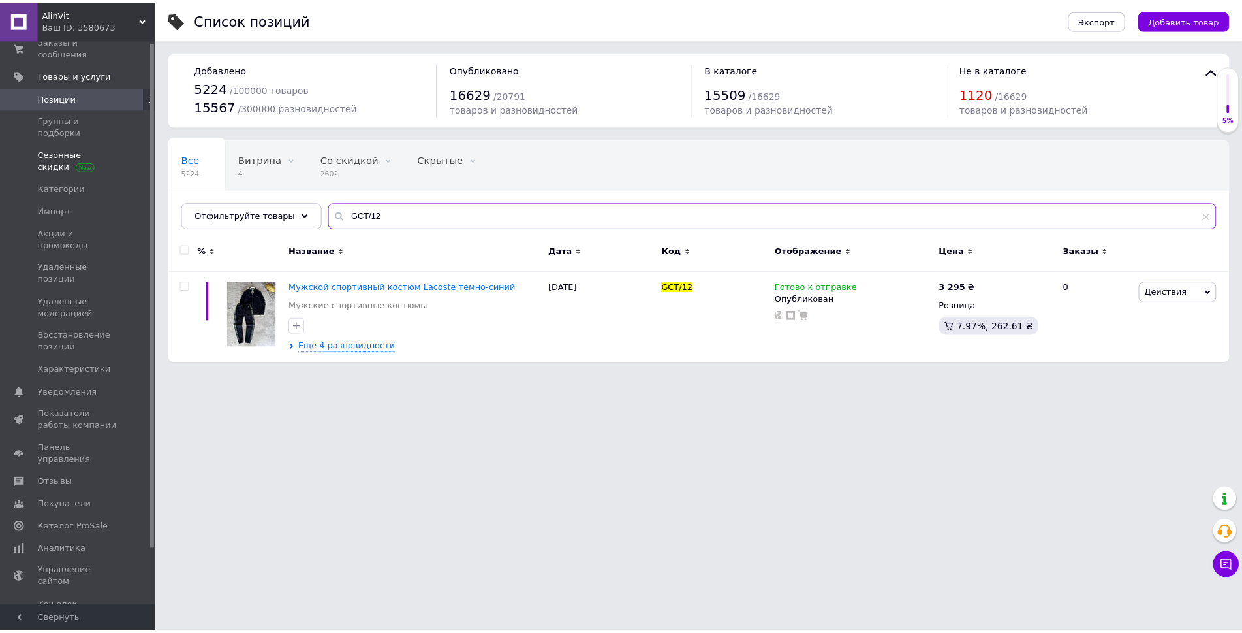
scroll to position [64, 0]
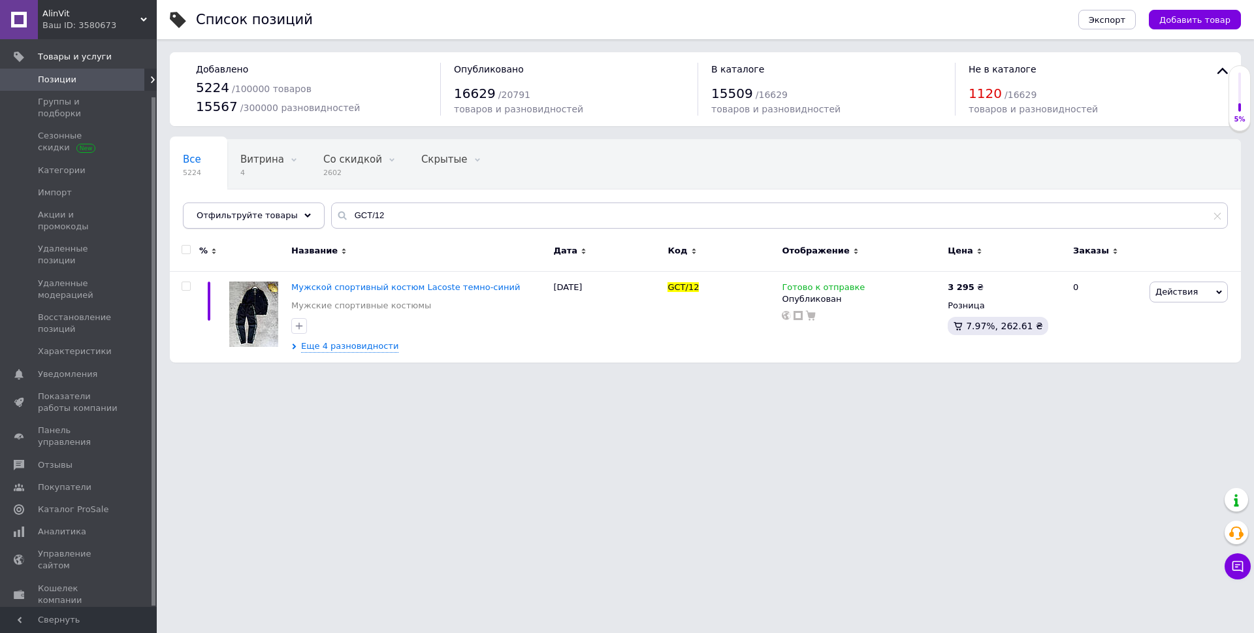
drag, startPoint x: 450, startPoint y: 201, endPoint x: 264, endPoint y: 215, distance: 186.6
click at [265, 215] on div "Все 5224 Витрина 4 Удалить Редактировать Со скидкой 2602 Удалить Редактировать …" at bounding box center [705, 183] width 1071 height 89
drag, startPoint x: 420, startPoint y: 212, endPoint x: 195, endPoint y: 212, distance: 225.2
click at [195, 212] on div "Отфильтруйте товары GCT/12" at bounding box center [705, 215] width 1045 height 26
paste input "Dior/1"
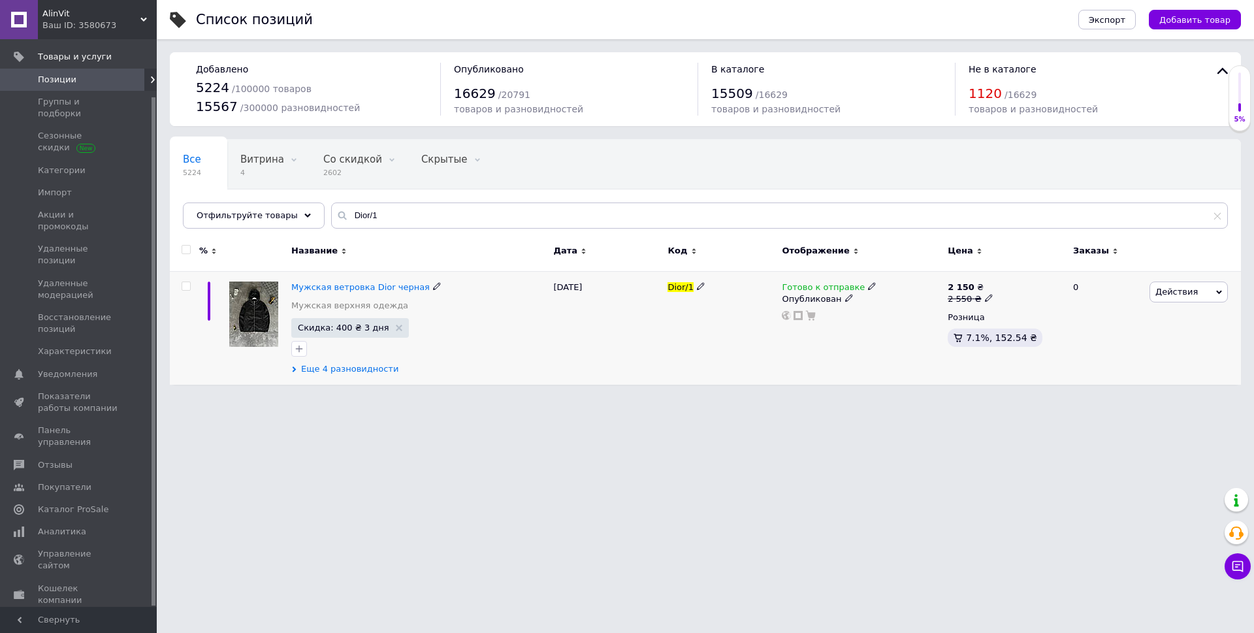
click at [344, 371] on span "Еще 4 разновидности" at bounding box center [349, 369] width 97 height 12
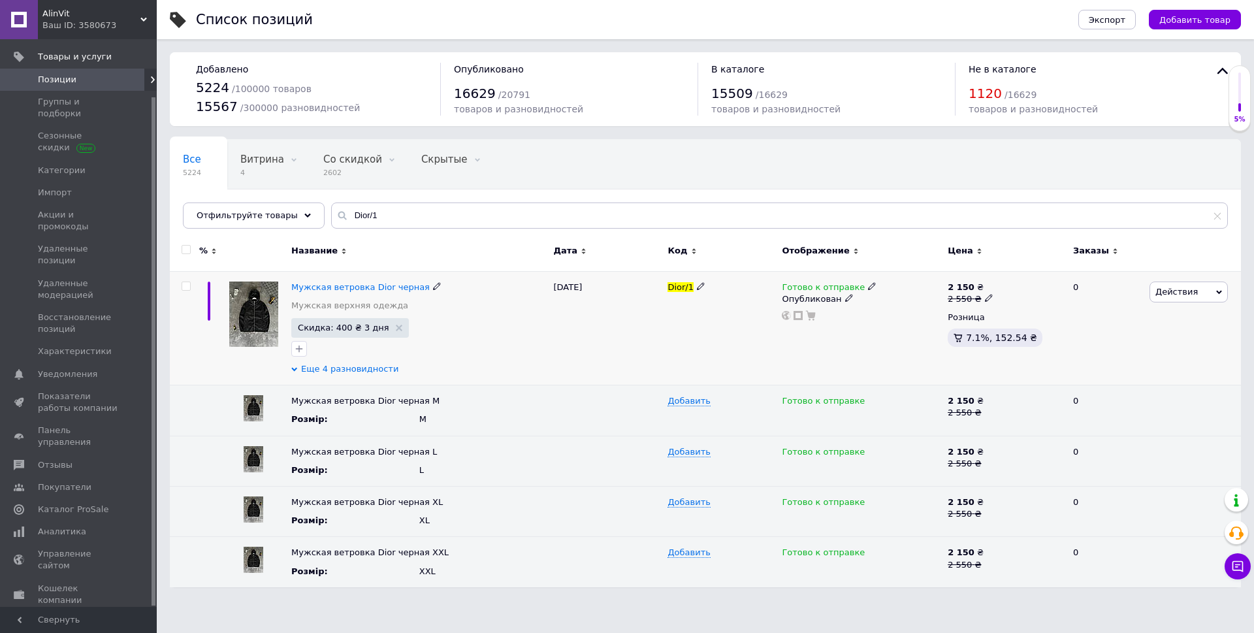
click at [344, 371] on span "Еще 4 разновидности" at bounding box center [349, 369] width 97 height 12
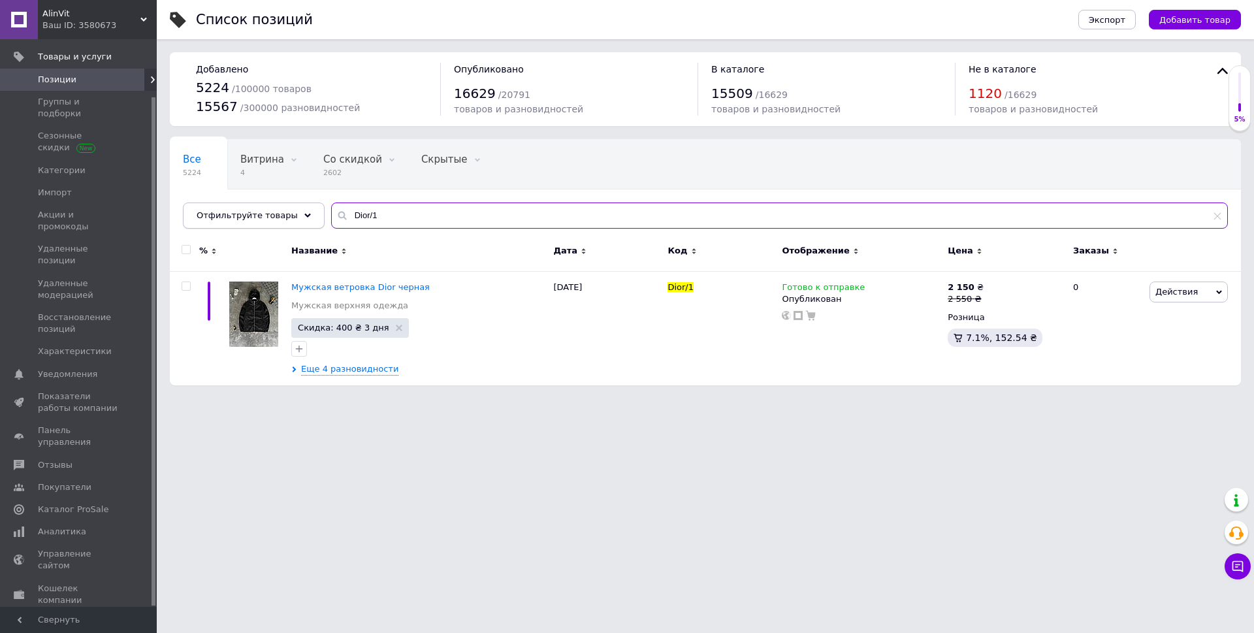
click at [193, 213] on div "Отфильтруйте товары Dior/1" at bounding box center [705, 215] width 1045 height 26
paste input "2"
click at [315, 369] on span "Еще 4 разновидности" at bounding box center [349, 369] width 97 height 12
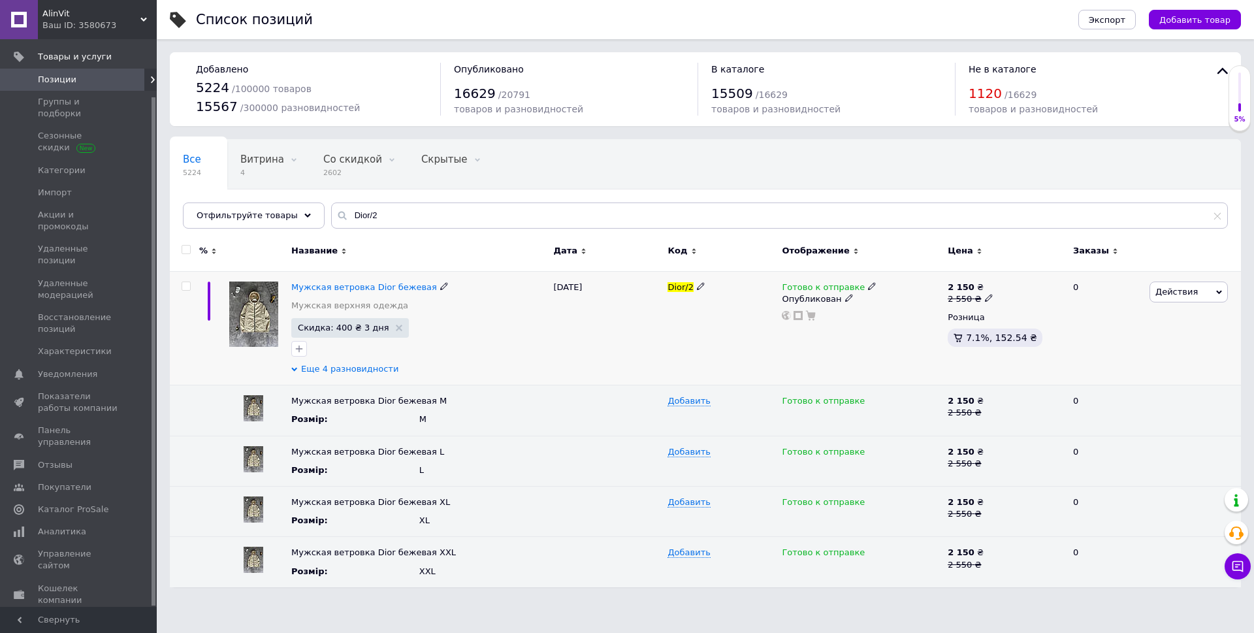
click at [315, 370] on span "Еще 4 разновидности" at bounding box center [349, 369] width 97 height 12
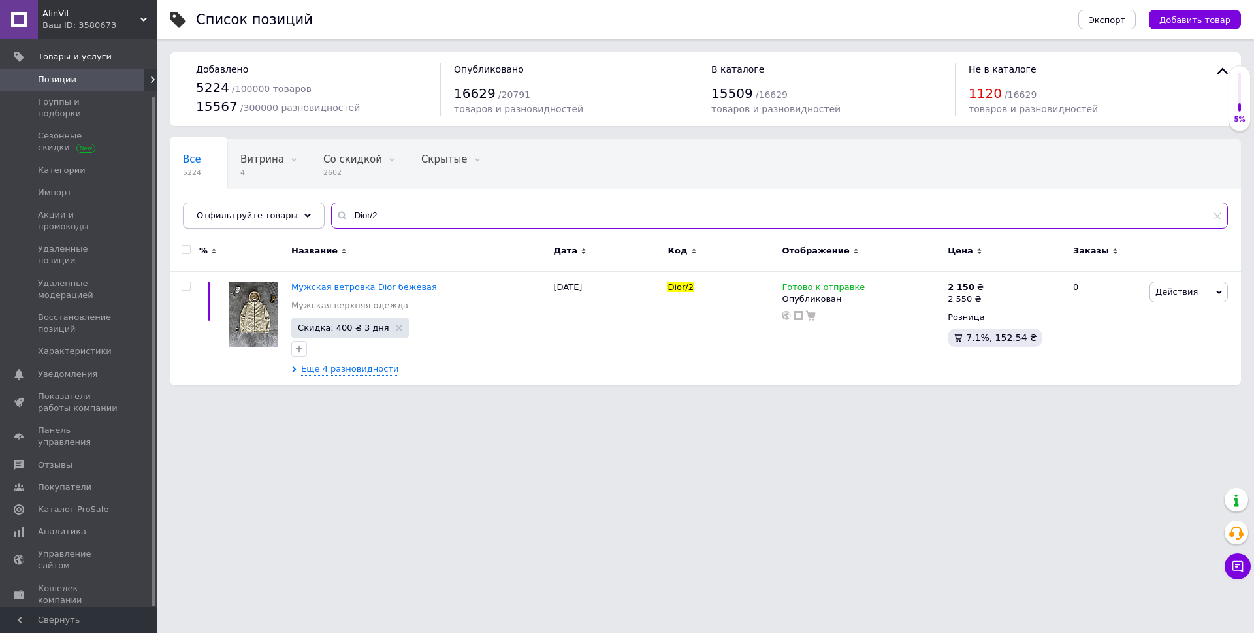
drag, startPoint x: 373, startPoint y: 209, endPoint x: 190, endPoint y: 210, distance: 183.5
click at [190, 210] on div "Отфильтруйте товары Dior/2" at bounding box center [705, 215] width 1045 height 26
paste input "3"
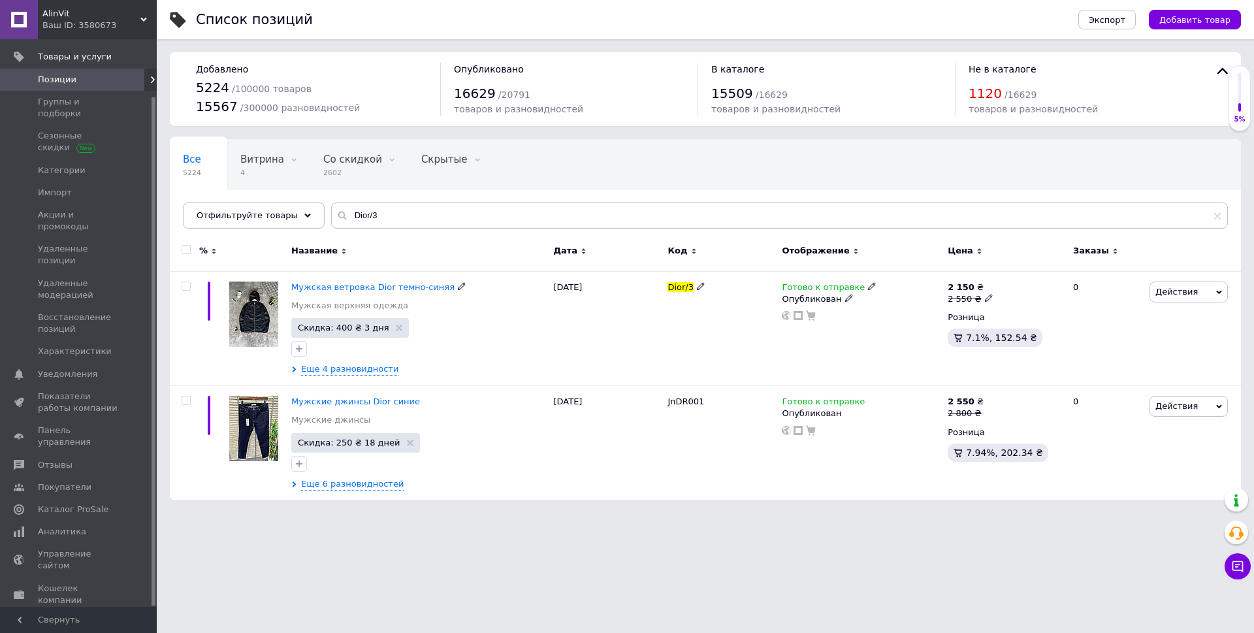
click at [339, 370] on span "Еще 4 разновидности" at bounding box center [349, 369] width 97 height 12
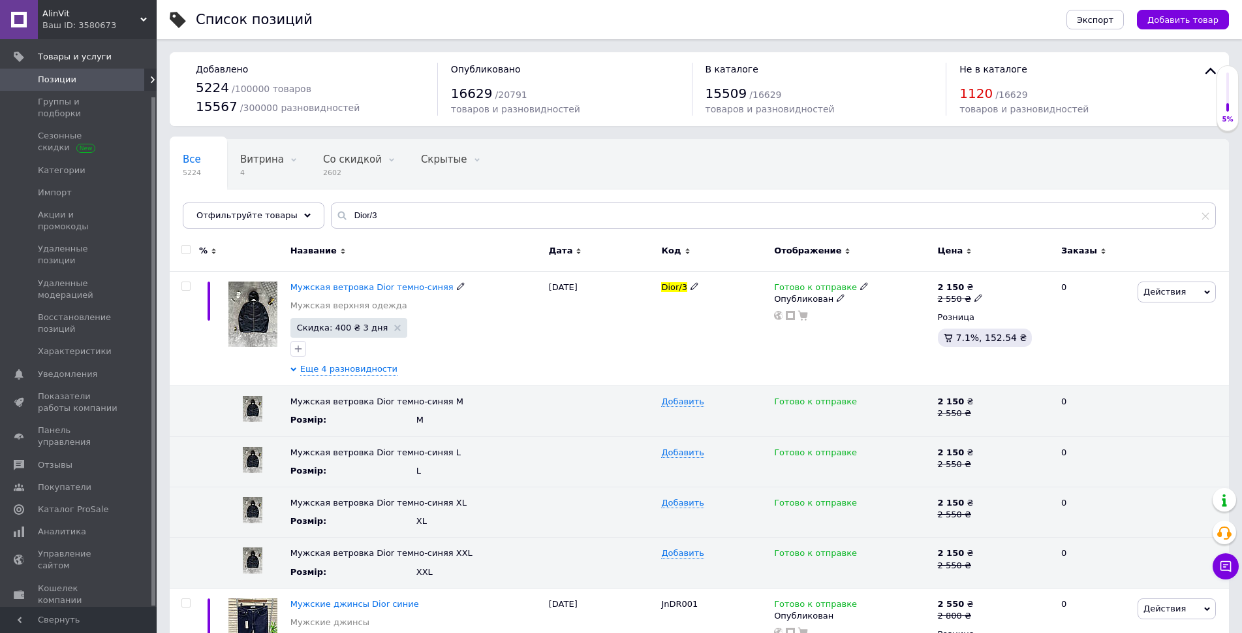
click at [339, 370] on span "Еще 4 разновидности" at bounding box center [348, 369] width 97 height 12
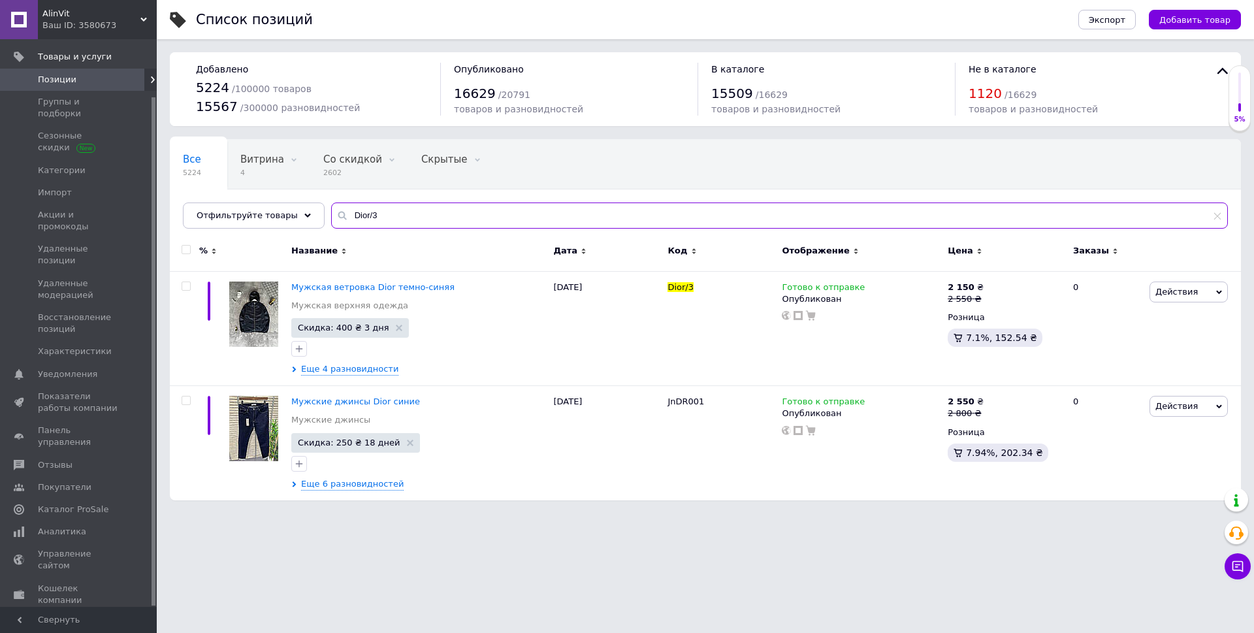
drag, startPoint x: 396, startPoint y: 214, endPoint x: 193, endPoint y: 233, distance: 203.9
click at [207, 229] on div "Все 5224 Витрина 4 Удалить Редактировать Со скидкой 2602 Удалить Редактировать …" at bounding box center [705, 183] width 1071 height 89
paste input "1000-1"
type input "1000-1"
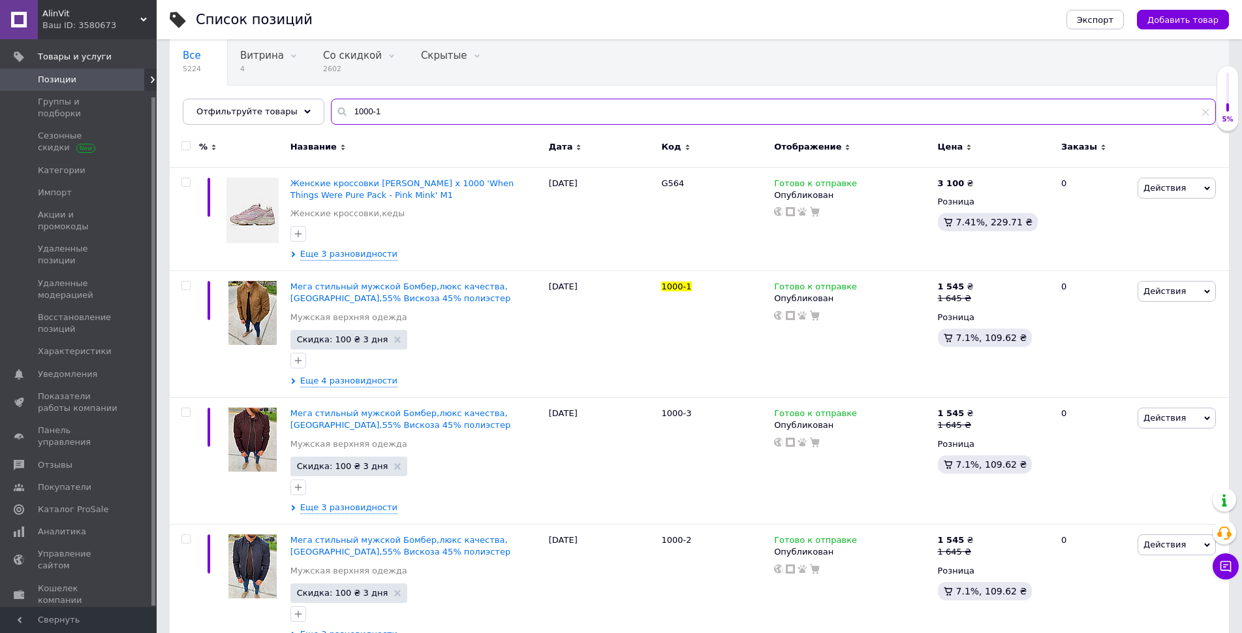
scroll to position [131, 0]
